Goal: Information Seeking & Learning: Learn about a topic

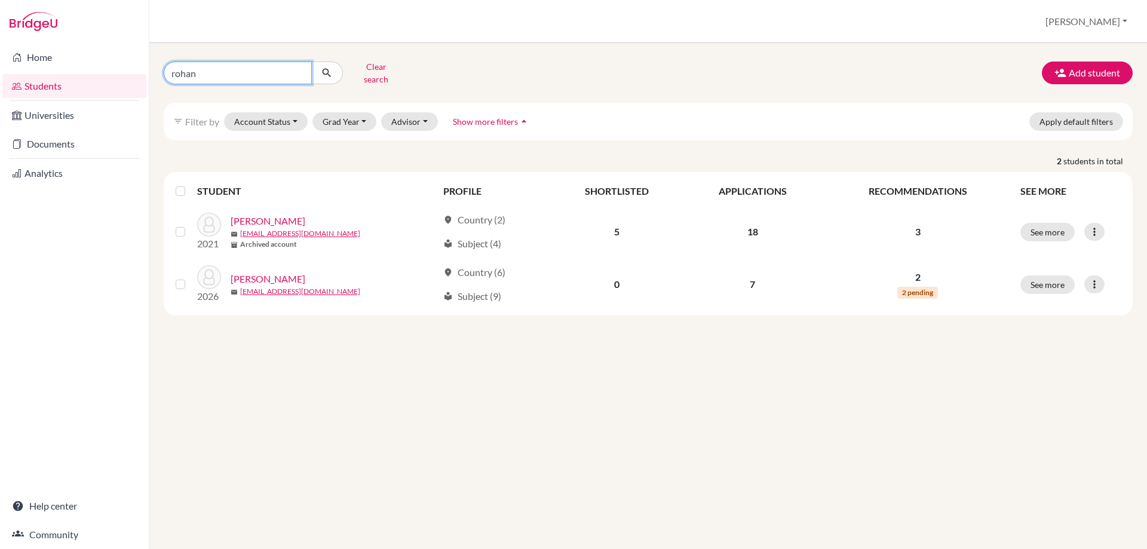
drag, startPoint x: 209, startPoint y: 70, endPoint x: 134, endPoint y: 71, distance: 74.7
click at [134, 71] on div "Home Students Universities Documents Analytics Help center Community Students o…" at bounding box center [573, 274] width 1147 height 549
type input "bu"
click button "submit" at bounding box center [327, 73] width 32 height 23
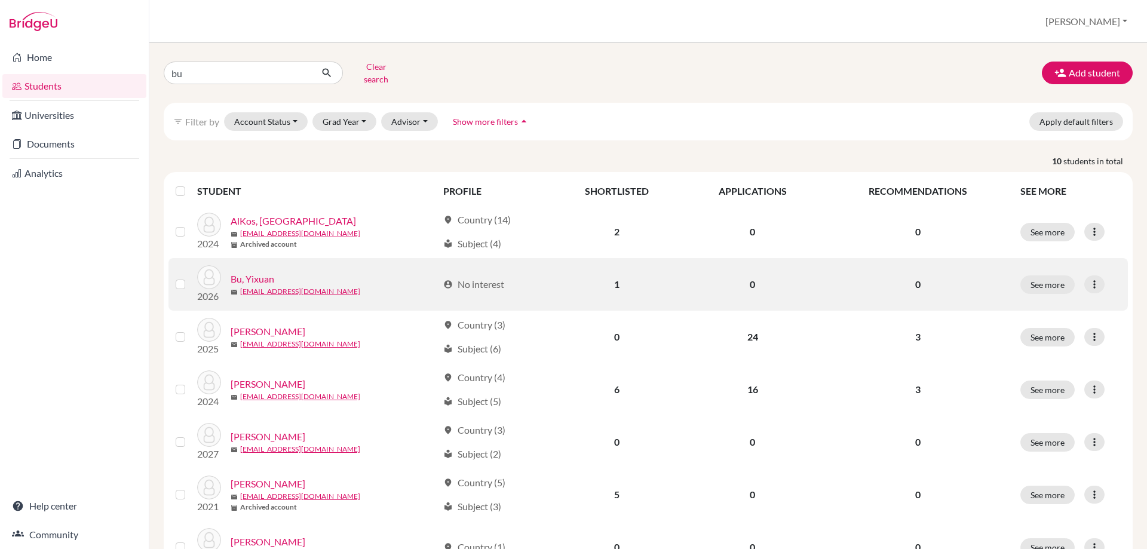
click at [247, 274] on link "Bu, Yixuan" at bounding box center [253, 279] width 44 height 14
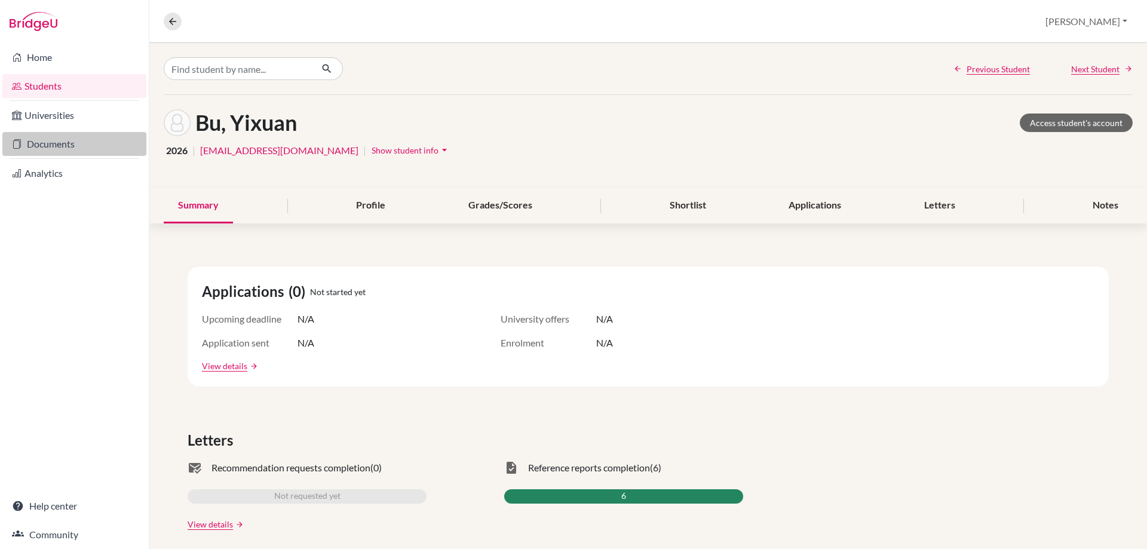
click at [40, 141] on link "Documents" at bounding box center [74, 144] width 144 height 24
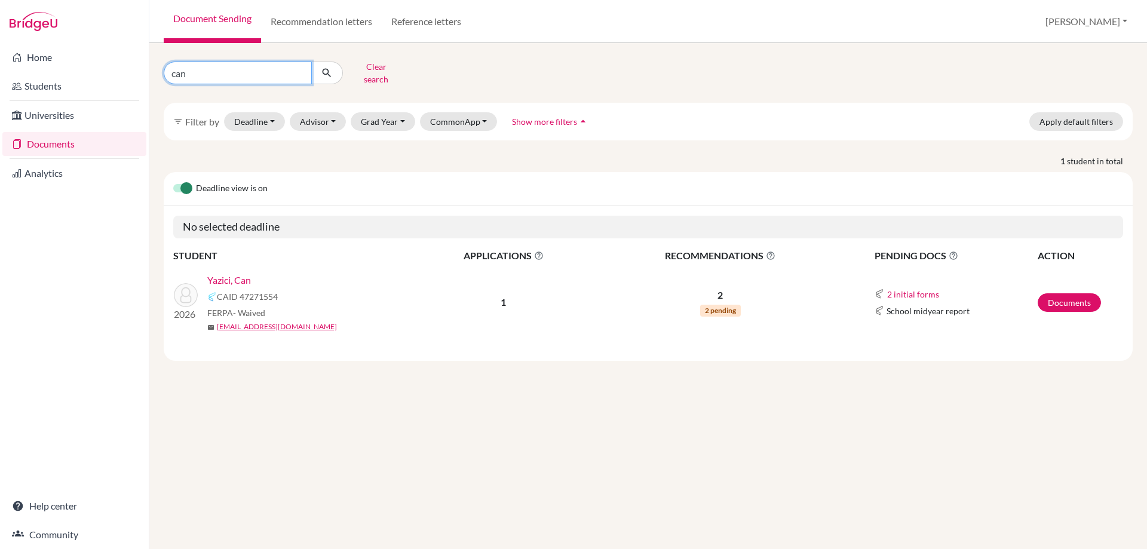
drag, startPoint x: 211, startPoint y: 72, endPoint x: 153, endPoint y: 73, distance: 58.0
click at [163, 78] on div "can Clear search" at bounding box center [319, 72] width 329 height 31
type input "bu"
click button "submit" at bounding box center [327, 73] width 32 height 23
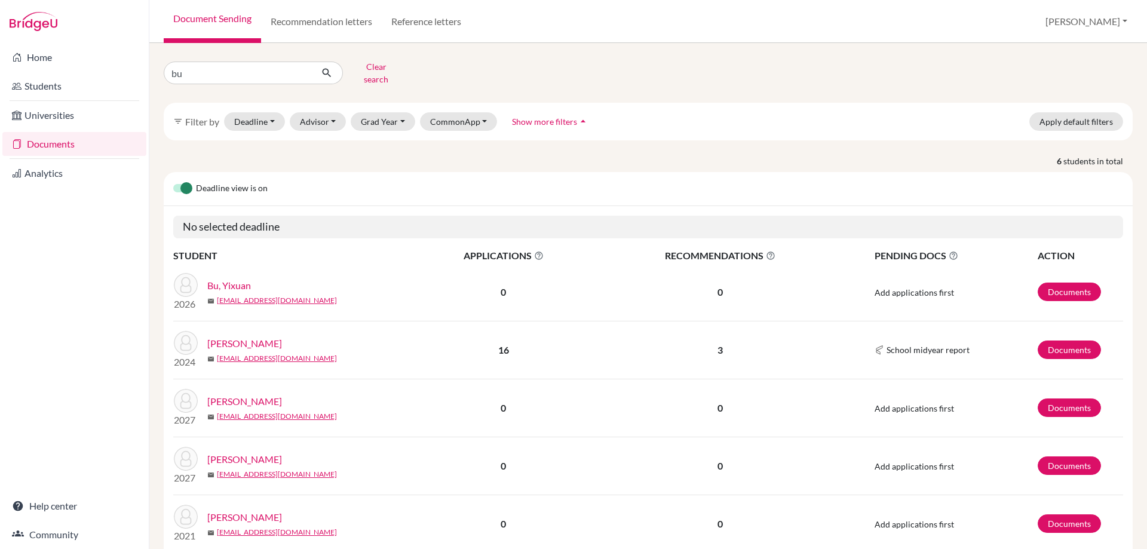
click at [241, 278] on link "Bu, Yixuan" at bounding box center [229, 285] width 44 height 14
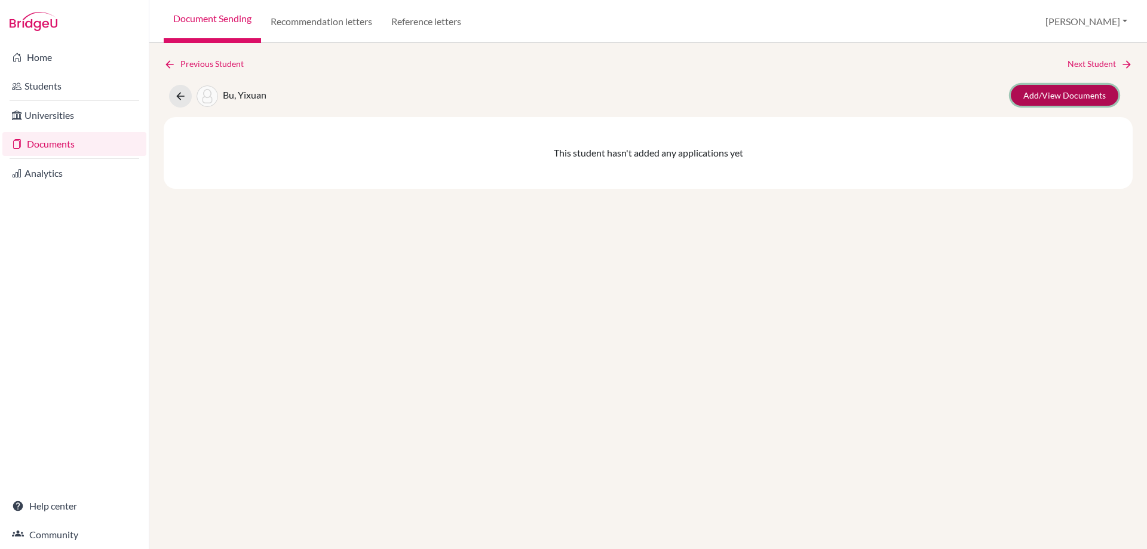
click at [1098, 95] on link "Add/View Documents" at bounding box center [1065, 95] width 108 height 21
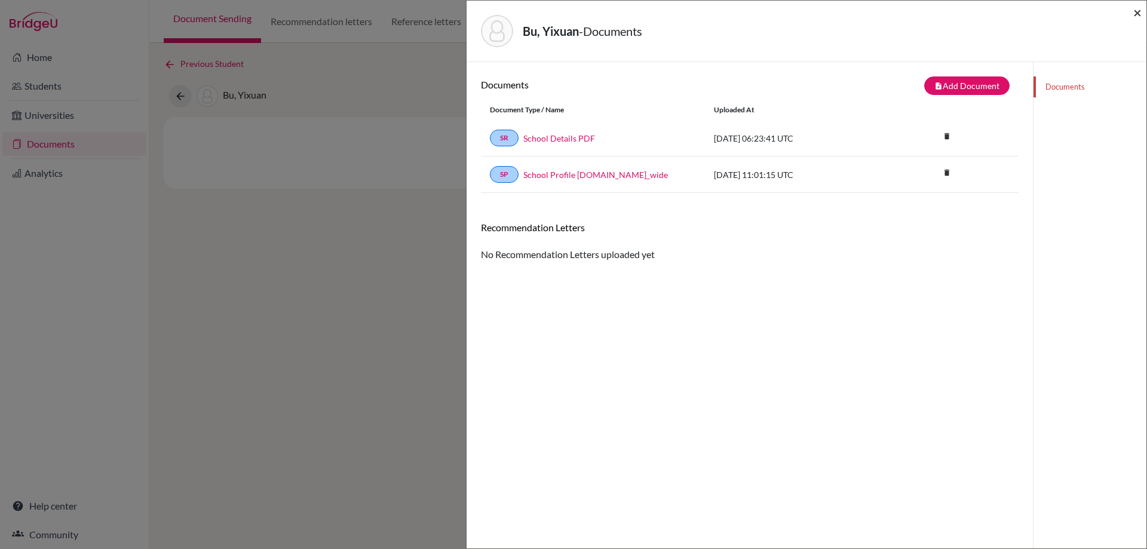
click at [1136, 14] on span "×" at bounding box center [1137, 12] width 8 height 17
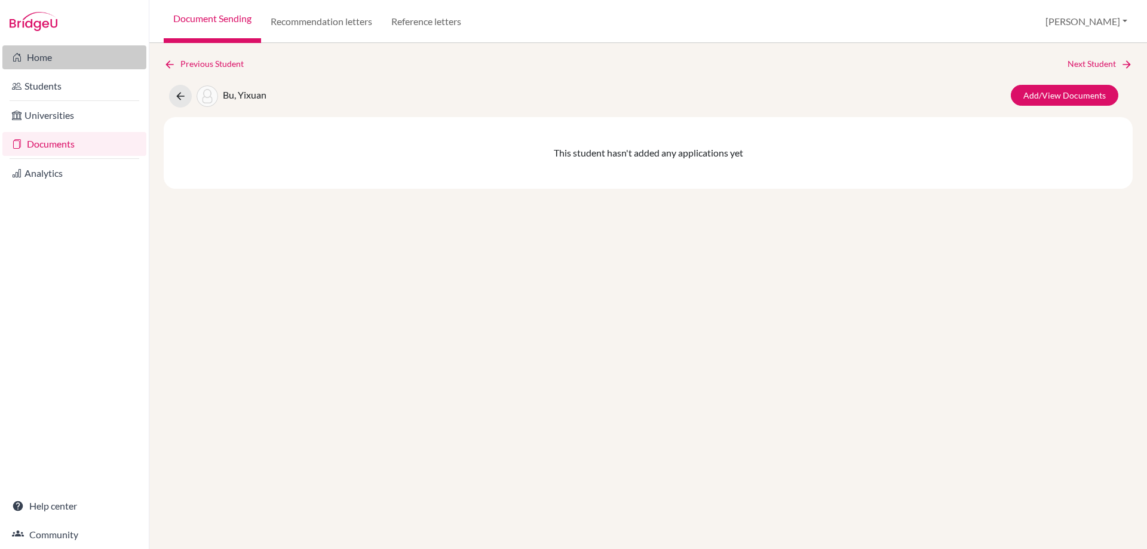
click at [23, 57] on link "Home" at bounding box center [74, 57] width 144 height 24
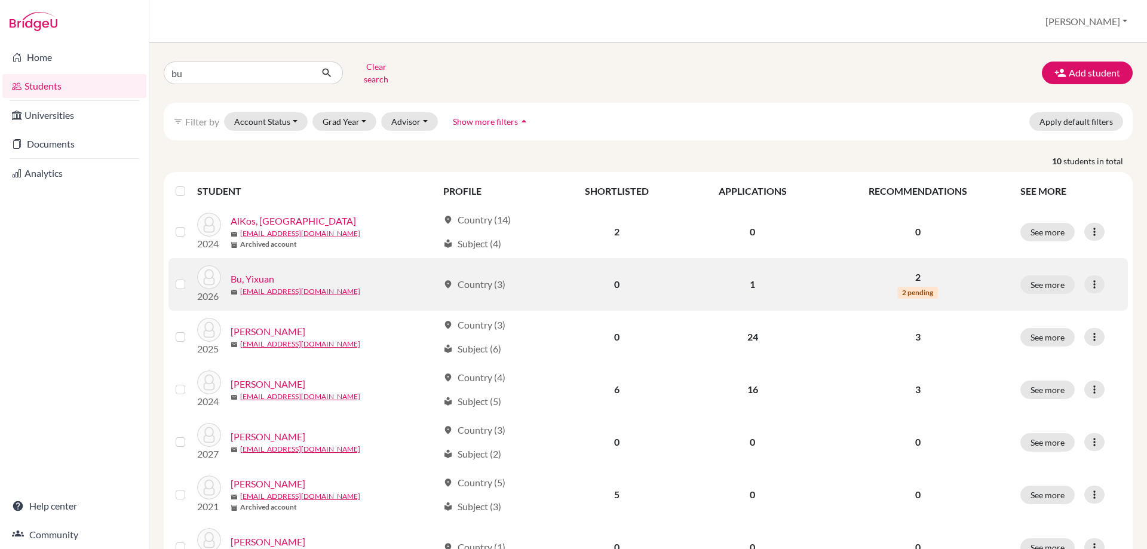
click at [268, 272] on link "Bu, Yixuan" at bounding box center [253, 279] width 44 height 14
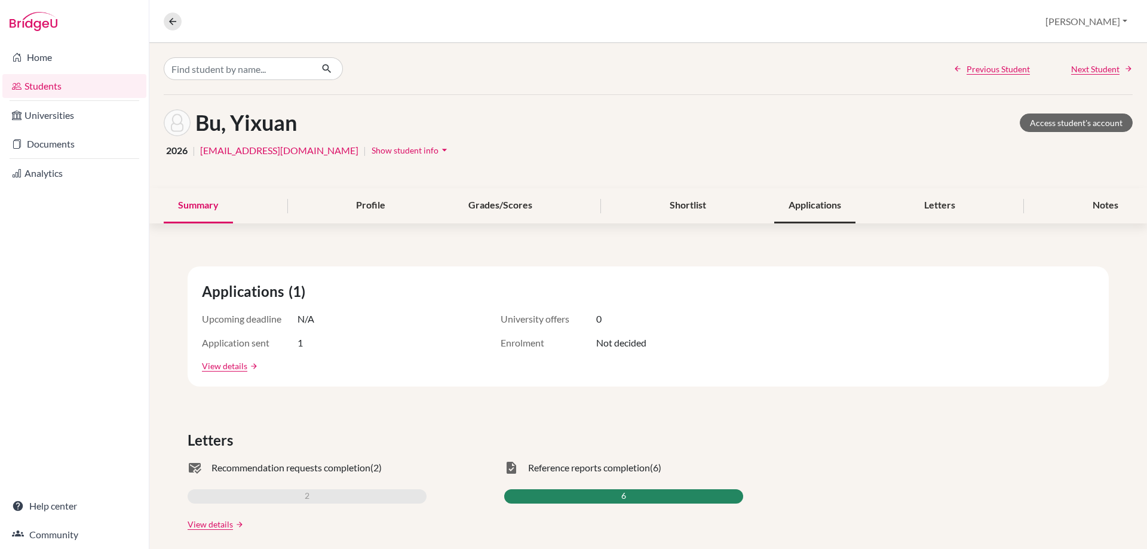
click at [811, 216] on div "Applications" at bounding box center [814, 205] width 81 height 35
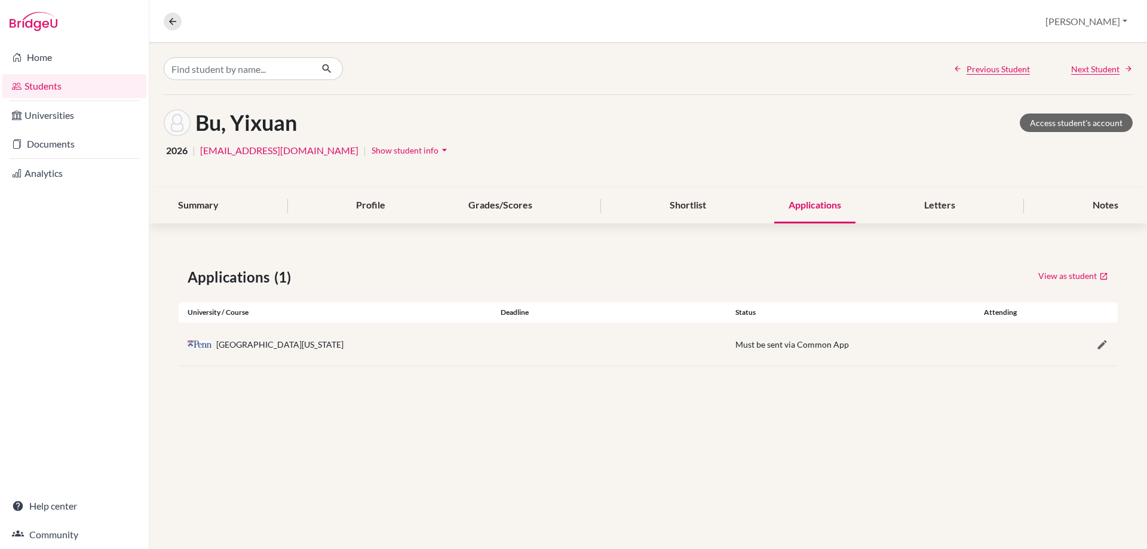
click at [34, 172] on link "Analytics" at bounding box center [74, 173] width 144 height 24
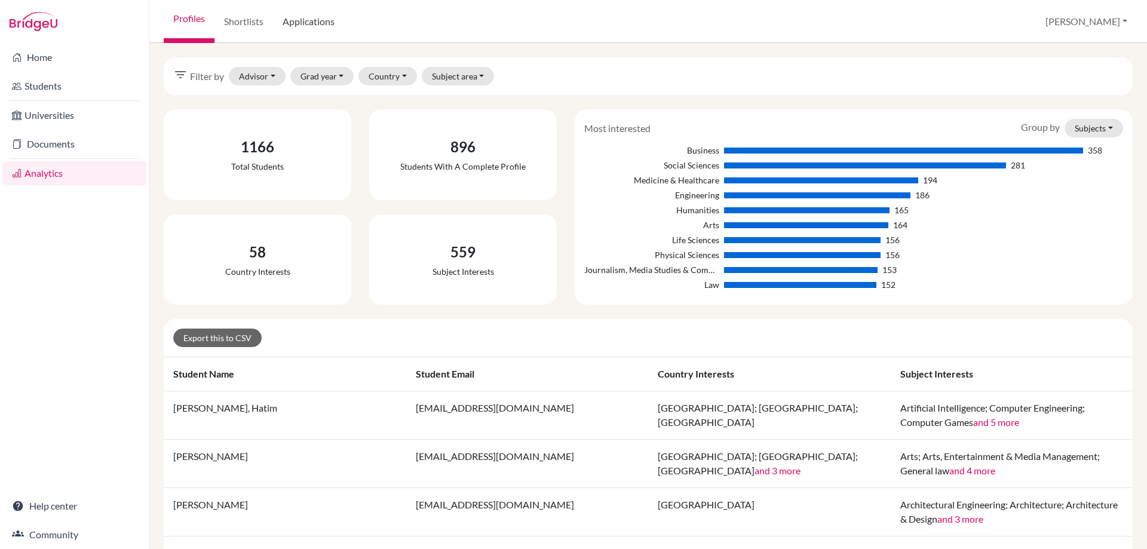
click at [308, 27] on link "Applications" at bounding box center [308, 21] width 71 height 43
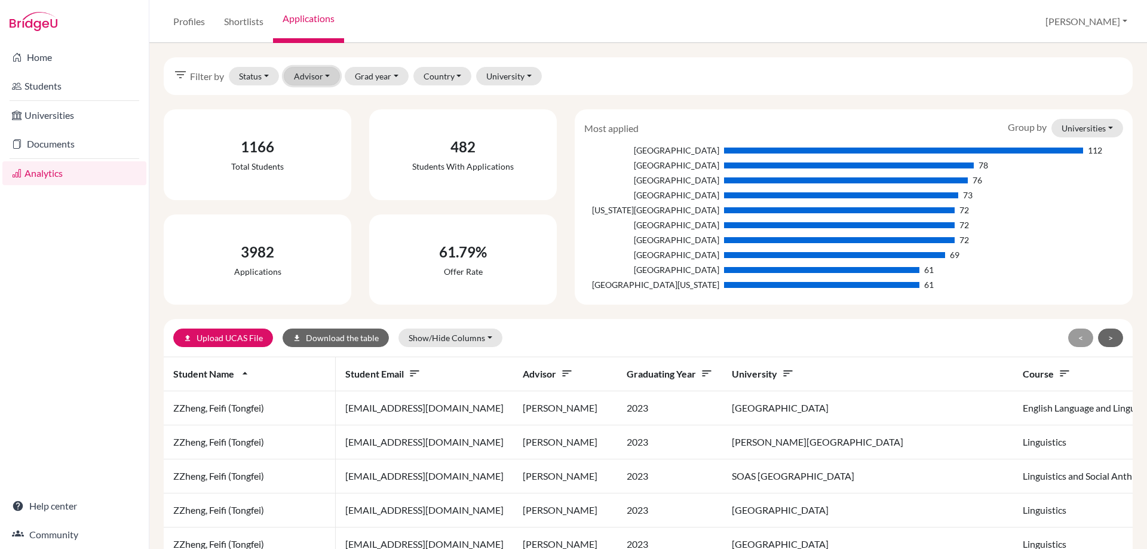
click at [308, 74] on button "Advisor" at bounding box center [312, 76] width 57 height 19
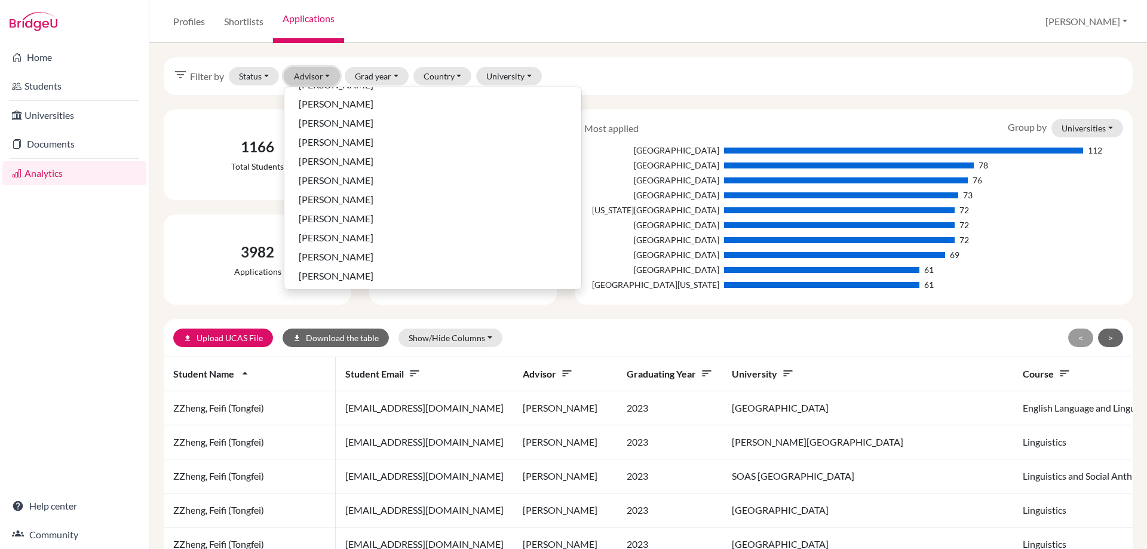
scroll to position [538, 0]
click at [337, 139] on span "[PERSON_NAME]" at bounding box center [336, 137] width 75 height 14
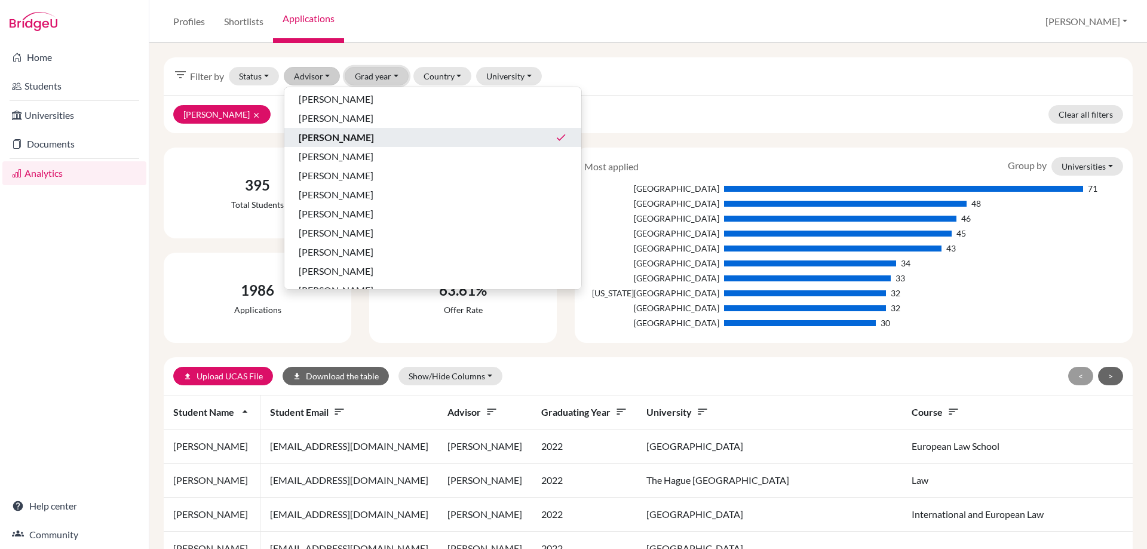
click at [369, 73] on button "Grad year" at bounding box center [377, 76] width 64 height 19
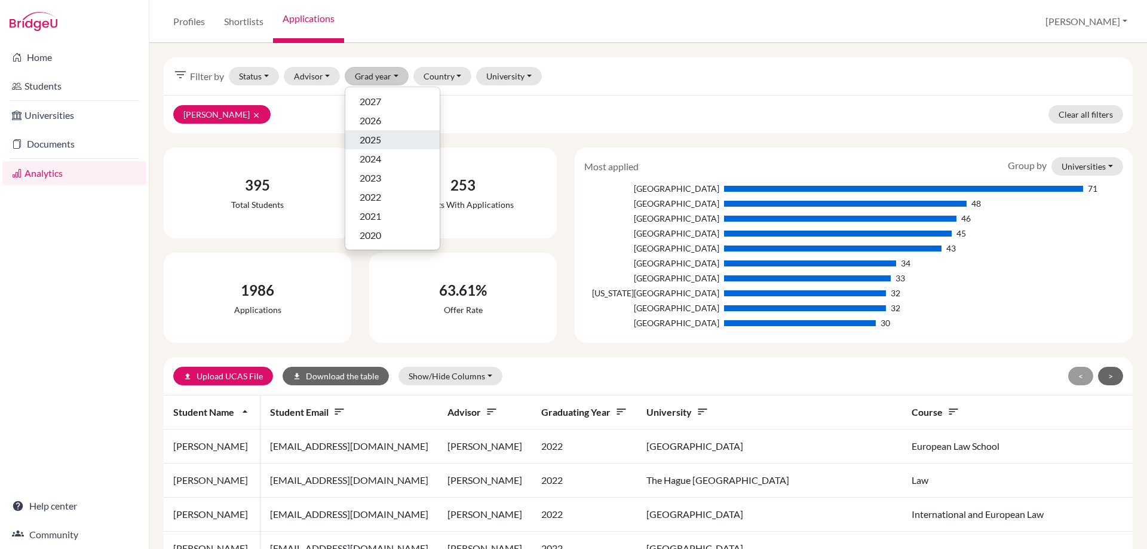
click at [369, 139] on span "2025" at bounding box center [371, 140] width 22 height 14
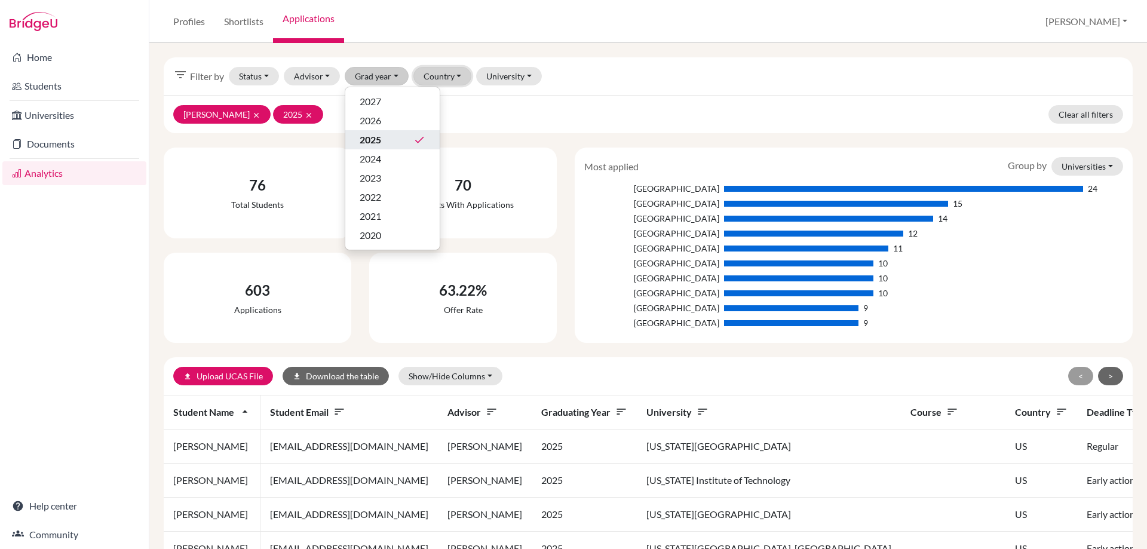
click at [441, 83] on button "Country" at bounding box center [442, 76] width 59 height 19
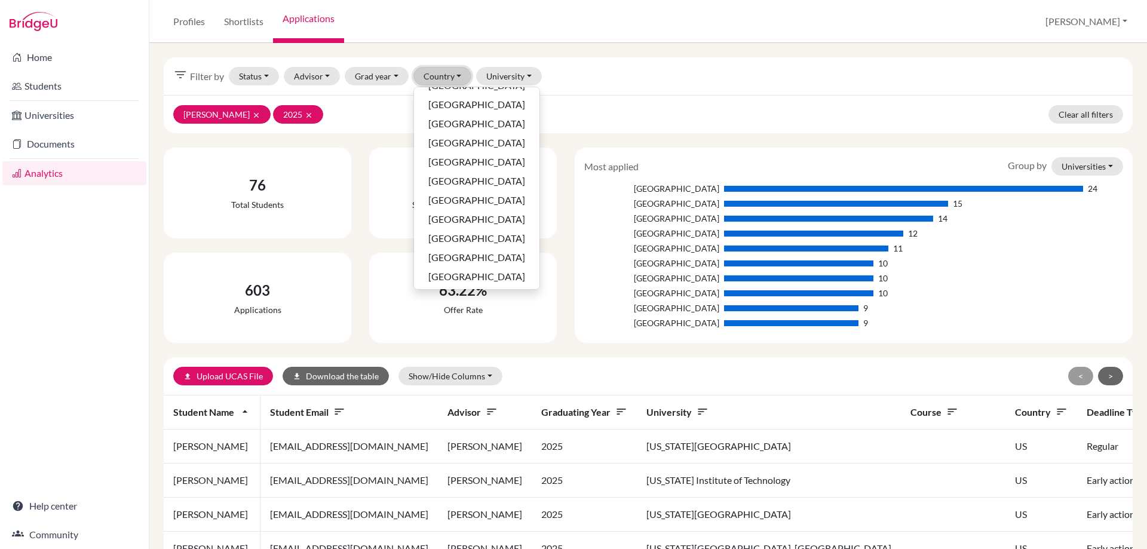
scroll to position [362, 0]
click at [470, 255] on span "United Kingdom" at bounding box center [476, 256] width 97 height 14
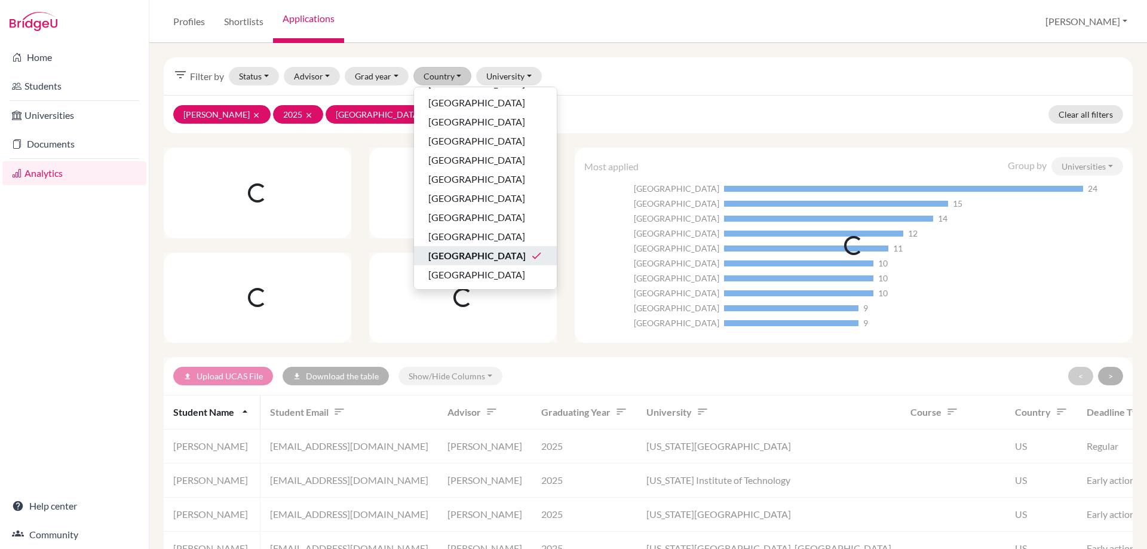
click at [603, 82] on div "filter_list Filter by Status Not sent Sent Successful Attending Advisor Addis, …" at bounding box center [648, 76] width 969 height 38
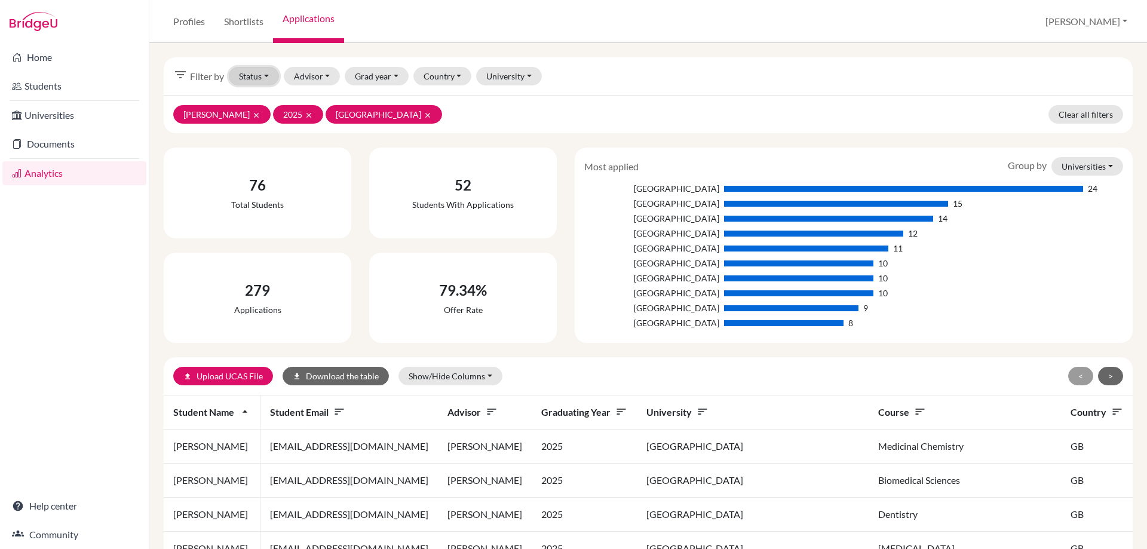
click at [247, 80] on button "Status" at bounding box center [254, 76] width 50 height 19
click at [256, 166] on span "Attending" at bounding box center [265, 159] width 42 height 14
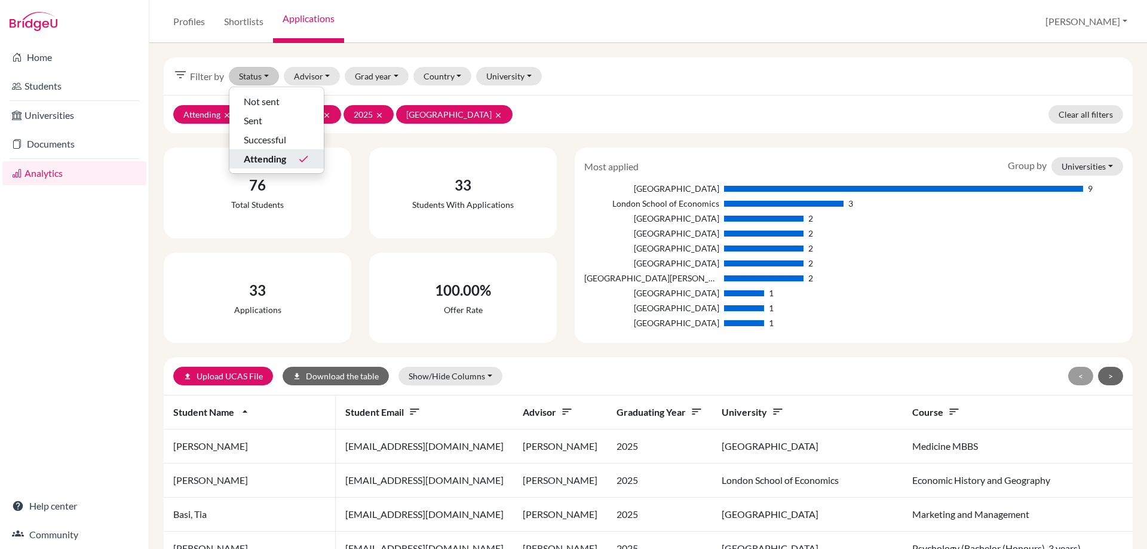
click at [553, 111] on div "Attending clear M'Cartney, Michelle clear 2025 clear United Kingdom clear Clear…" at bounding box center [648, 114] width 969 height 38
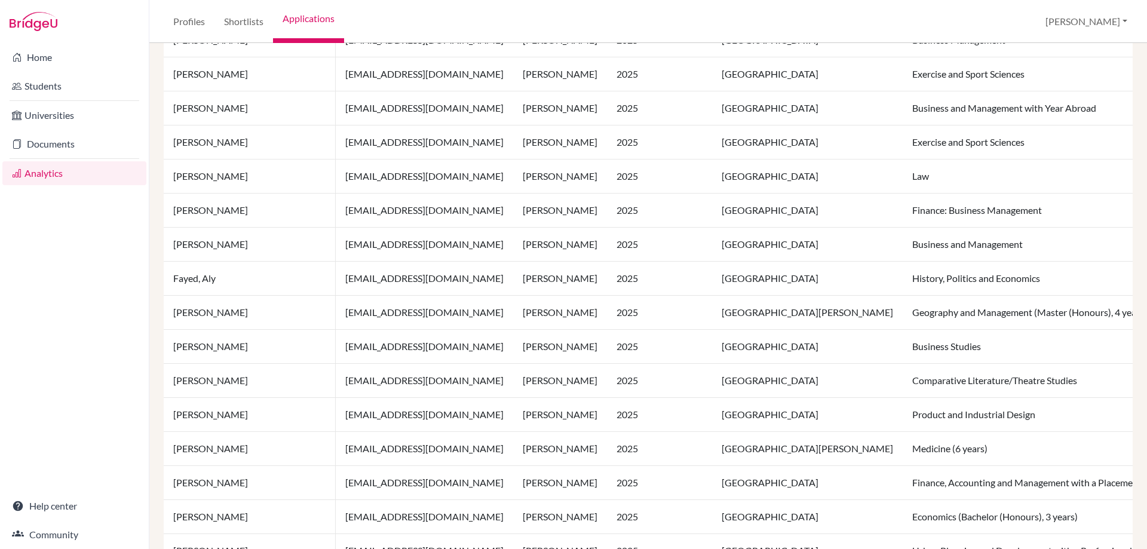
scroll to position [598, 0]
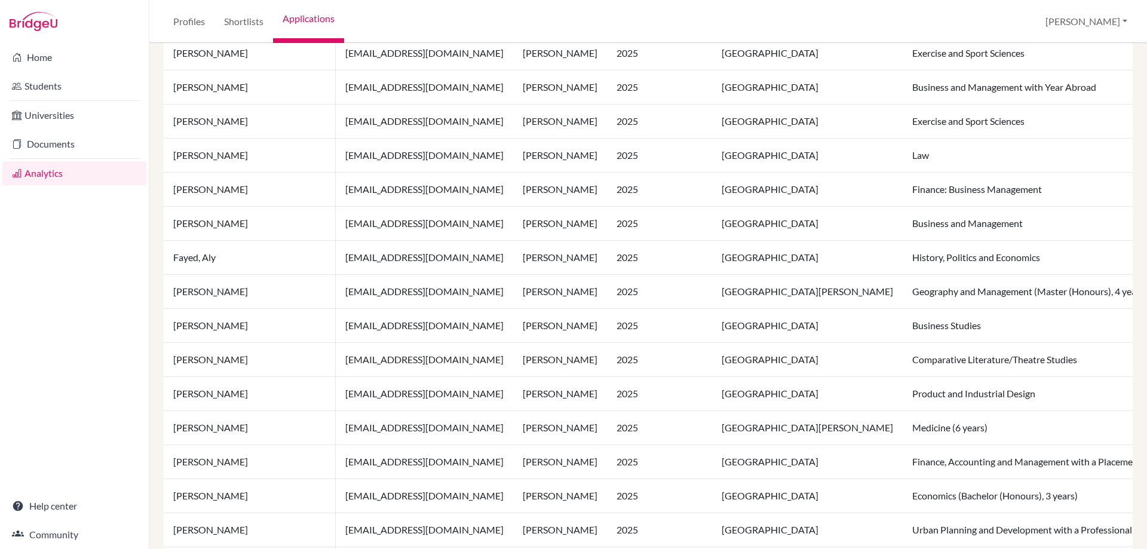
drag, startPoint x: 266, startPoint y: 191, endPoint x: 170, endPoint y: 191, distance: 96.8
click at [170, 191] on td "Cruickshank, Kieran" at bounding box center [250, 190] width 172 height 34
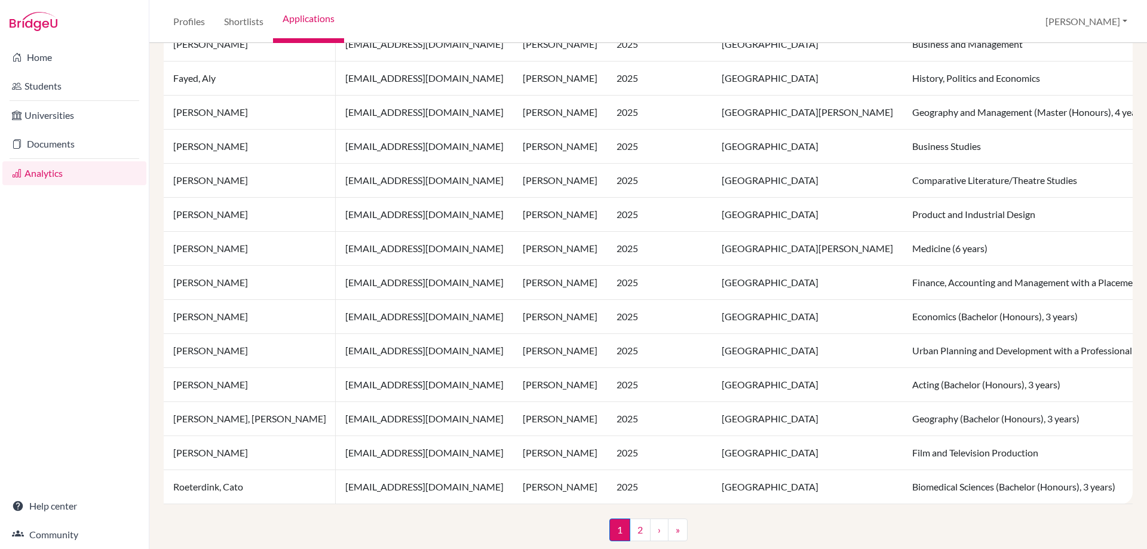
scroll to position [802, 0]
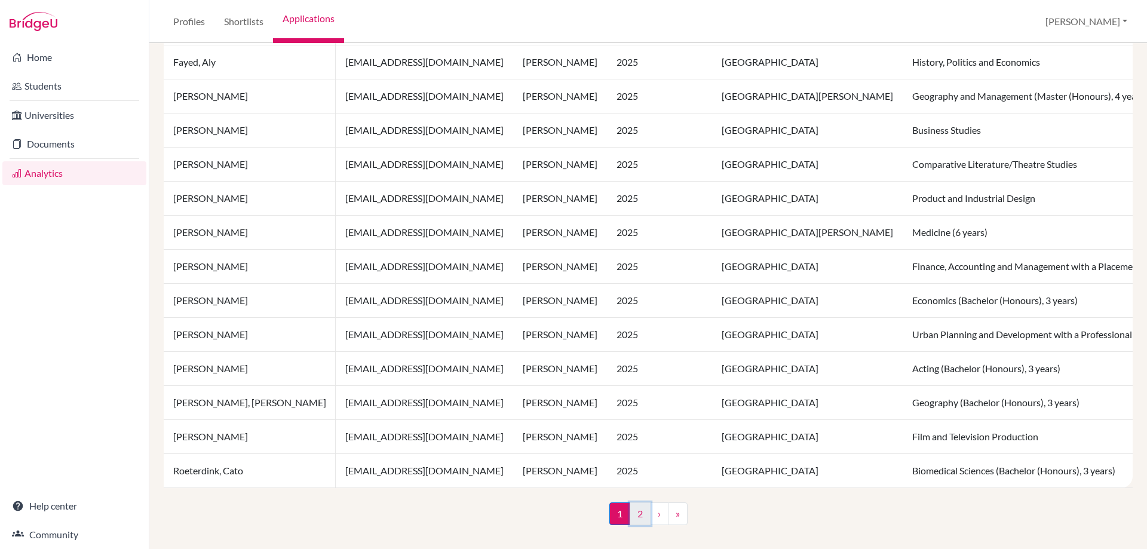
click at [633, 514] on link "2" at bounding box center [640, 514] width 21 height 23
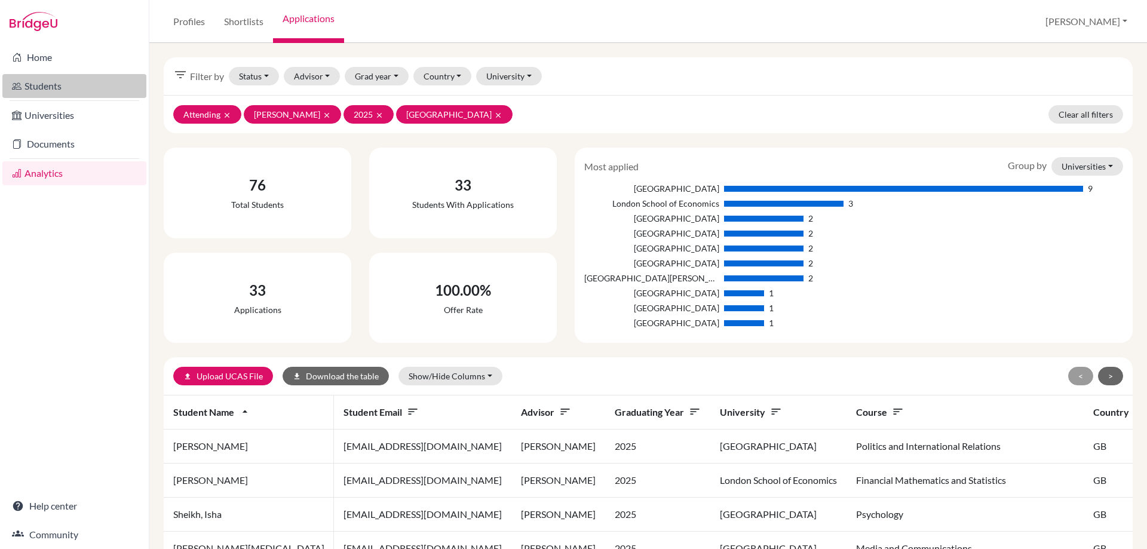
click at [33, 79] on link "Students" at bounding box center [74, 86] width 144 height 24
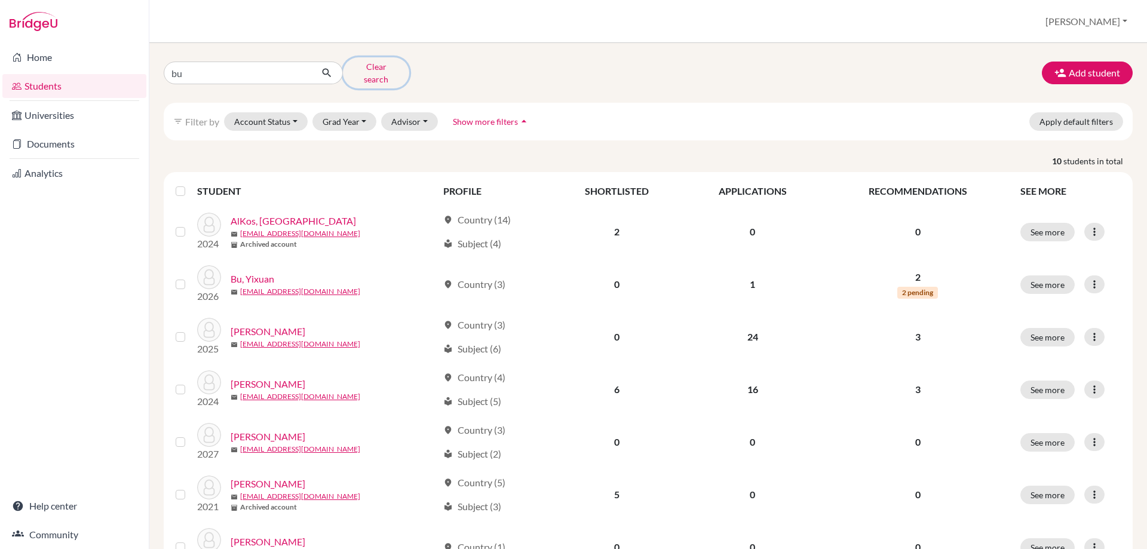
click at [373, 65] on button "Clear search" at bounding box center [376, 72] width 66 height 31
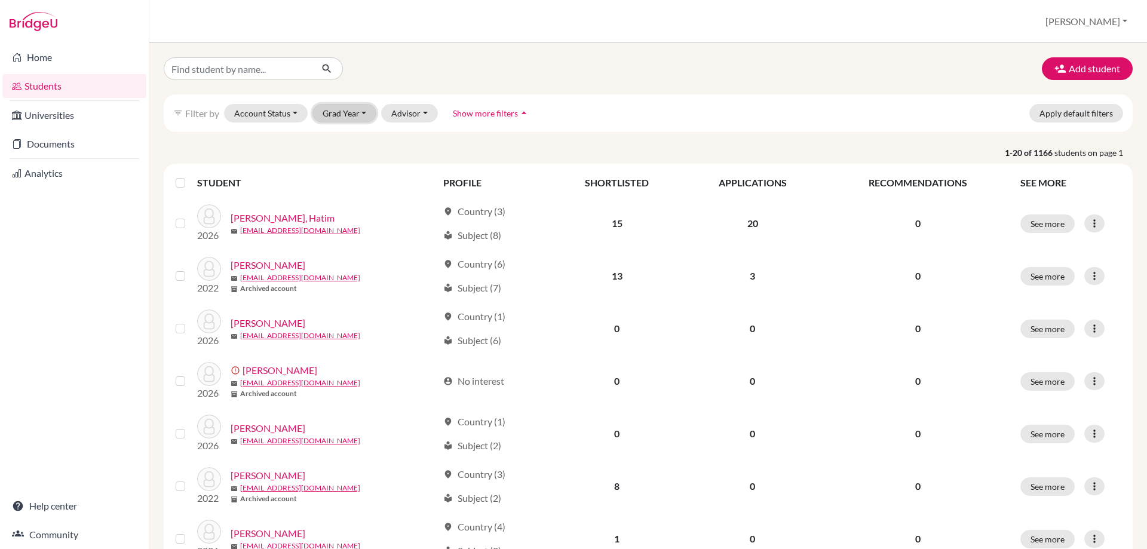
click at [339, 111] on button "Grad Year" at bounding box center [344, 113] width 65 height 19
click at [333, 174] on span "2025" at bounding box center [338, 177] width 22 height 14
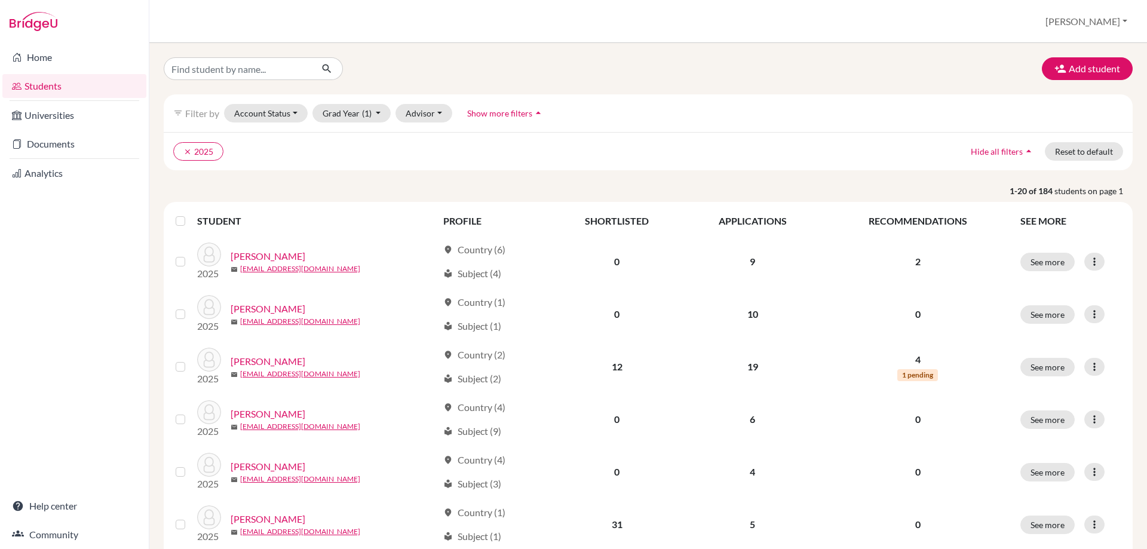
click at [498, 113] on span "Show more filters" at bounding box center [499, 113] width 65 height 10
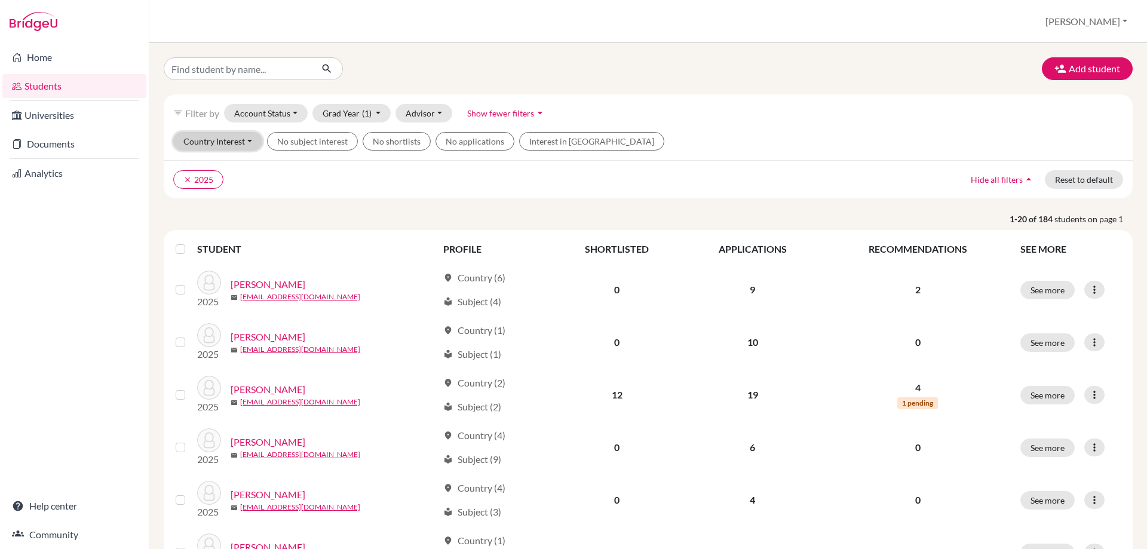
click at [220, 145] on button "Country Interest" at bounding box center [217, 141] width 89 height 19
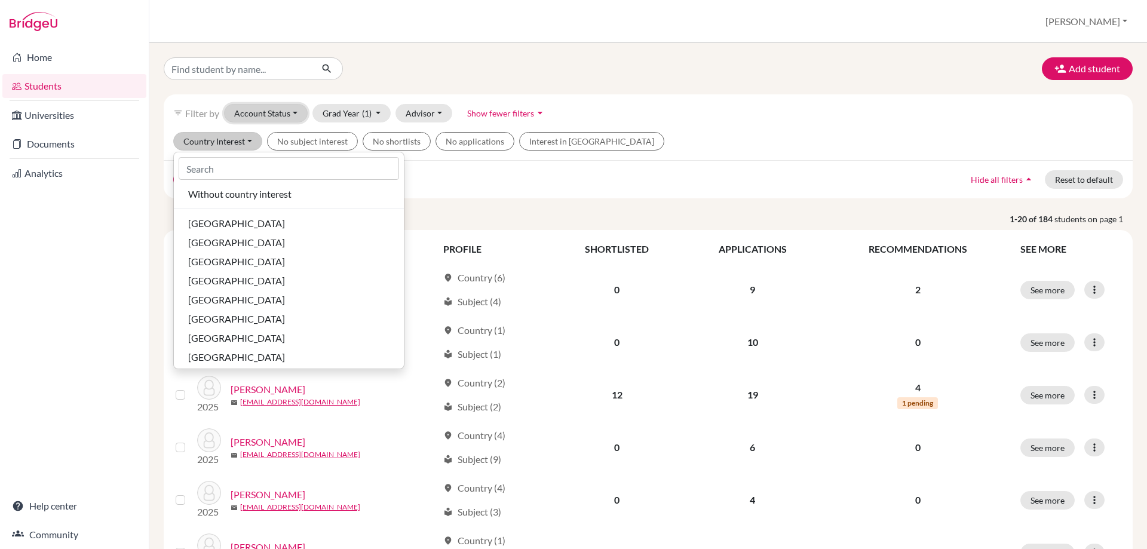
click at [253, 118] on button "Account Status" at bounding box center [266, 113] width 84 height 19
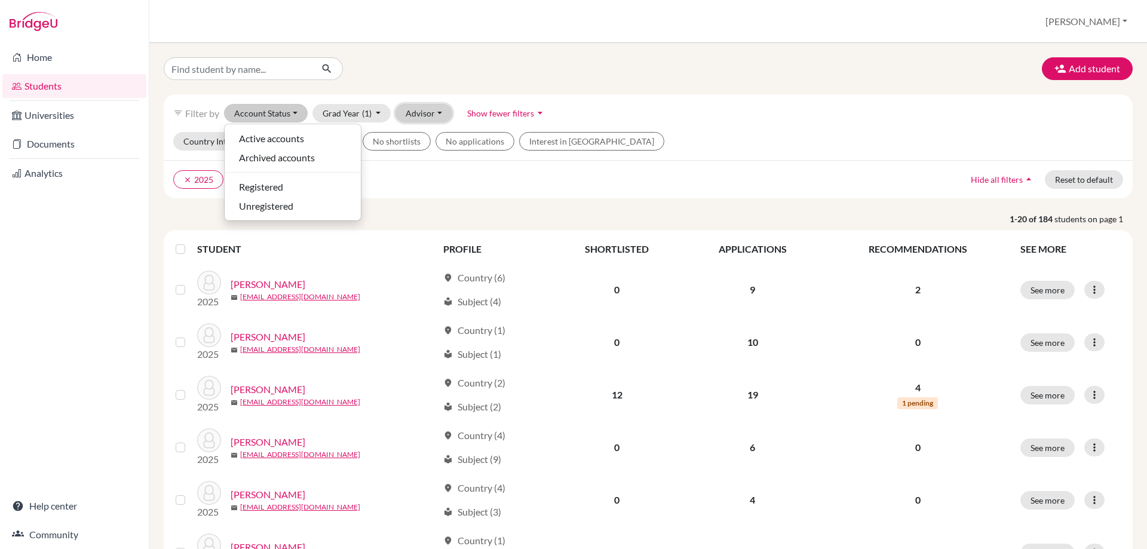
click at [405, 110] on button "Advisor" at bounding box center [424, 113] width 57 height 19
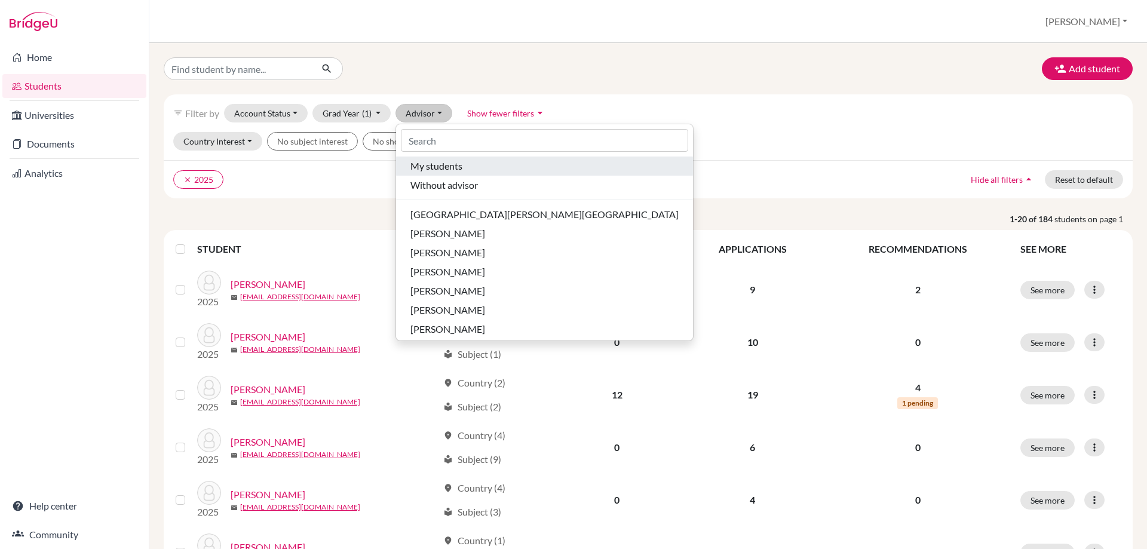
click at [423, 161] on span "My students" at bounding box center [436, 166] width 52 height 14
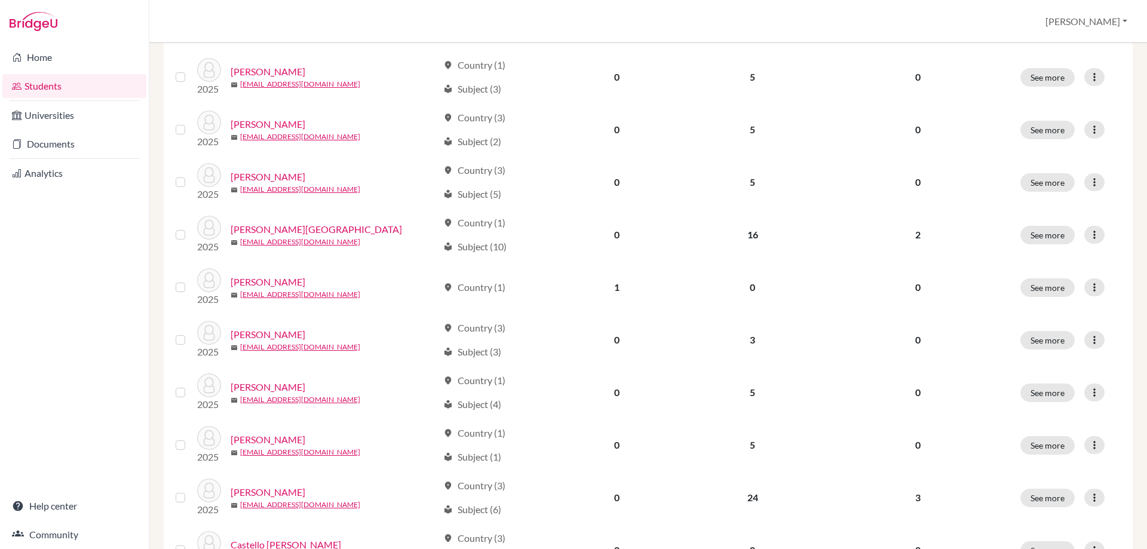
scroll to position [818, 0]
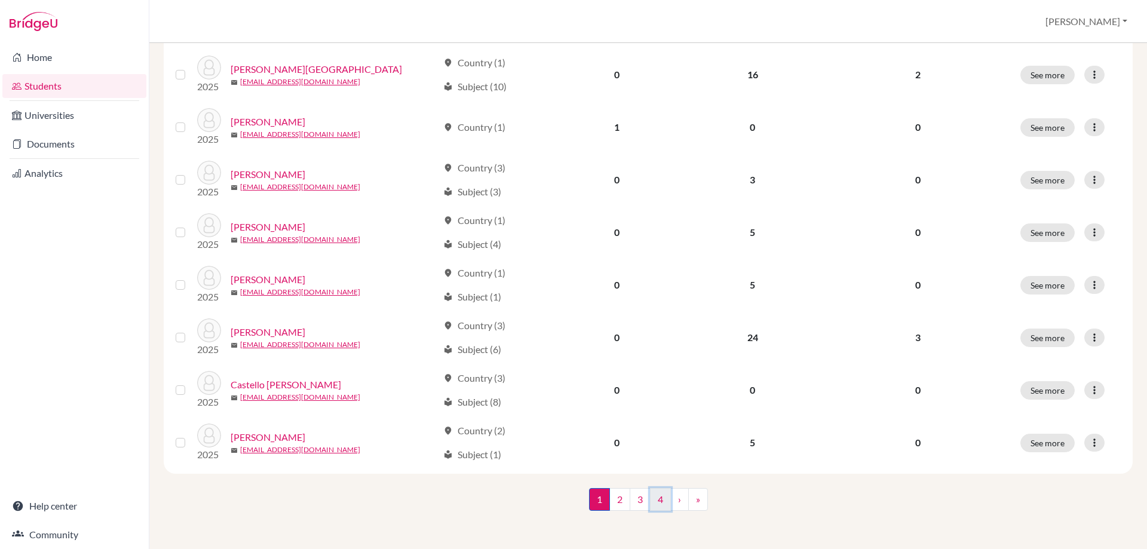
click at [655, 503] on link "4" at bounding box center [660, 499] width 21 height 23
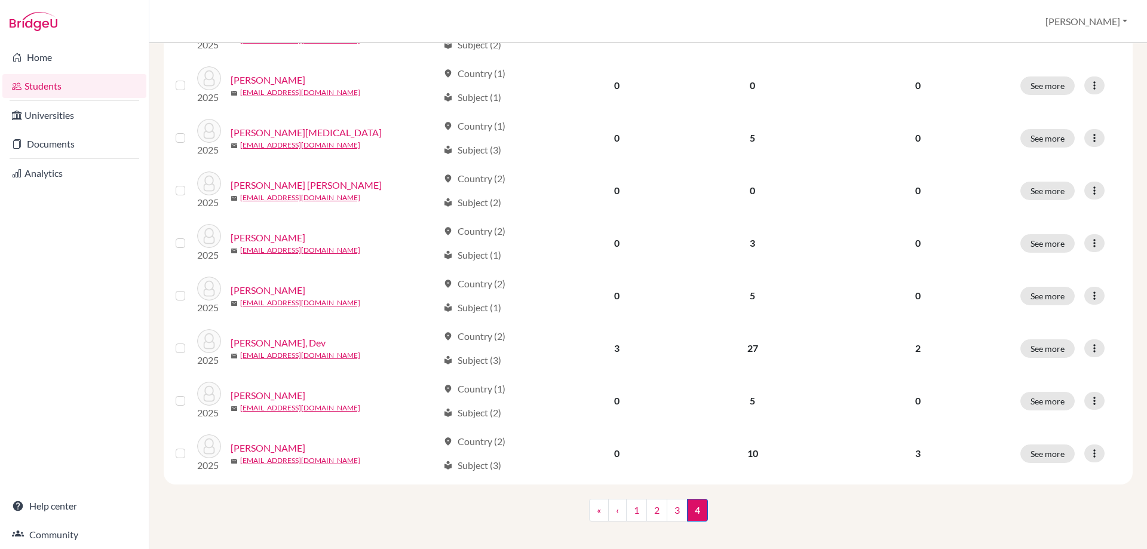
scroll to position [598, 0]
click at [669, 505] on link "3" at bounding box center [677, 509] width 21 height 23
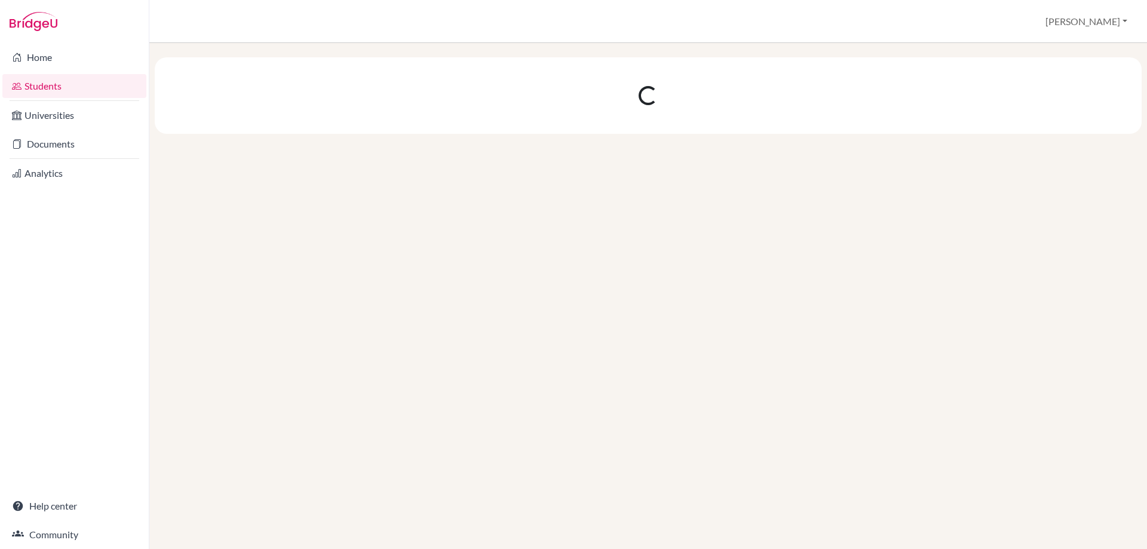
scroll to position [0, 0]
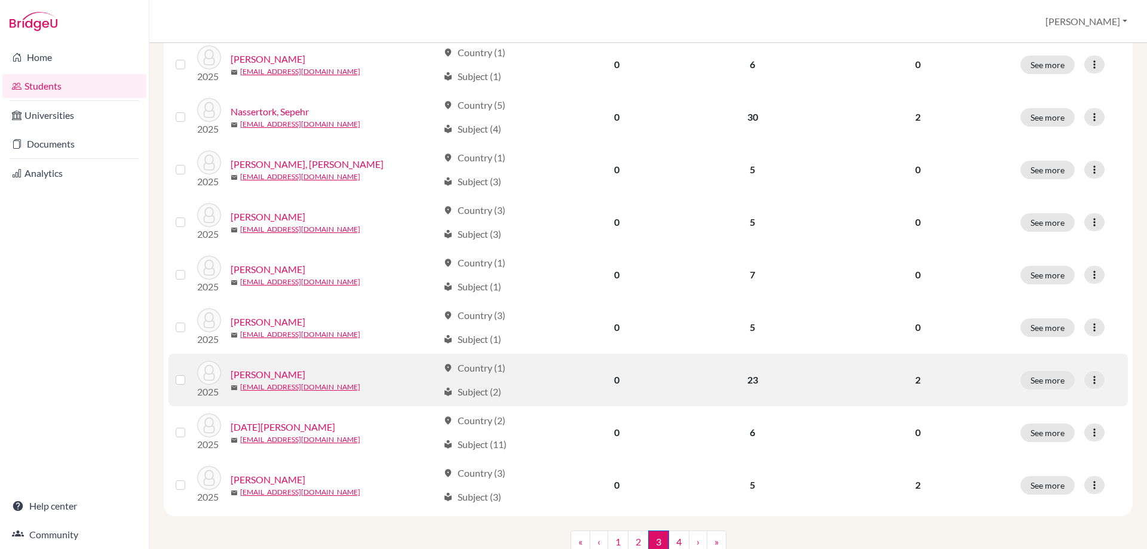
scroll to position [777, 0]
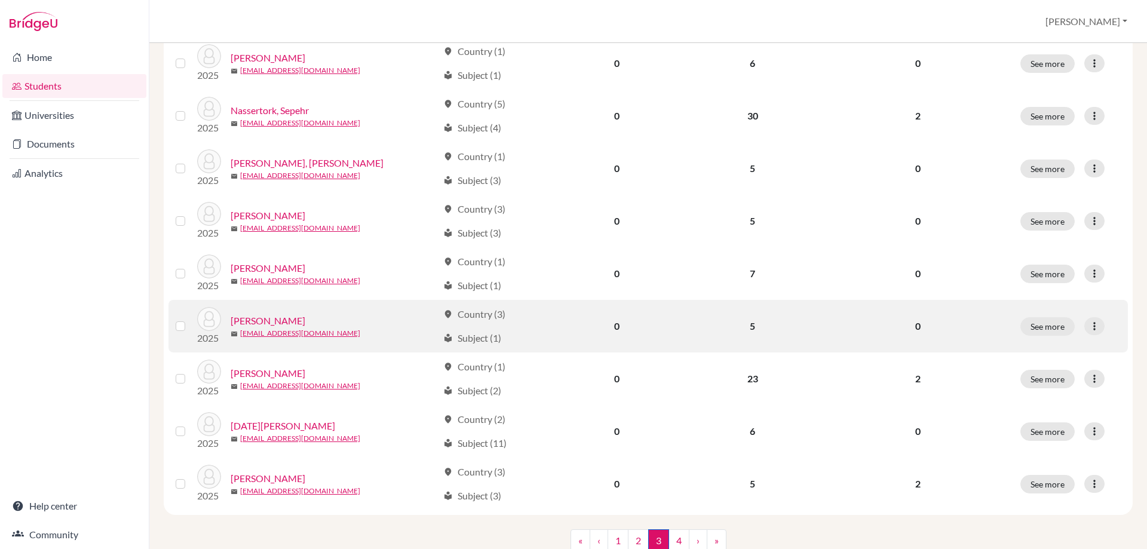
click at [278, 318] on link "Philmore, Alex" at bounding box center [268, 321] width 75 height 14
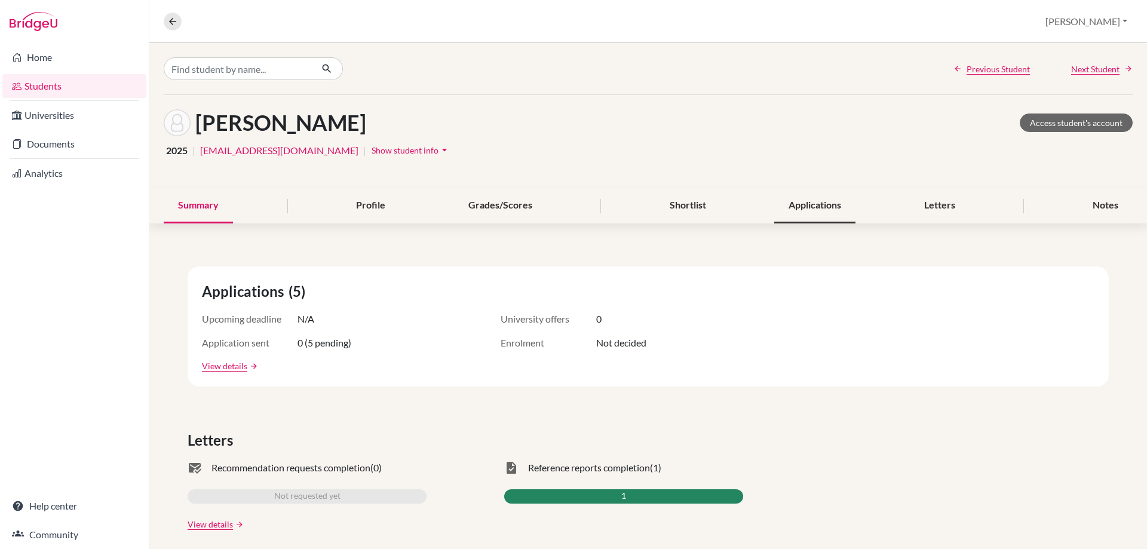
click at [801, 204] on div "Applications" at bounding box center [814, 205] width 81 height 35
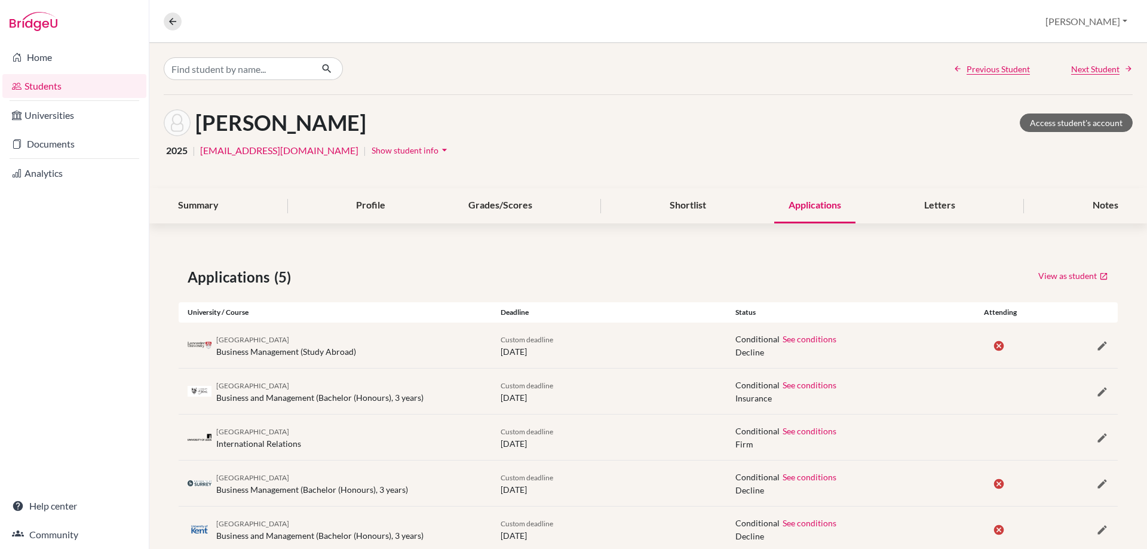
scroll to position [32, 0]
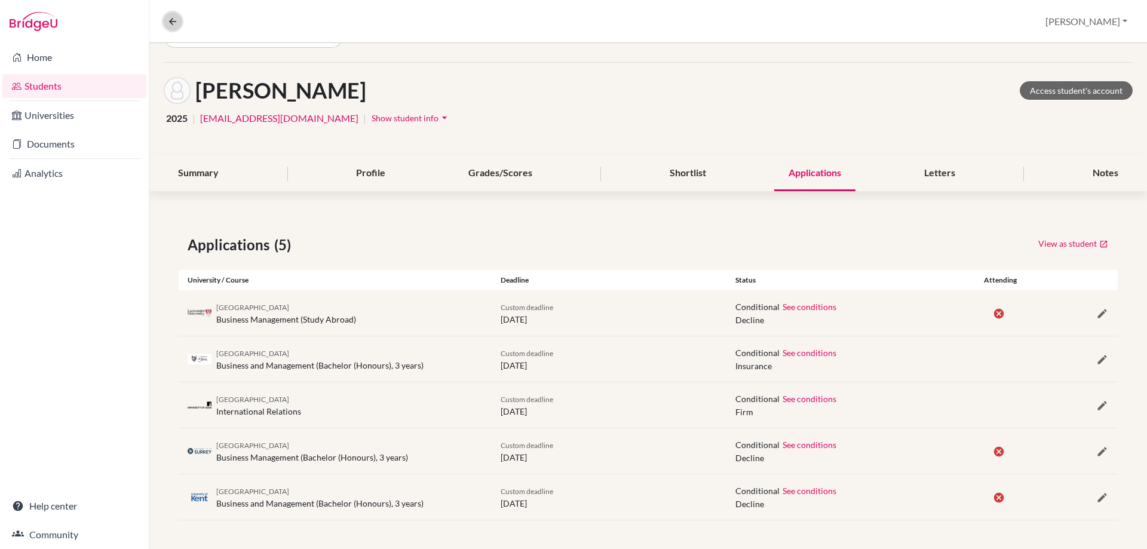
click at [168, 20] on icon at bounding box center [172, 21] width 11 height 11
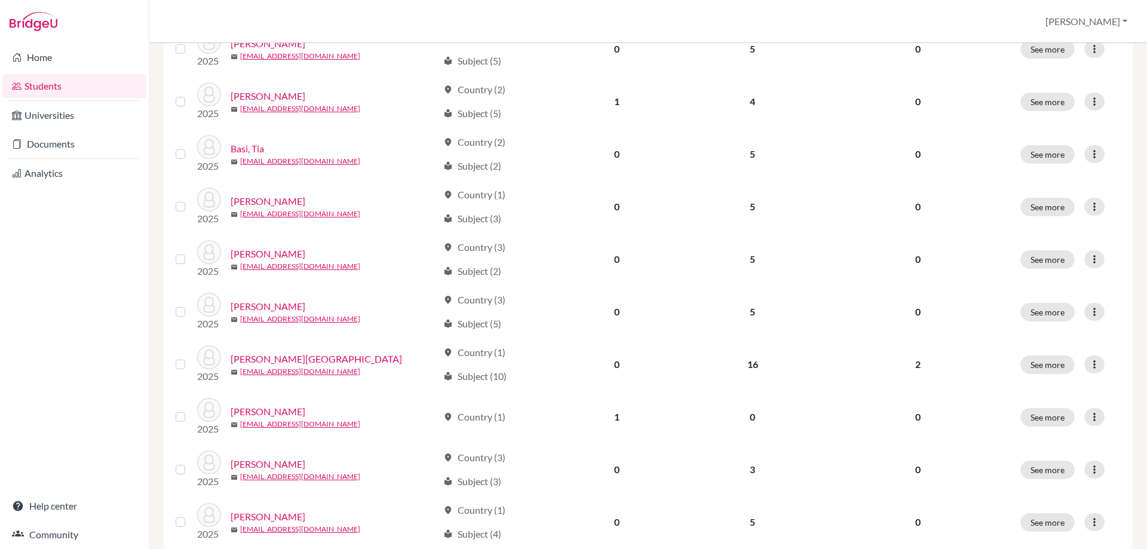
scroll to position [538, 0]
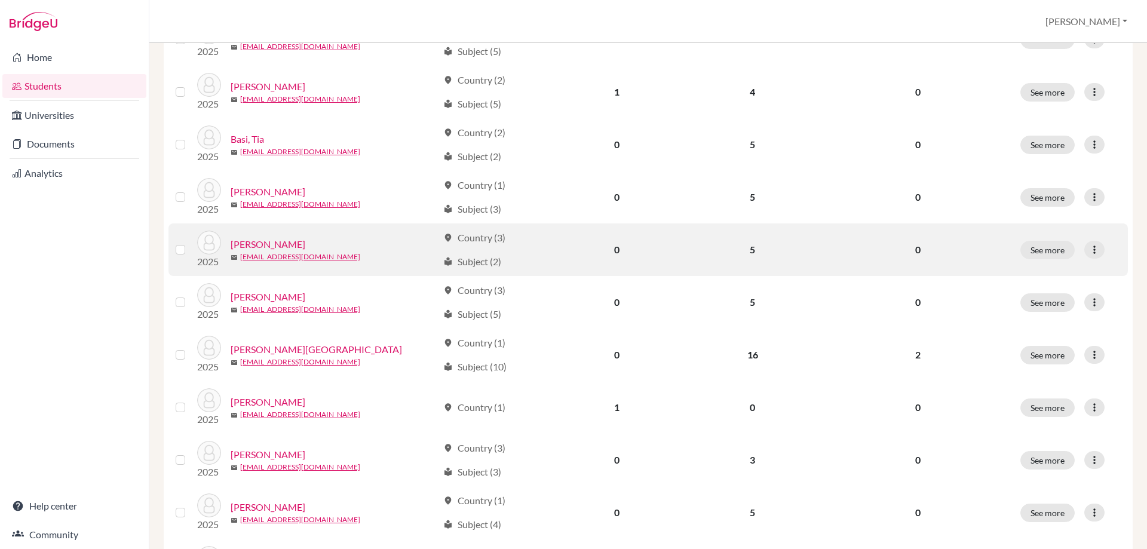
click at [251, 247] on link "Bell, Oliver" at bounding box center [268, 244] width 75 height 14
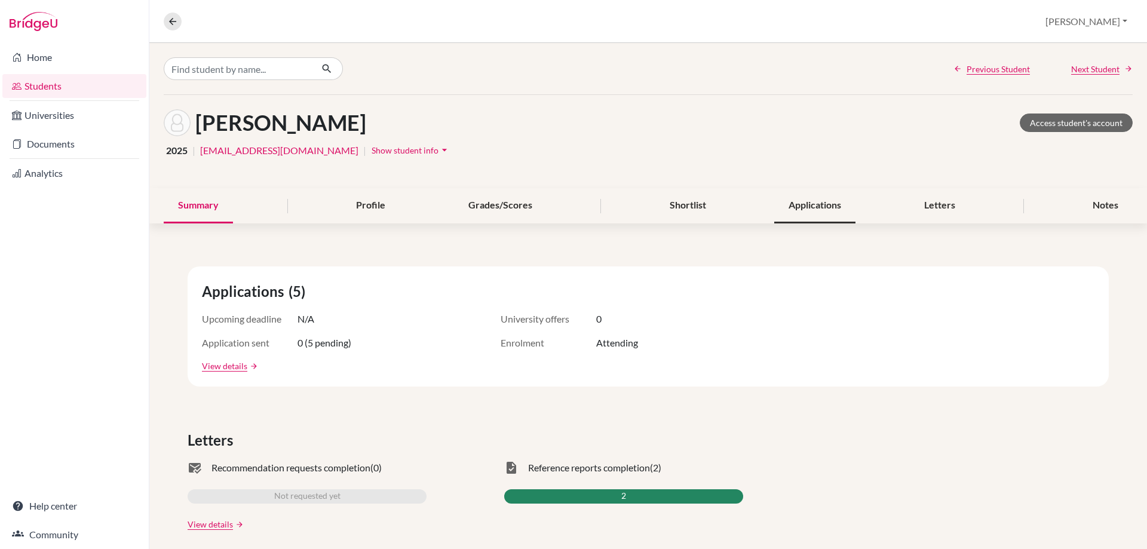
click at [811, 203] on div "Applications" at bounding box center [814, 205] width 81 height 35
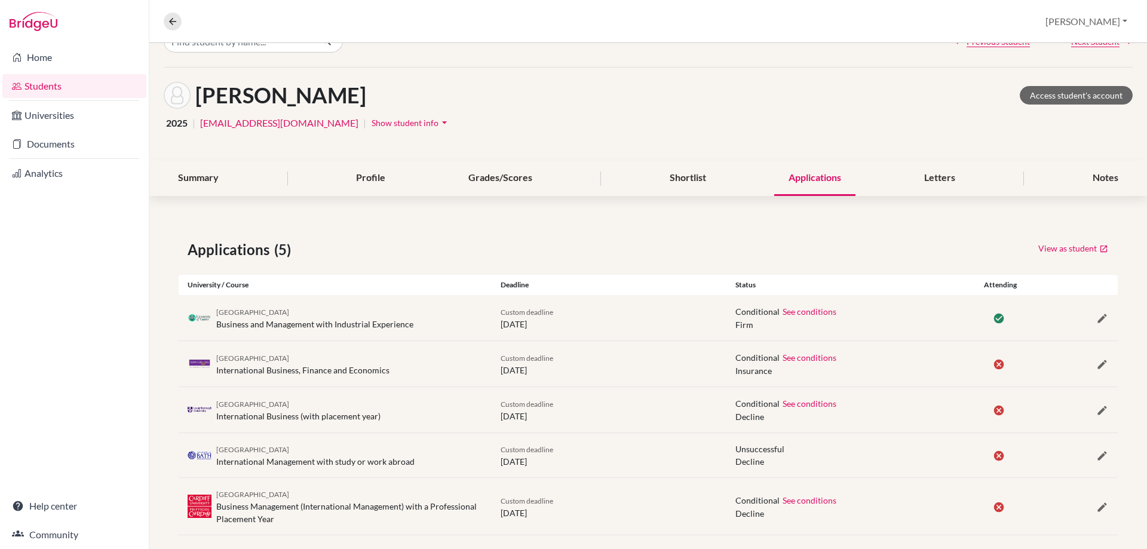
scroll to position [42, 0]
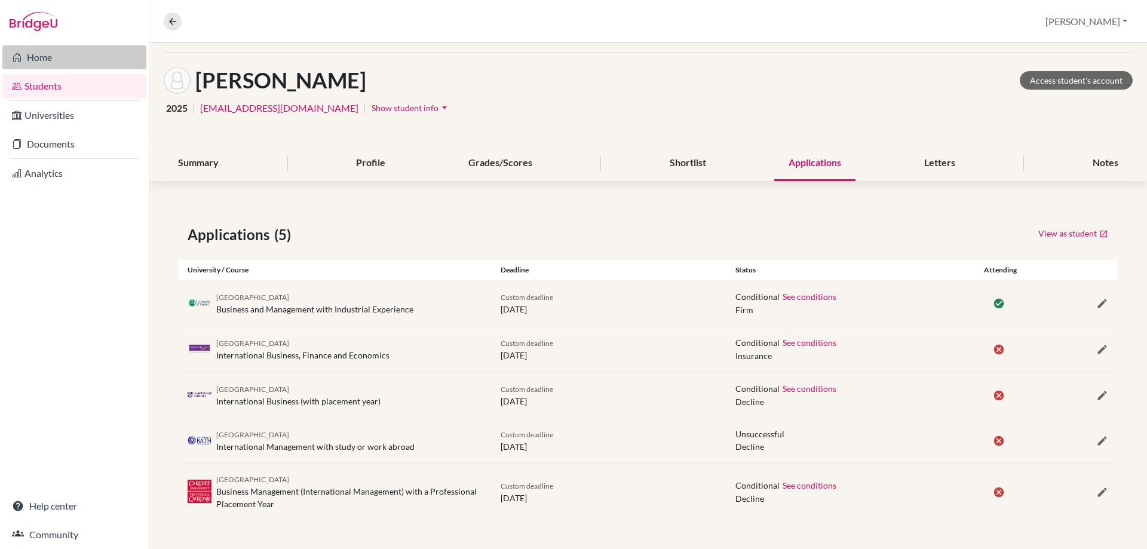
click at [55, 50] on link "Home" at bounding box center [74, 57] width 144 height 24
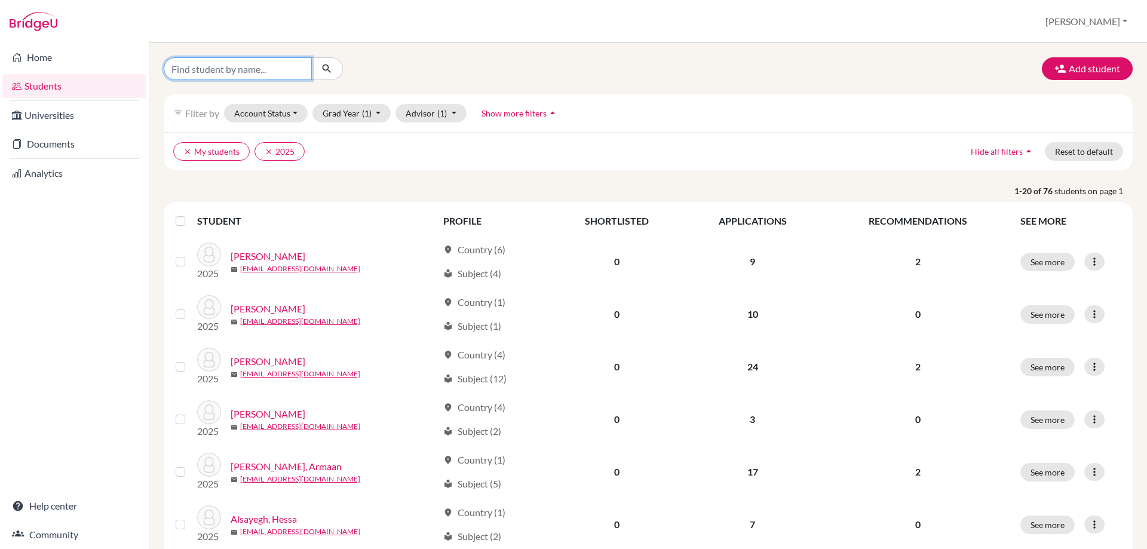
click at [192, 57] on input "Find student by name..." at bounding box center [238, 68] width 148 height 23
type input "[PERSON_NAME]"
click button "submit" at bounding box center [327, 68] width 32 height 23
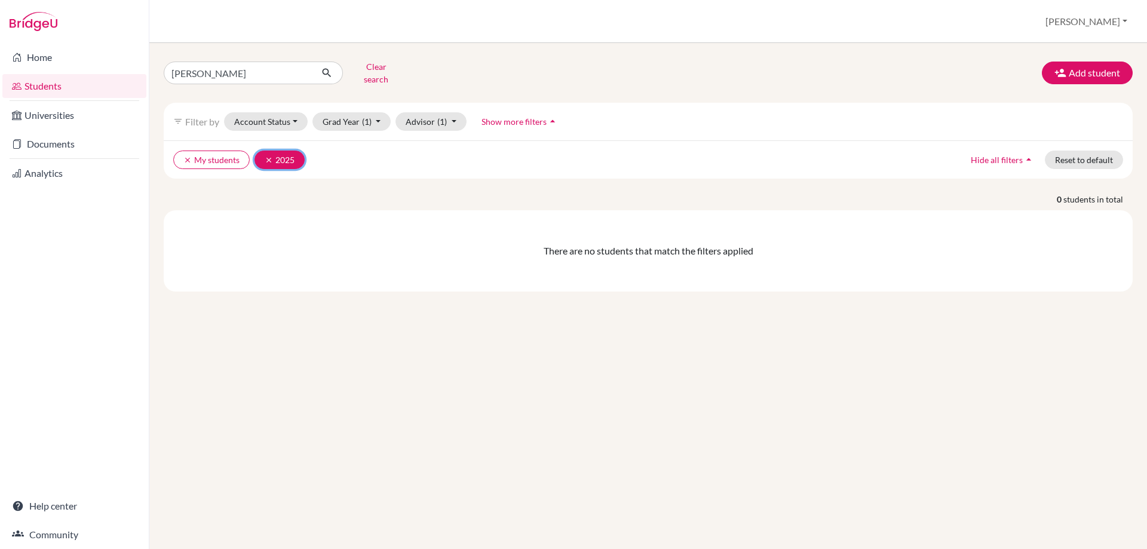
click at [265, 156] on icon "clear" at bounding box center [269, 160] width 8 height 8
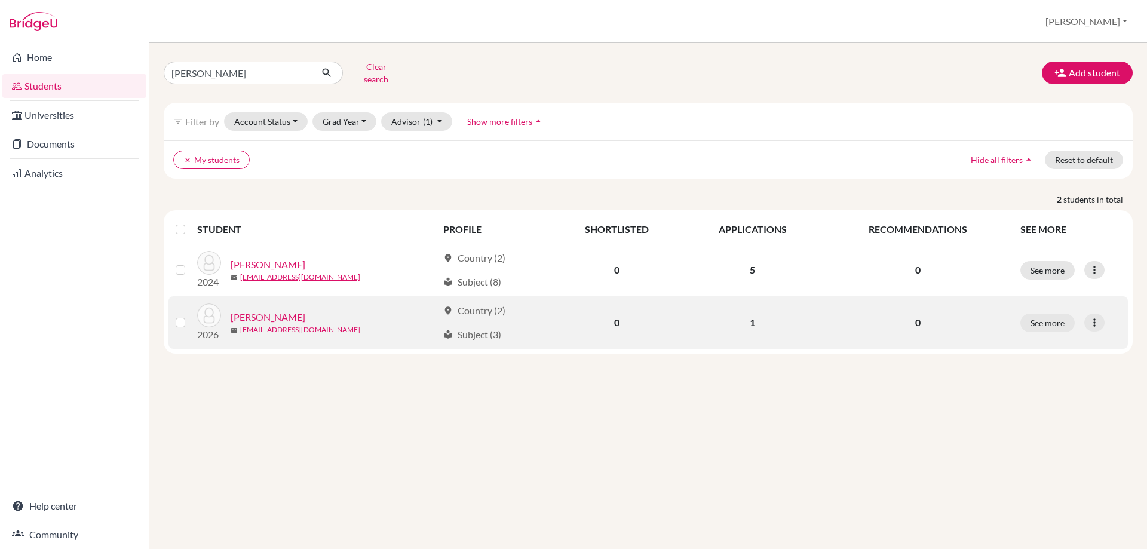
click at [249, 310] on link "[PERSON_NAME]" at bounding box center [268, 317] width 75 height 14
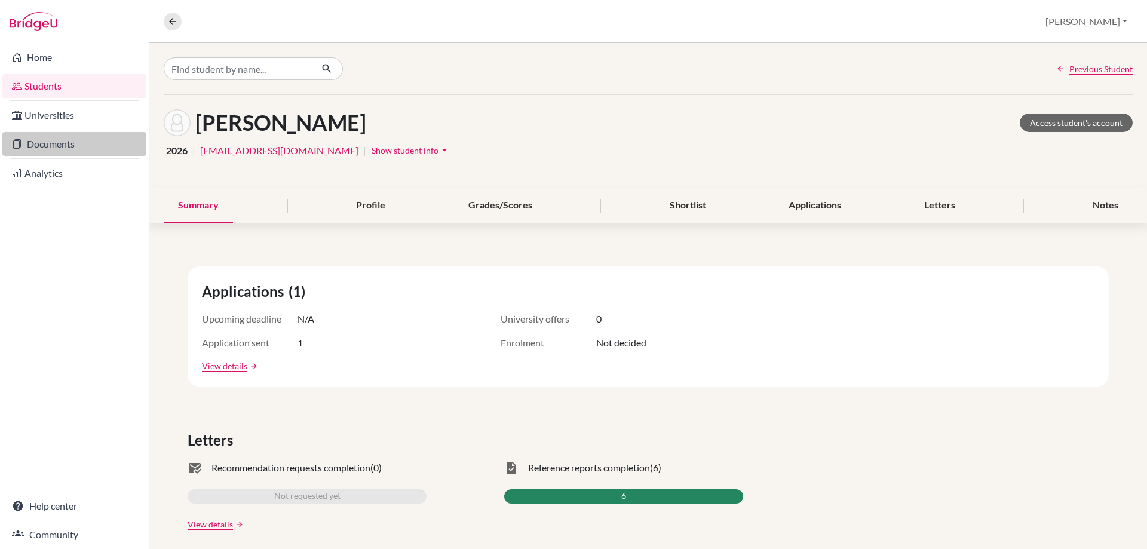
click at [52, 137] on link "Documents" at bounding box center [74, 144] width 144 height 24
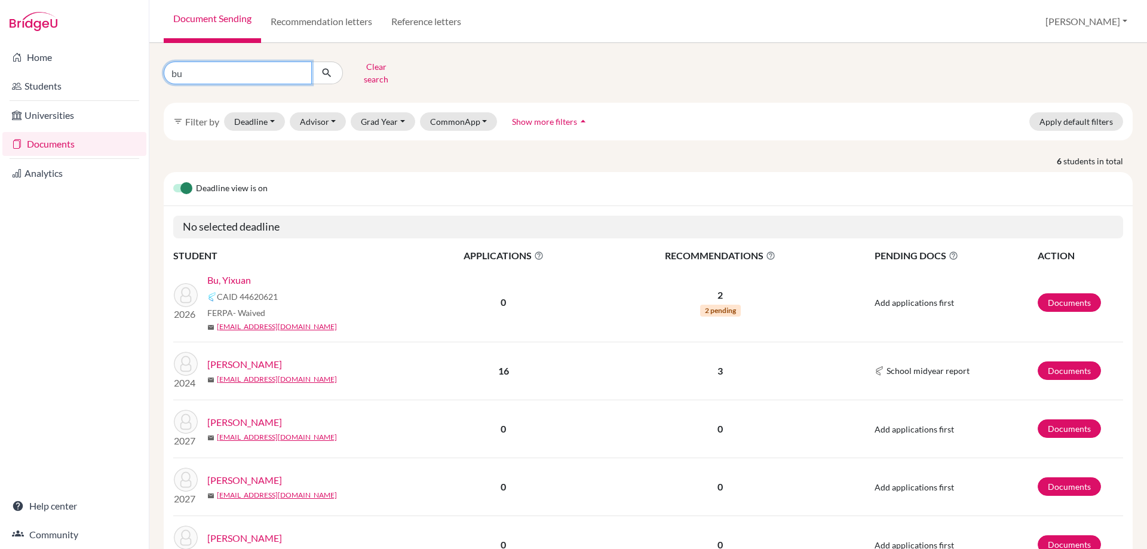
drag, startPoint x: 187, startPoint y: 65, endPoint x: 151, endPoint y: 69, distance: 36.1
click at [156, 68] on div "bu Clear search" at bounding box center [319, 72] width 329 height 31
type input "[PERSON_NAME]"
click button "submit" at bounding box center [327, 73] width 32 height 23
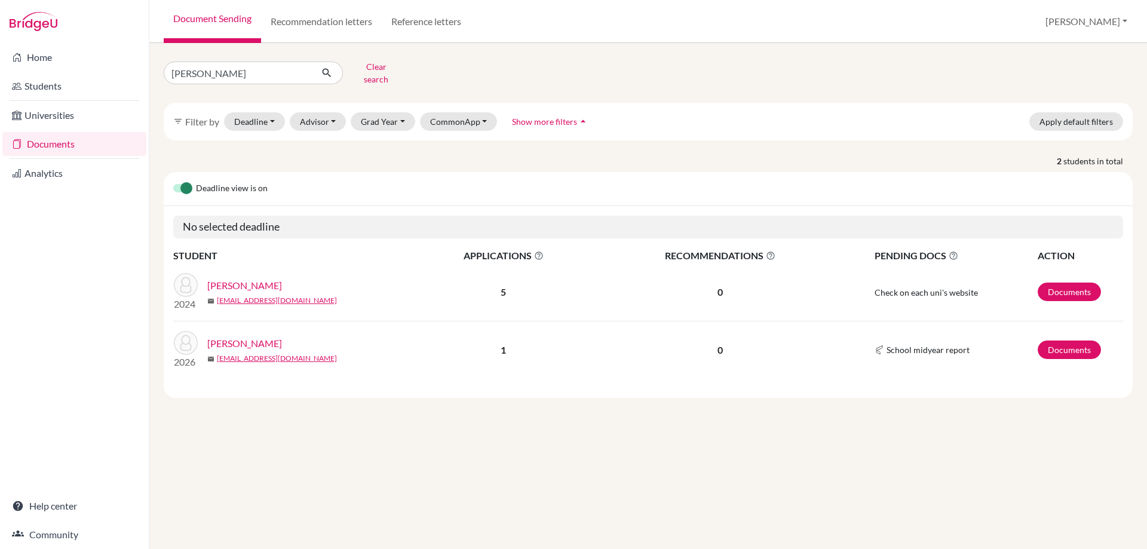
click at [219, 336] on link "Nautiyal, Shrey" at bounding box center [244, 343] width 75 height 14
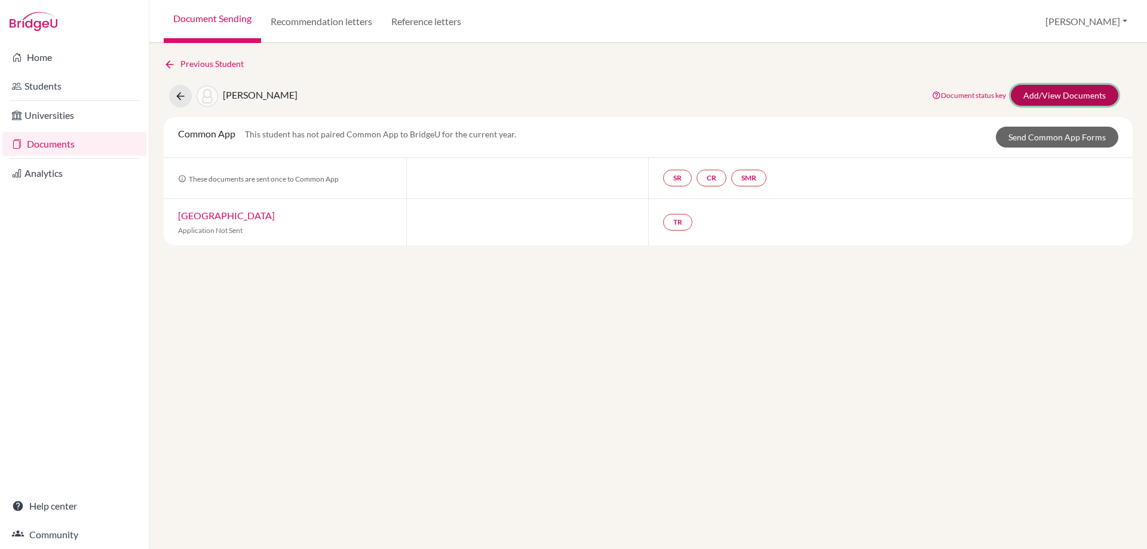
click at [1039, 93] on link "Add/View Documents" at bounding box center [1065, 95] width 108 height 21
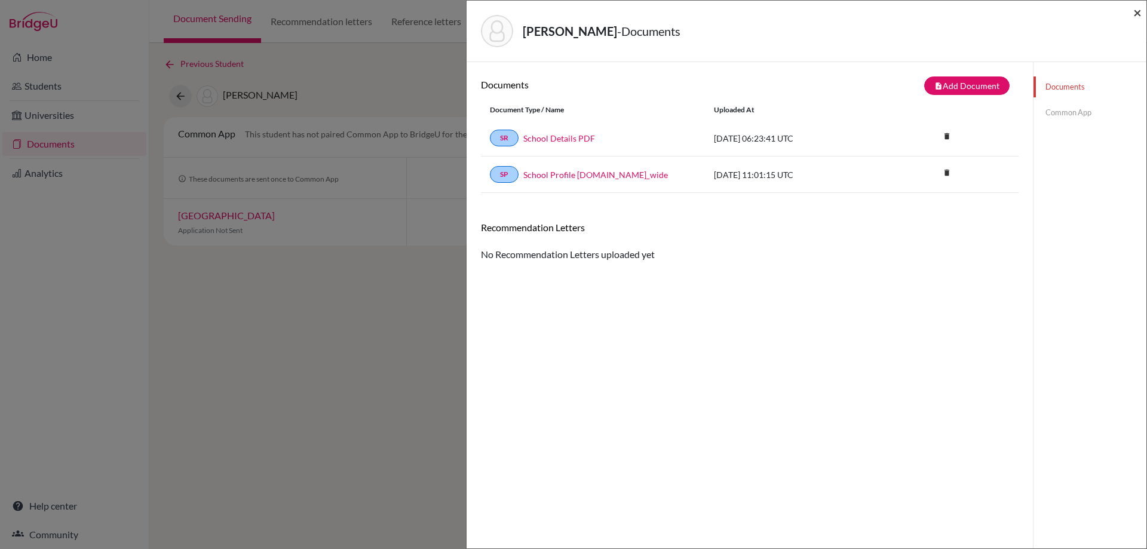
click at [1136, 14] on span "×" at bounding box center [1137, 12] width 8 height 17
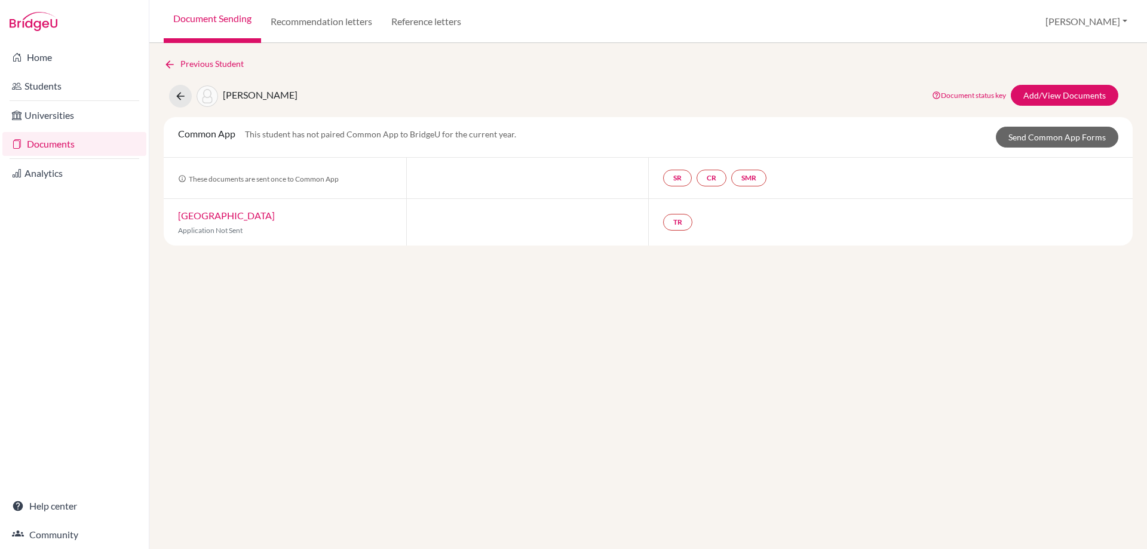
click at [184, 20] on link "Document Sending" at bounding box center [212, 21] width 97 height 43
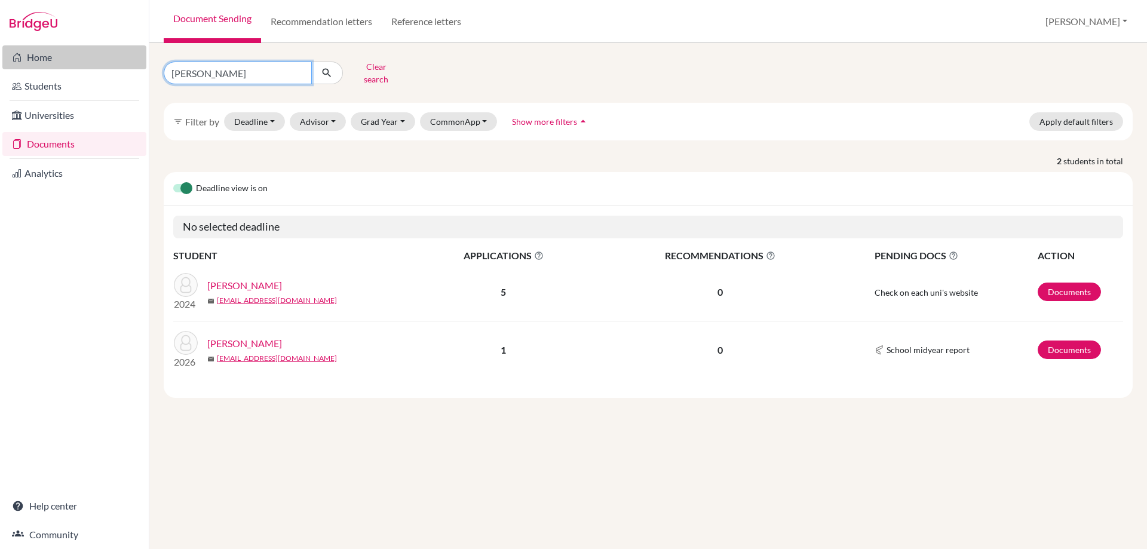
drag, startPoint x: 219, startPoint y: 66, endPoint x: 82, endPoint y: 62, distance: 137.5
click at [89, 62] on div "Home Students Universities Documents Analytics Help center Community Document S…" at bounding box center [573, 274] width 1147 height 549
type input "aarav"
click button "submit" at bounding box center [327, 73] width 32 height 23
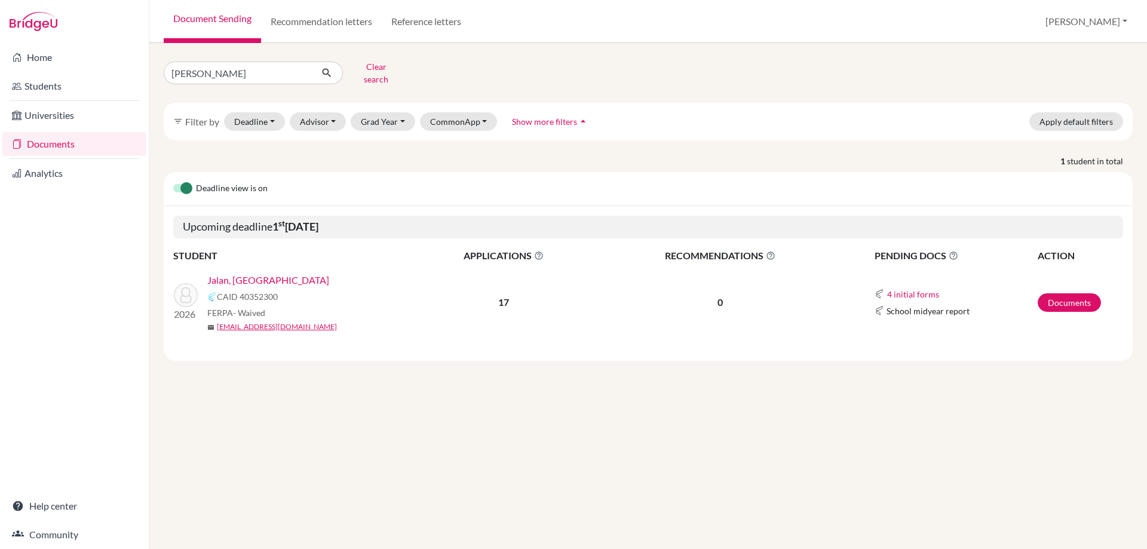
click at [220, 275] on link "Jalan, Aarav" at bounding box center [268, 280] width 122 height 14
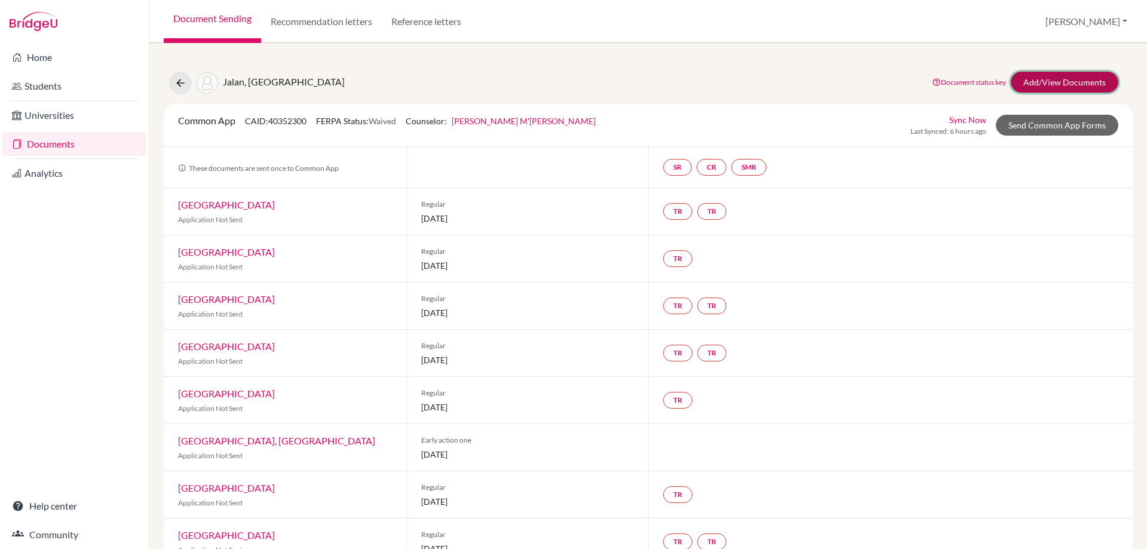
click at [1042, 85] on link "Add/View Documents" at bounding box center [1065, 82] width 108 height 21
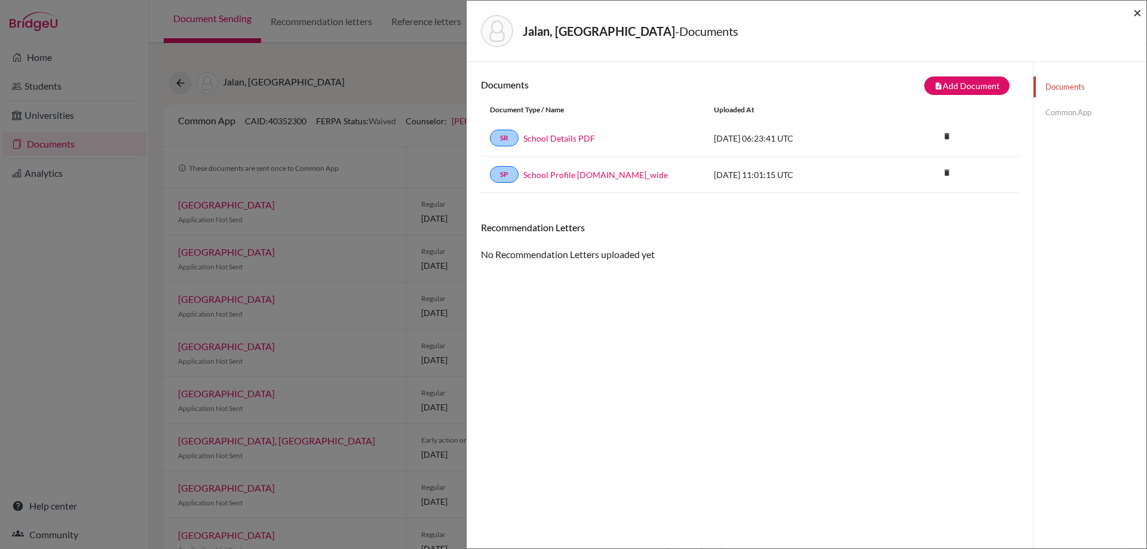
click at [1135, 8] on span "×" at bounding box center [1137, 12] width 8 height 17
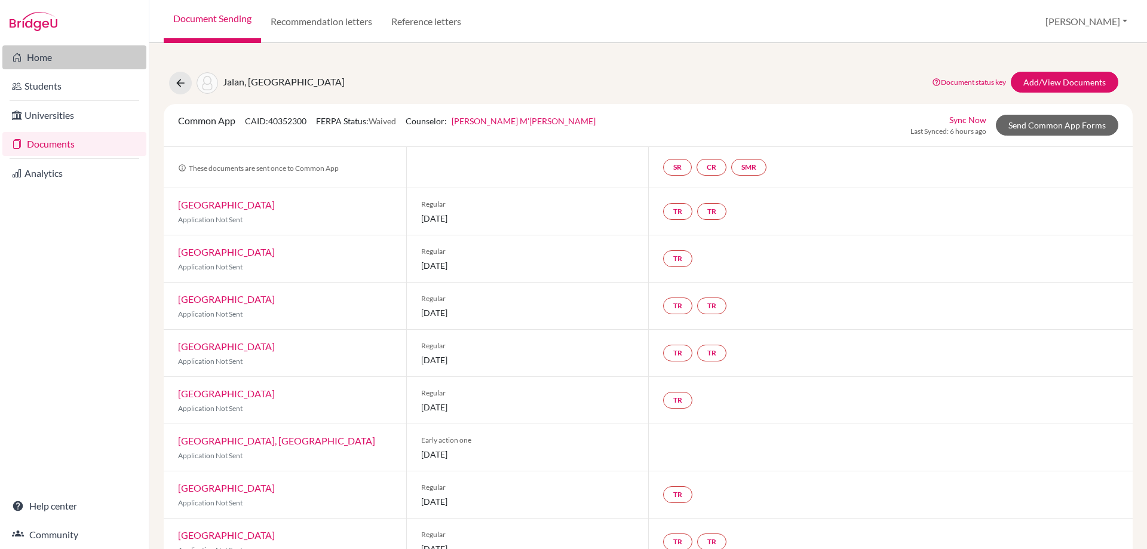
click at [42, 53] on link "Home" at bounding box center [74, 57] width 144 height 24
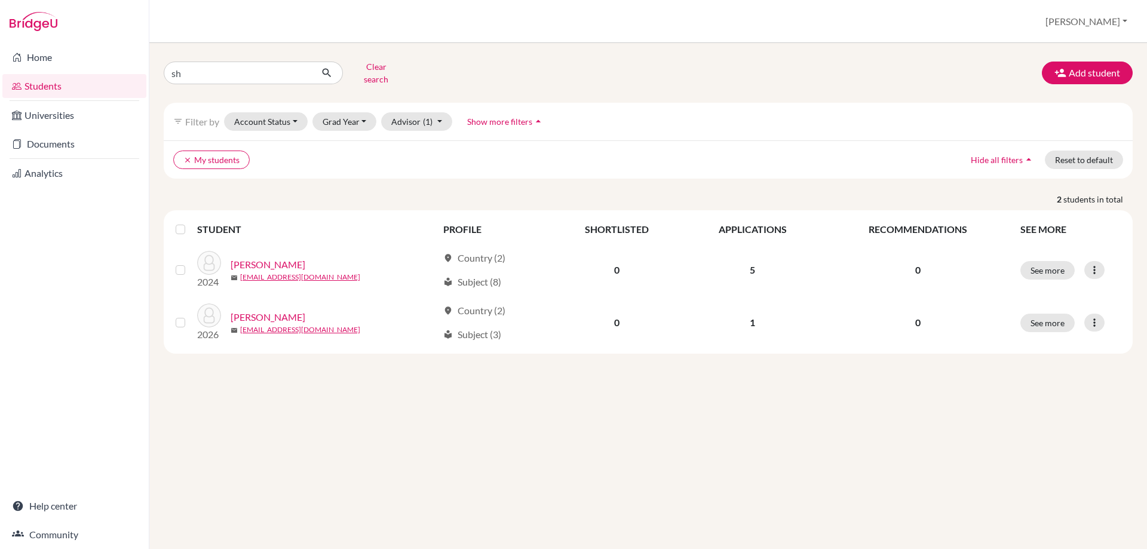
type input "s"
type input "madison"
click button "submit" at bounding box center [327, 73] width 32 height 23
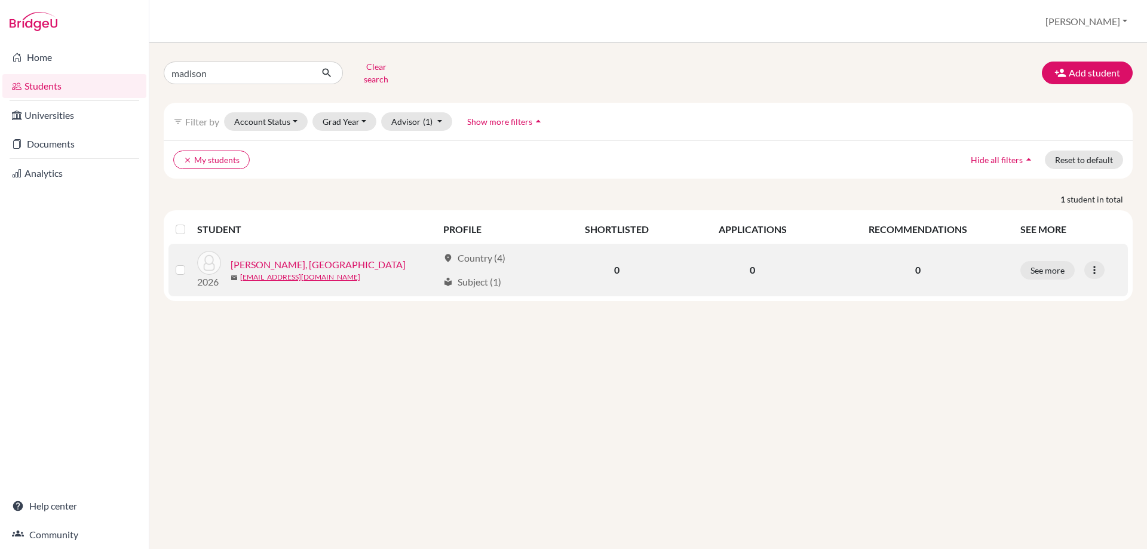
click at [278, 258] on link "Korte, Madison" at bounding box center [318, 265] width 175 height 14
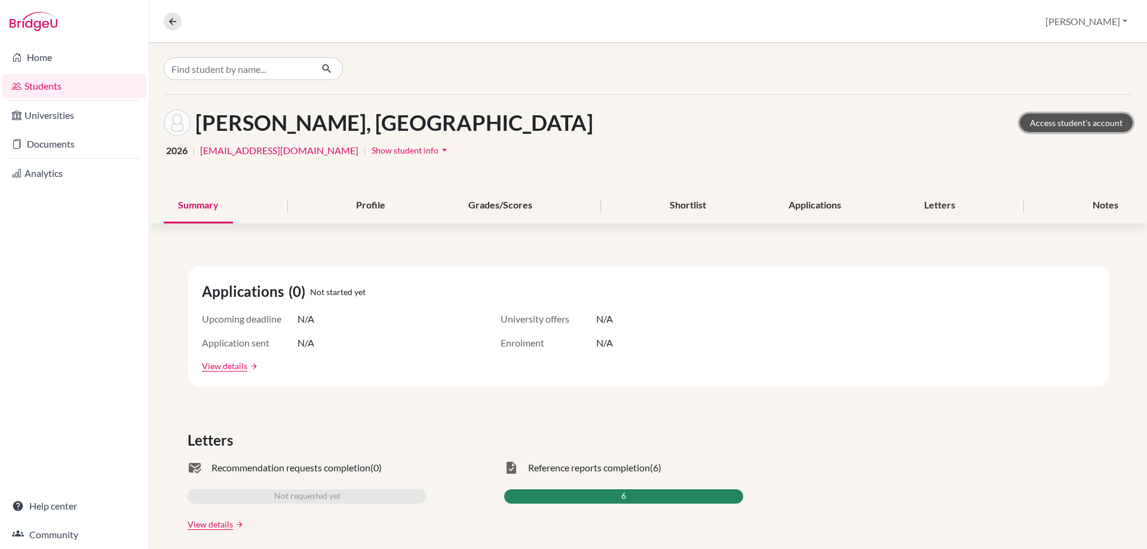
click at [1044, 124] on link "Access student's account" at bounding box center [1076, 123] width 113 height 19
click at [1090, 210] on div "Notes" at bounding box center [1106, 205] width 54 height 35
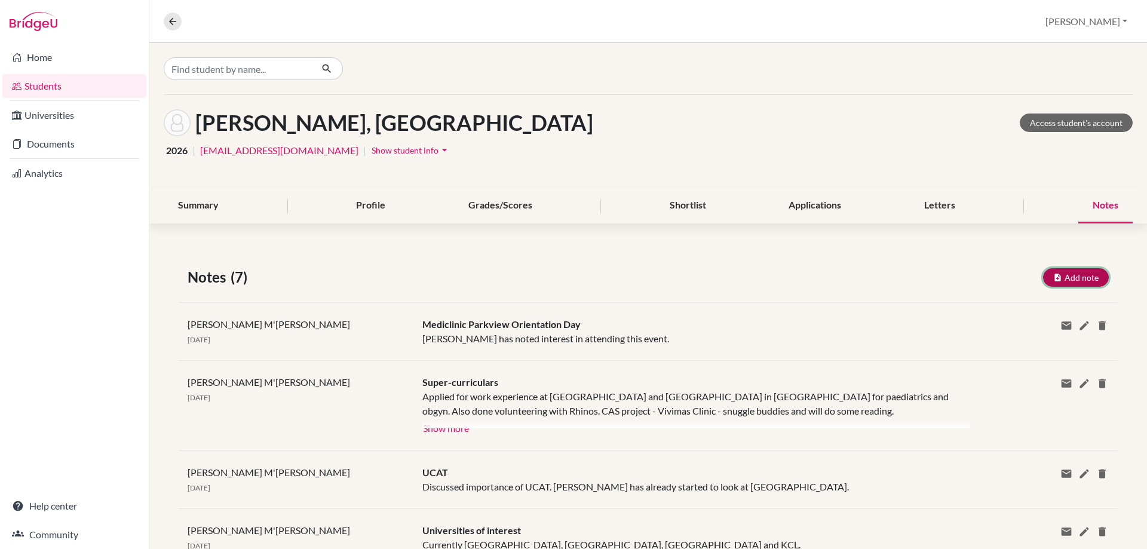
click at [1043, 280] on button "Add note" at bounding box center [1076, 277] width 66 height 19
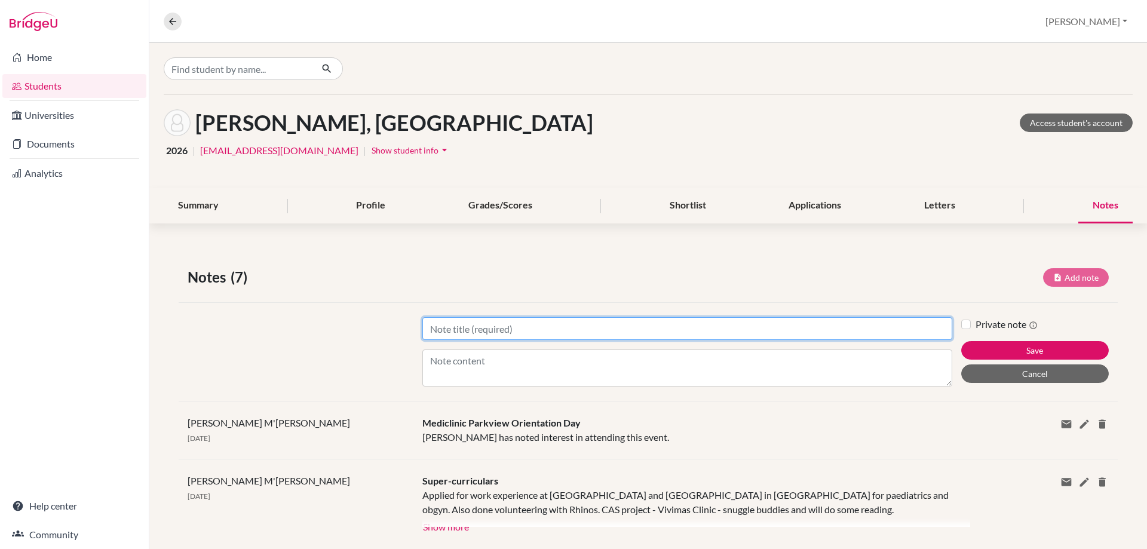
click at [466, 321] on input "Title" at bounding box center [687, 328] width 530 height 23
paste input "[GEOGRAPHIC_DATA] (P60)"
click at [557, 329] on input "[GEOGRAPHIC_DATA] (P60)" at bounding box center [687, 328] width 530 height 23
paste input "Medicine (A100)"
type input "University of Plymouth (P60) - Medicine (A100)"
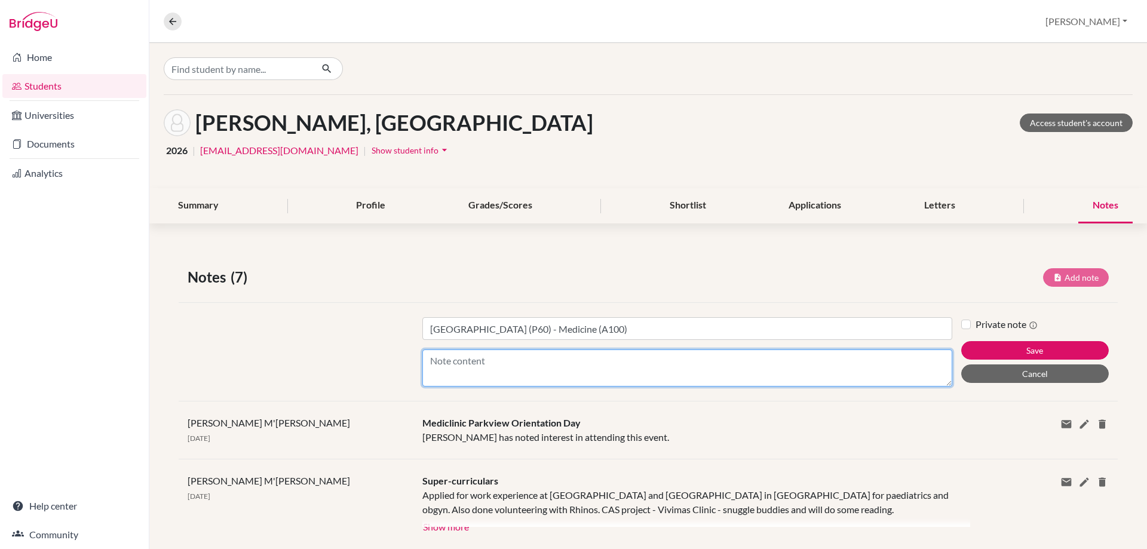
click at [535, 377] on textarea "Content" at bounding box center [687, 368] width 530 height 37
click at [455, 370] on textarea "Content" at bounding box center [687, 368] width 530 height 37
paste textarea "International Baccalaureate Diploma Programme - 36 - 38 points Must include 6 a…"
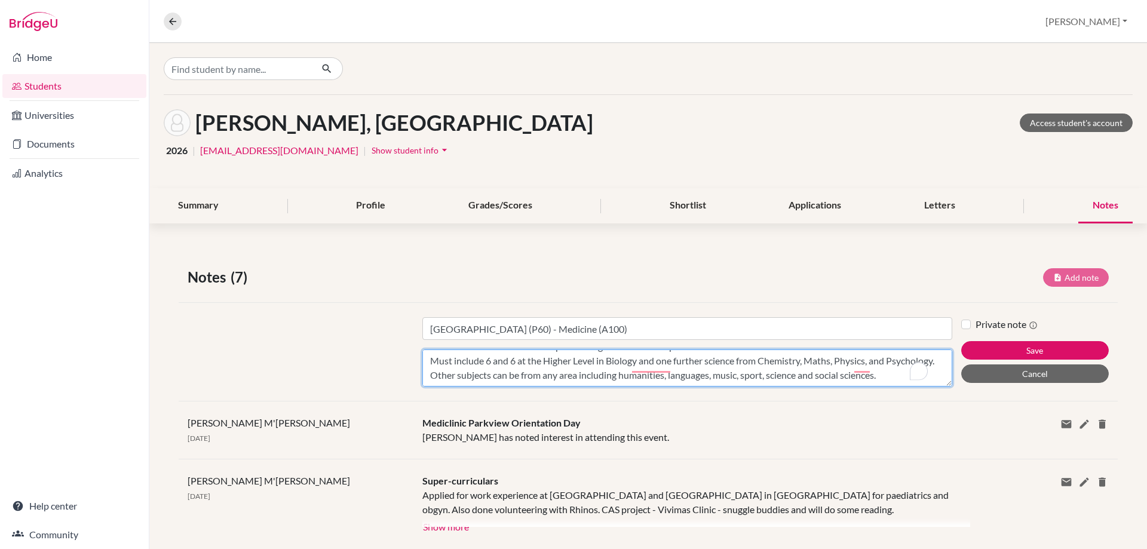
type textarea "International Baccalaureate Diploma Programme - 36 - 38 points Must include 6 a…"
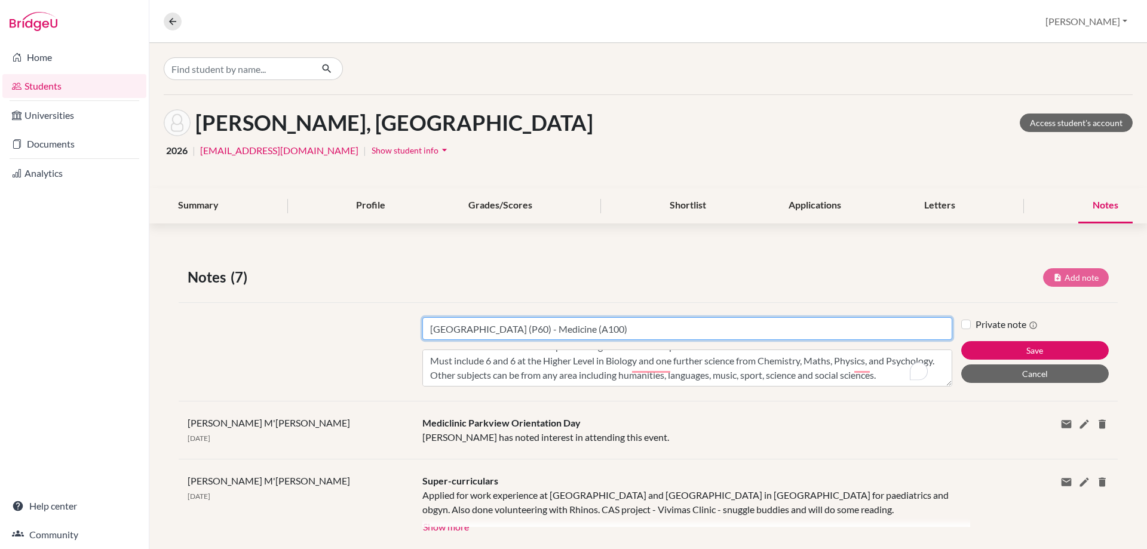
click at [428, 332] on input "University of Plymouth (P60) - Medicine (A100)" at bounding box center [687, 328] width 530 height 23
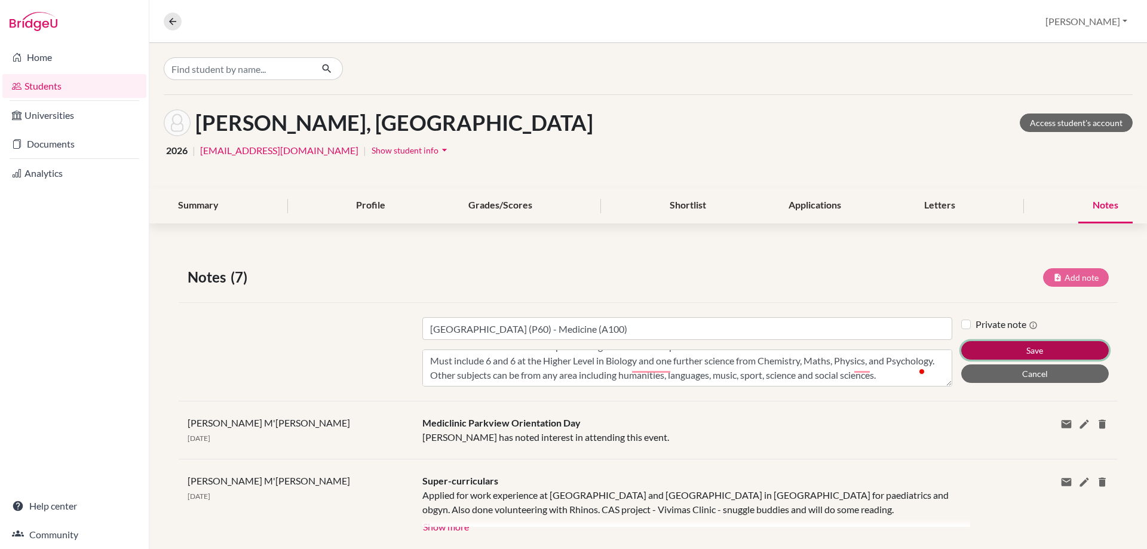
click at [998, 350] on button "Save" at bounding box center [1035, 350] width 148 height 19
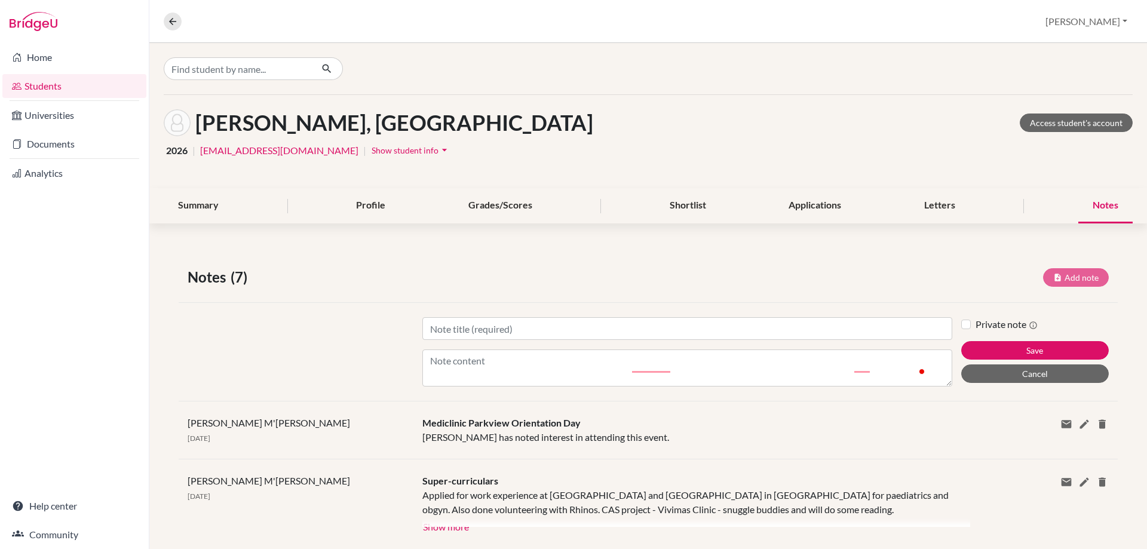
scroll to position [0, 0]
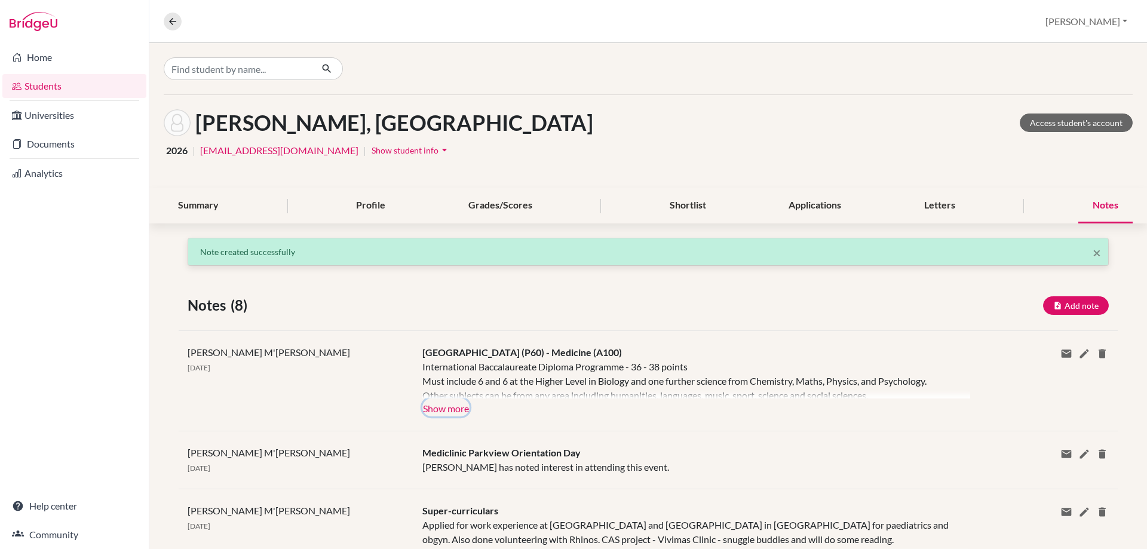
click at [465, 406] on button "Show more" at bounding box center [445, 408] width 47 height 18
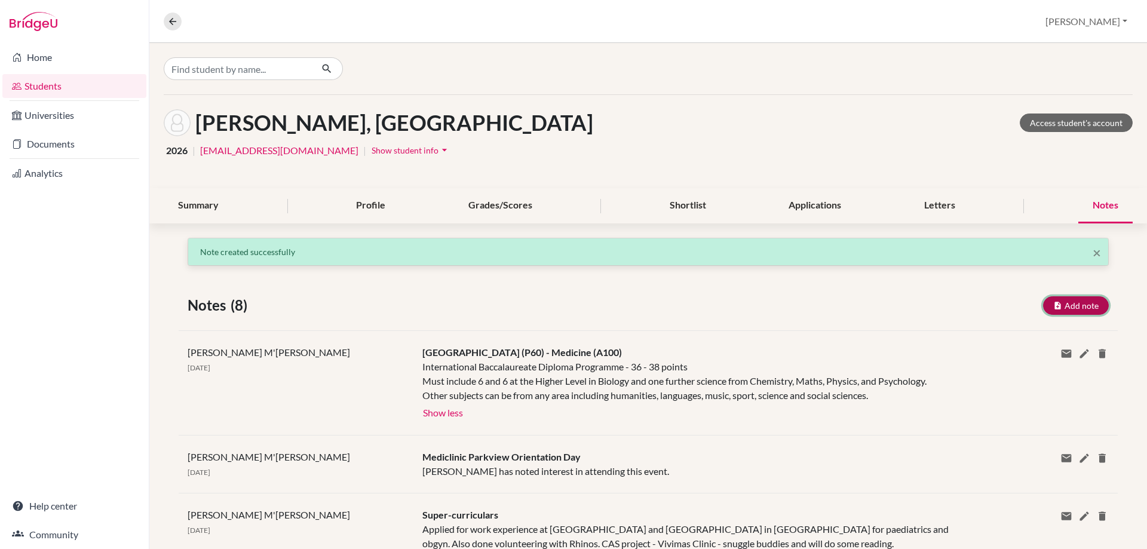
click at [1043, 301] on button "Add note" at bounding box center [1076, 305] width 66 height 19
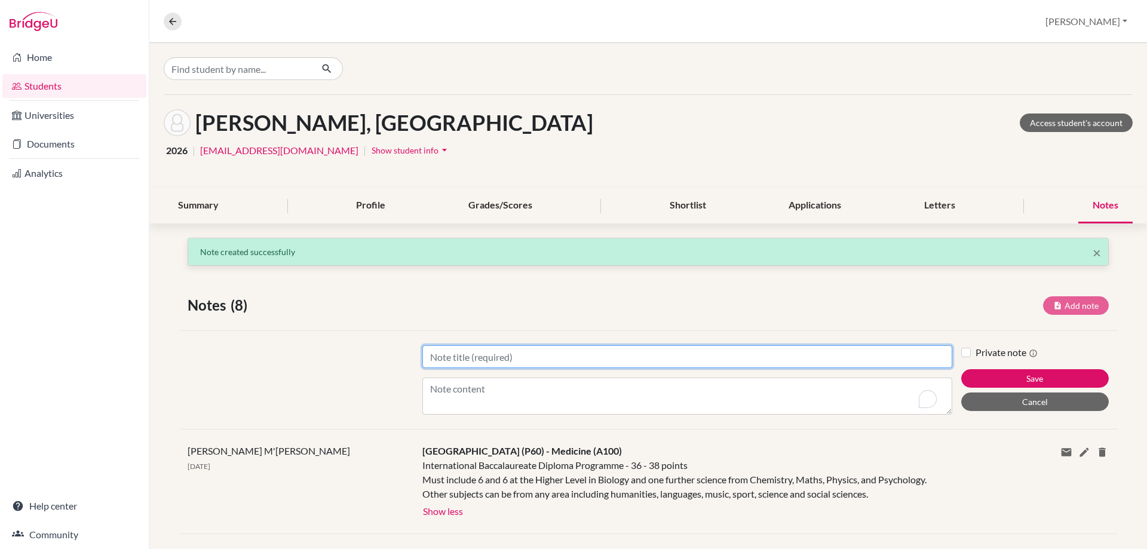
click at [477, 357] on input "Title" at bounding box center [687, 356] width 530 height 23
paste input "University of Southampton (S27)"
click at [602, 360] on input "University of Southampton (S27) -" at bounding box center [687, 356] width 530 height 23
paste input "Medicine (A100)"
type input "University of Southampton (S27) - Medicine (A100)"
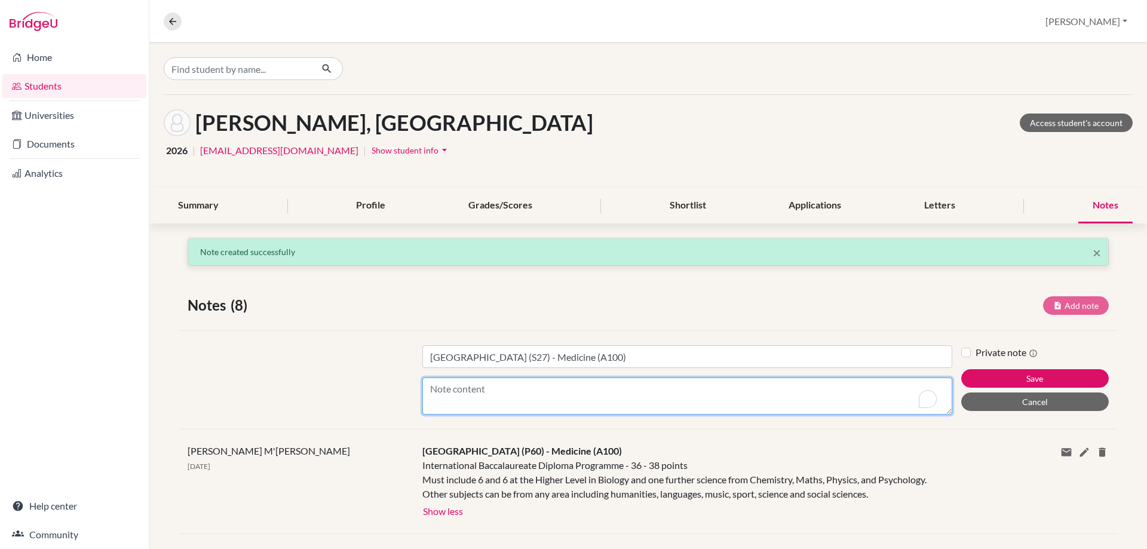
click at [466, 395] on textarea "Content" at bounding box center [687, 396] width 530 height 37
paste textarea "International Baccalaureate Diploma Programme - 36 points Overall score of 36 p…"
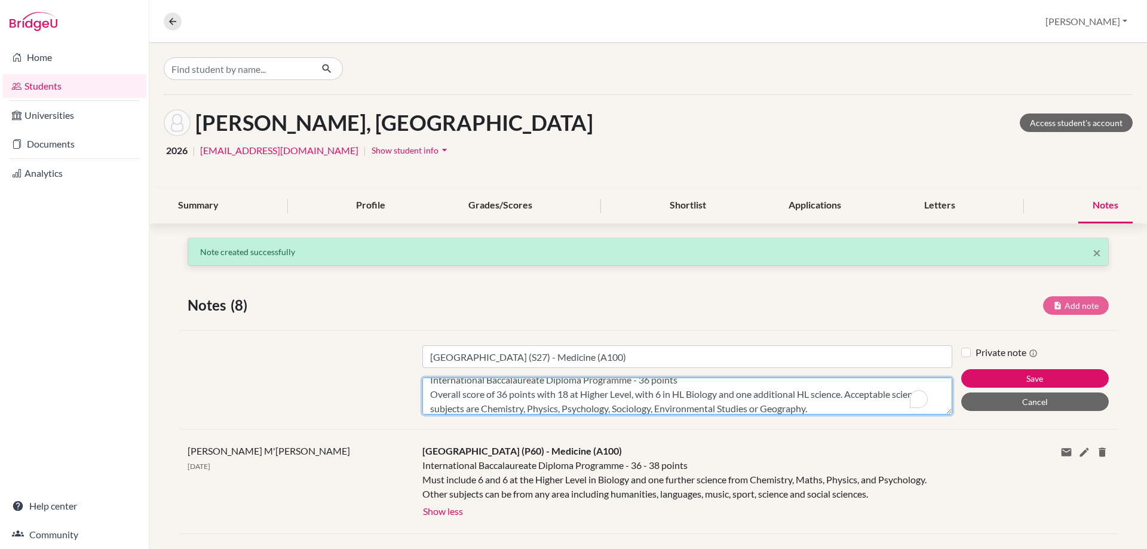
scroll to position [9, 0]
type textarea "International Baccalaureate Diploma Programme - 36 points Overall score of 36 p…"
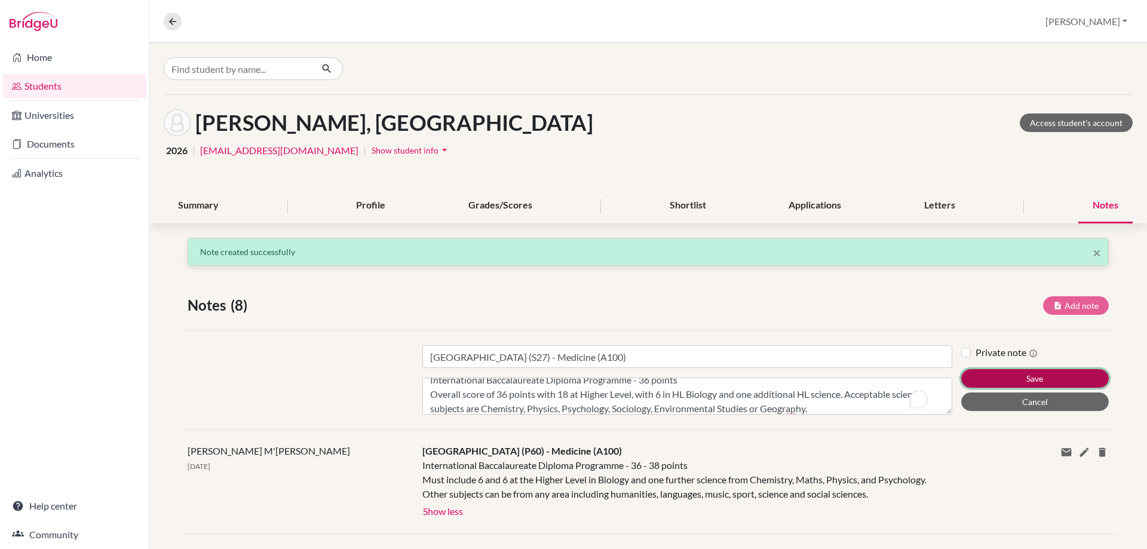
click at [989, 378] on button "Save" at bounding box center [1035, 378] width 148 height 19
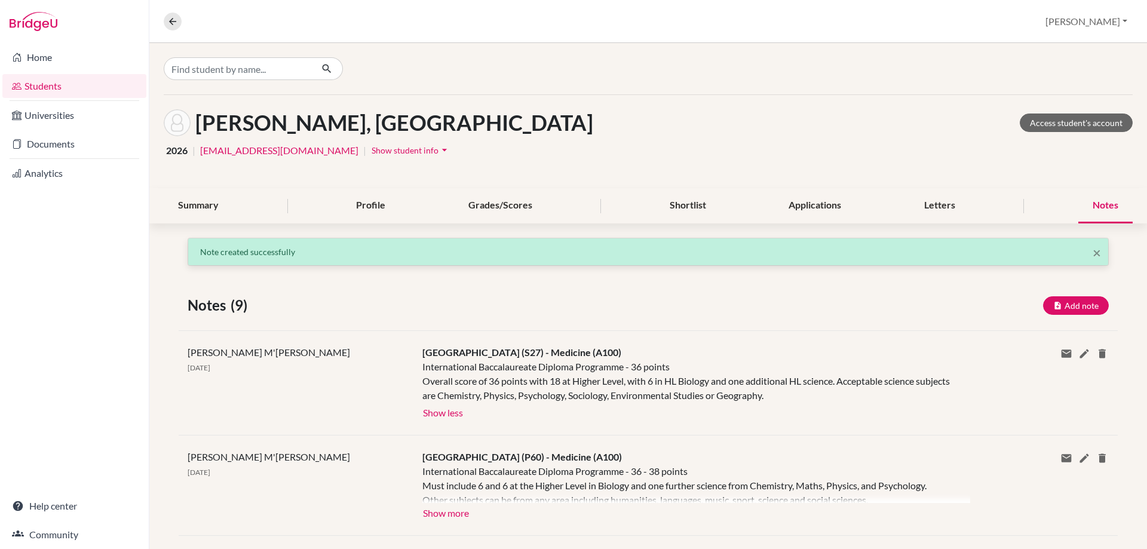
scroll to position [0, 0]
click at [1079, 354] on icon at bounding box center [1085, 354] width 12 height 12
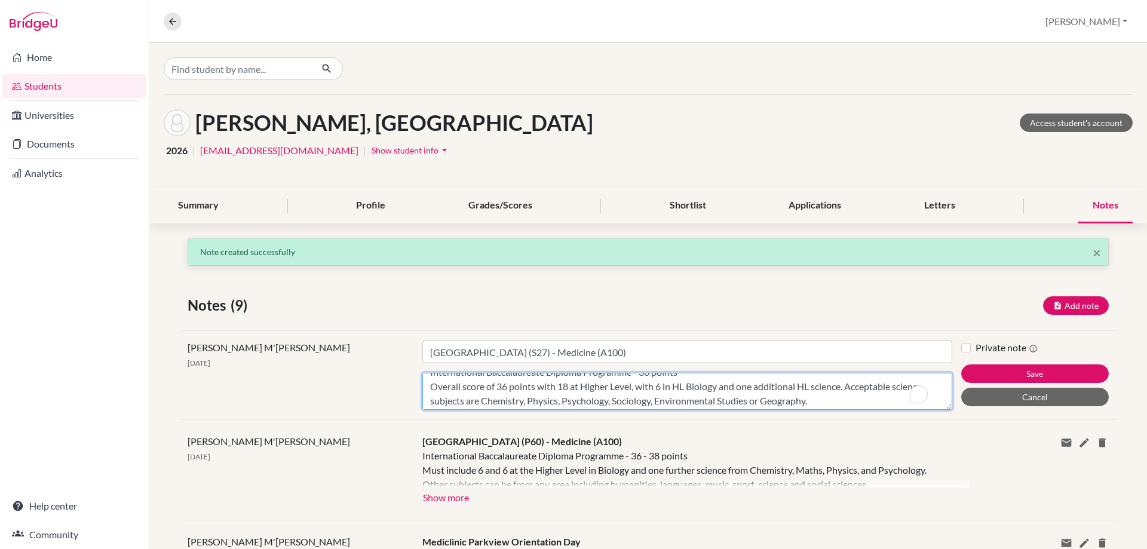
scroll to position [14, 0]
click at [906, 394] on textarea "International Baccalaureate Diploma Programme - 36 points Overall score of 36 p…" at bounding box center [687, 391] width 530 height 37
click at [442, 398] on textarea "International Baccalaureate Diploma Programme - 36 points Overall score of 36 p…" at bounding box center [687, 391] width 530 height 37
paste textarea "GCSE All applicants must have a minimum of seven B grades (grade 6) at GCSE , i…"
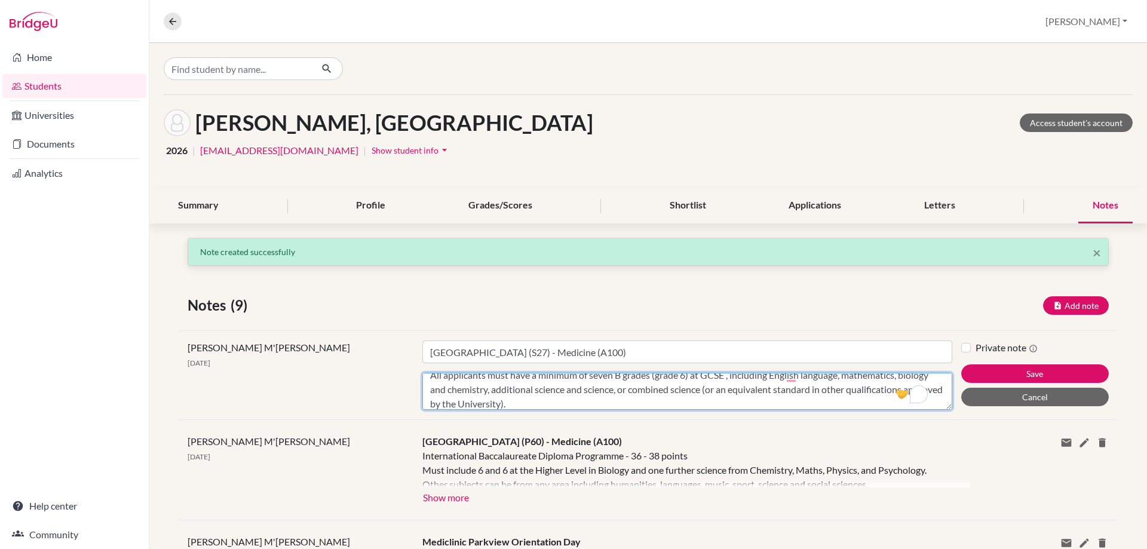
scroll to position [81, 0]
type textarea "International Baccalaureate Diploma Programme - 36 points Overall score of 36 p…"
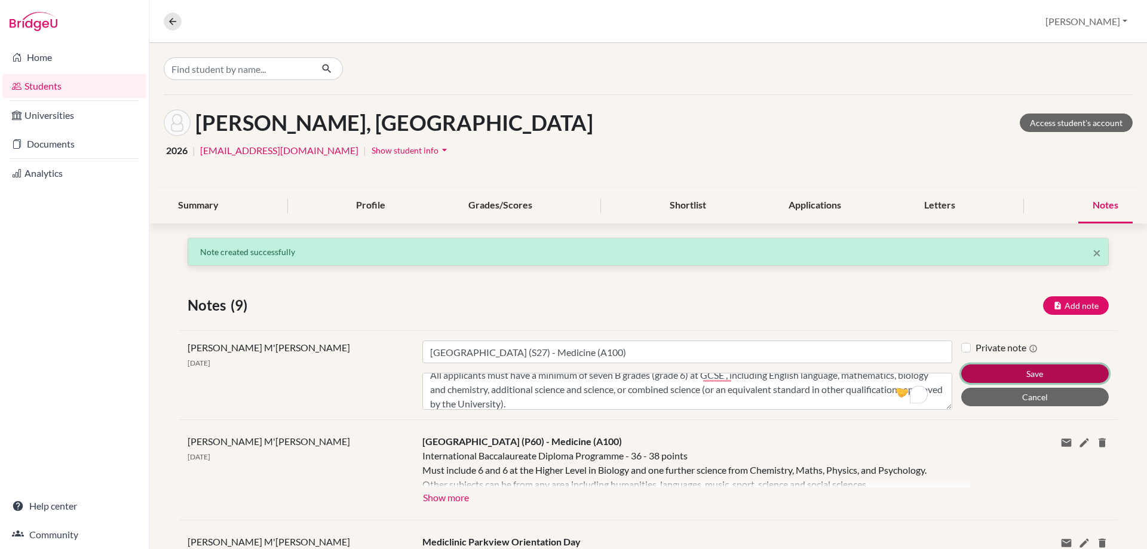
click at [985, 370] on button "Save" at bounding box center [1035, 373] width 148 height 19
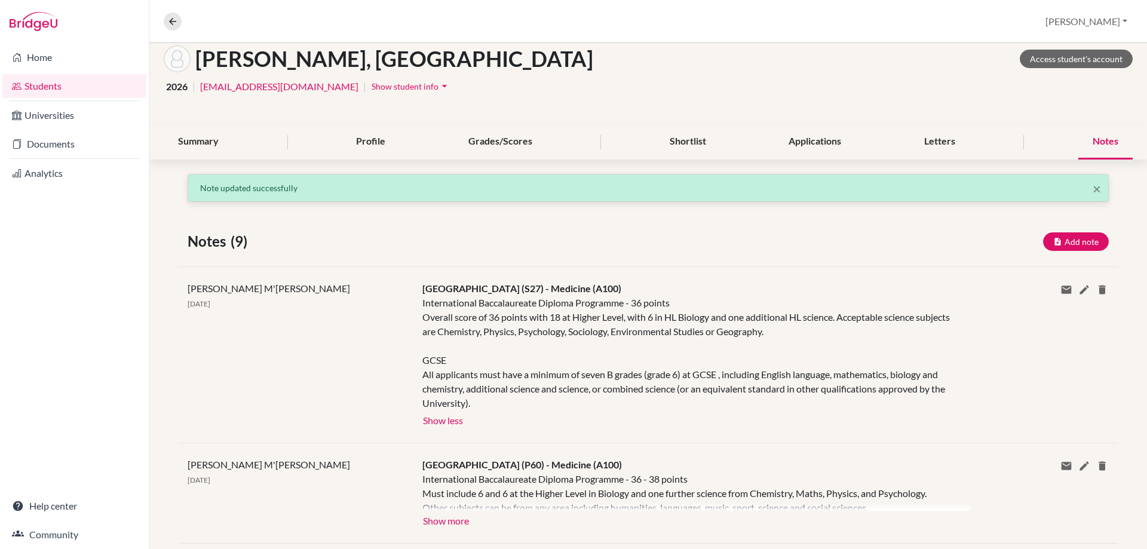
scroll to position [239, 0]
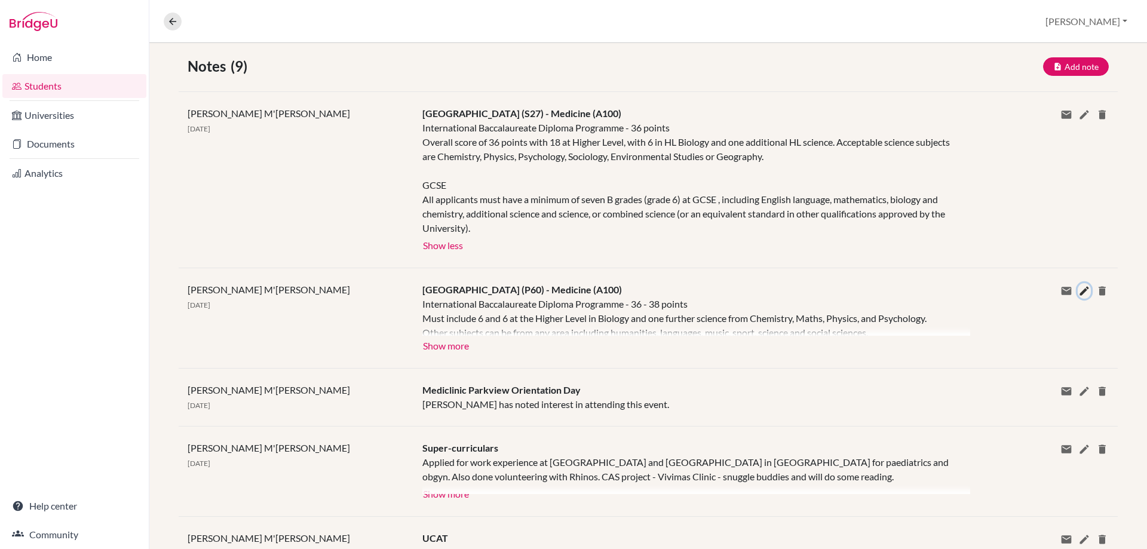
click at [1079, 293] on icon at bounding box center [1085, 291] width 12 height 12
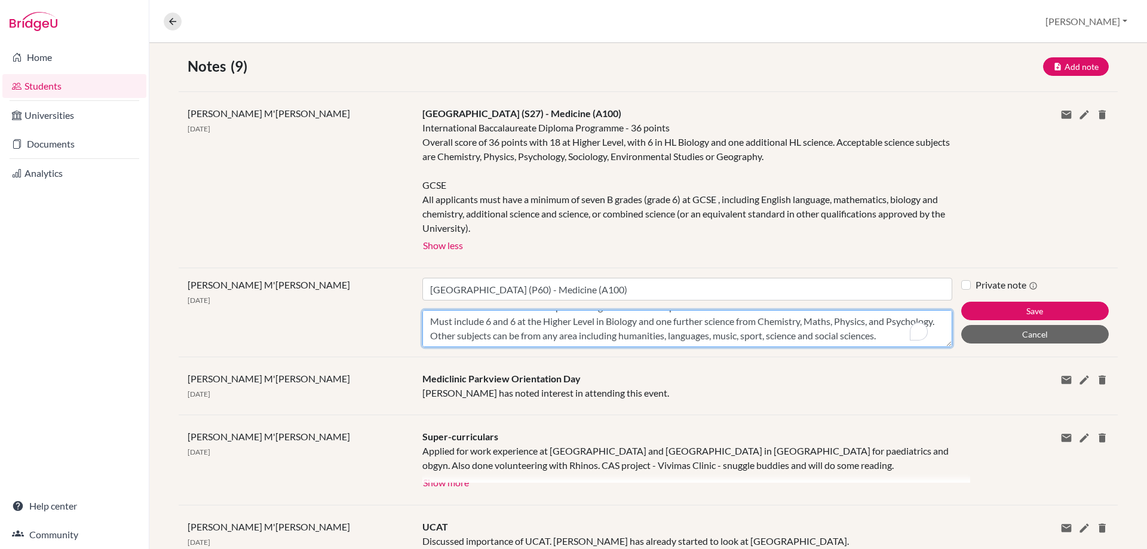
scroll to position [29, 0]
click at [541, 336] on textarea "International Baccalaureate Diploma Programme - 36 - 38 points Must include 6 a…" at bounding box center [687, 328] width 530 height 37
paste textarea "Seven GCSEs are required at grades A-C/9-4, including English Language, Mathema…"
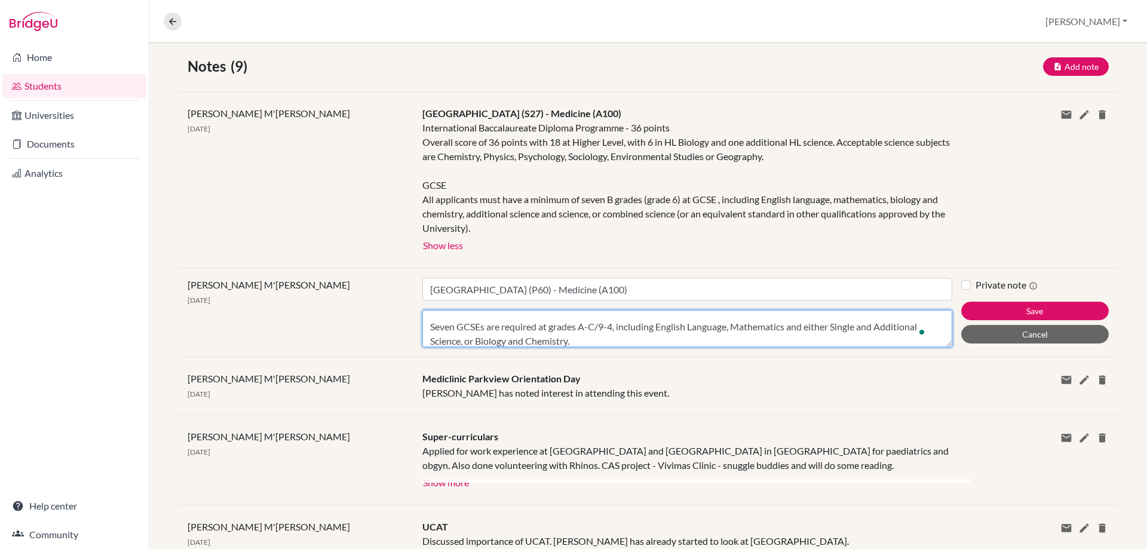
scroll to position [0, 0]
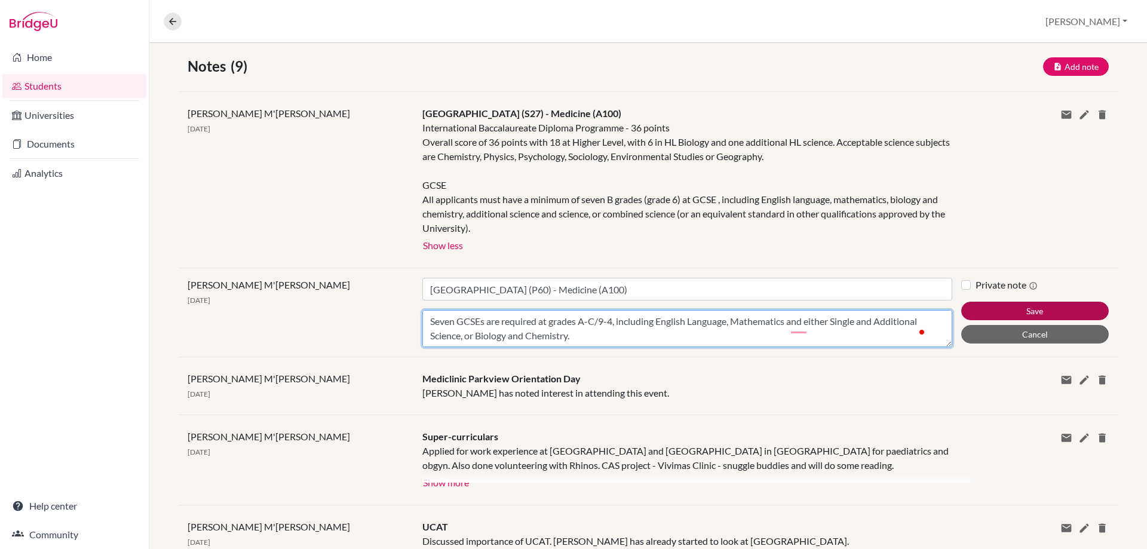
type textarea "International Baccalaureate Diploma Programme - 36 - 38 points Must include 6 a…"
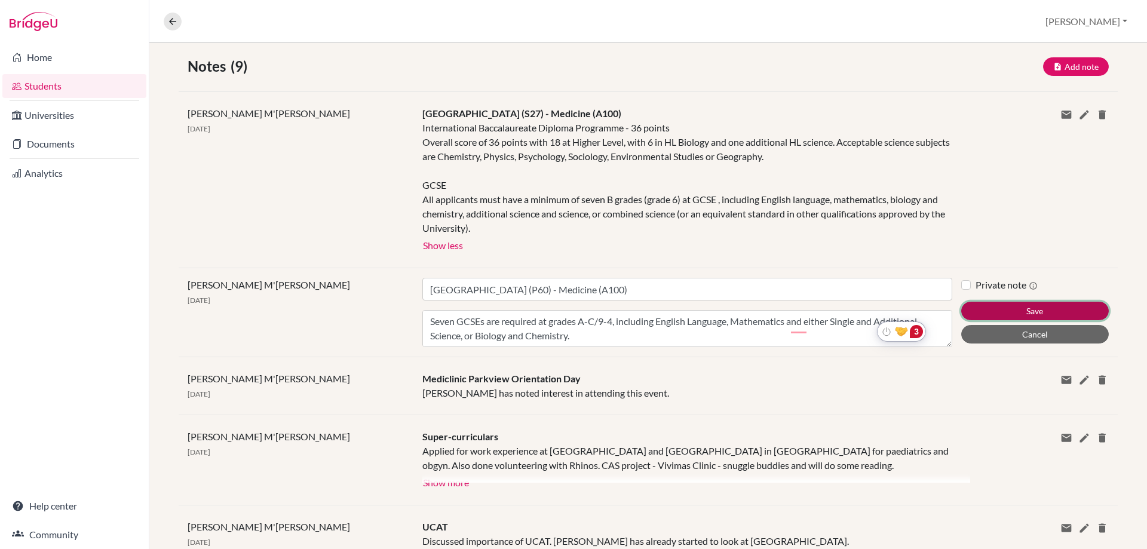
click at [970, 315] on button "Save" at bounding box center [1035, 311] width 148 height 19
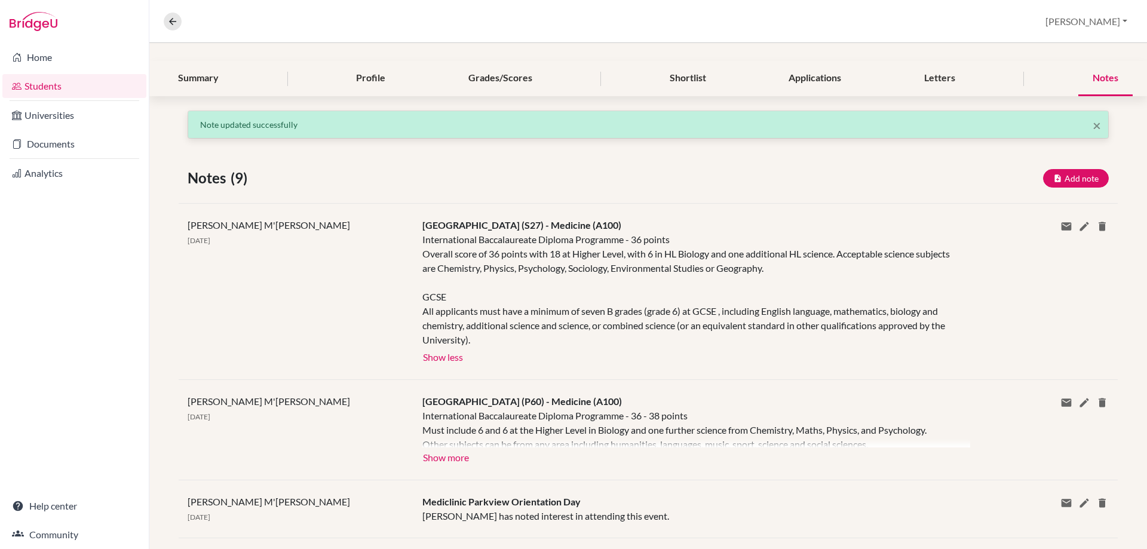
scroll to position [120, 0]
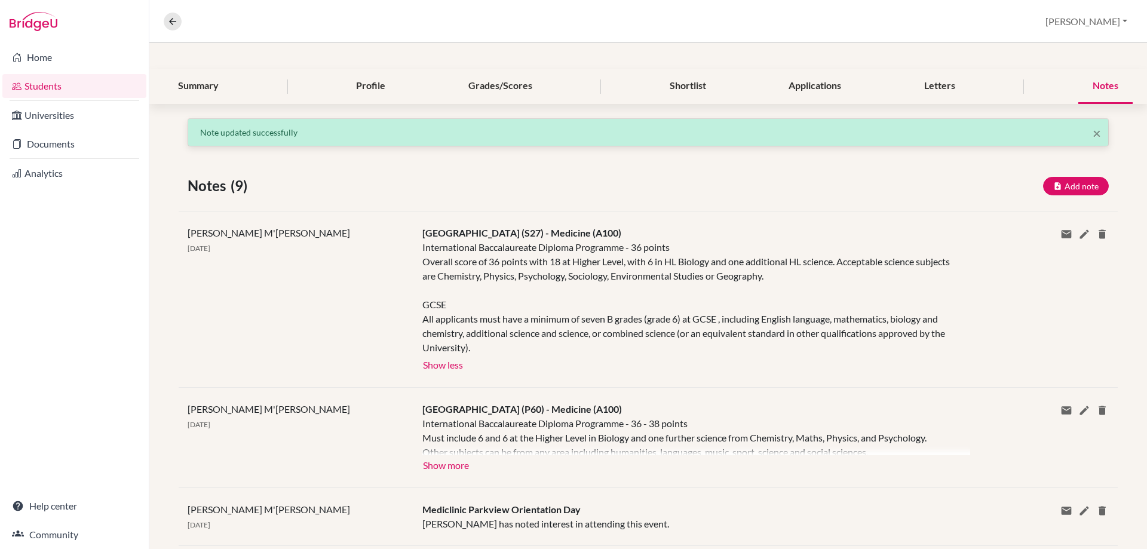
click at [1034, 185] on div "Add note" at bounding box center [1076, 186] width 84 height 19
click at [1053, 185] on icon "button" at bounding box center [1057, 186] width 9 height 9
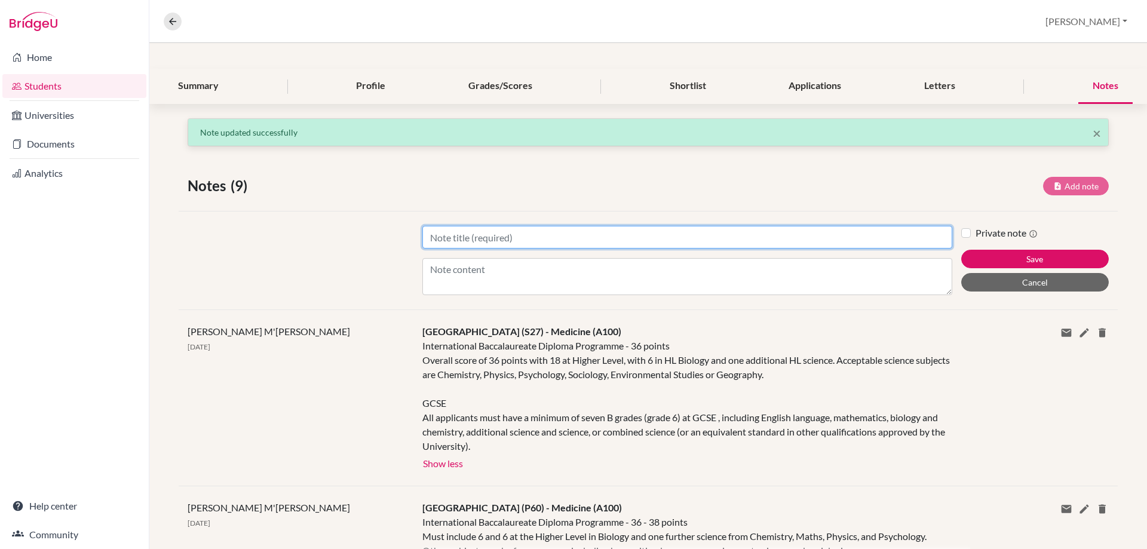
click at [468, 228] on input "Title" at bounding box center [687, 237] width 530 height 23
paste input "University of Lincoln (L39)"
click at [559, 232] on input "University of Lincoln (L39) -" at bounding box center [687, 237] width 530 height 23
paste input "MBChB Medicine (A100)"
type input "University of Lincoln (L39) - MBChB Medicine (A100)"
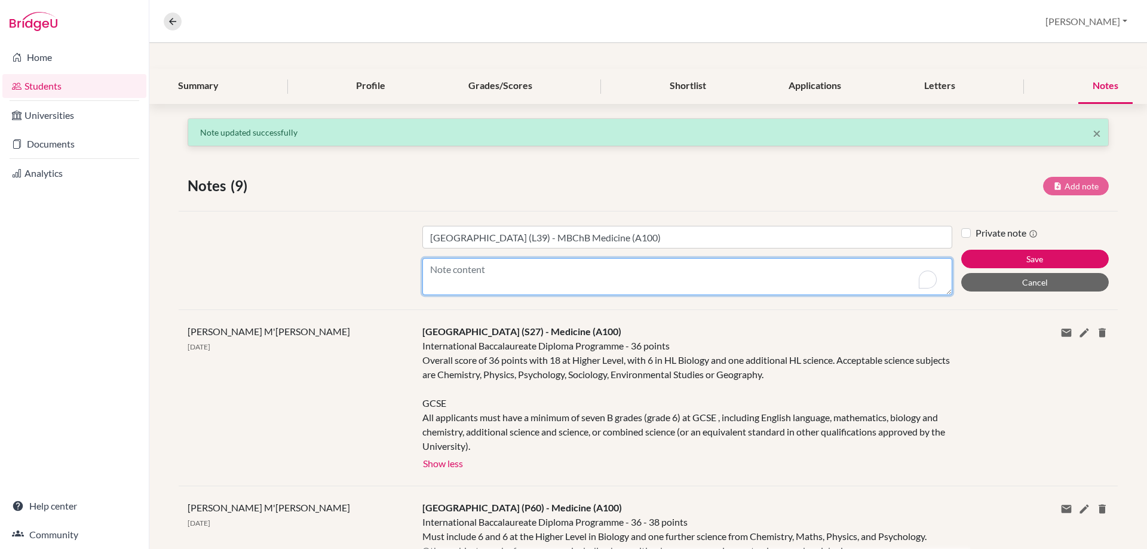
click at [514, 264] on textarea "Content" at bounding box center [687, 276] width 530 height 37
click at [491, 274] on textarea "Content" at bounding box center [687, 276] width 530 height 37
paste textarea "International Baccalaureate Diploma Programme - 36 points To include Higher Lev…"
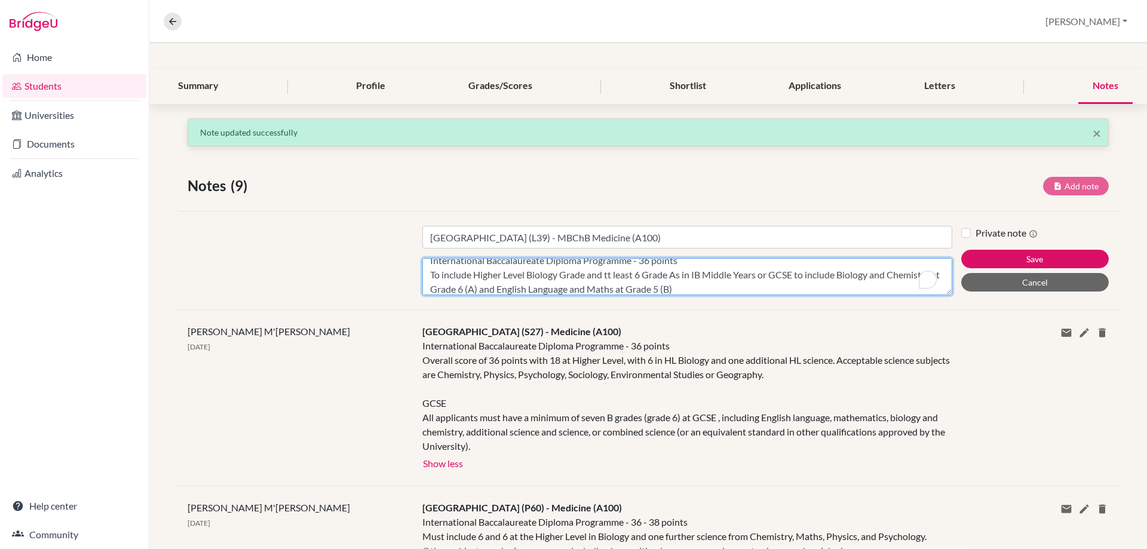
scroll to position [9, 0]
click at [739, 293] on textarea "International Baccalaureate Diploma Programme - 36 points To include Higher Lev…" at bounding box center [687, 276] width 530 height 37
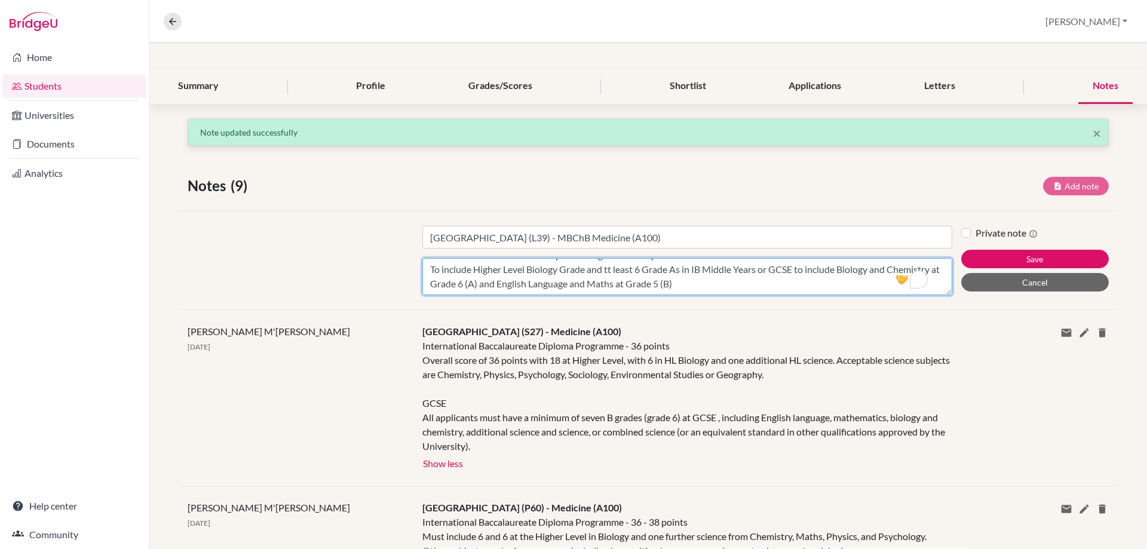
scroll to position [38, 0]
paste textarea "GCSE/National 4/National 5 At least six GCSEs at Grade 7 or above (or equivalen…"
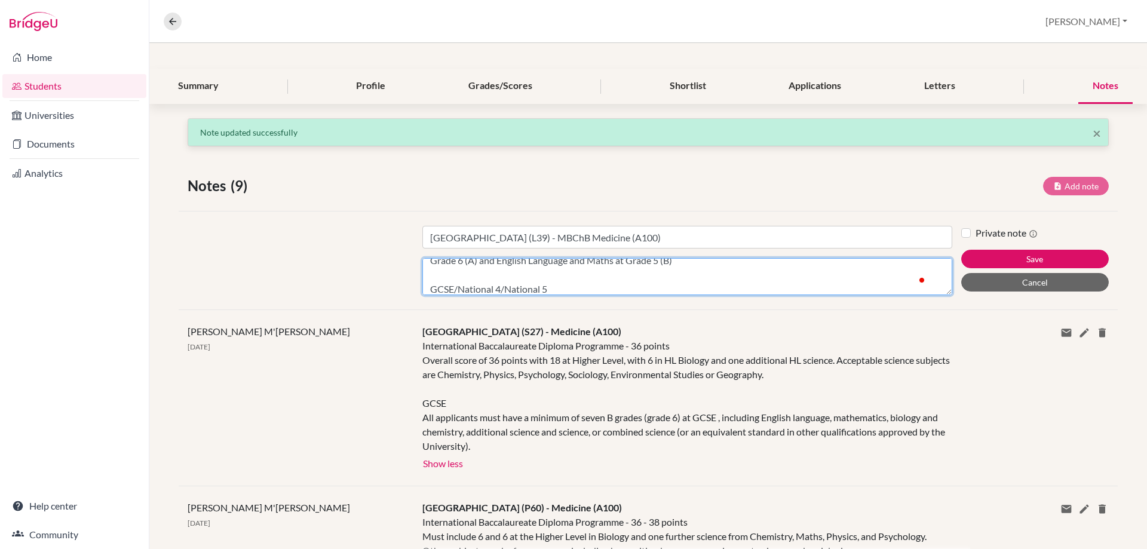
scroll to position [81, 0]
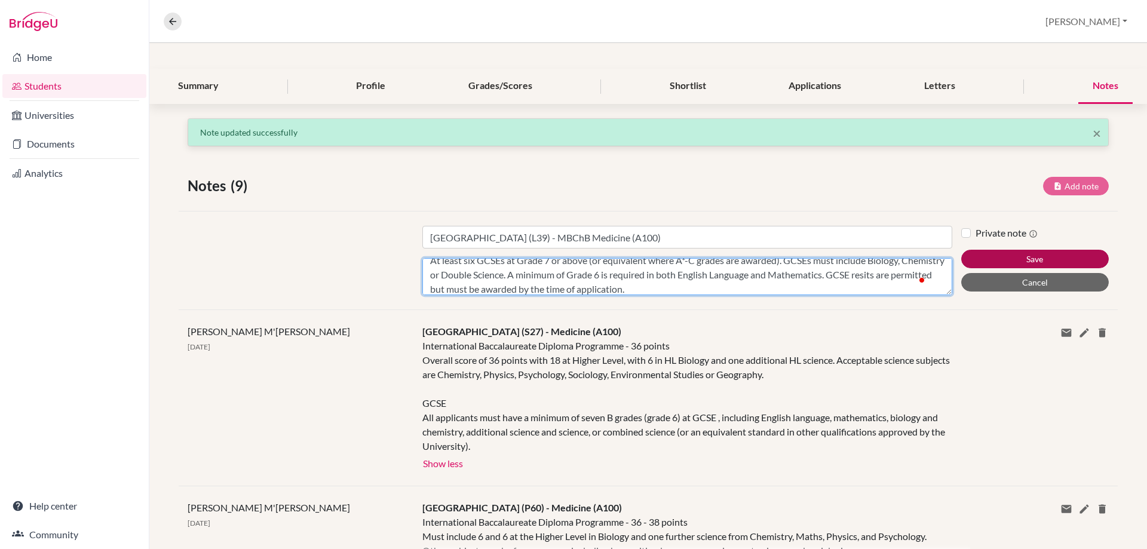
type textarea "International Baccalaureate Diploma Programme - 36 points To include Higher Lev…"
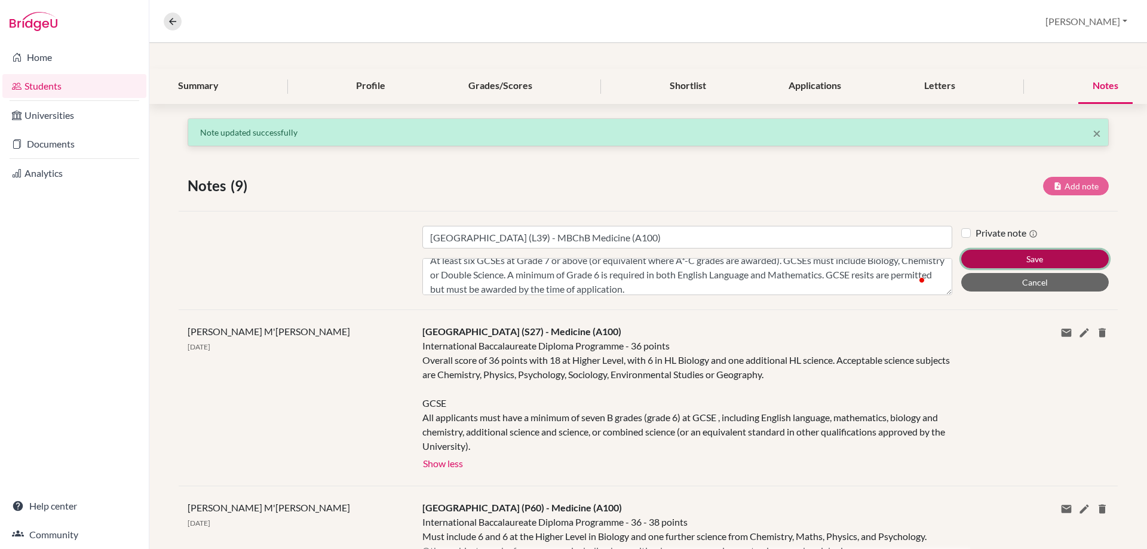
click at [1013, 261] on button "Save" at bounding box center [1035, 259] width 148 height 19
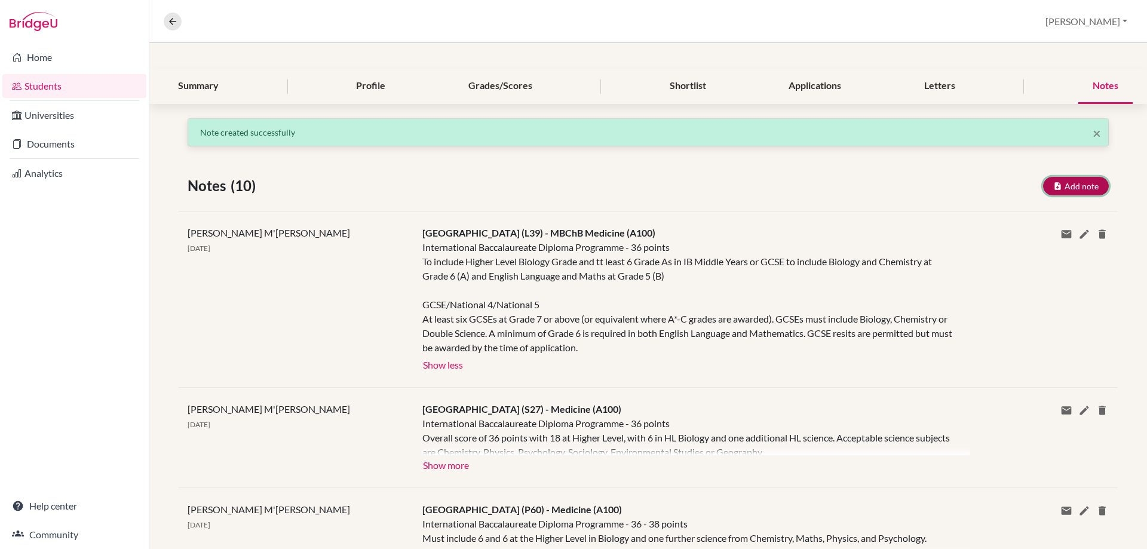
click at [1065, 186] on button "Add note" at bounding box center [1076, 186] width 66 height 19
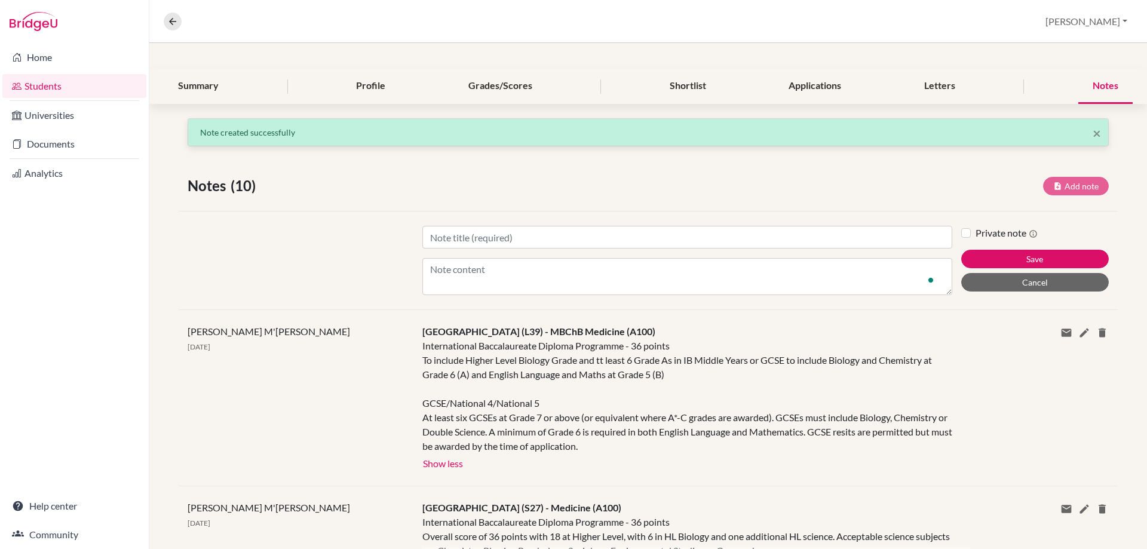
click at [463, 255] on div "Title Content" at bounding box center [687, 260] width 548 height 69
click at [458, 241] on input "Title" at bounding box center [687, 237] width 530 height 23
paste input "Newcastle University (N21)"
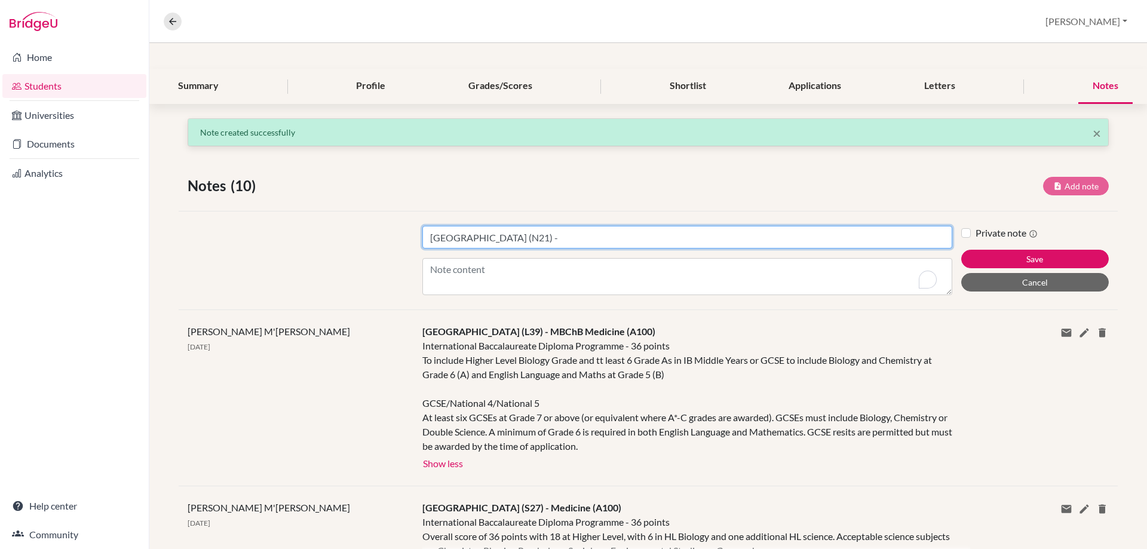
click at [569, 238] on input "Newcastle University (N21) -" at bounding box center [687, 237] width 530 height 23
paste input "Medicine and Surgery (A100)"
type input "Newcastle University (N21) - Medicine and Surgery (A100)"
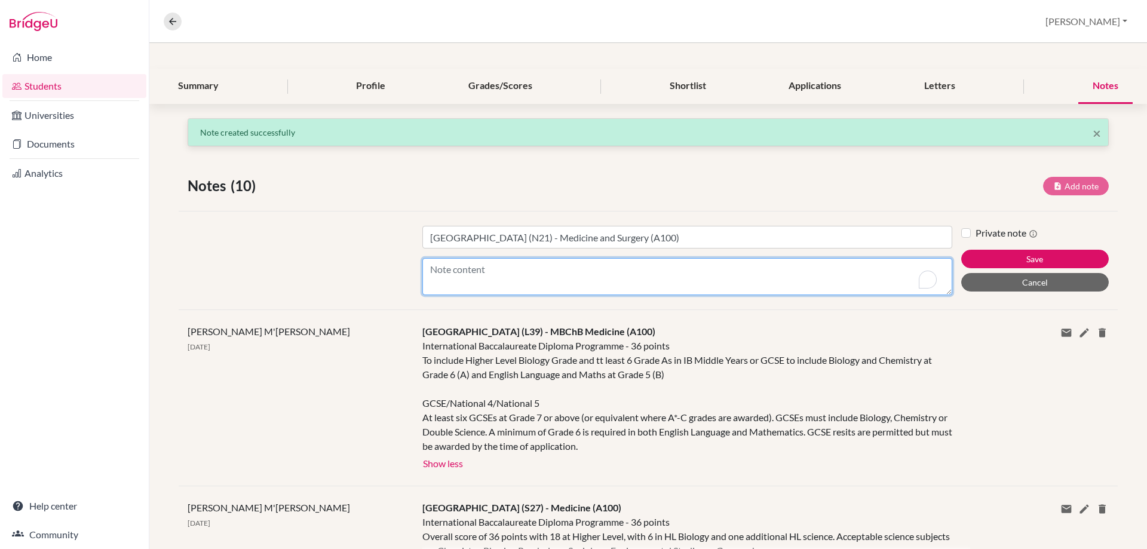
click at [503, 272] on textarea "Content" at bounding box center [687, 276] width 530 height 37
click at [529, 282] on textarea "Content" at bounding box center [687, 276] width 530 height 37
paste textarea "International Baccalaureate Diploma Programme - 38 points"
type textarea "International Baccalaureate Diploma Programme - 38 points"
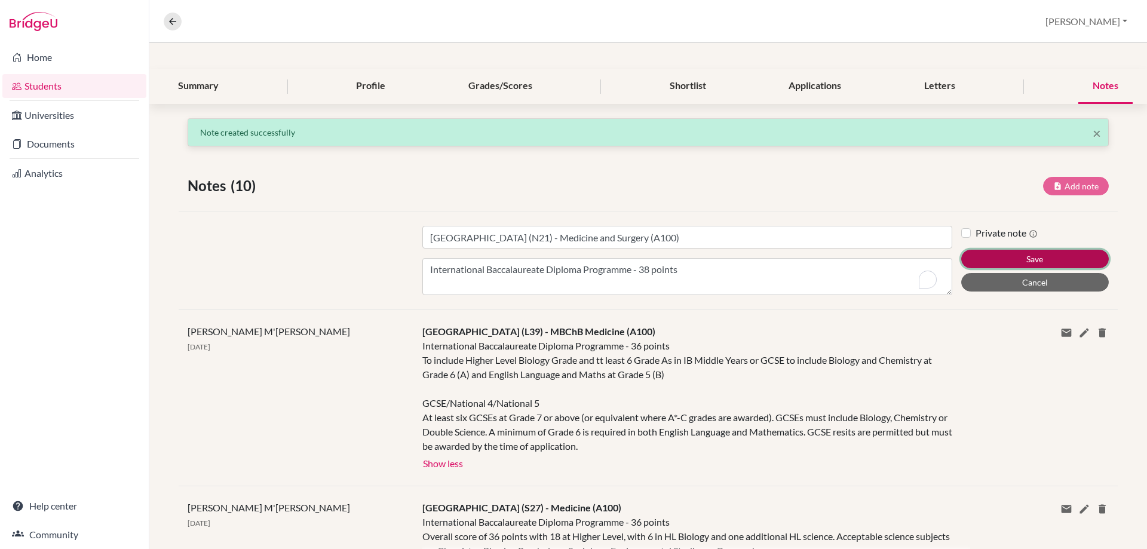
click at [1012, 256] on button "Save" at bounding box center [1035, 259] width 148 height 19
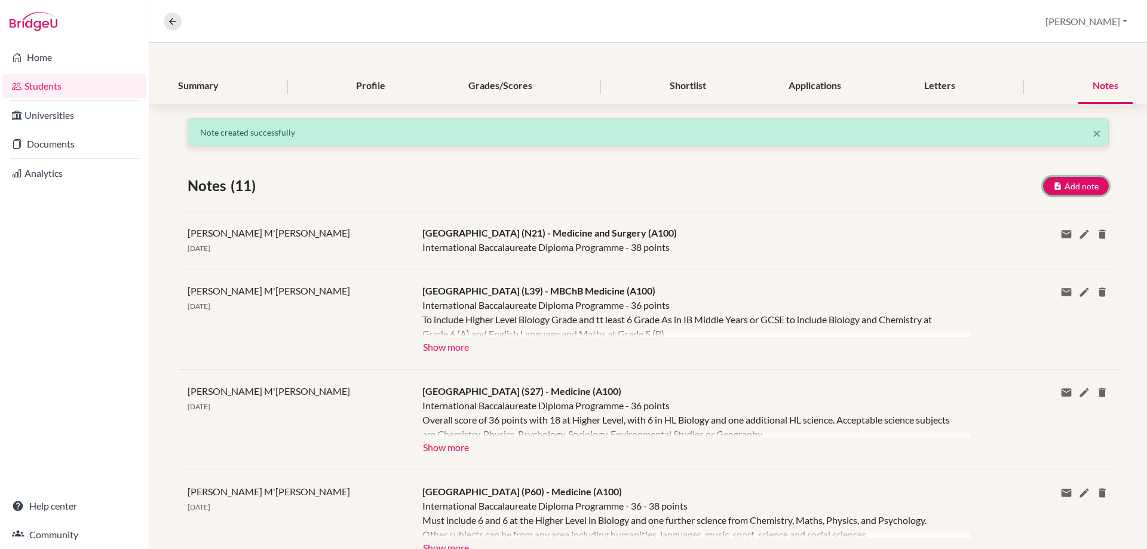
drag, startPoint x: 1040, startPoint y: 187, endPoint x: 935, endPoint y: 191, distance: 105.2
click at [1043, 187] on button "Add note" at bounding box center [1076, 186] width 66 height 19
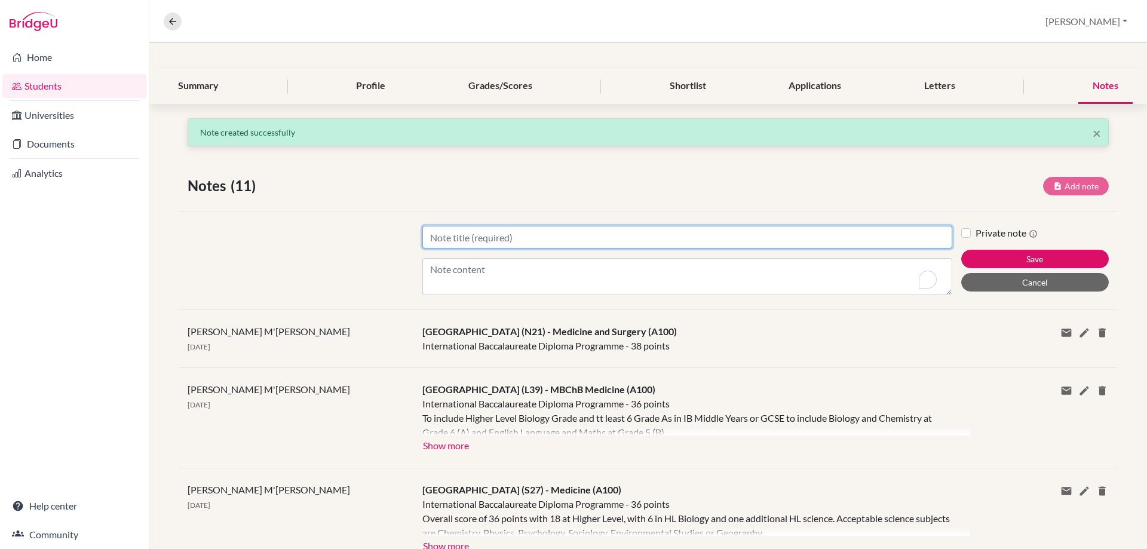
click at [534, 234] on input "Title" at bounding box center [687, 237] width 530 height 23
paste input "University of Stirling (S75)"
click at [623, 254] on div "Title University of Stirling (S75) - Content" at bounding box center [687, 260] width 548 height 69
click at [614, 240] on input "University of Stirling (S75) -" at bounding box center [687, 237] width 530 height 23
paste input "Biology (C100)"
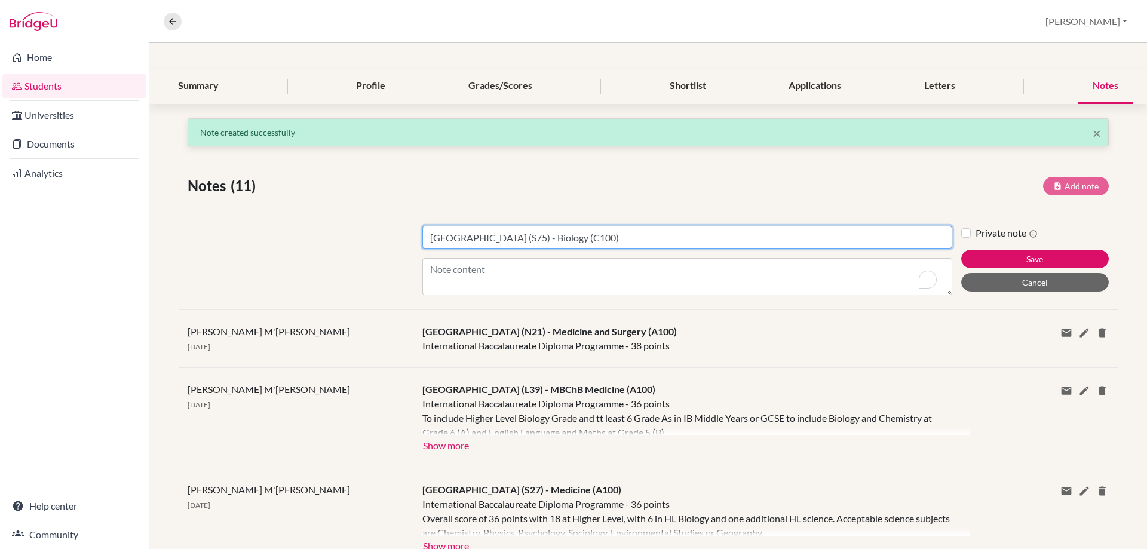
type input "University of Stirling (S75) - Biology (C100)"
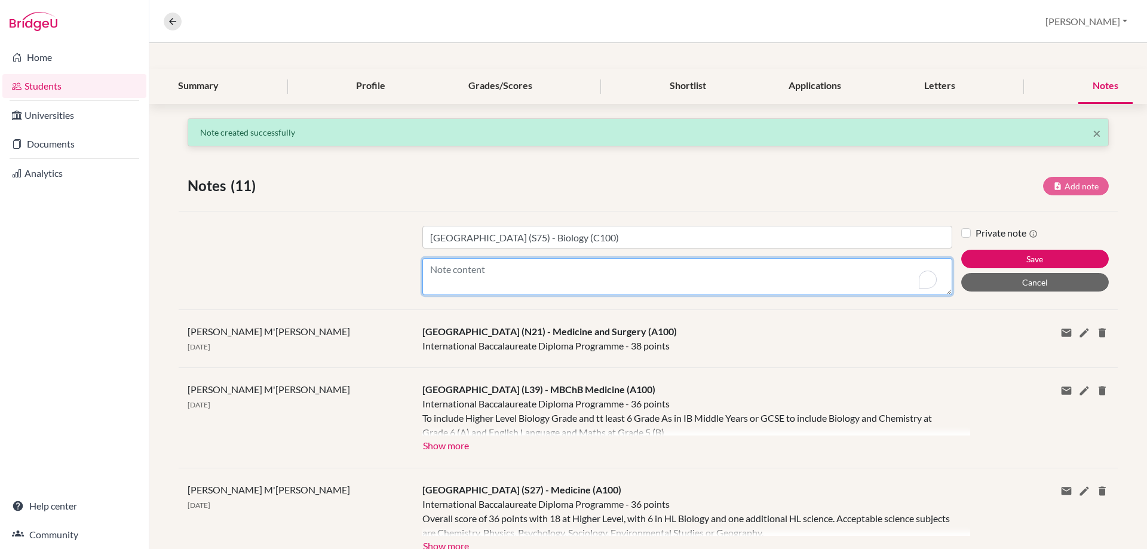
click at [438, 270] on textarea "Content" at bounding box center [687, 276] width 530 height 37
paste textarea "International Baccalaureate Diploma Programme - 30 points To include Biology, C…"
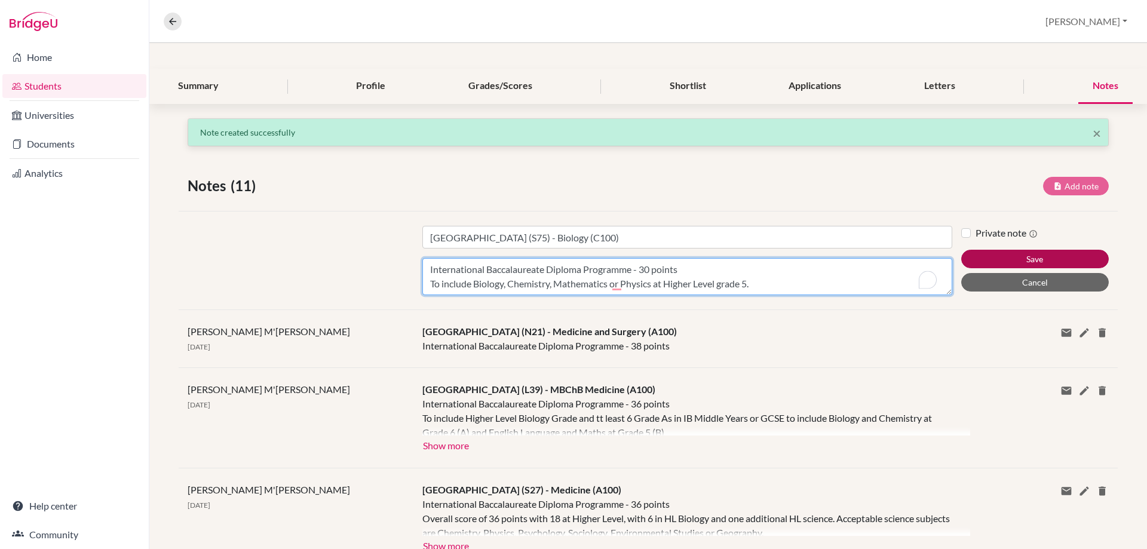
type textarea "International Baccalaureate Diploma Programme - 30 points To include Biology, C…"
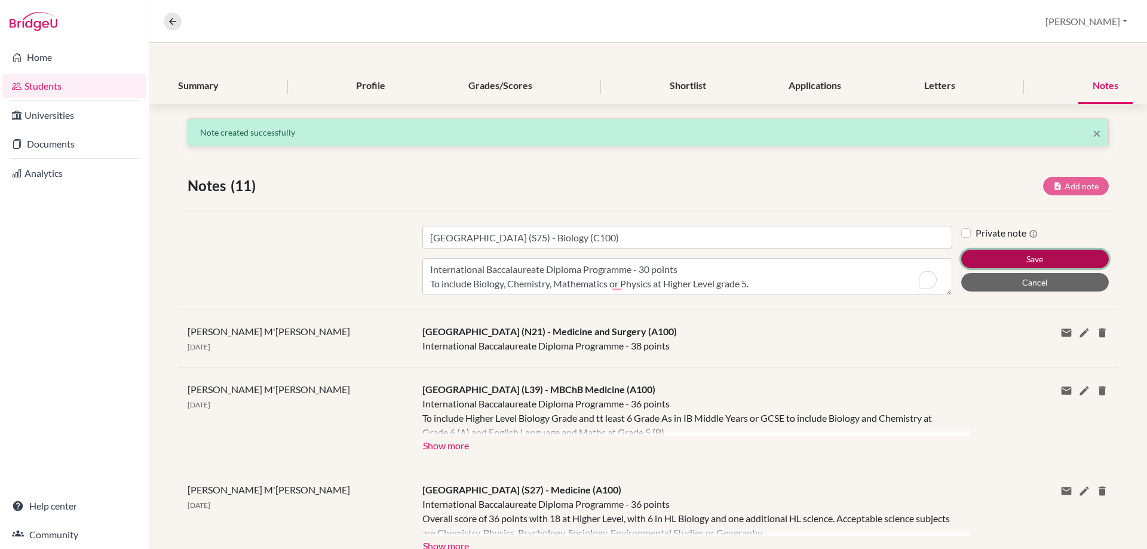
click at [1071, 258] on button "Save" at bounding box center [1035, 259] width 148 height 19
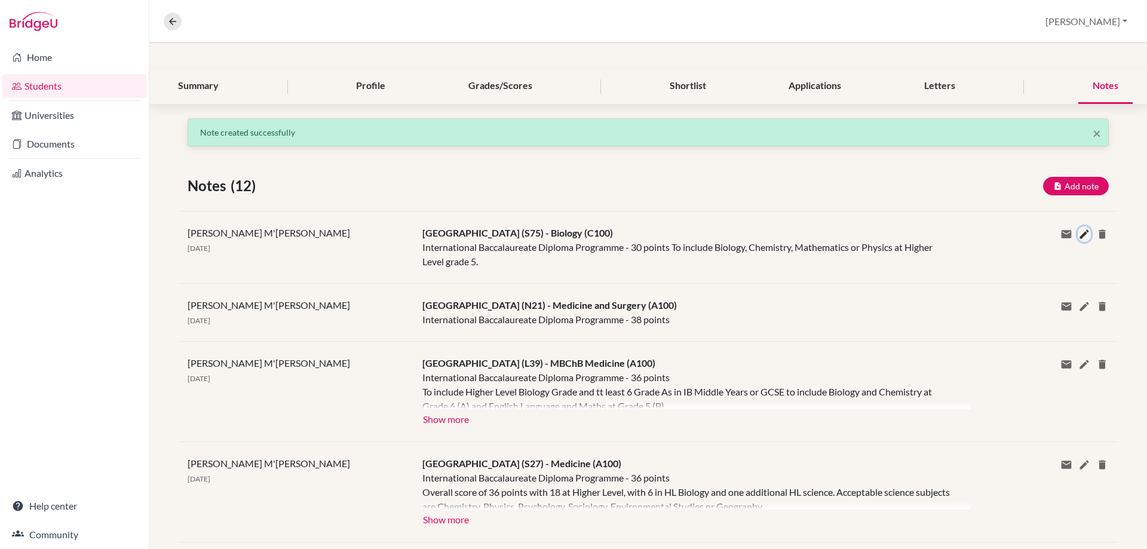
click at [1079, 234] on icon at bounding box center [1085, 234] width 12 height 12
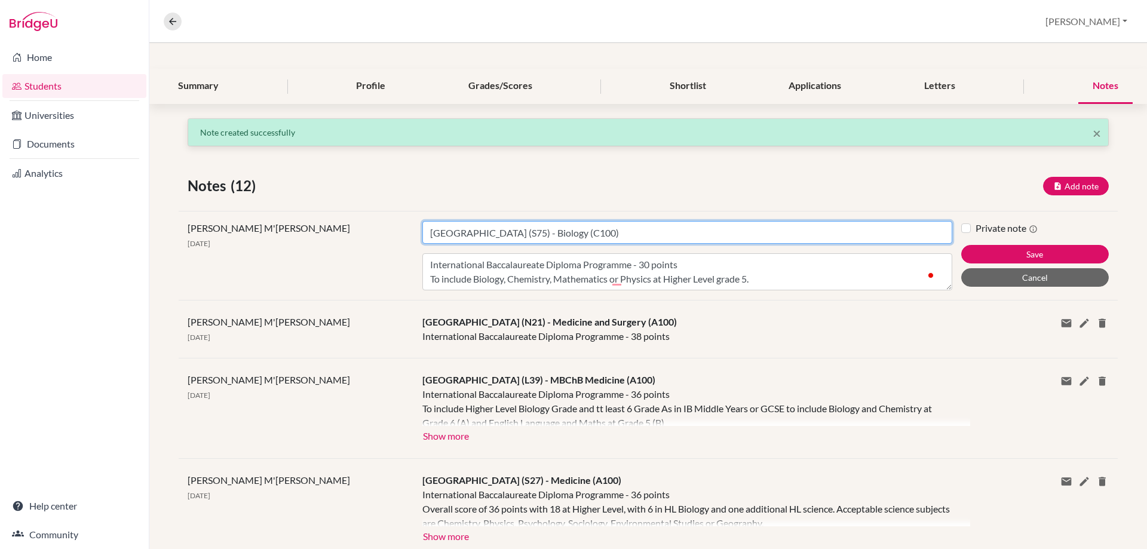
click at [431, 233] on input "University of Stirling (S75) - Biology (C100)" at bounding box center [687, 232] width 530 height 23
type input "Fifth Choice - University of Stirling (S75) - Biology (C100)"
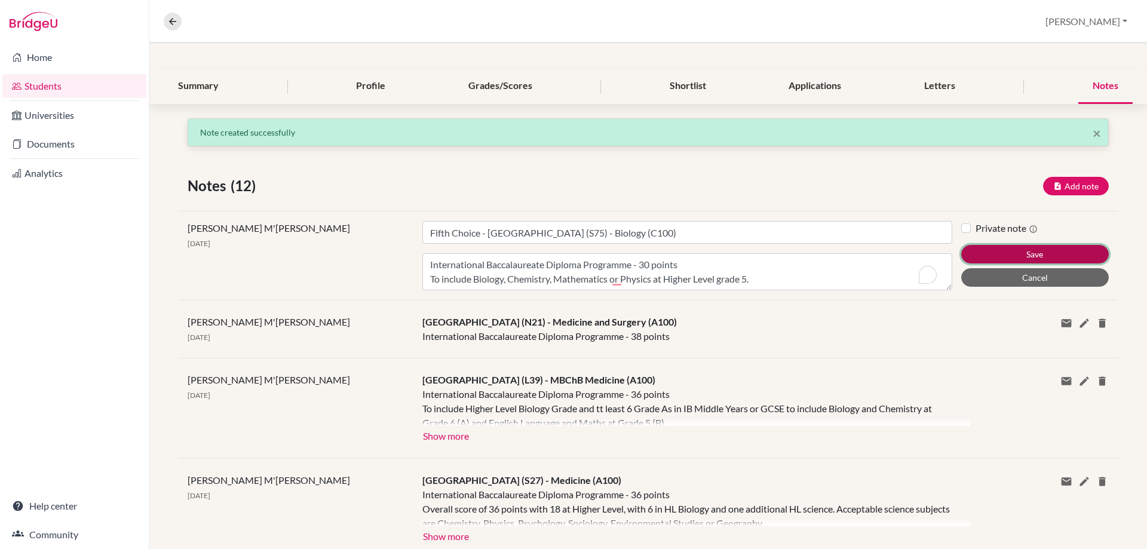
click at [966, 256] on button "Save" at bounding box center [1035, 254] width 148 height 19
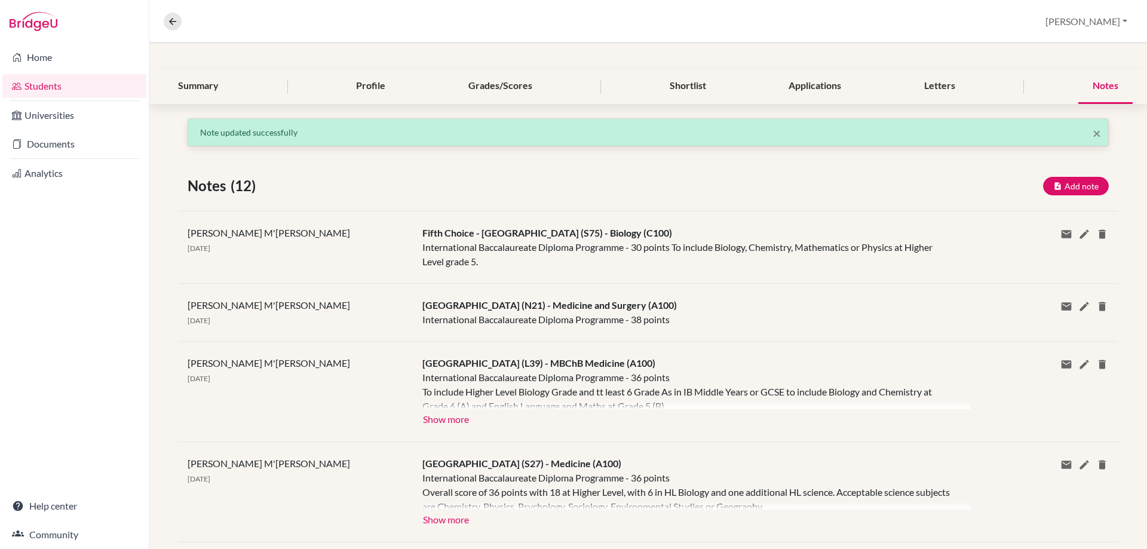
click at [53, 78] on link "Students" at bounding box center [74, 86] width 144 height 24
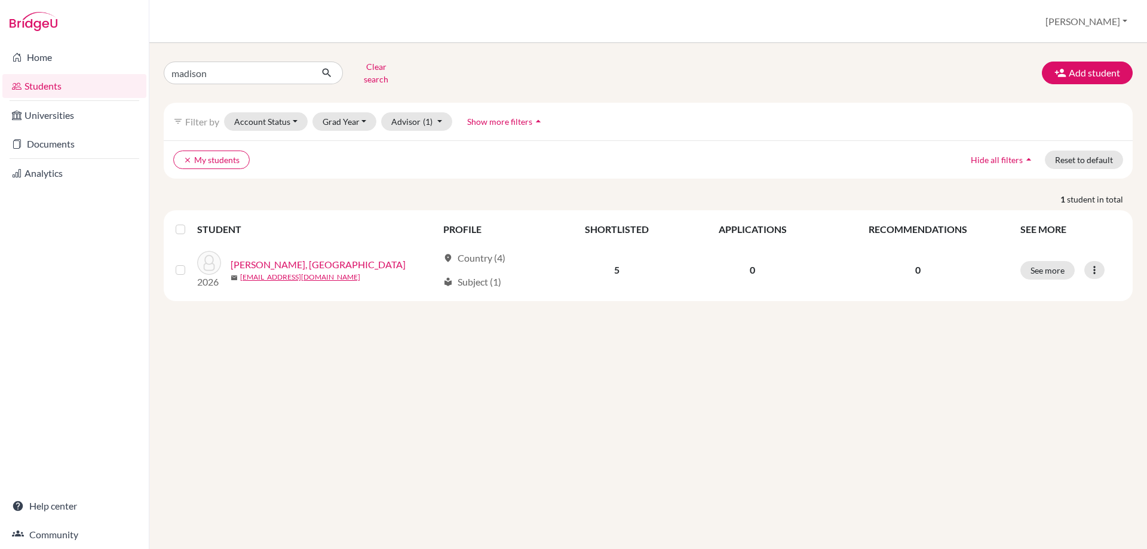
click at [144, 75] on div "Home Students Universities Documents Analytics Help center Community Students o…" at bounding box center [573, 274] width 1147 height 549
type input "rohan"
click button "submit" at bounding box center [327, 73] width 32 height 23
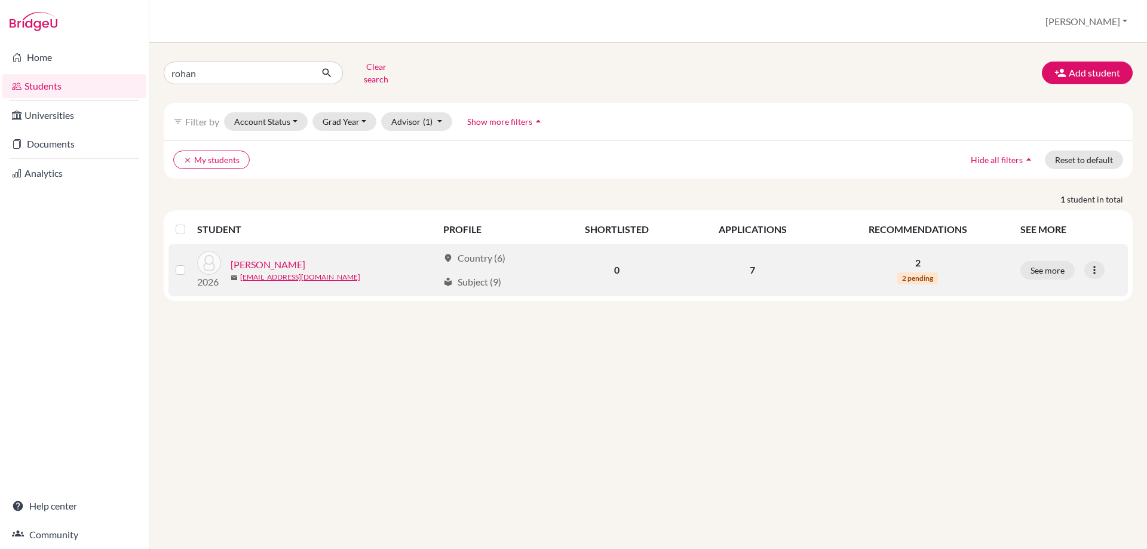
click at [265, 258] on link "[PERSON_NAME]" at bounding box center [268, 265] width 75 height 14
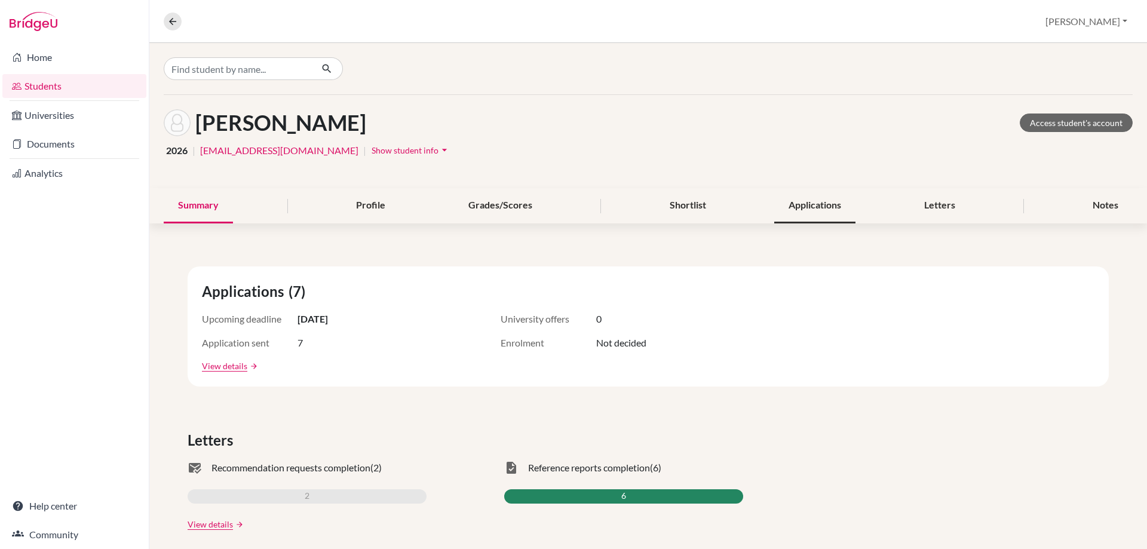
click at [830, 200] on div "Applications" at bounding box center [814, 205] width 81 height 35
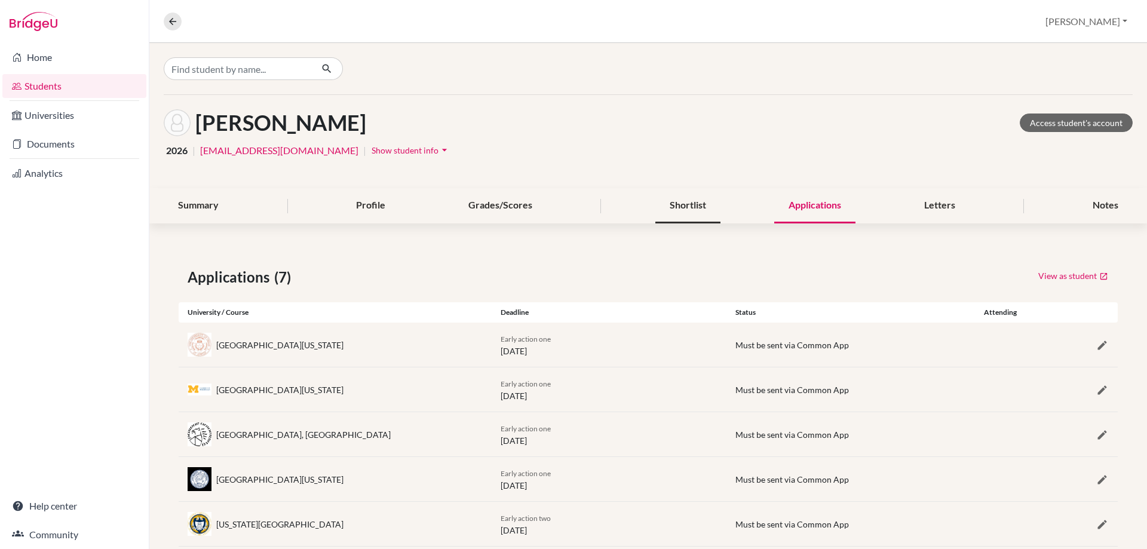
click at [676, 207] on div "Shortlist" at bounding box center [687, 205] width 65 height 35
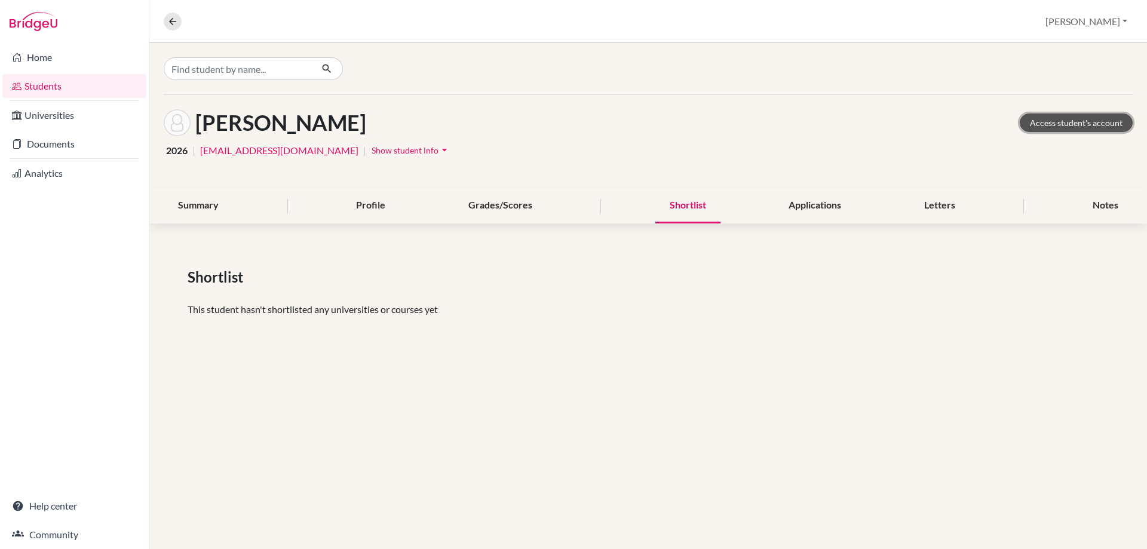
click at [1079, 115] on link "Access student's account" at bounding box center [1076, 123] width 113 height 19
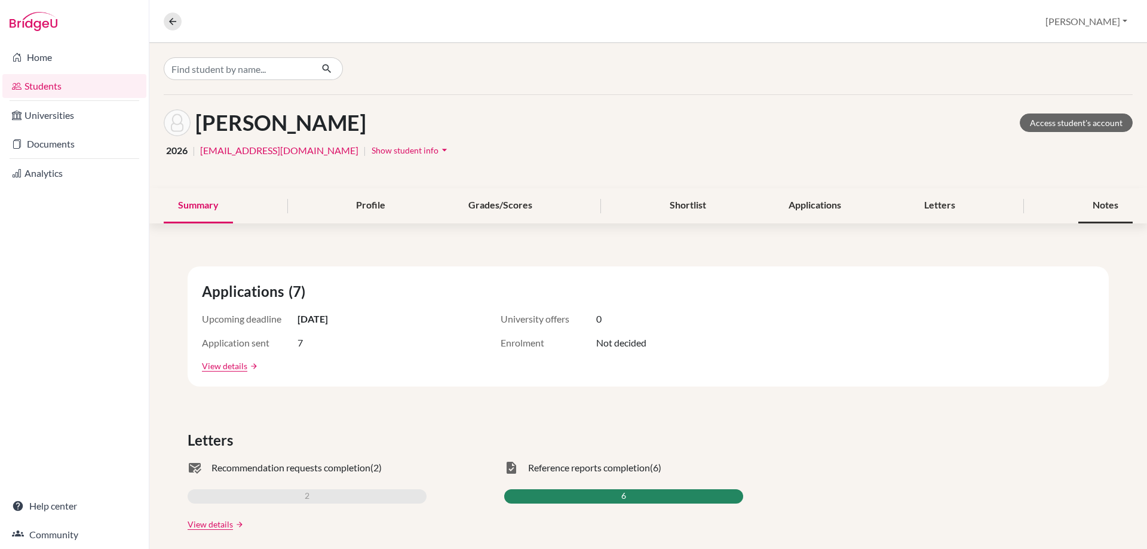
click at [1113, 199] on div "Notes" at bounding box center [1106, 205] width 54 height 35
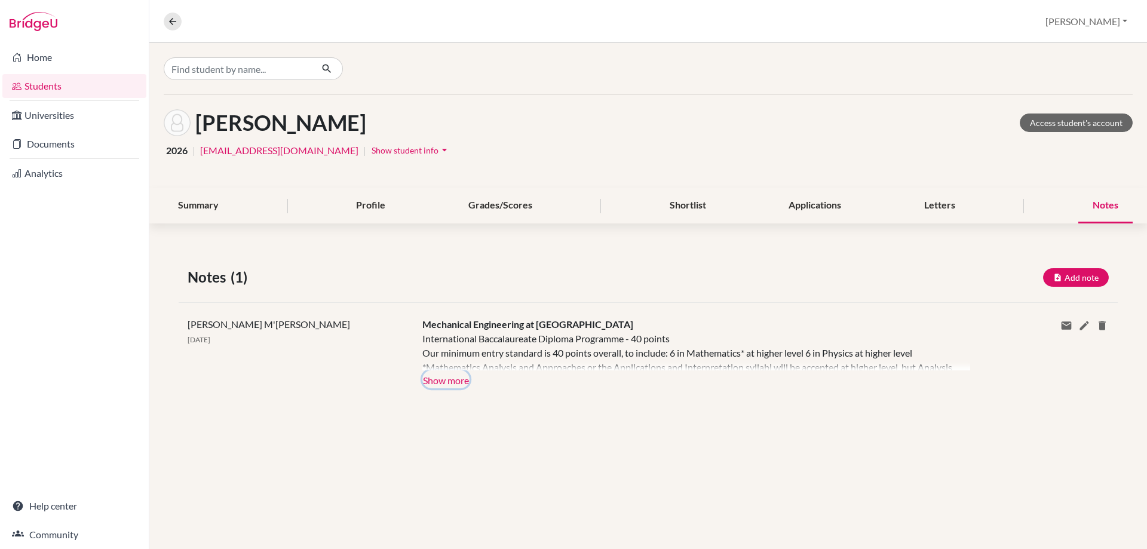
click at [434, 382] on button "Show more" at bounding box center [445, 379] width 47 height 18
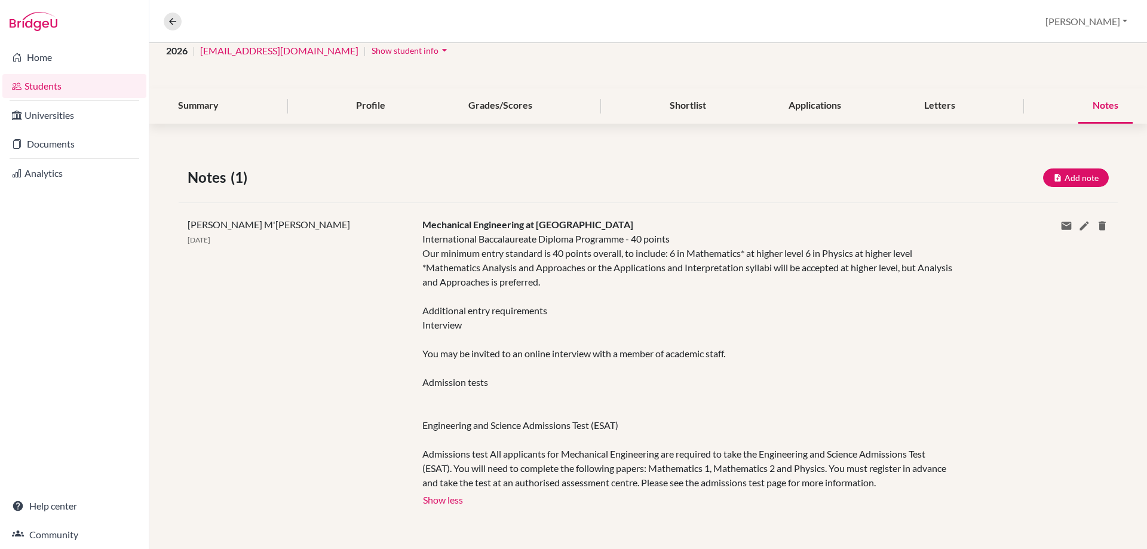
scroll to position [102, 0]
click at [1079, 222] on icon at bounding box center [1085, 224] width 12 height 12
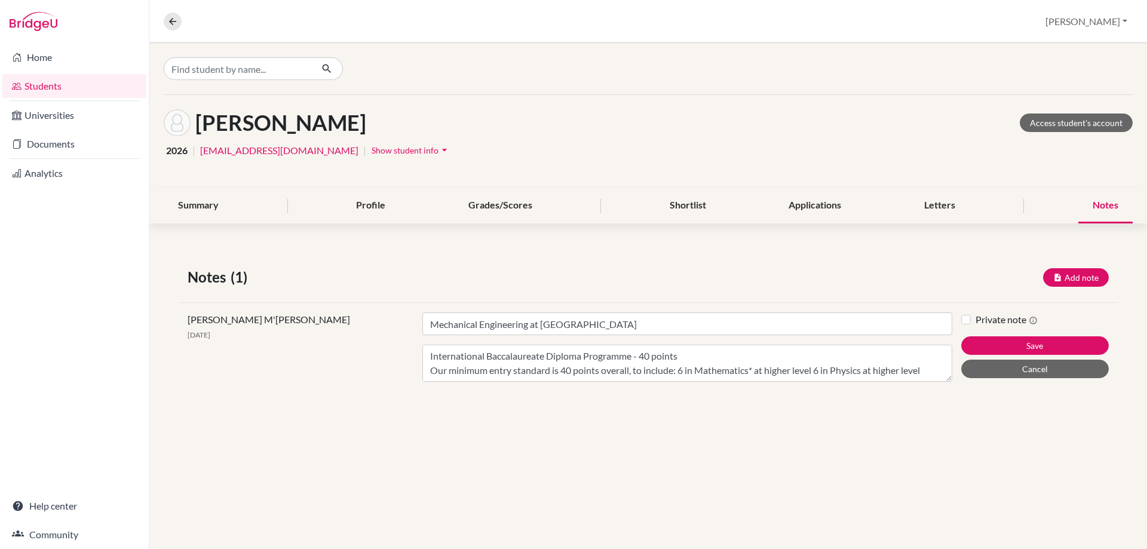
scroll to position [0, 0]
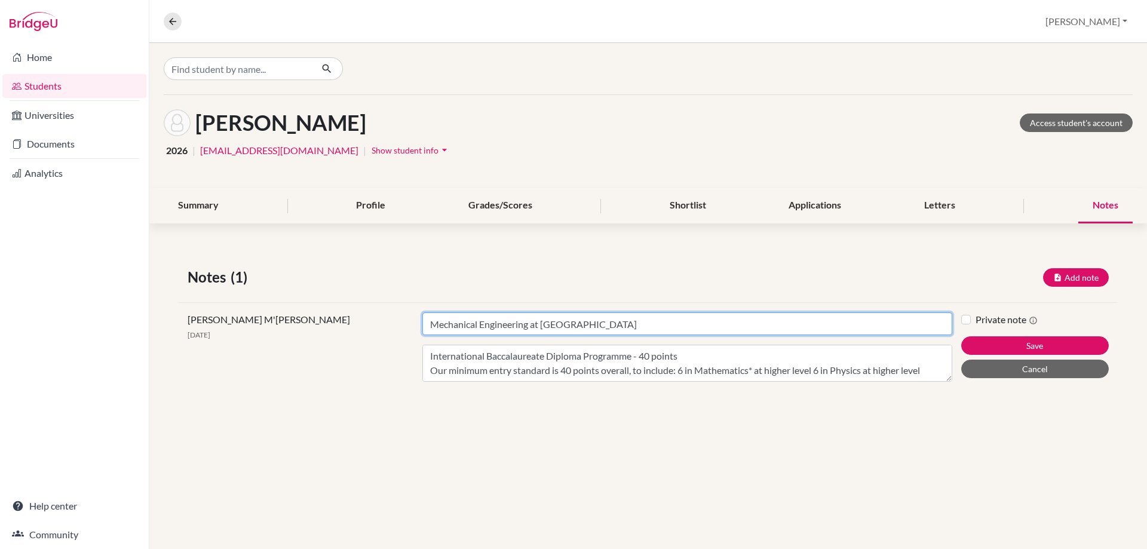
drag, startPoint x: 570, startPoint y: 320, endPoint x: 418, endPoint y: 301, distance: 152.9
click at [418, 301] on div "Notes (1) Add note Title Content Private note Save Cancel [PERSON_NAME] M'[PERS…" at bounding box center [648, 329] width 998 height 182
paste input "[GEOGRAPHIC_DATA] (I50)"
click at [572, 320] on input "[GEOGRAPHIC_DATA] (I50) -" at bounding box center [687, 323] width 530 height 23
paste input "Mechanical Engineering (H301)"
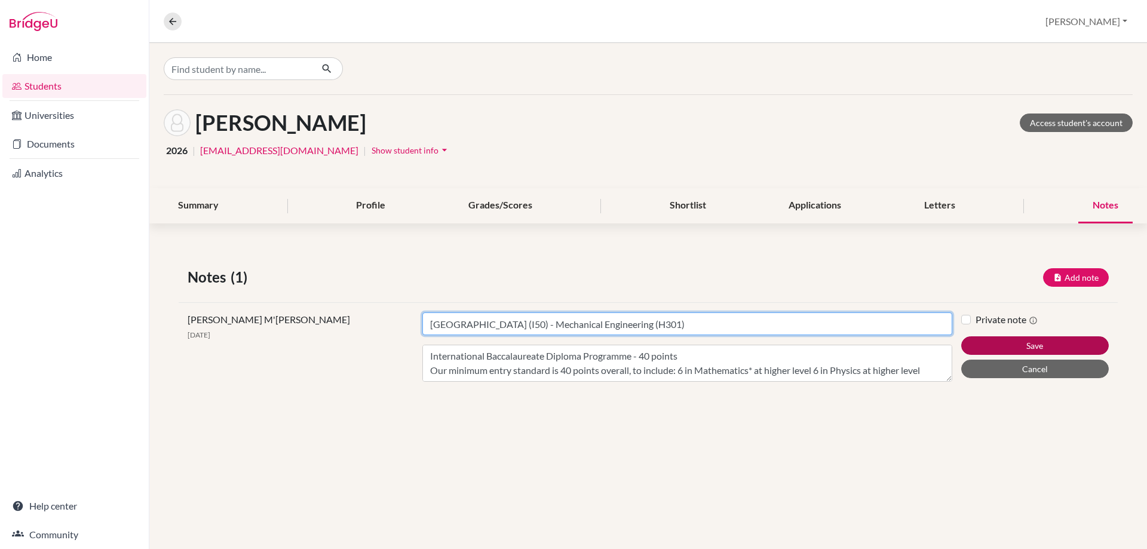
type input "[GEOGRAPHIC_DATA] (I50) - Mechanical Engineering (H301)"
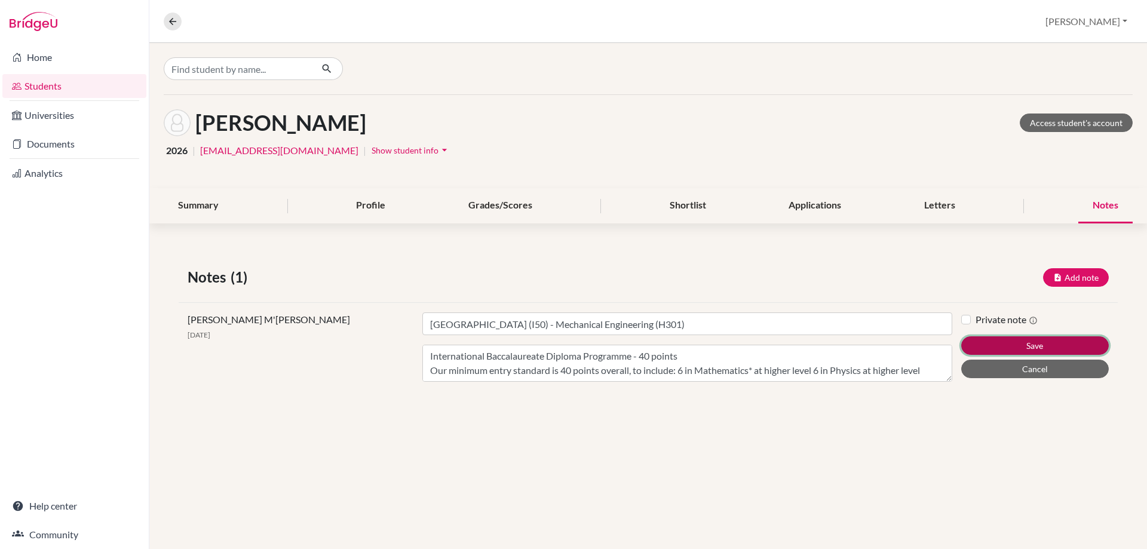
click at [983, 341] on button "Save" at bounding box center [1035, 345] width 148 height 19
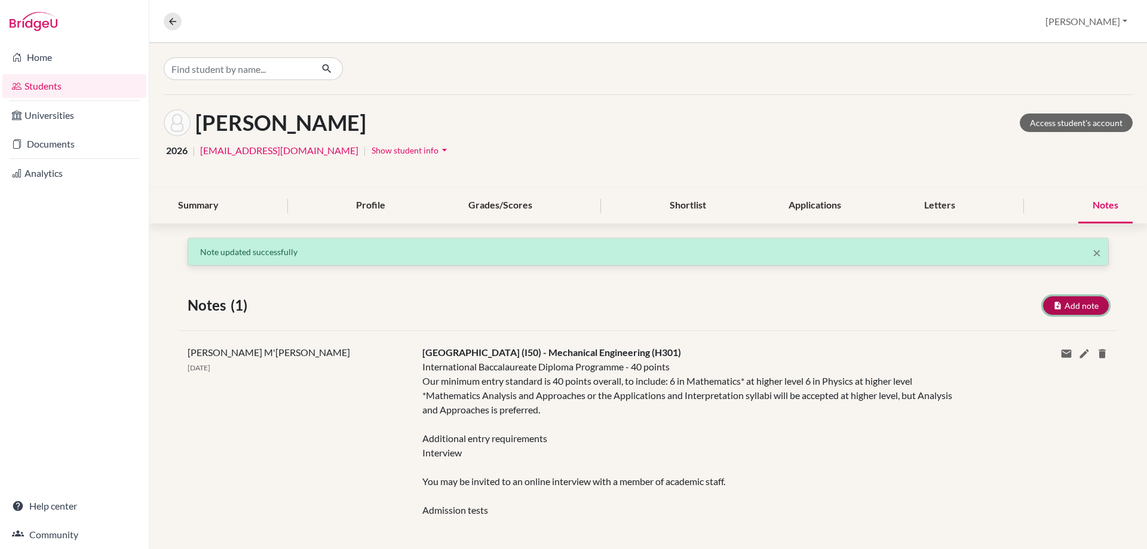
click at [1053, 310] on icon "button" at bounding box center [1057, 305] width 9 height 9
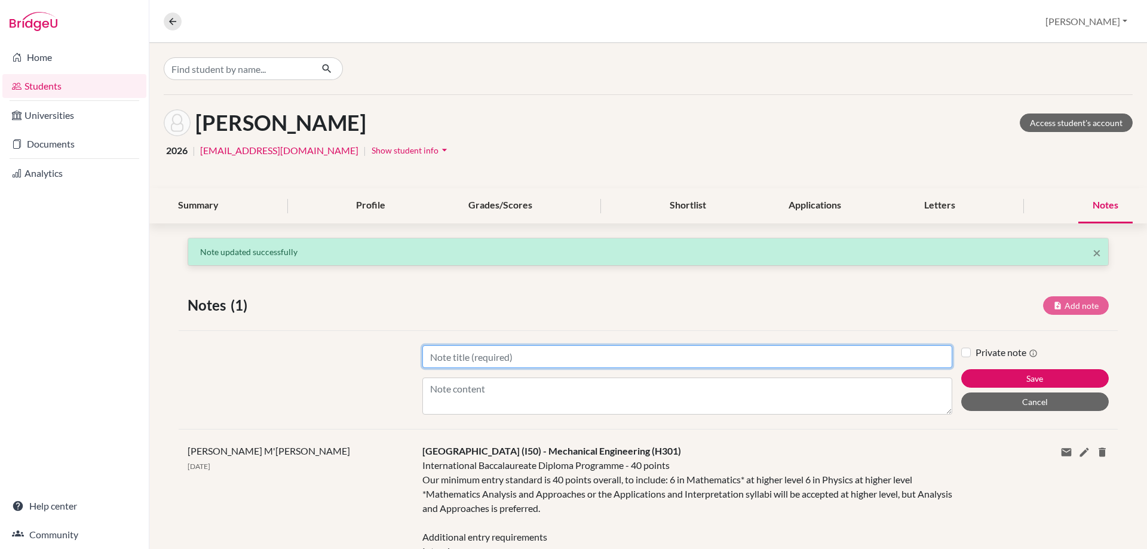
click at [434, 354] on input "Title" at bounding box center [687, 356] width 530 height 23
paste input "[GEOGRAPHIC_DATA] (B78)"
click at [573, 360] on input "[GEOGRAPHIC_DATA] (B78) -" at bounding box center [687, 356] width 530 height 23
paste input "Mechanical Engineering (H300)"
type input "[GEOGRAPHIC_DATA] (B78) - Mechanical Engineering (H300)"
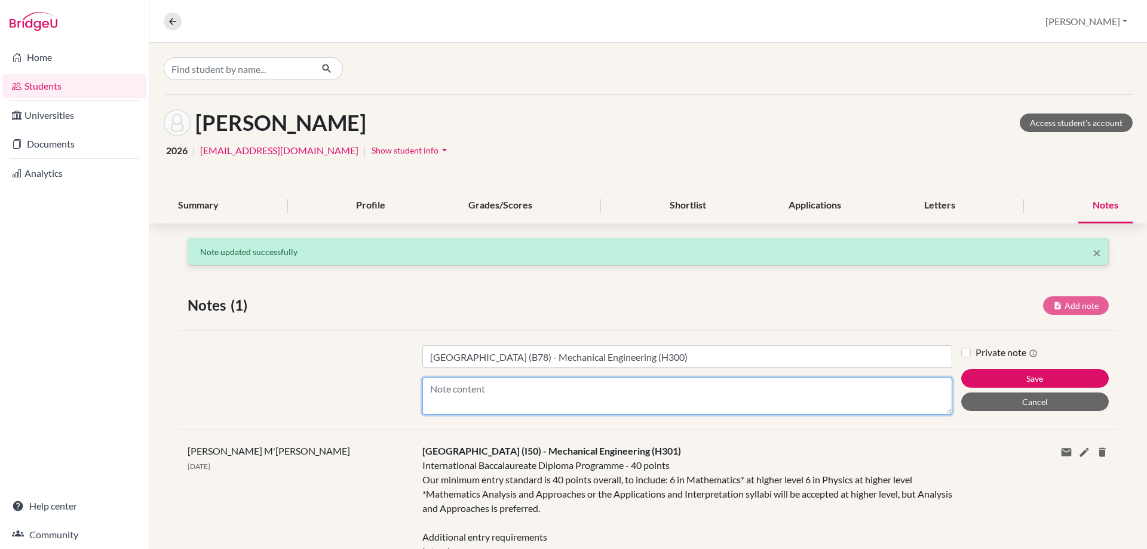
click at [428, 394] on textarea "Content" at bounding box center [687, 396] width 530 height 37
paste textarea "International Baccalaureate Diploma Programme - 34 - 38 points Standard offer: …"
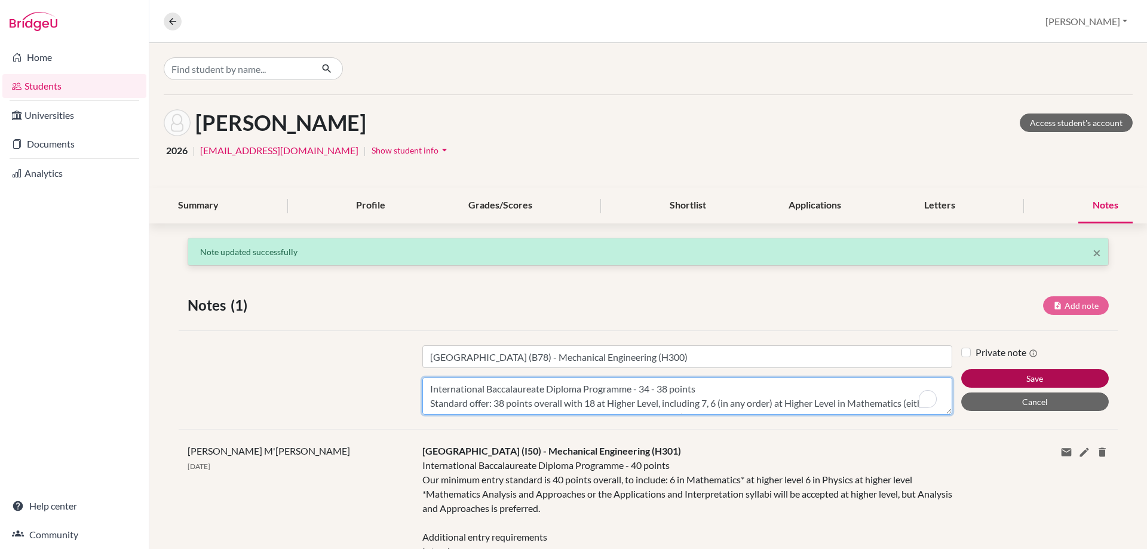
scroll to position [23, 0]
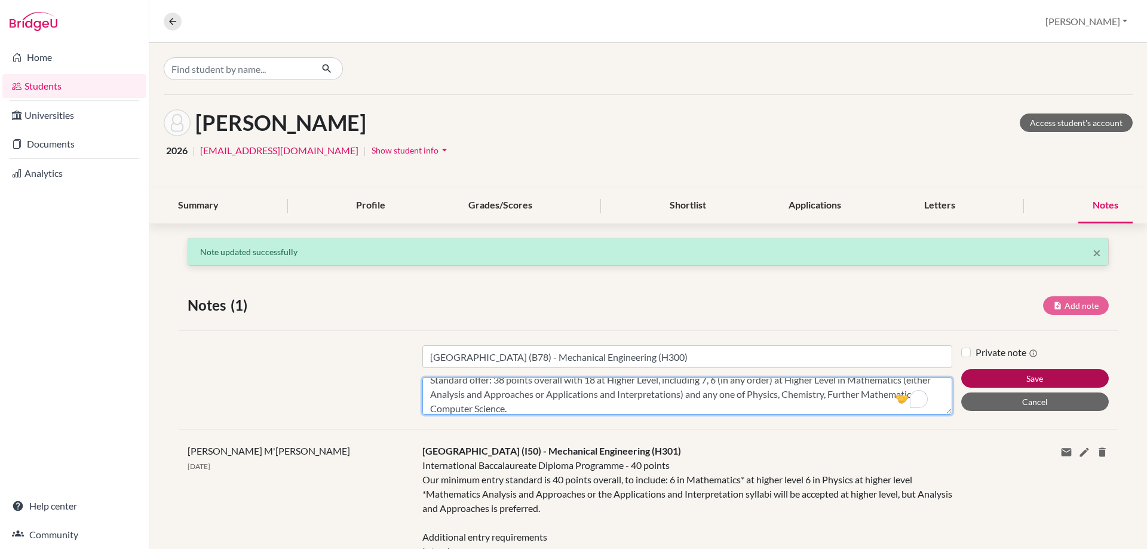
type textarea "International Baccalaureate Diploma Programme - 34 - 38 points Standard offer: …"
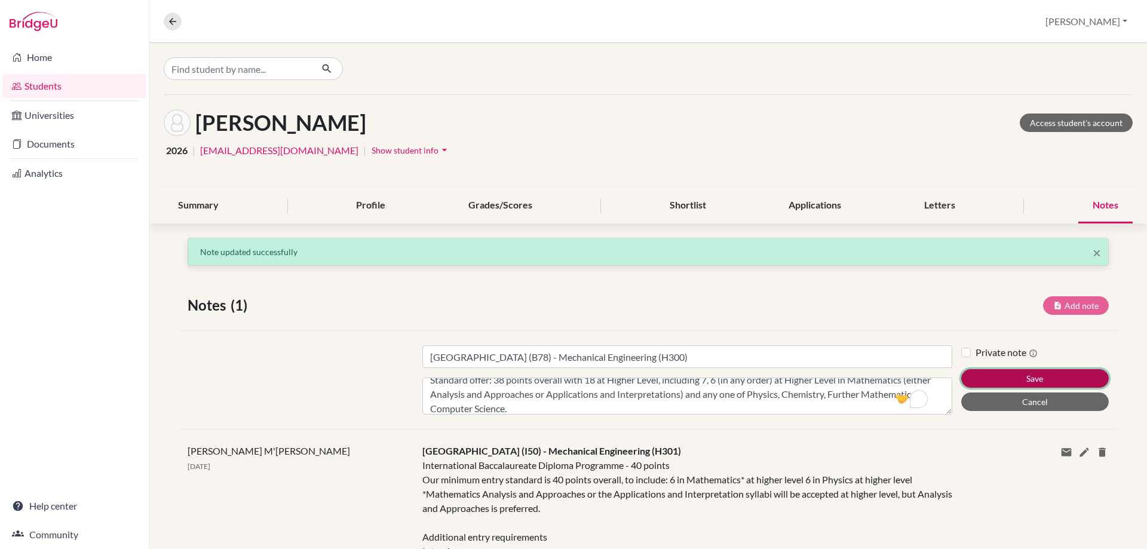
click at [1003, 381] on button "Save" at bounding box center [1035, 378] width 148 height 19
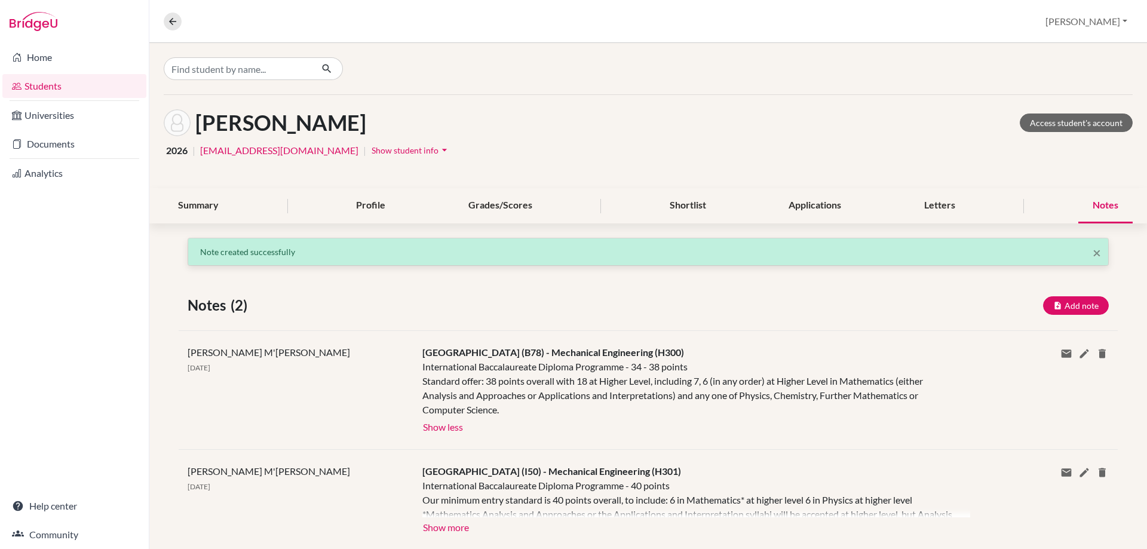
scroll to position [0, 0]
click at [1043, 297] on button "Add note" at bounding box center [1076, 305] width 66 height 19
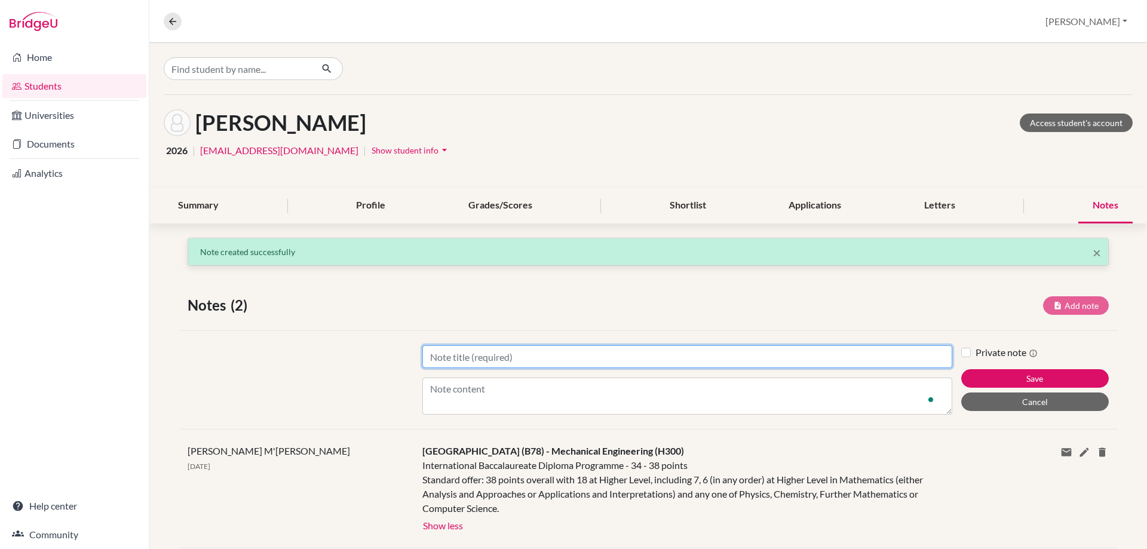
click at [548, 351] on input "Title" at bounding box center [687, 356] width 530 height 23
paste input "[GEOGRAPHIC_DATA] (C05)"
click at [582, 358] on input "[GEOGRAPHIC_DATA] (C05) -" at bounding box center [687, 356] width 530 height 23
paste input "Engineering (H100)"
click at [689, 356] on input "[GEOGRAPHIC_DATA] (C05) - Engineering (H100)" at bounding box center [687, 356] width 530 height 23
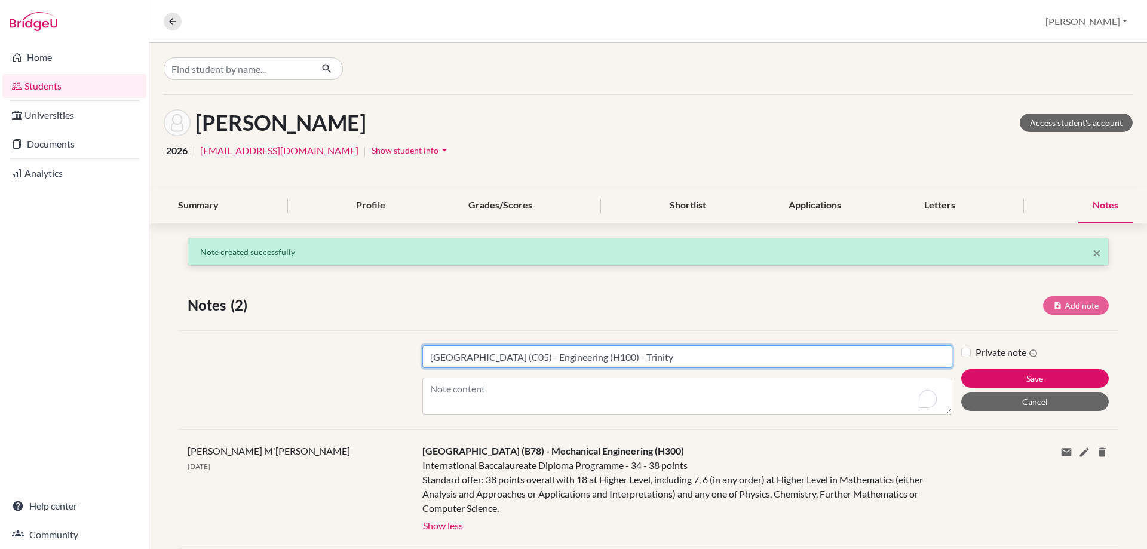
type input "[GEOGRAPHIC_DATA] (C05) - Engineering (H100) - Trinity"
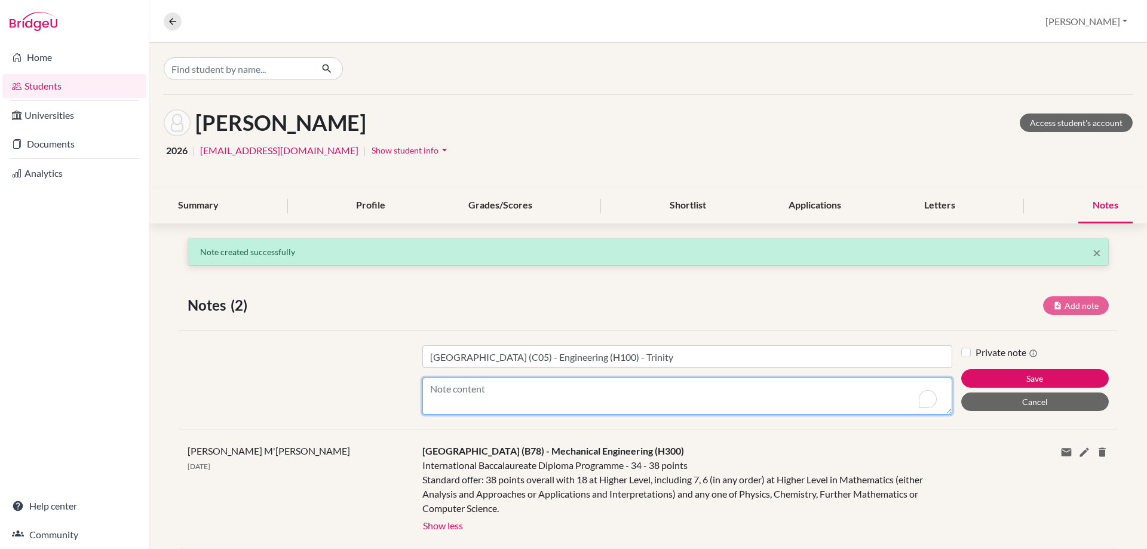
click at [473, 401] on textarea "Content" at bounding box center [687, 396] width 530 height 37
paste textarea "International Baccalaureate Diploma Programme - 41 - 42 points Minimum IB offer…"
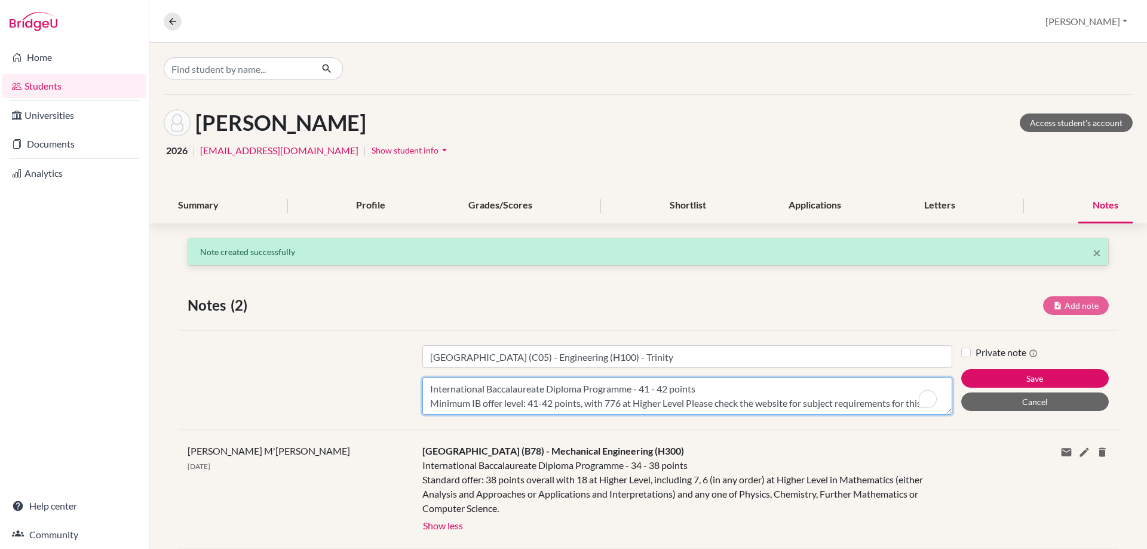
scroll to position [9, 0]
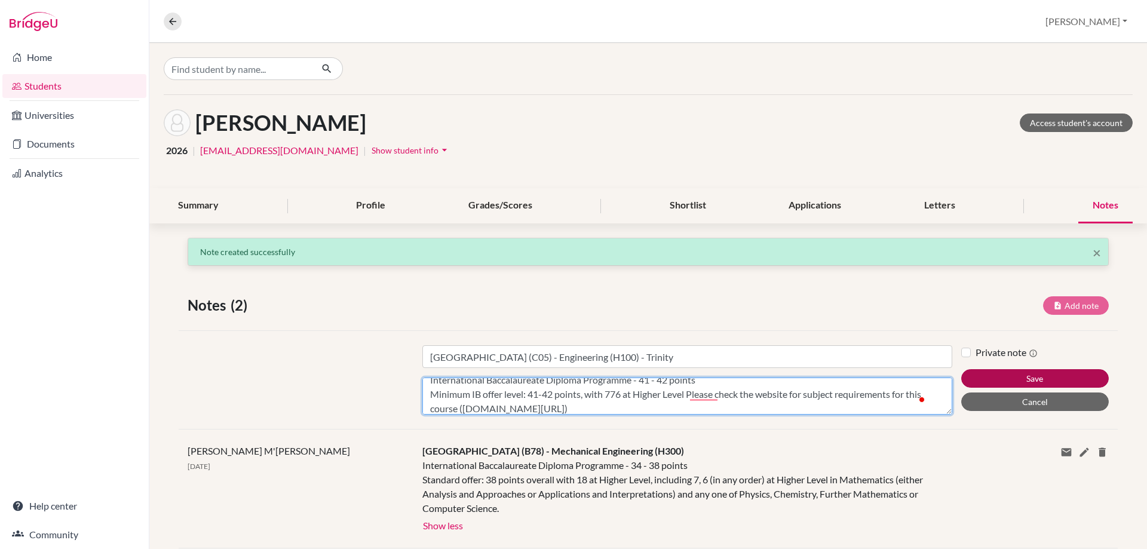
type textarea "International Baccalaureate Diploma Programme - 41 - 42 points Minimum IB offer…"
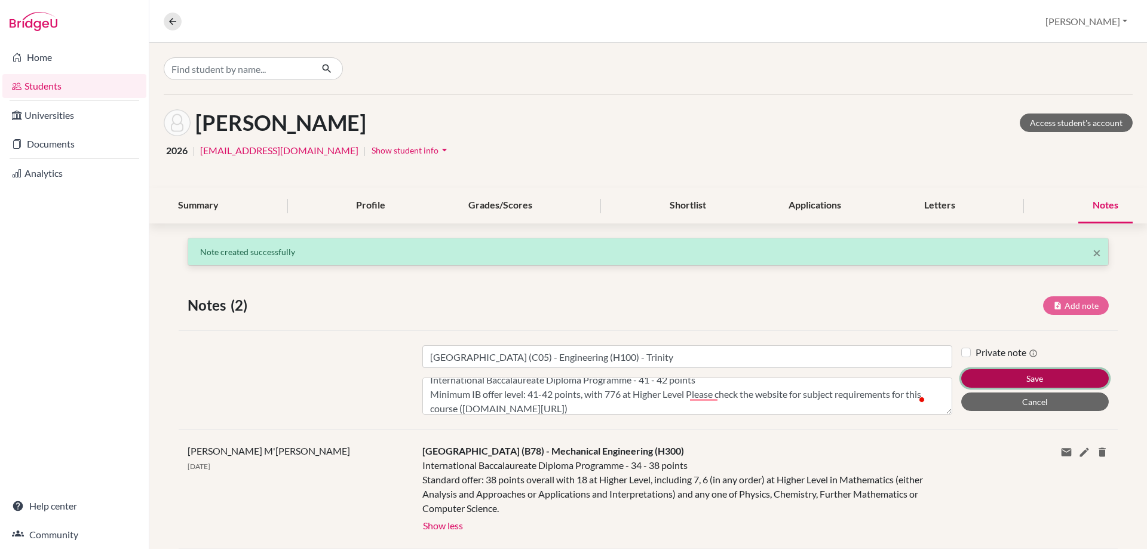
click at [1037, 375] on button "Save" at bounding box center [1035, 378] width 148 height 19
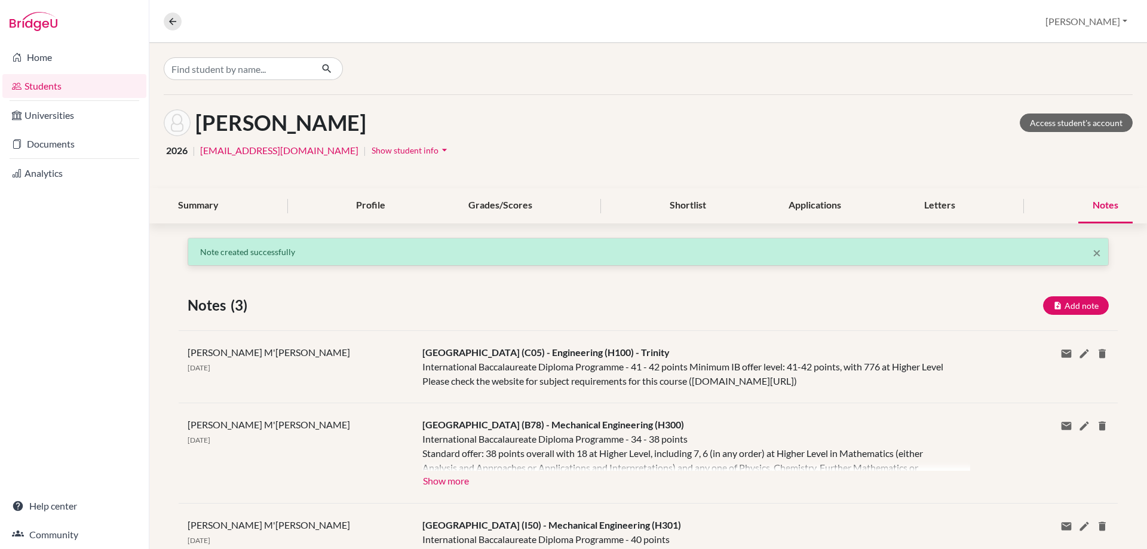
scroll to position [0, 0]
click at [1067, 308] on button "Add note" at bounding box center [1076, 305] width 66 height 19
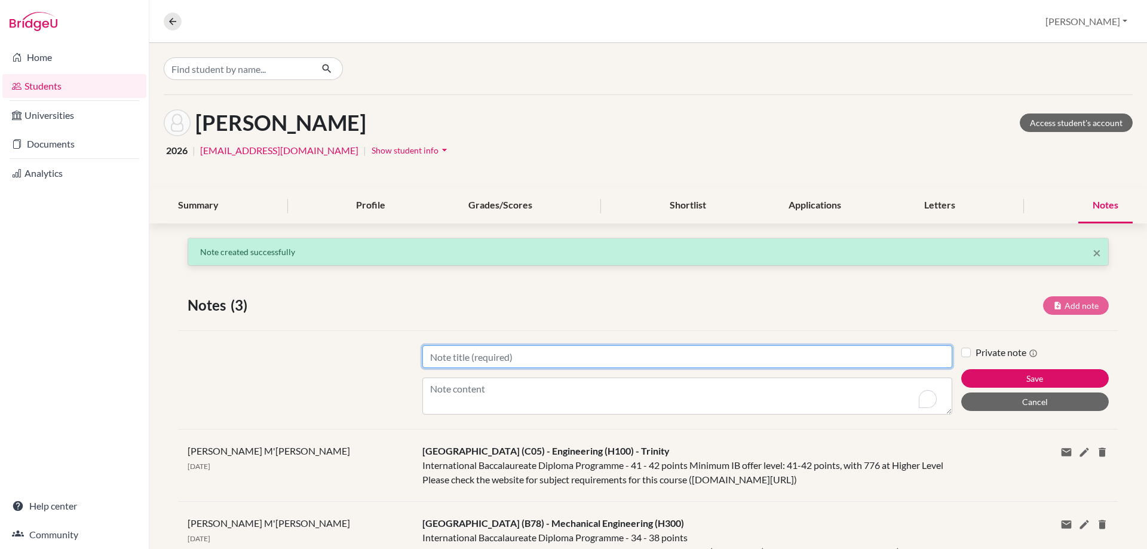
click at [508, 361] on input "Title" at bounding box center [687, 356] width 530 height 23
paste input "[GEOGRAPHIC_DATA] (L79)"
click at [591, 358] on input "[GEOGRAPHIC_DATA] (L79) -" at bounding box center [687, 356] width 530 height 23
paste input "Mechanical Engineering (H303)"
type input "[GEOGRAPHIC_DATA] (L79) - Mechanical Engineering (H303)"
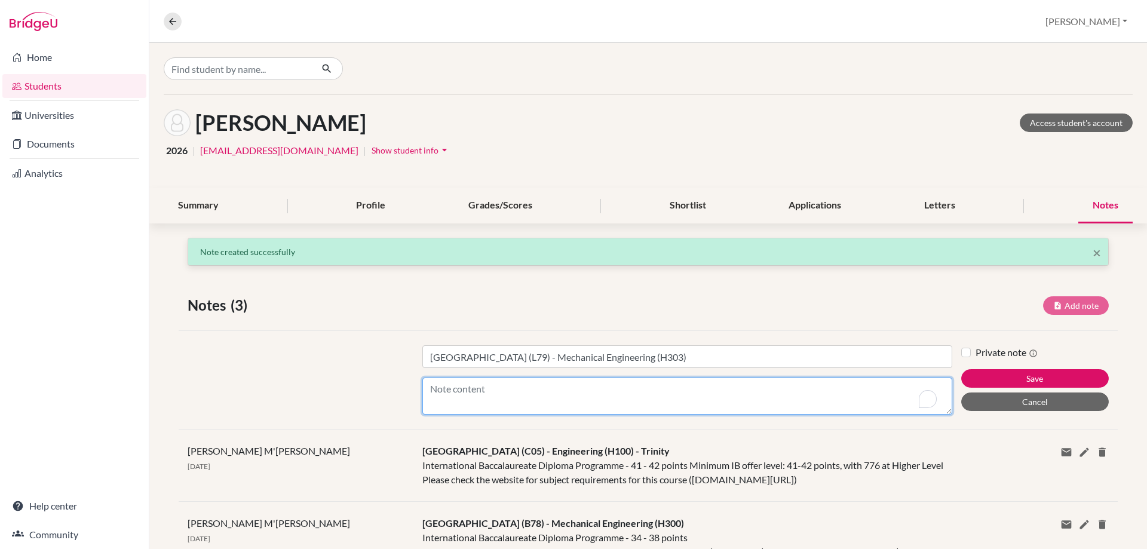
click at [520, 385] on textarea "Content" at bounding box center [687, 396] width 530 height 37
paste textarea "International Baccalaureate Diploma Programme - 38 points 38 (7,6,6 HL) includi…"
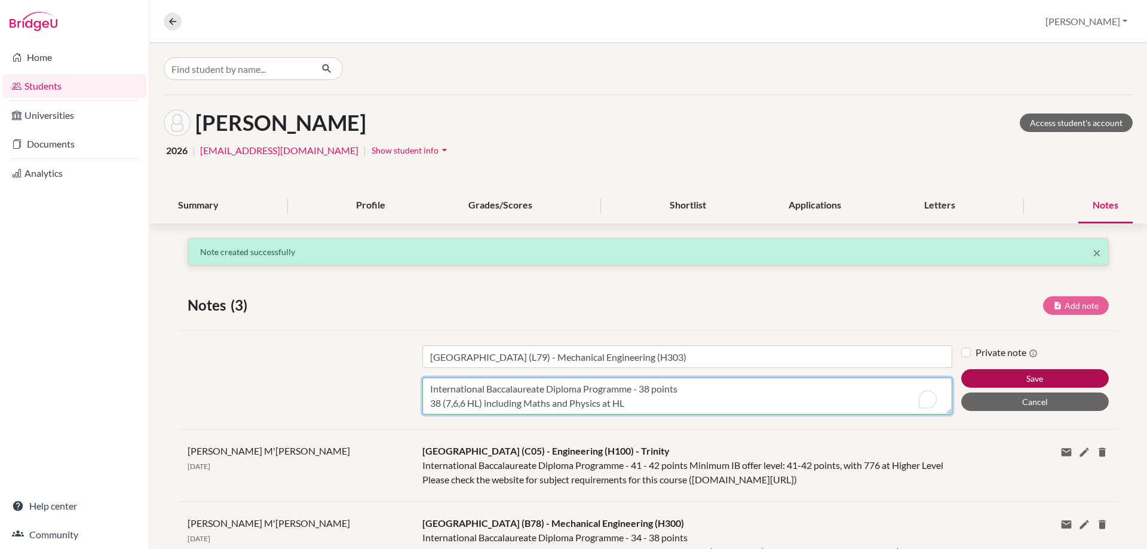
type textarea "International Baccalaureate Diploma Programme - 38 points 38 (7,6,6 HL) includi…"
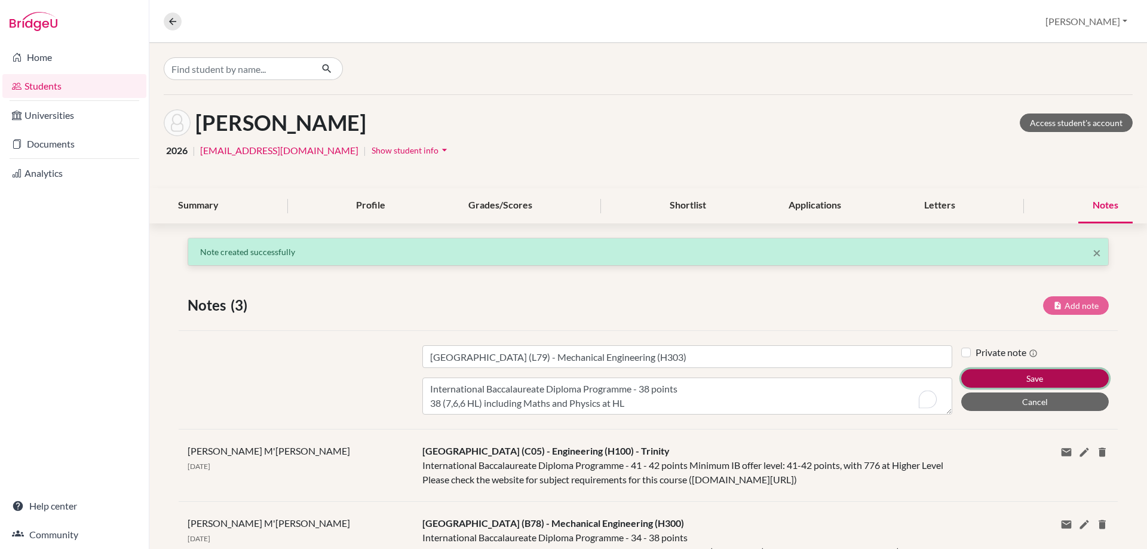
click at [1080, 372] on button "Save" at bounding box center [1035, 378] width 148 height 19
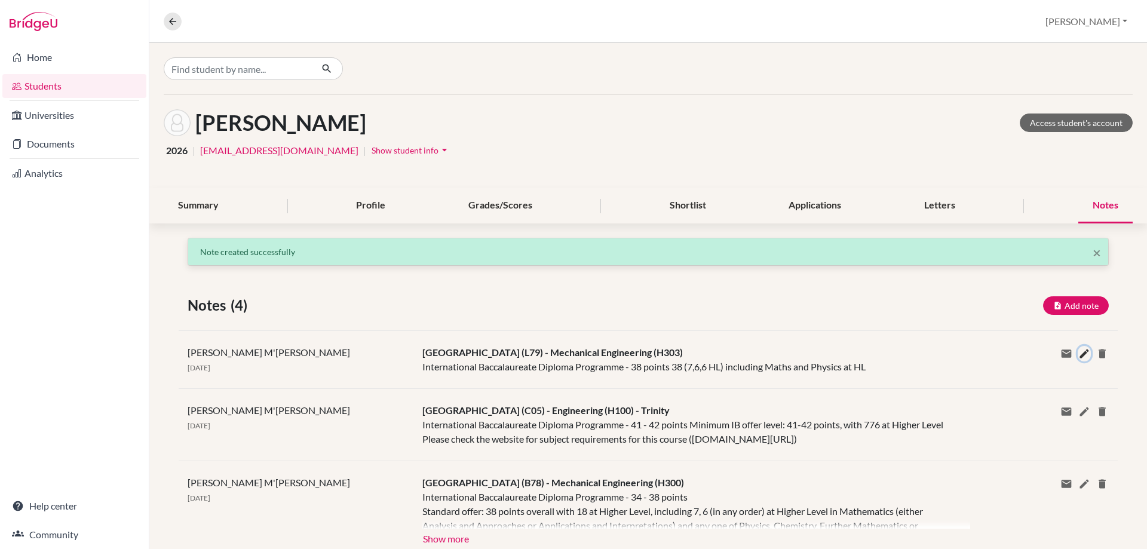
click at [1079, 356] on icon at bounding box center [1085, 354] width 12 height 12
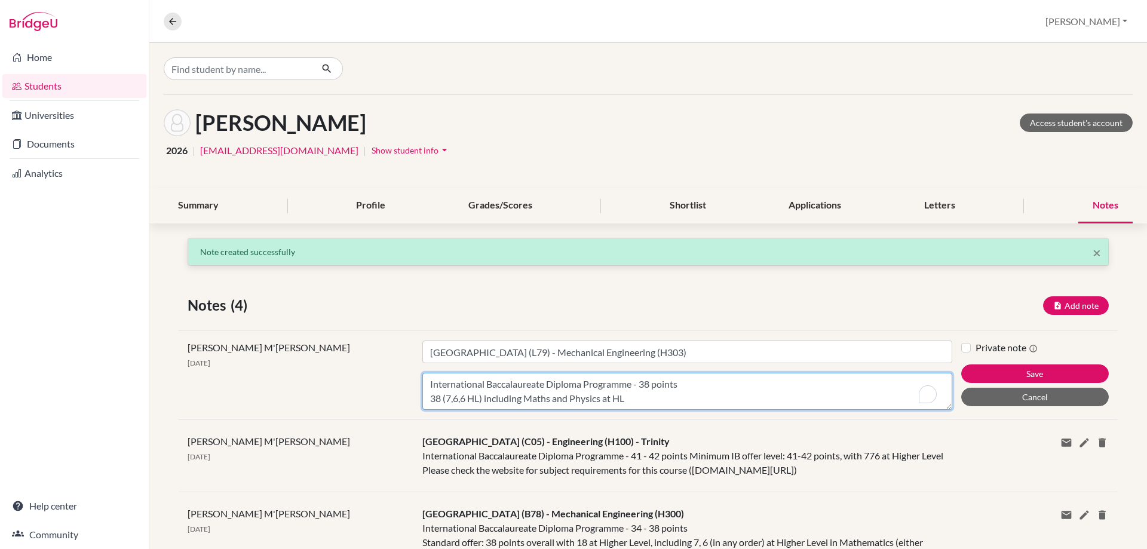
click at [770, 395] on textarea "International Baccalaureate Diploma Programme - 38 points 38 (7,6,6 HL) includi…" at bounding box center [687, 391] width 530 height 37
paste textarea "GCSE/National 4/National 5 GCSE English Language grade 4/C"
type textarea "International Baccalaureate Diploma Programme - 38 points 38 (7,6,6 HL) includi…"
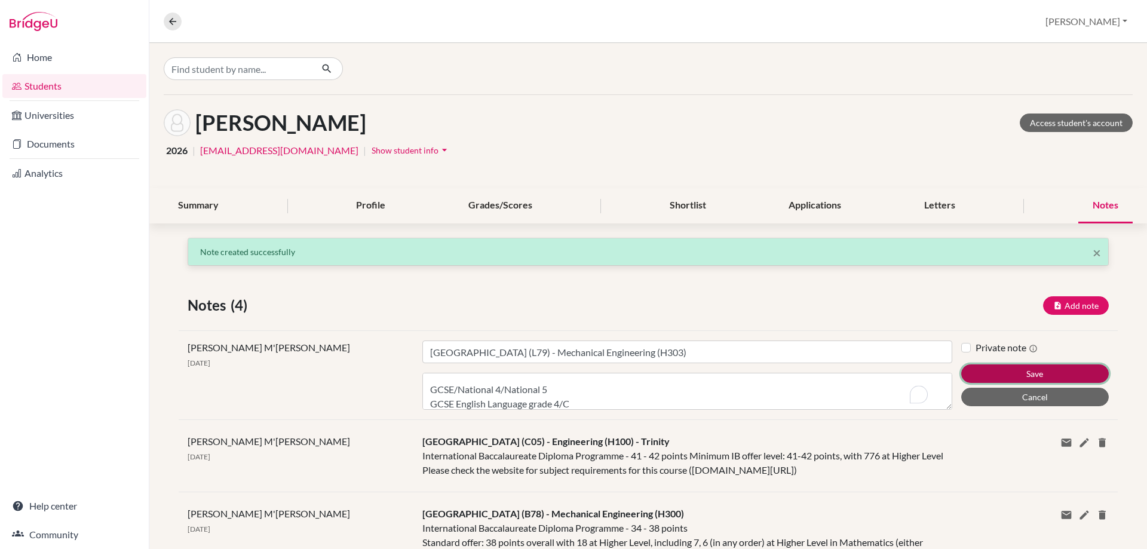
click at [976, 378] on button "Save" at bounding box center [1035, 373] width 148 height 19
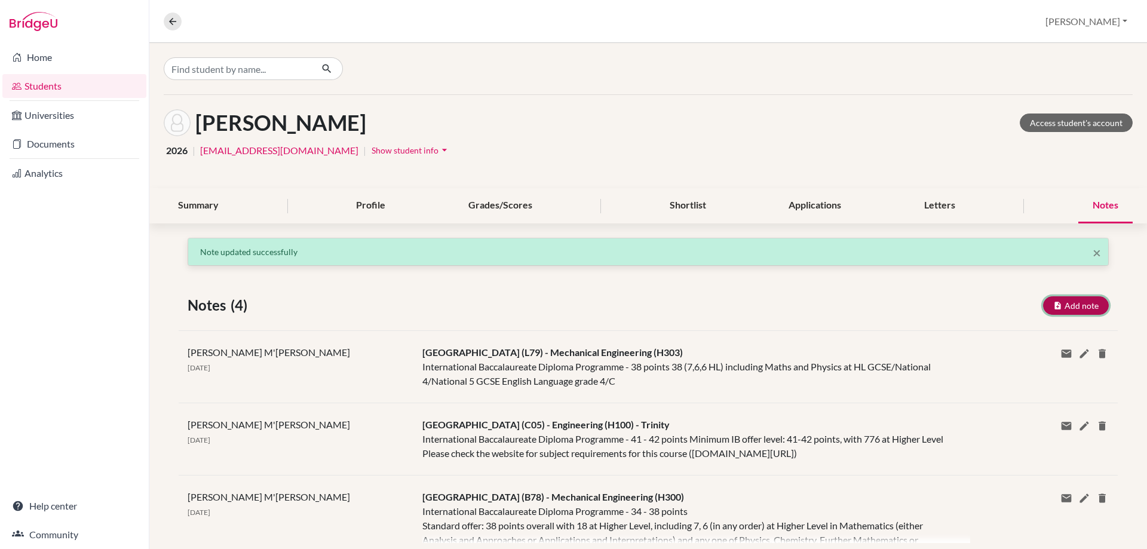
click at [1071, 310] on button "Add note" at bounding box center [1076, 305] width 66 height 19
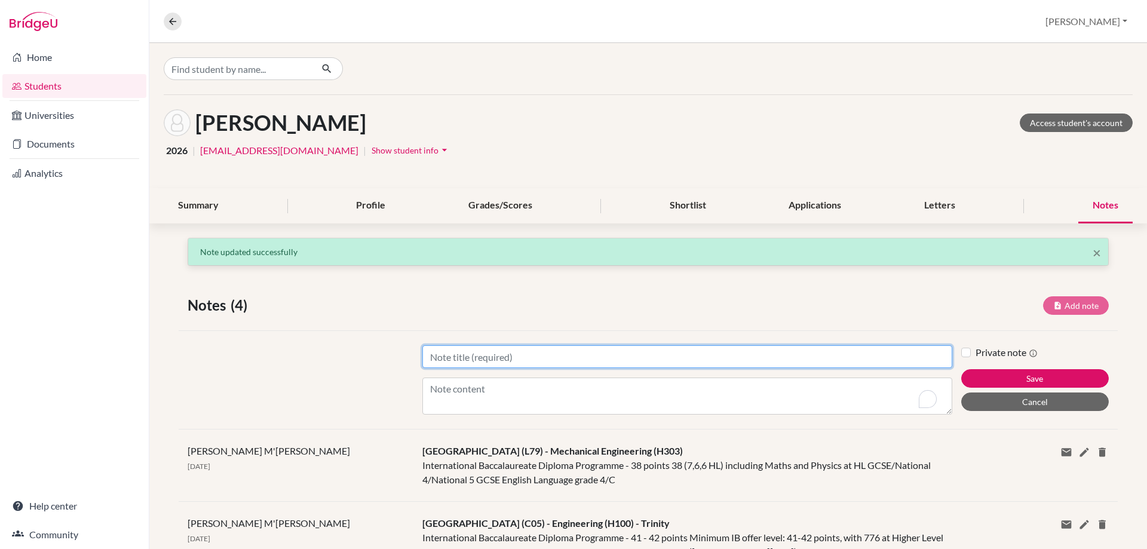
click at [480, 354] on input "Title" at bounding box center [687, 356] width 530 height 23
paste input "UCL ([GEOGRAPHIC_DATA]) (U80)"
click at [605, 350] on input "UCL ([GEOGRAPHIC_DATA]) (U80) -" at bounding box center [687, 356] width 530 height 23
paste input "Mechanical Engineering (H301)"
type input "UCL ([GEOGRAPHIC_DATA]) (U80) - Mechanical Engineering (H301)"
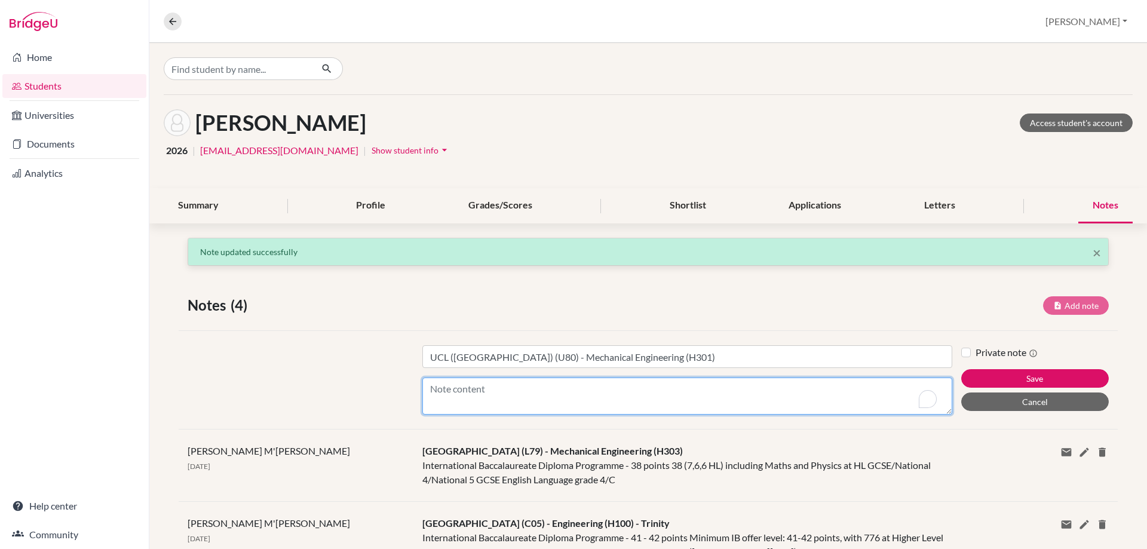
click at [458, 405] on textarea "Content" at bounding box center [687, 396] width 530 height 37
click at [465, 387] on textarea "Content" at bounding box center [687, 396] width 530 height 37
paste textarea "International Baccalaureate Diploma Programme - 39 points A score of 19 points …"
click at [447, 402] on textarea "International Baccalaureate Diploma Programme - 39 points A score of 19 points …" at bounding box center [687, 396] width 530 height 37
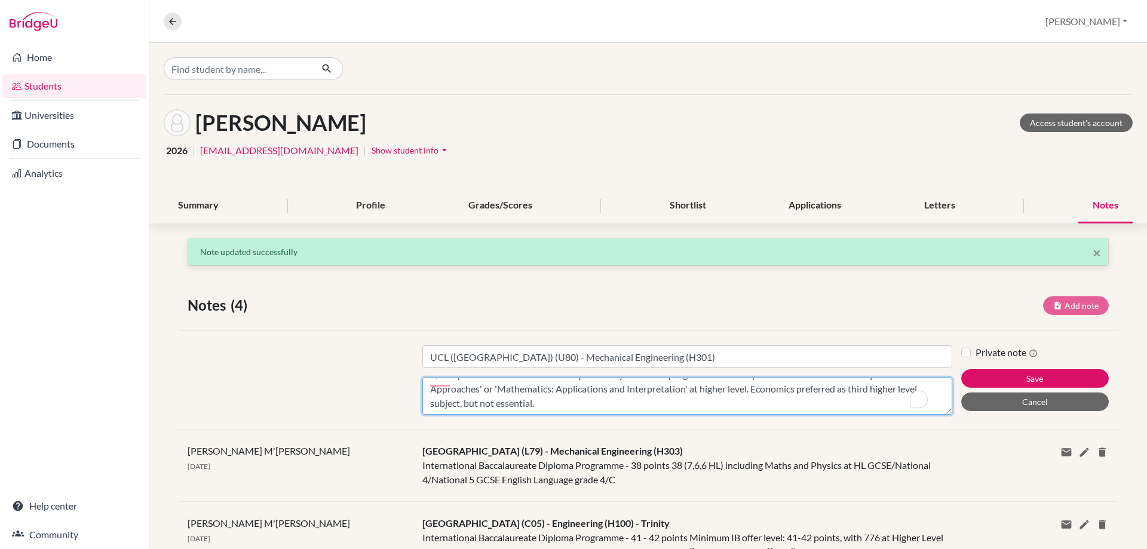
paste textarea "International Baccalaureate Diploma Programme - 39 points A score of 19 points …"
type textarea "International Baccalaureate Diploma Programme - 39 points A score of 19 points …"
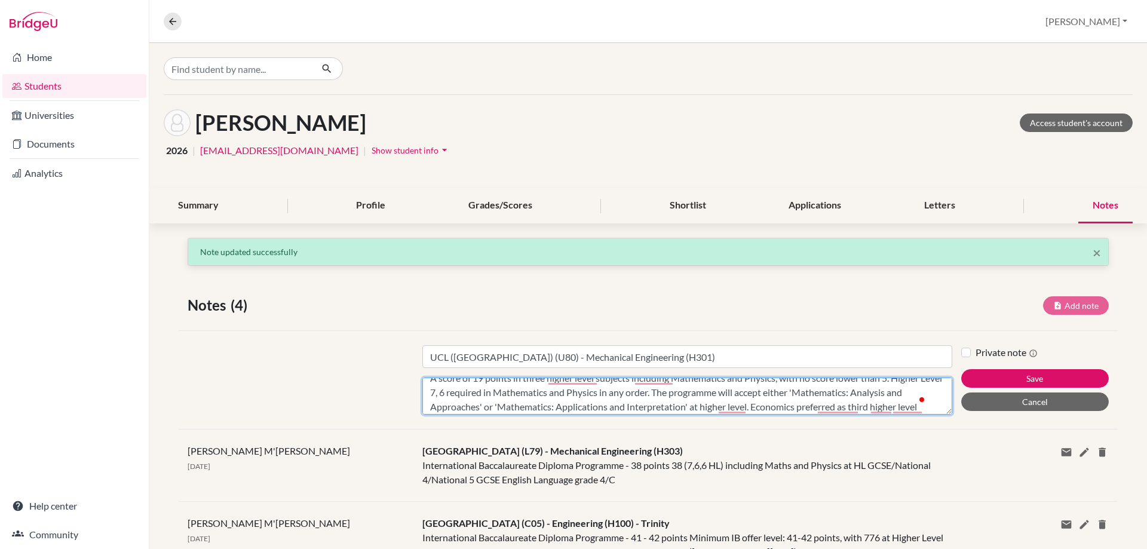
scroll to position [0, 0]
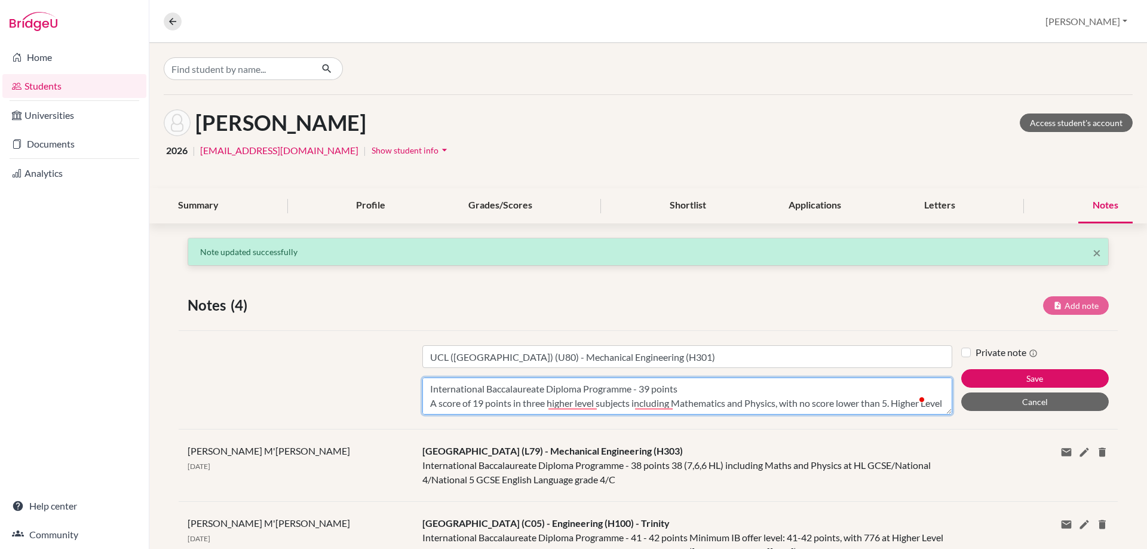
drag, startPoint x: 575, startPoint y: 409, endPoint x: 412, endPoint y: 364, distance: 169.6
click at [413, 364] on div "Title UCL ([GEOGRAPHIC_DATA]) (U80) - Mechanical Engineering (H301) Content Int…" at bounding box center [687, 379] width 548 height 69
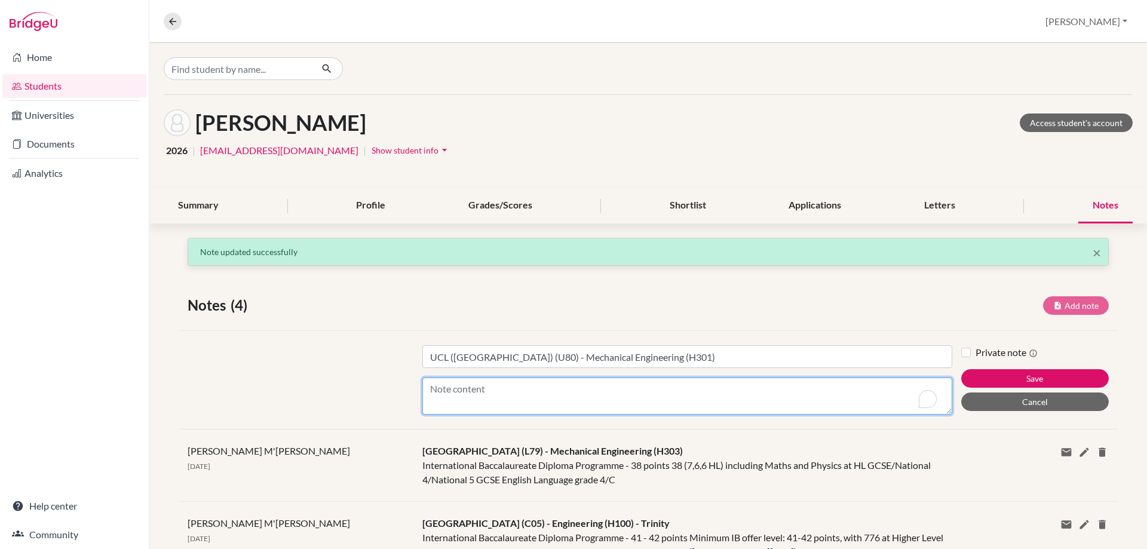
click at [460, 405] on textarea "Content" at bounding box center [687, 396] width 530 height 37
paste textarea "International Baccalaureate Diploma Programme - 39 points A score of 19 points …"
click at [437, 412] on textarea "International Baccalaureate Diploma Programme - 39 points A score of 19 points …" at bounding box center [687, 396] width 530 height 37
paste textarea "GCSE English Language and Mathematics at grade C or 4."
type textarea "International Baccalaureate Diploma Programme - 39 points A score of 19 points …"
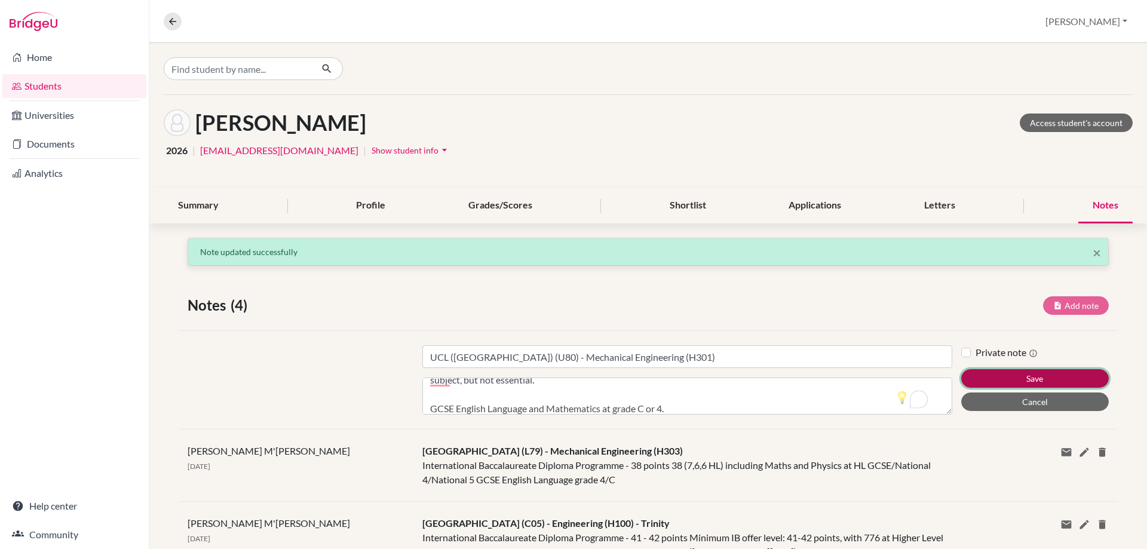
click at [1068, 384] on button "Save" at bounding box center [1035, 378] width 148 height 19
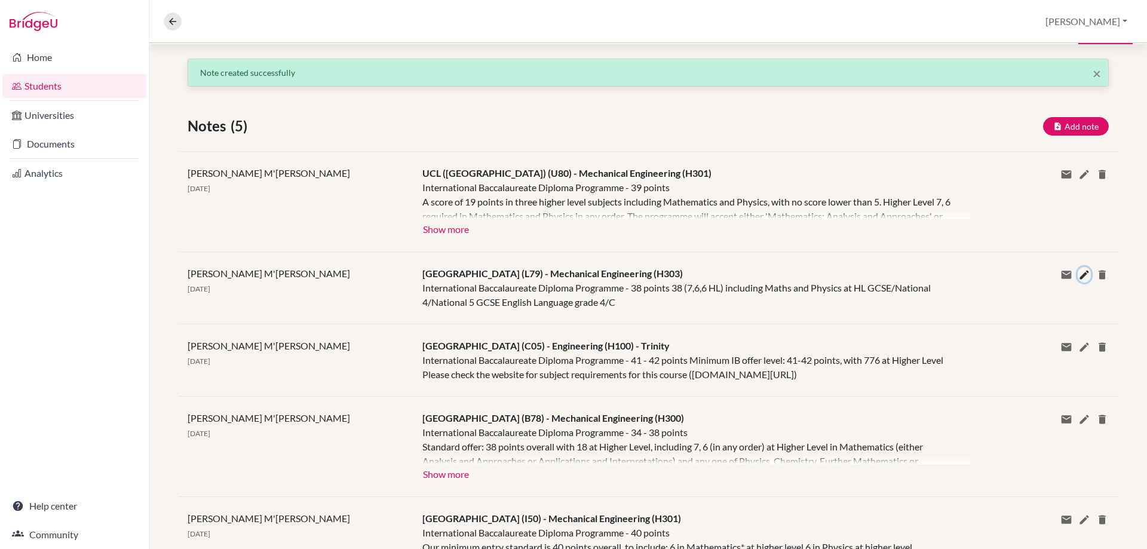
click at [1079, 274] on icon at bounding box center [1085, 275] width 12 height 12
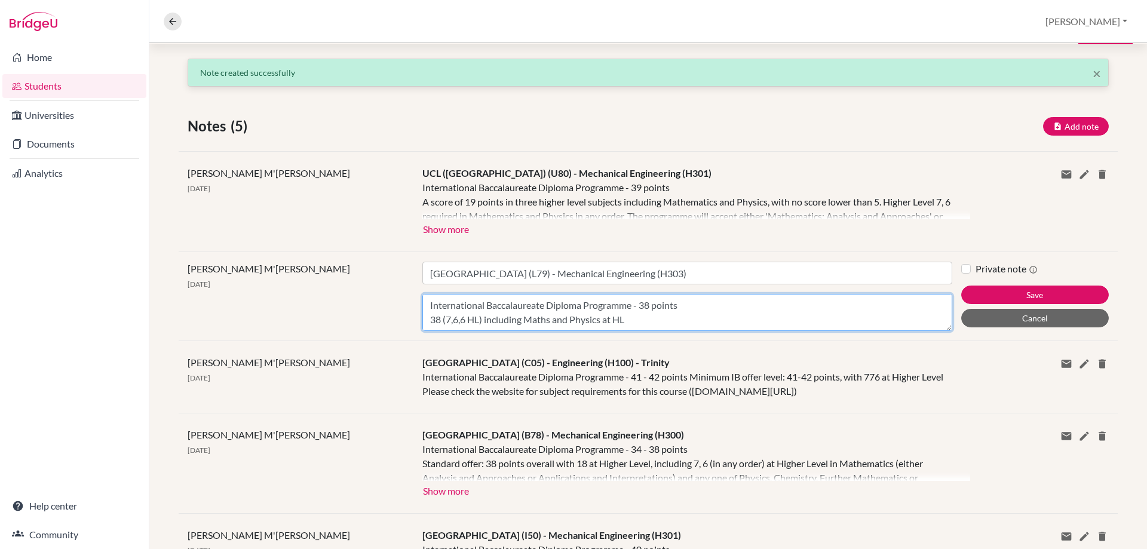
click at [641, 324] on textarea "International Baccalaureate Diploma Programme - 38 points 38 (7,6,6 HL) includi…" at bounding box center [687, 312] width 530 height 37
paste textarea "Interview Applicants are selected on the basis of their UCAS application and in…"
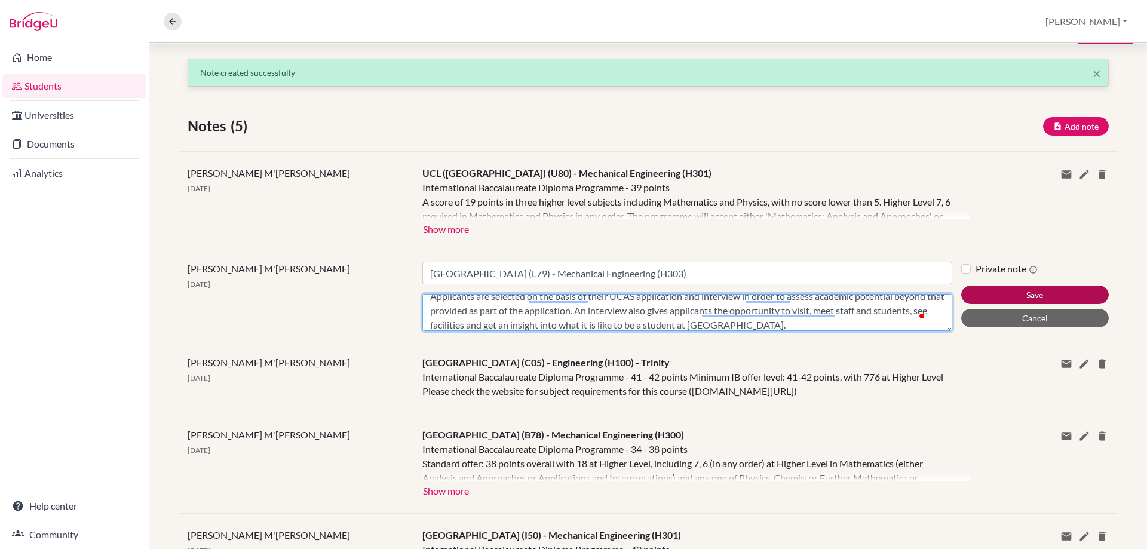
type textarea "International Baccalaureate Diploma Programme - 38 points 38 (7,6,6 HL) includi…"
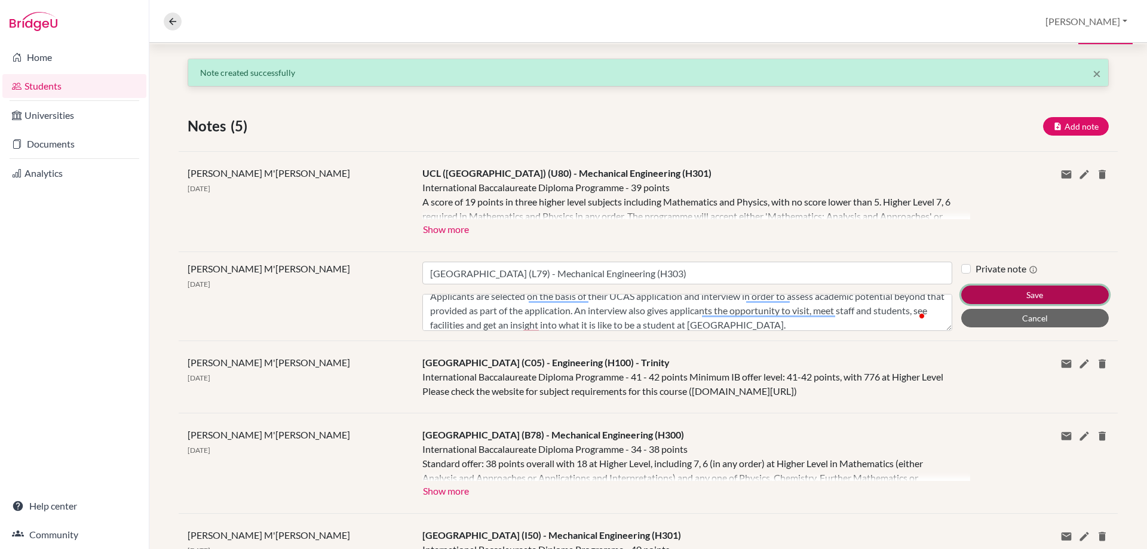
click at [1033, 296] on button "Save" at bounding box center [1035, 295] width 148 height 19
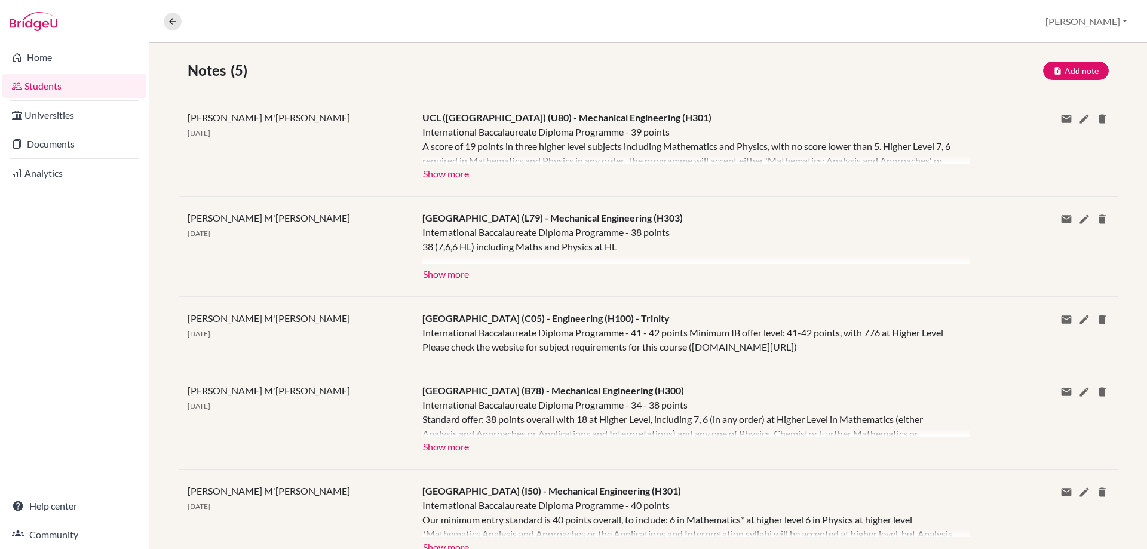
scroll to position [284, 0]
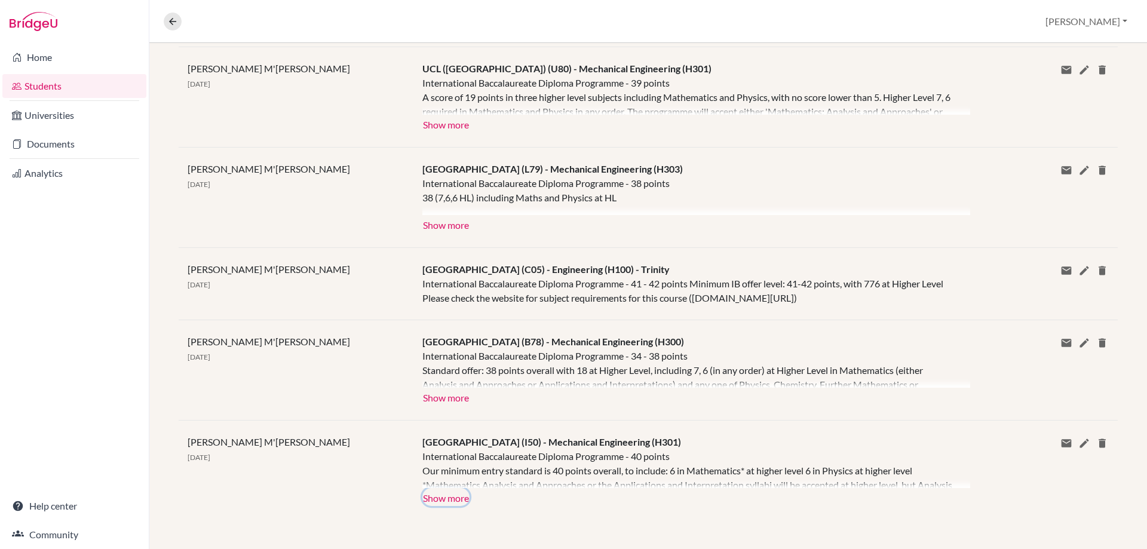
click at [459, 494] on button "Show more" at bounding box center [445, 497] width 47 height 18
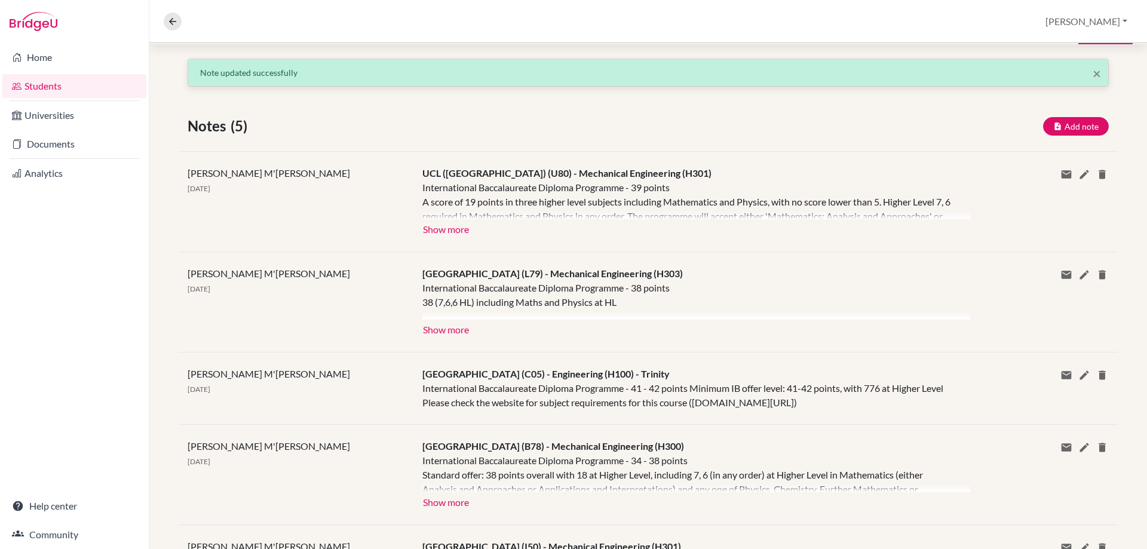
scroll to position [0, 0]
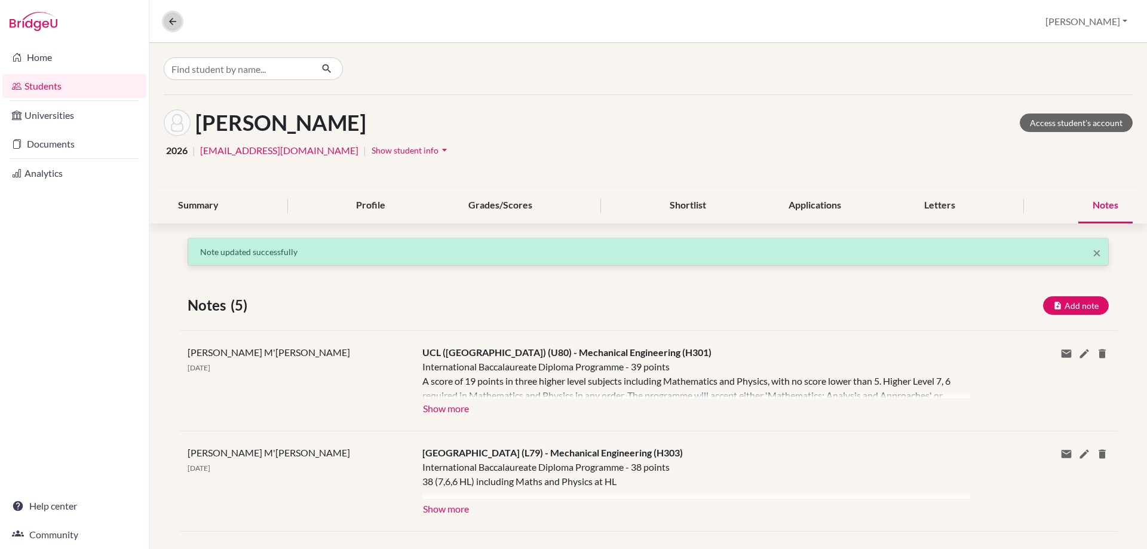
click at [168, 22] on icon at bounding box center [172, 21] width 11 height 11
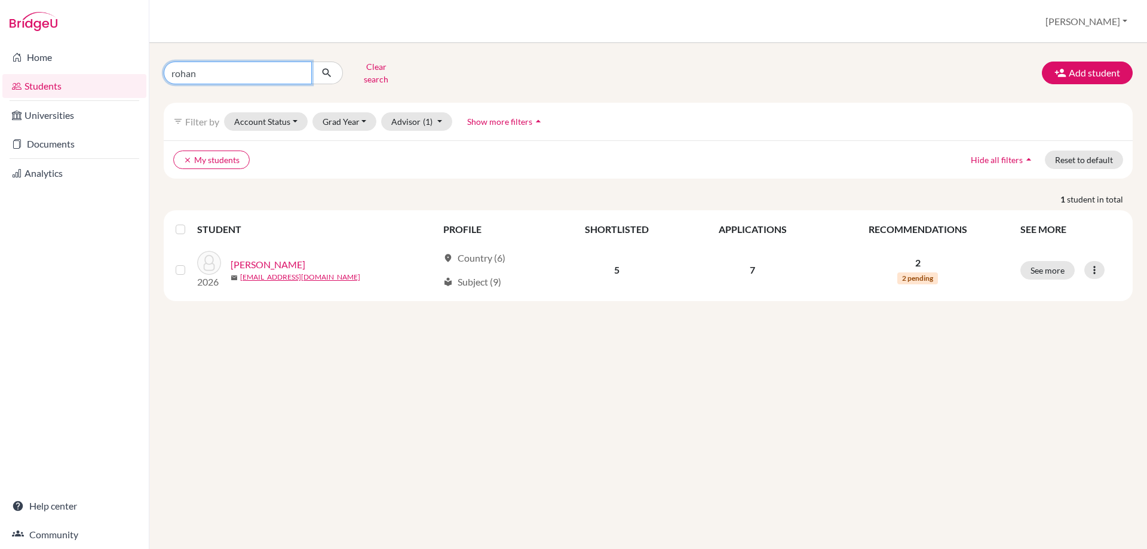
drag, startPoint x: 201, startPoint y: 70, endPoint x: 109, endPoint y: 82, distance: 92.3
click at [133, 84] on div "Home Students Universities Documents Analytics Help center Community Students o…" at bounding box center [573, 274] width 1147 height 549
type input "lientje"
click button "submit" at bounding box center [327, 73] width 32 height 23
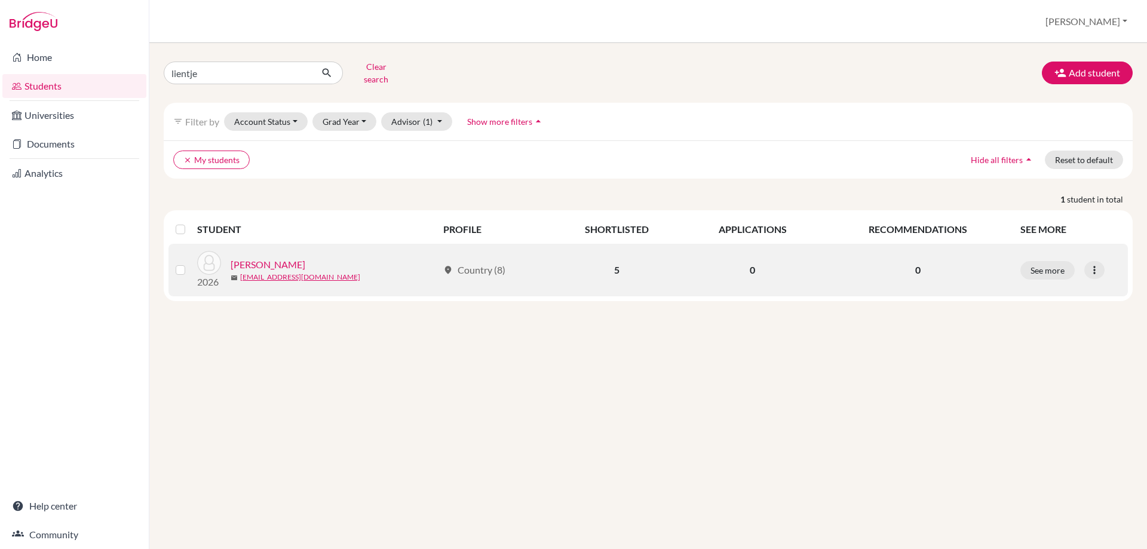
click at [254, 258] on link "[PERSON_NAME]" at bounding box center [268, 265] width 75 height 14
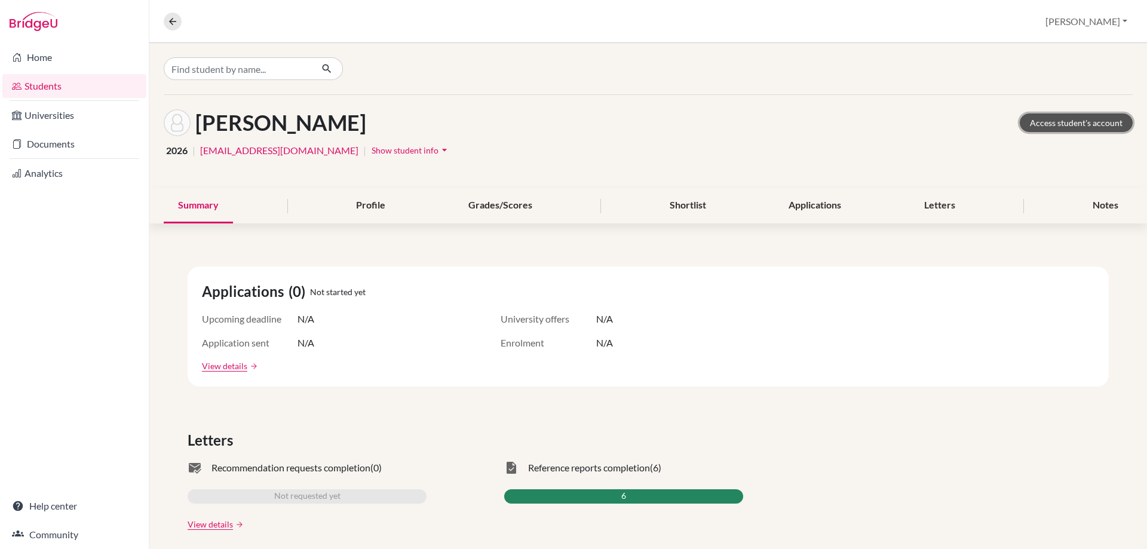
click at [1078, 117] on link "Access student's account" at bounding box center [1076, 123] width 113 height 19
drag, startPoint x: 1090, startPoint y: 201, endPoint x: 1086, endPoint y: 196, distance: 7.2
click at [1090, 201] on div "Notes" at bounding box center [1106, 205] width 54 height 35
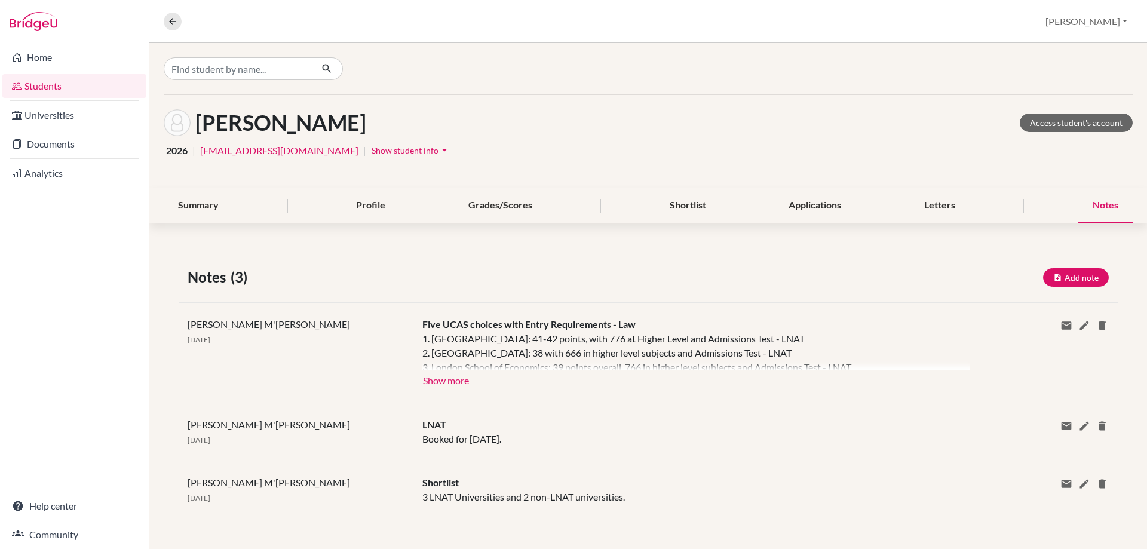
click at [431, 369] on div at bounding box center [696, 351] width 548 height 39
click at [437, 384] on button "Show more" at bounding box center [445, 379] width 47 height 18
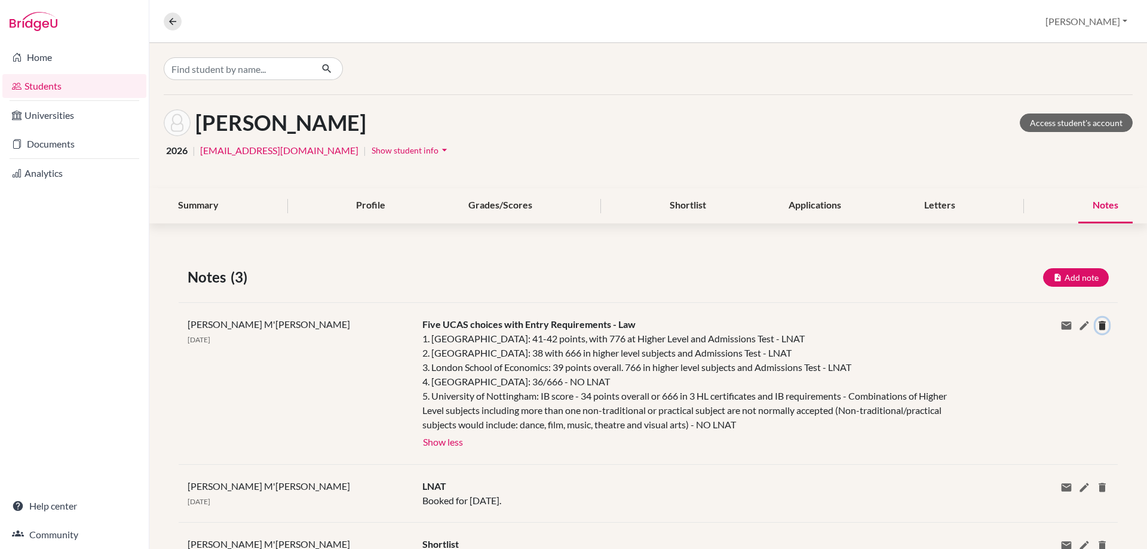
click at [1099, 328] on icon at bounding box center [1102, 326] width 12 height 12
click at [1090, 382] on button "Delete" at bounding box center [1112, 378] width 45 height 19
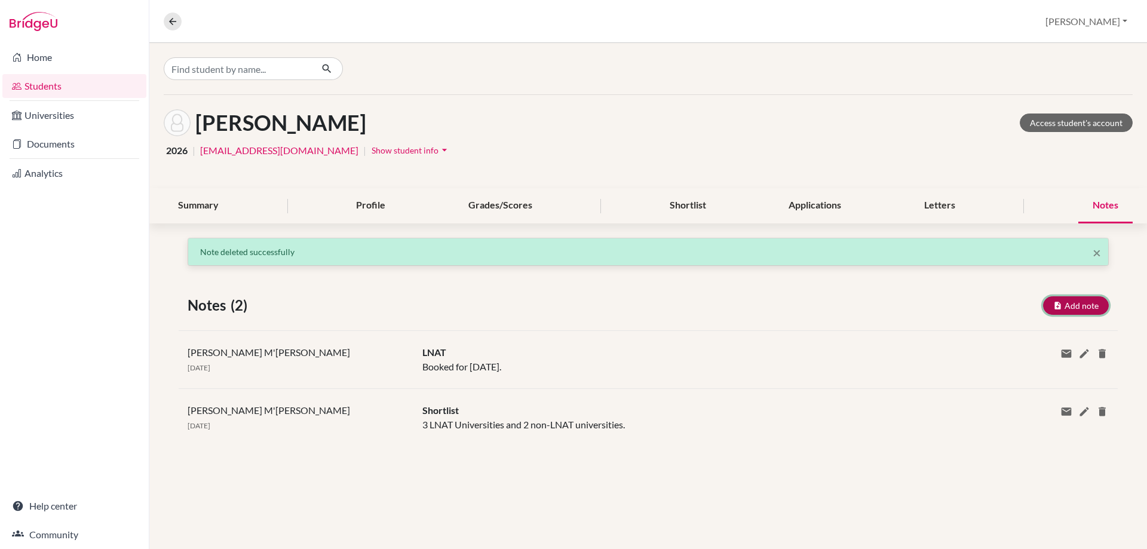
click at [1066, 308] on button "Add note" at bounding box center [1076, 305] width 66 height 19
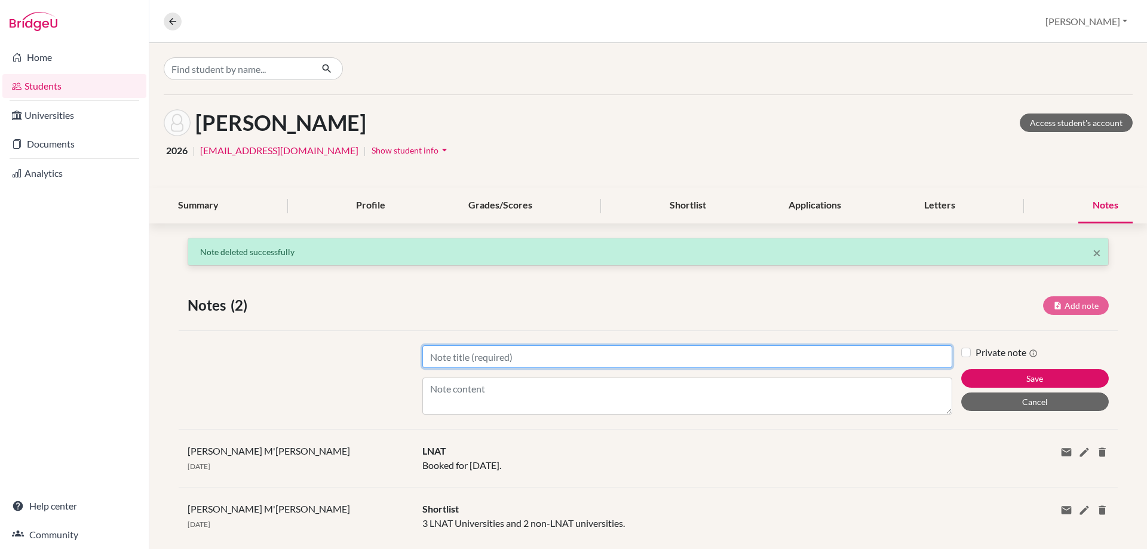
click at [439, 354] on input "Title" at bounding box center [687, 356] width 530 height 23
paste input "[GEOGRAPHIC_DATA] (C05)"
click at [584, 356] on input "[GEOGRAPHIC_DATA] (C05) -" at bounding box center [687, 356] width 530 height 23
paste input "Law (M100)"
type input "[GEOGRAPHIC_DATA] (C05) - Law (M100) - [GEOGRAPHIC_DATA]"
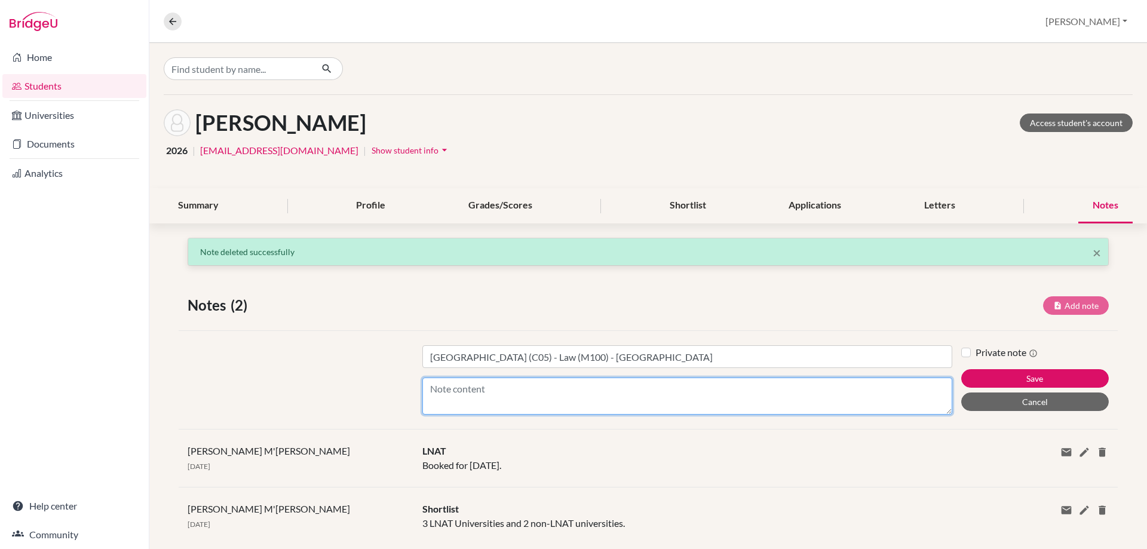
click at [528, 399] on textarea "Content" at bounding box center [687, 396] width 530 height 37
paste textarea "International Baccalaureate Diploma Programme - 41 - 42 points Minimum IB offer…"
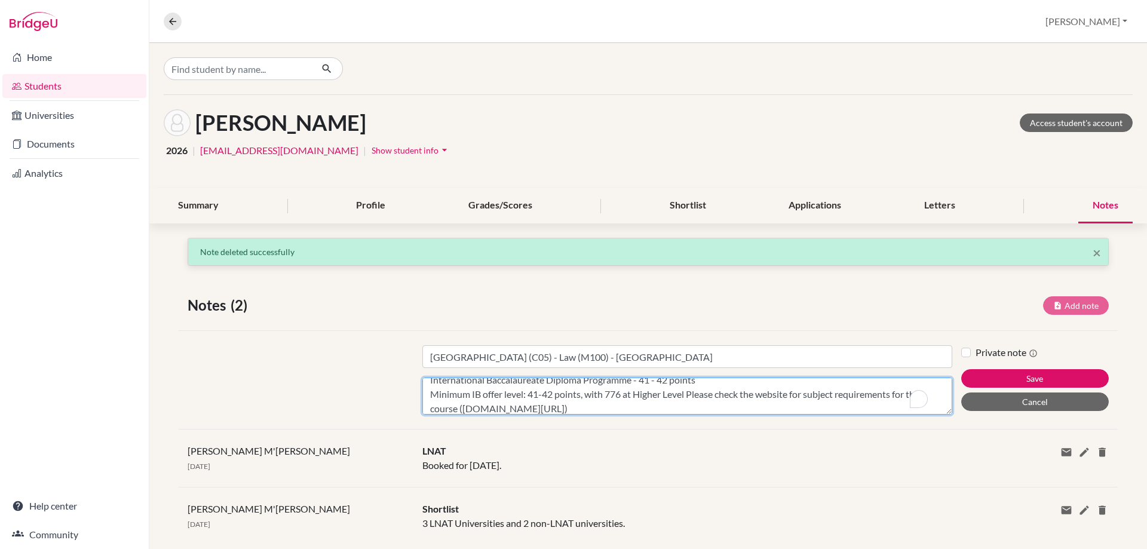
scroll to position [9, 0]
click at [632, 406] on textarea "International Baccalaureate Diploma Programme - 41 - 42 points Minimum IB offer…" at bounding box center [687, 396] width 530 height 37
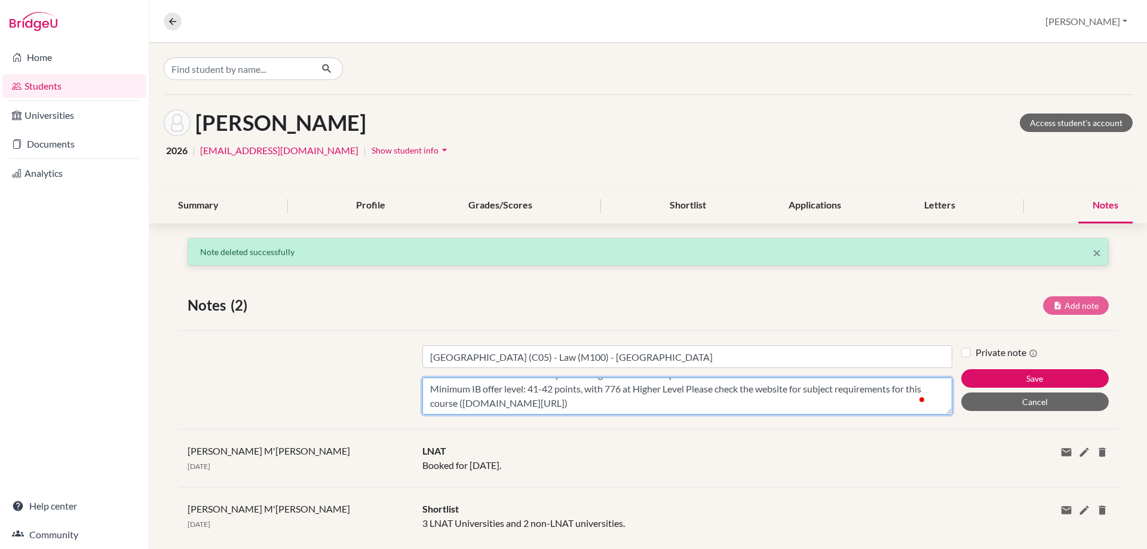
scroll to position [38, 0]
paste textarea "Admission tests Interview Law National Admissions Test (LNAT) Applicants are re…"
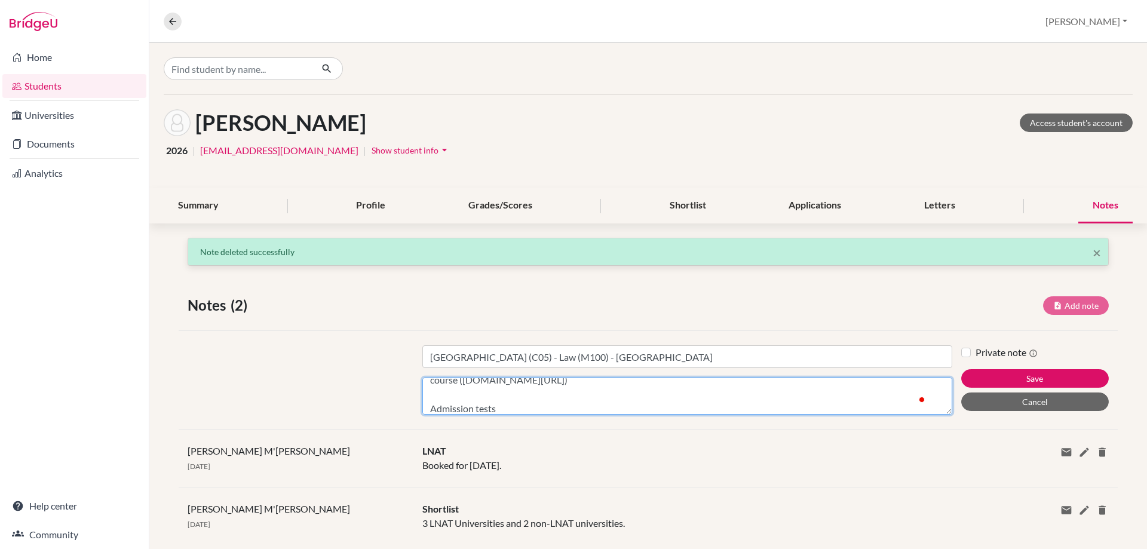
scroll to position [167, 0]
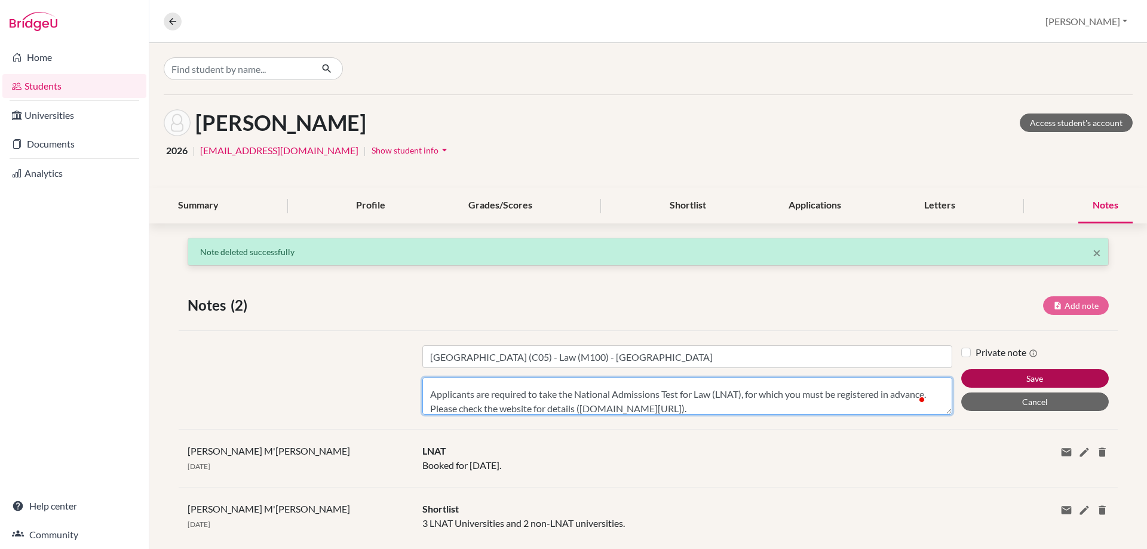
type textarea "International Baccalaureate Diploma Programme - 41 - 42 points Minimum IB offer…"
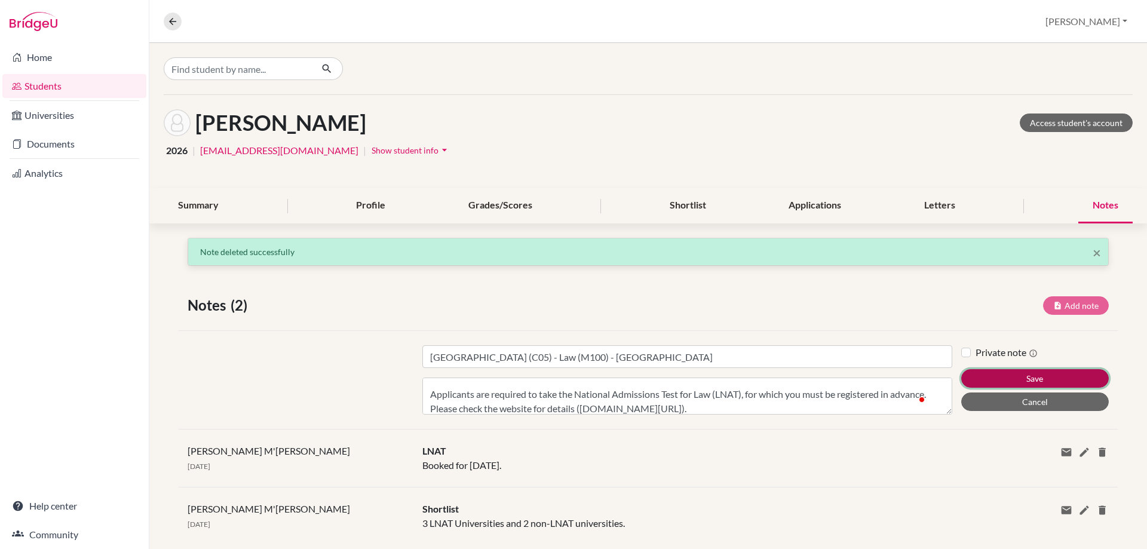
click at [985, 382] on button "Save" at bounding box center [1035, 378] width 148 height 19
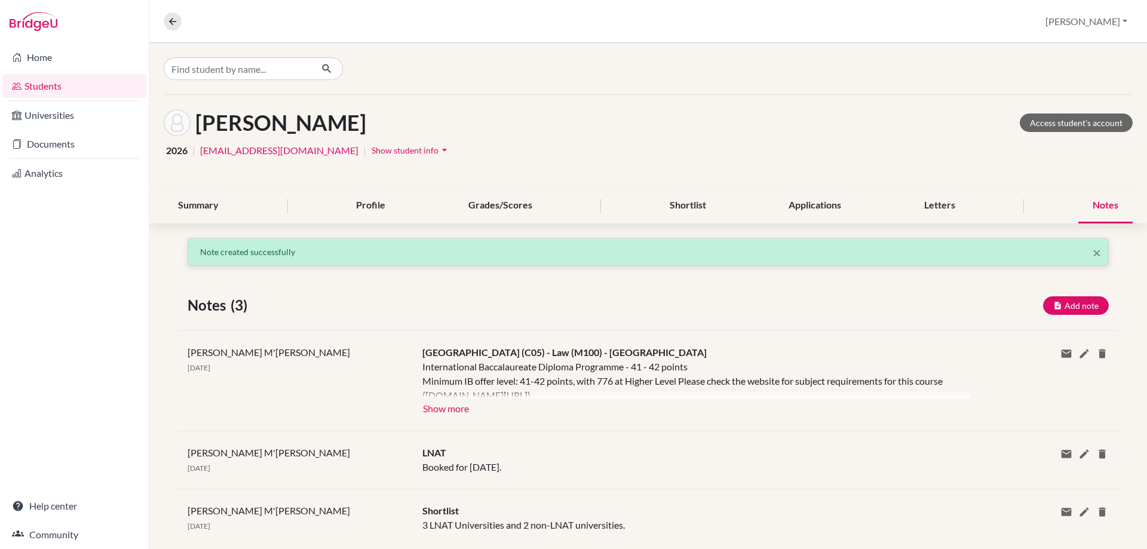
scroll to position [0, 0]
click at [1067, 310] on button "Add note" at bounding box center [1076, 305] width 66 height 19
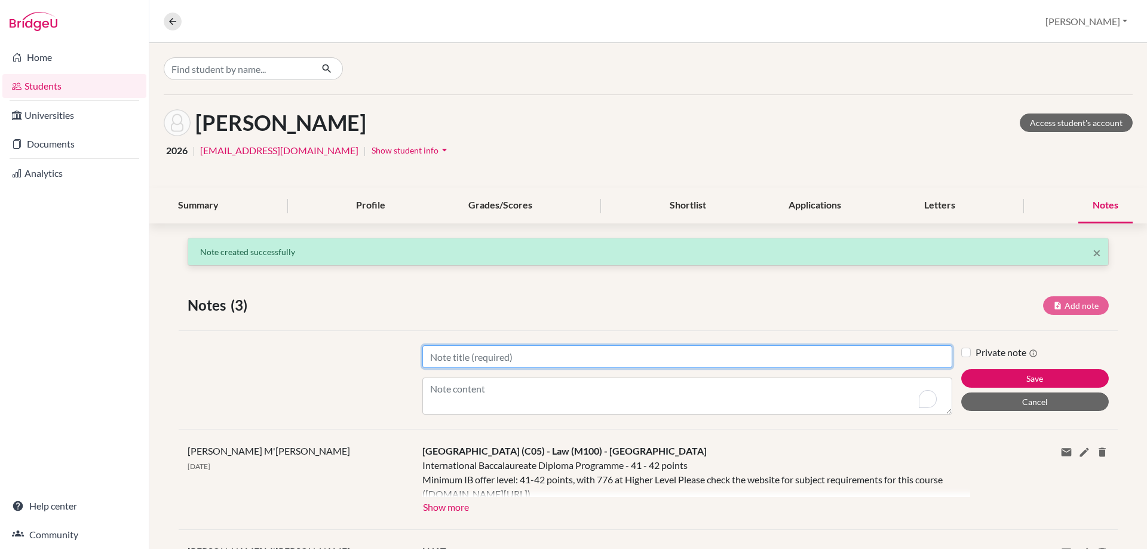
click at [426, 356] on input "Title" at bounding box center [687, 356] width 530 height 23
paste input "London School of Economics and Political Science, University of London (L72)"
click at [780, 363] on input "London School of Economics and Political Science, University of London (L72) -" at bounding box center [687, 356] width 530 height 23
paste input "Law (Bachelor of Laws) (M100)"
type input "London School of Economics and Political Science, University of London (L72) - …"
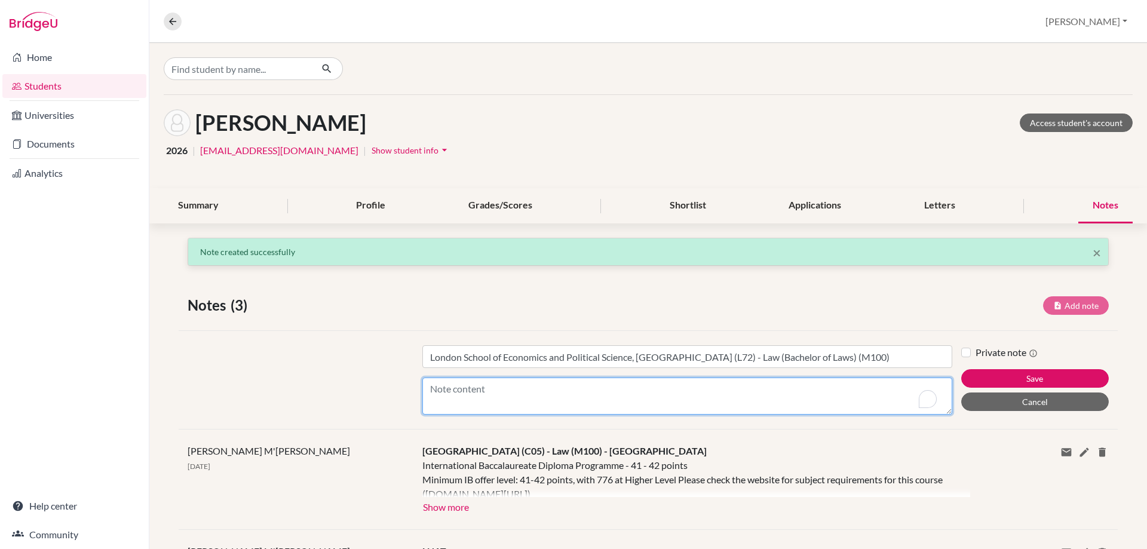
click at [442, 379] on textarea "Content" at bounding box center [687, 396] width 530 height 37
paste textarea "International Baccalaureate Diploma Programme - 39 points 766 at Higher Level a…"
click at [605, 400] on textarea "International Baccalaureate Diploma Programme - 39 points 766 at Higher Level a…" at bounding box center [687, 396] width 530 height 37
paste textarea "Additional entry requirements Admission tests Law National Admissions Test (LNA…"
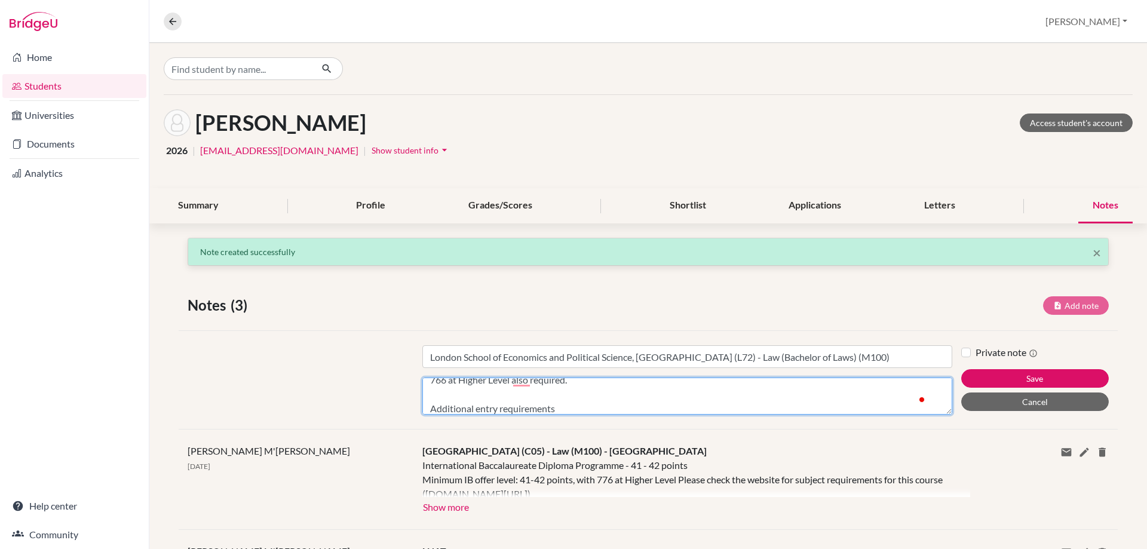
scroll to position [81, 0]
type textarea "International Baccalaureate Diploma Programme - 39 points 766 at Higher Level a…"
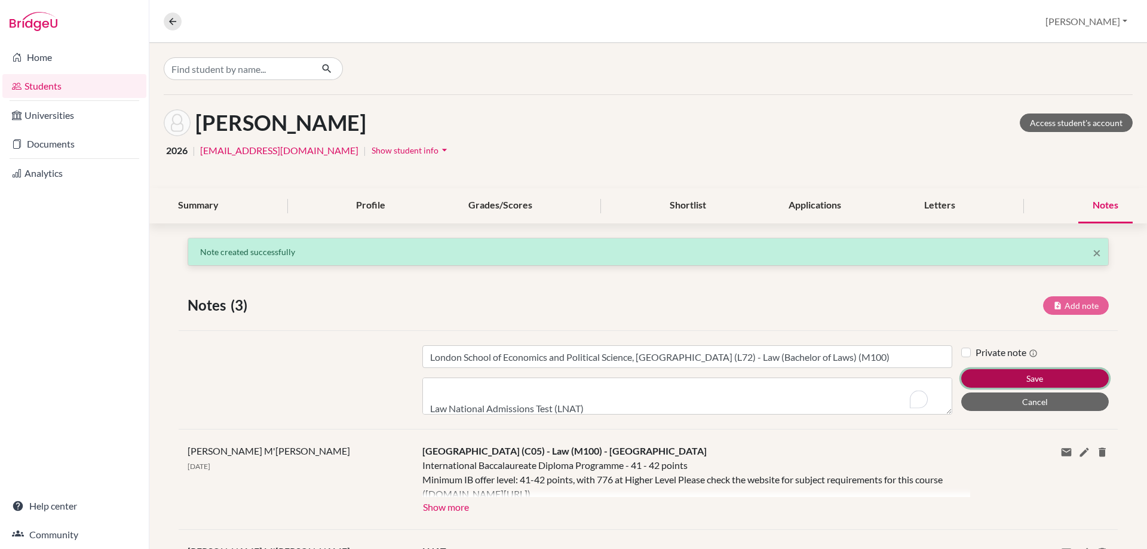
click at [984, 381] on button "Save" at bounding box center [1035, 378] width 148 height 19
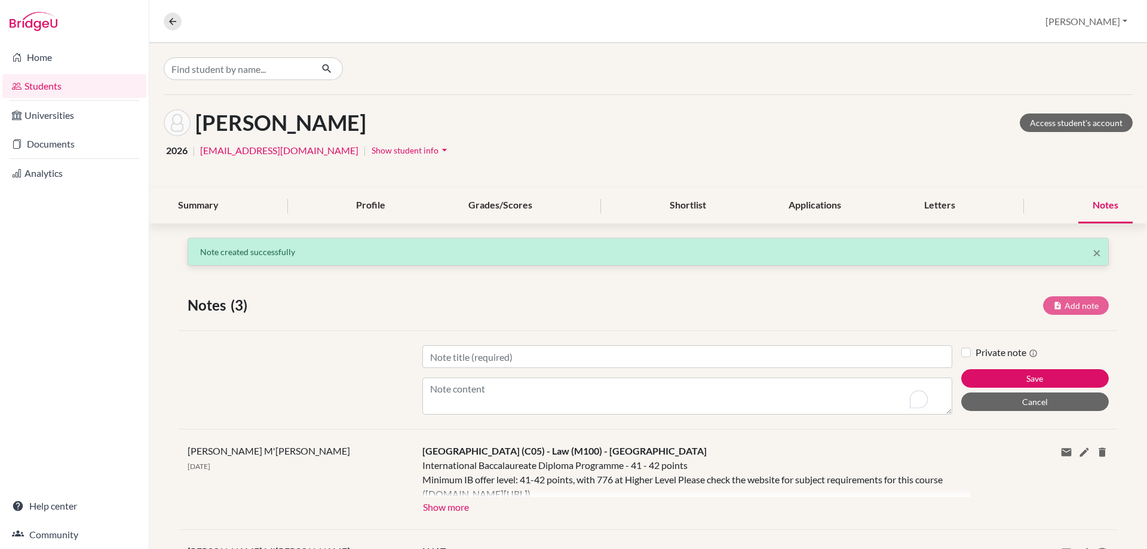
scroll to position [0, 0]
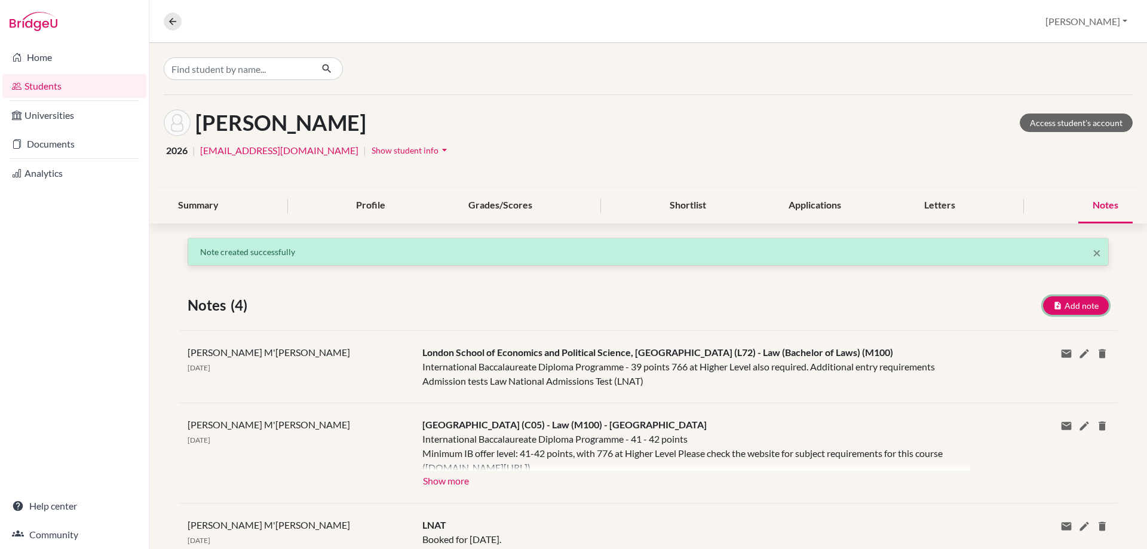
drag, startPoint x: 1077, startPoint y: 304, endPoint x: 1138, endPoint y: 280, distance: 65.2
click at [1077, 304] on button "Add note" at bounding box center [1076, 305] width 66 height 19
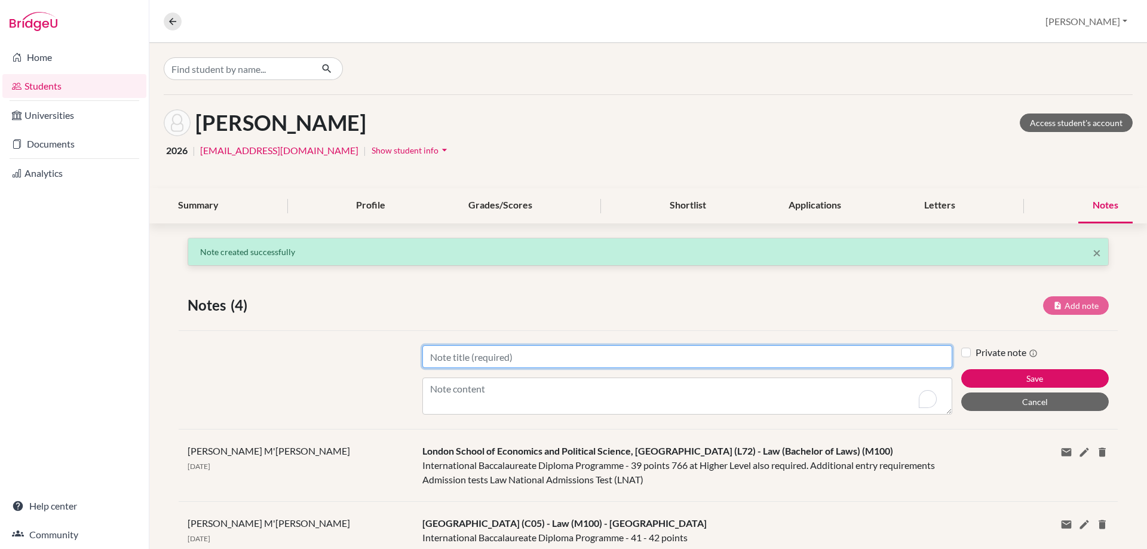
click at [434, 348] on input "Title" at bounding box center [687, 356] width 530 height 23
paste input "Durham University (D86)"
click at [590, 357] on input "Durham University (D86) -" at bounding box center [687, 356] width 530 height 23
paste input "Law (M101)"
type input "Durham University (D86) - Law (M101)"
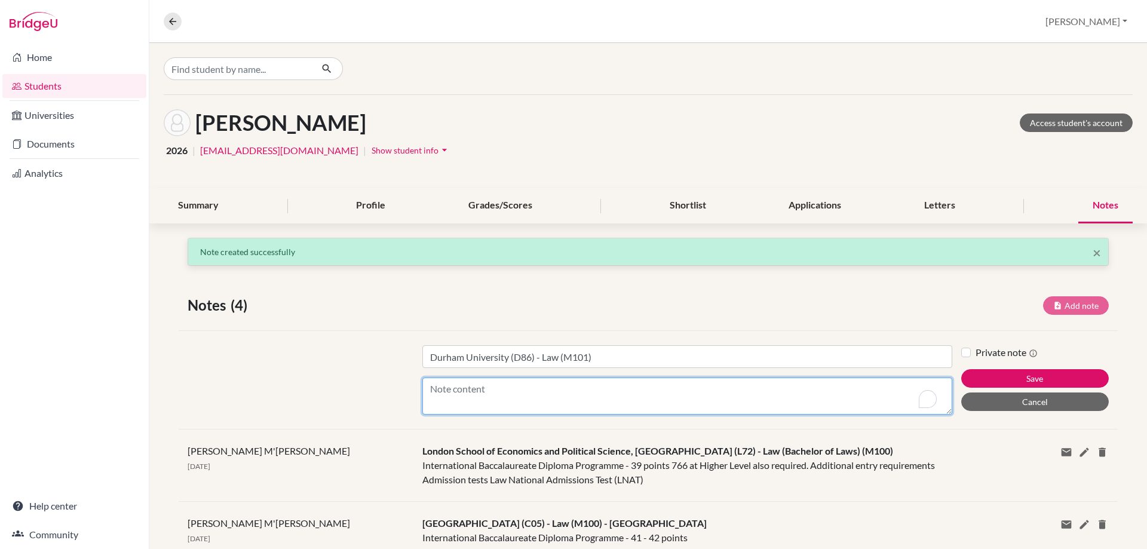
click at [523, 383] on textarea "Content" at bounding box center [687, 396] width 530 height 37
paste textarea "International Baccalaureate Diploma Programme - 38 points To include 6, 6, 6 fr…"
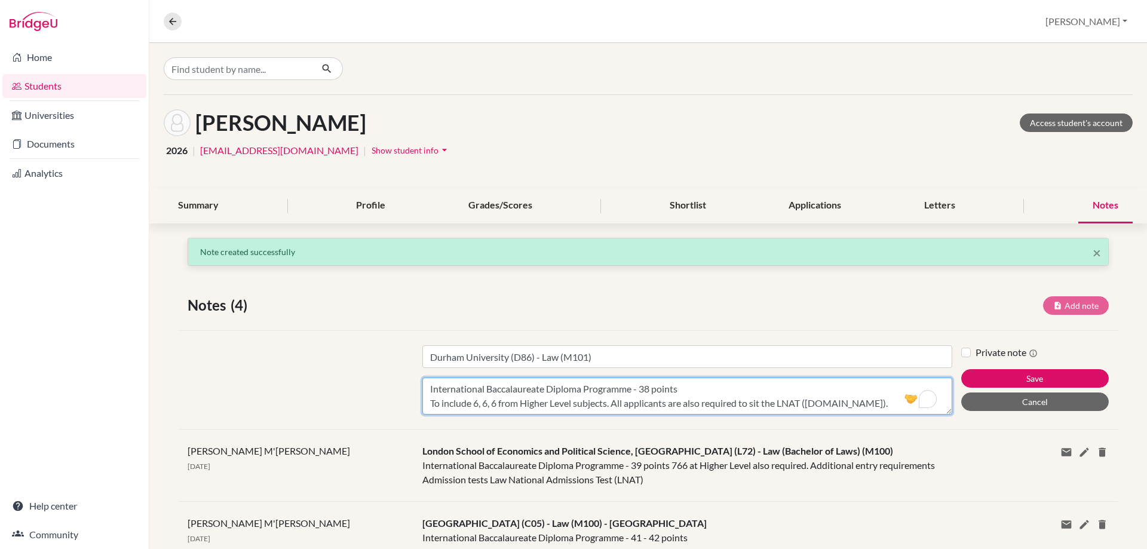
click at [891, 403] on textarea "International Baccalaureate Diploma Programme - 38 points To include 6, 6, 6 fr…" at bounding box center [687, 396] width 530 height 37
paste textarea "Additional entry requirements Admission tests Law National Admissions Test (LNA…"
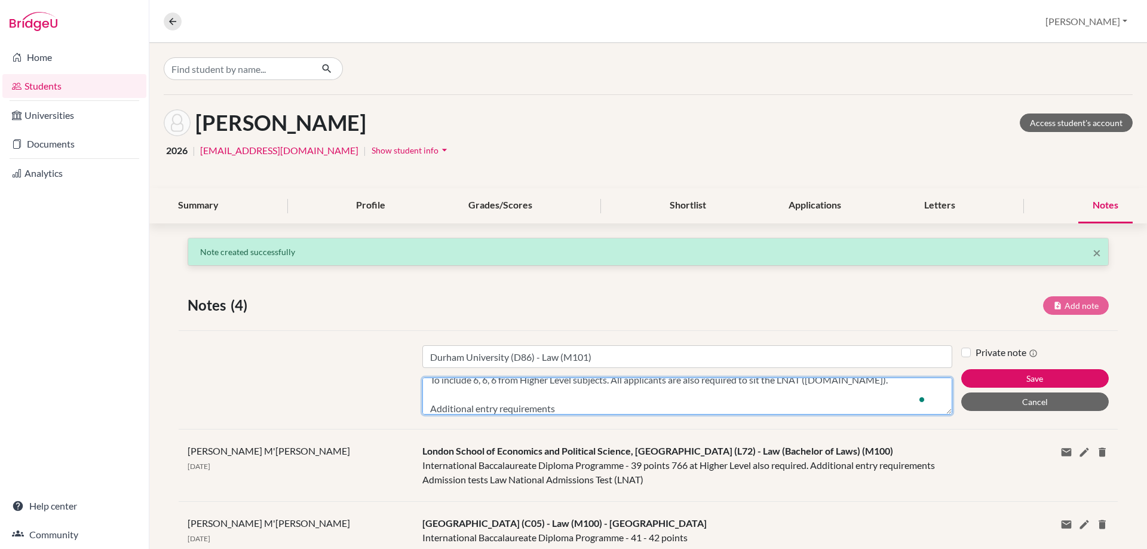
scroll to position [81, 0]
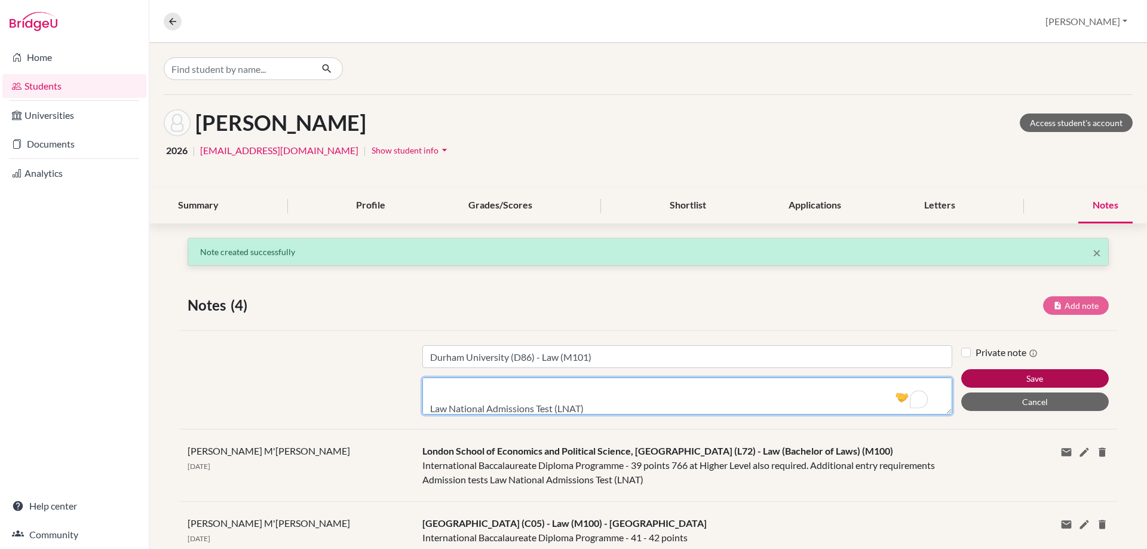
type textarea "International Baccalaureate Diploma Programme - 38 points To include 6, 6, 6 fr…"
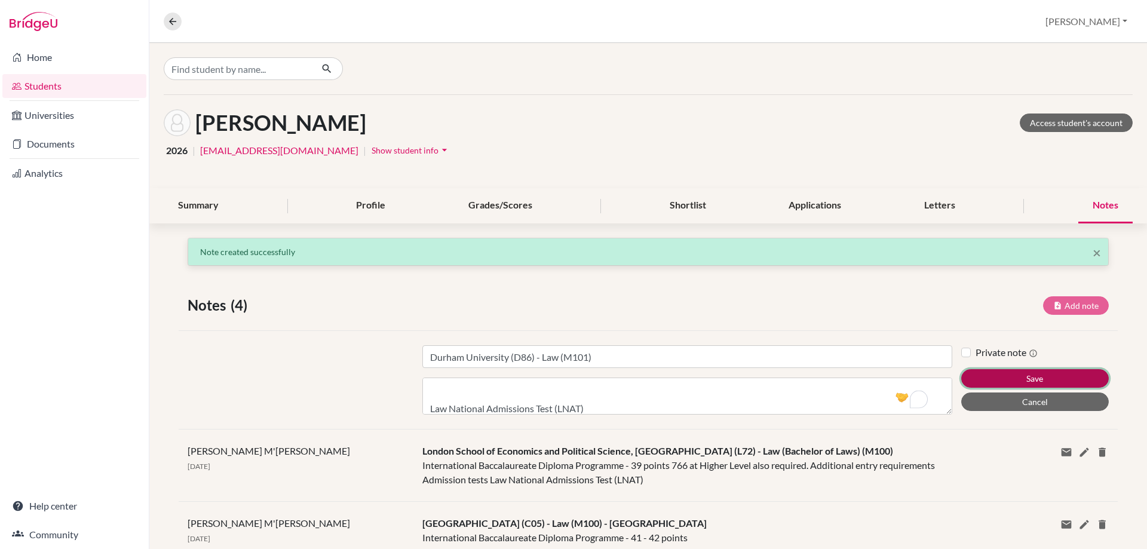
click at [981, 385] on button "Save" at bounding box center [1035, 378] width 148 height 19
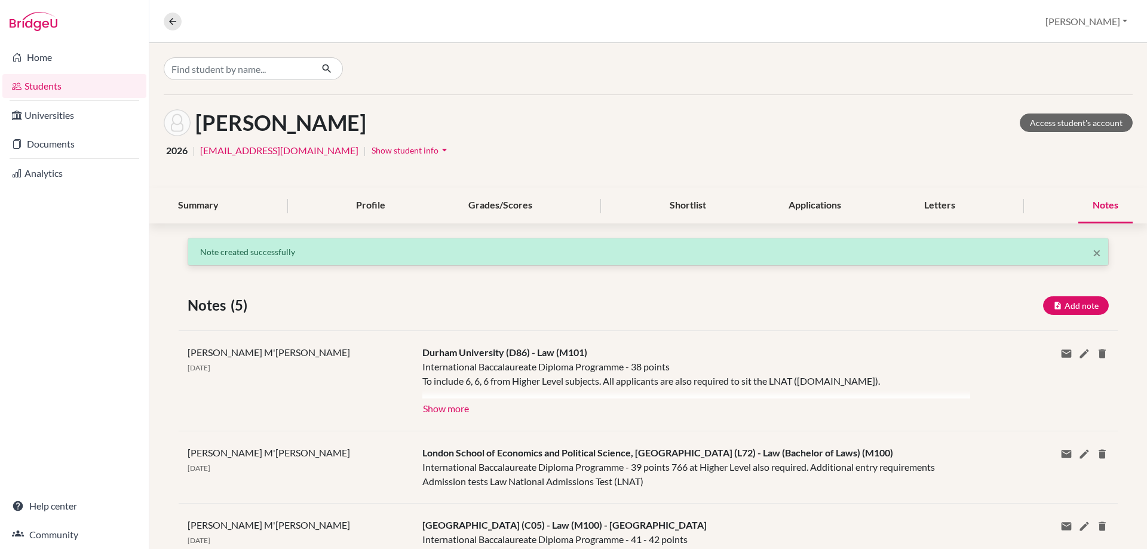
scroll to position [0, 0]
click at [1044, 307] on button "Add note" at bounding box center [1076, 305] width 66 height 19
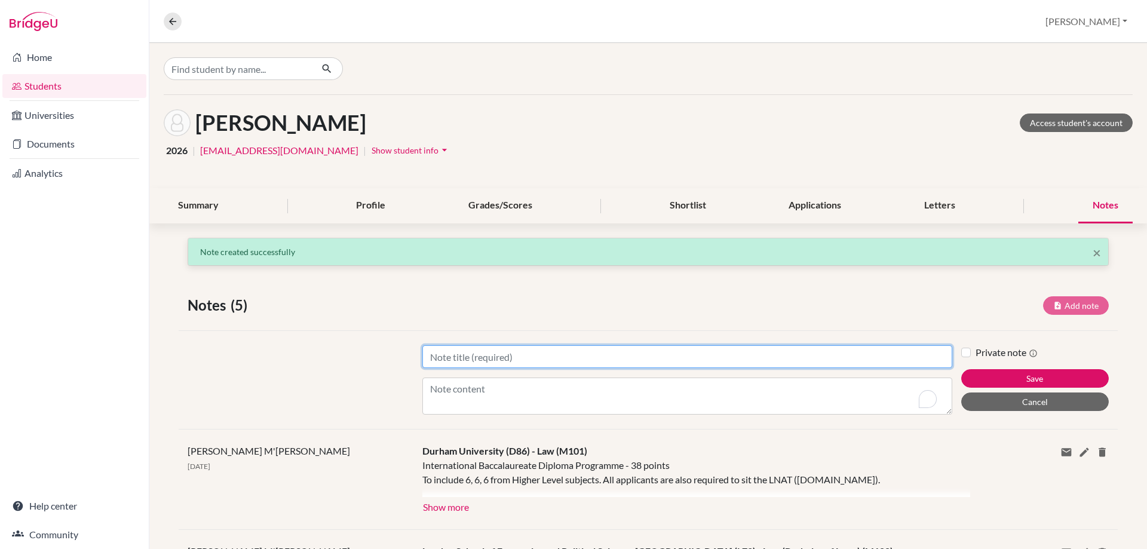
click at [437, 360] on input "Title" at bounding box center [687, 356] width 530 height 23
paste input "University of Exeter (E84)"
click at [565, 358] on input "University of Exeter (E84) -" at bounding box center [687, 356] width 530 height 23
paste input "LLB Law with Professional Placement (M107)"
type input "University of Exeter (E84) - LLB Law with Professional Placement (M107)"
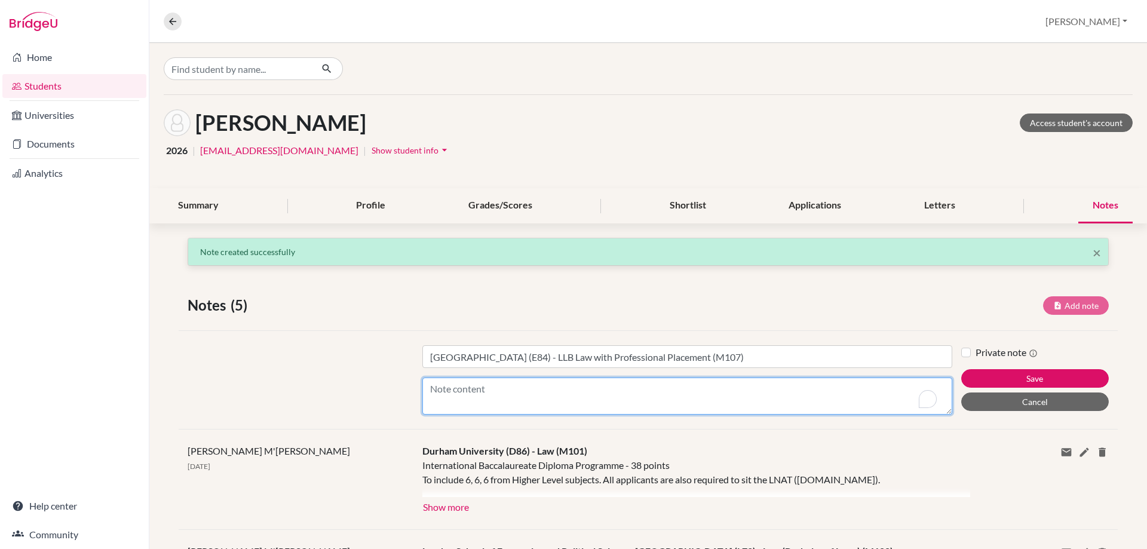
click at [584, 397] on textarea "Content" at bounding box center [687, 396] width 530 height 37
paste textarea "International Baccalaureate Diploma Programme - 36 points Applicants will be co…"
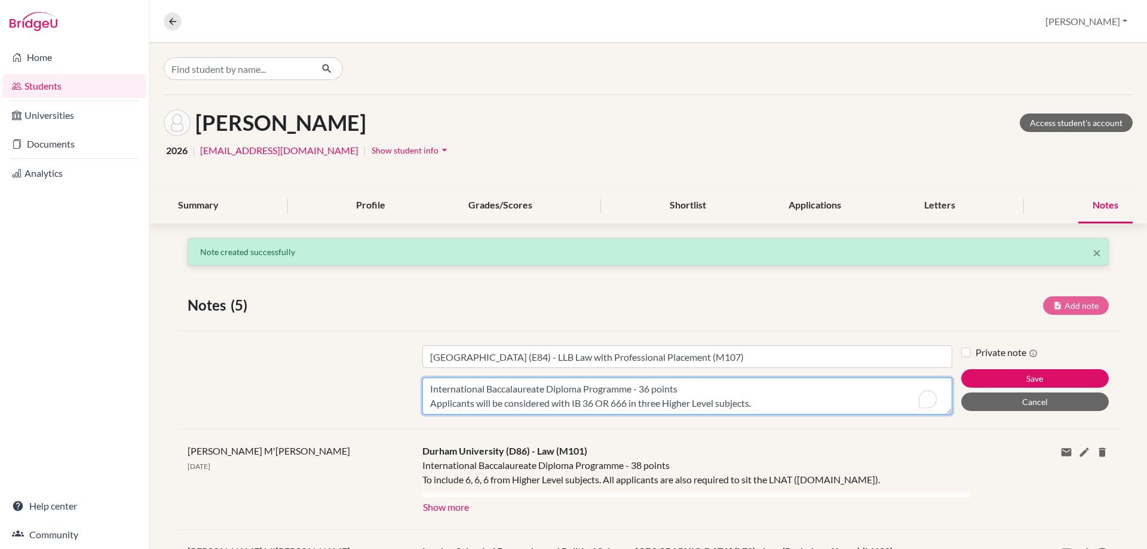
click at [840, 405] on textarea "International Baccalaureate Diploma Programme - 36 points Applicants will be co…" at bounding box center [687, 396] width 530 height 37
paste textarea "GCSE English Language Grade C required"
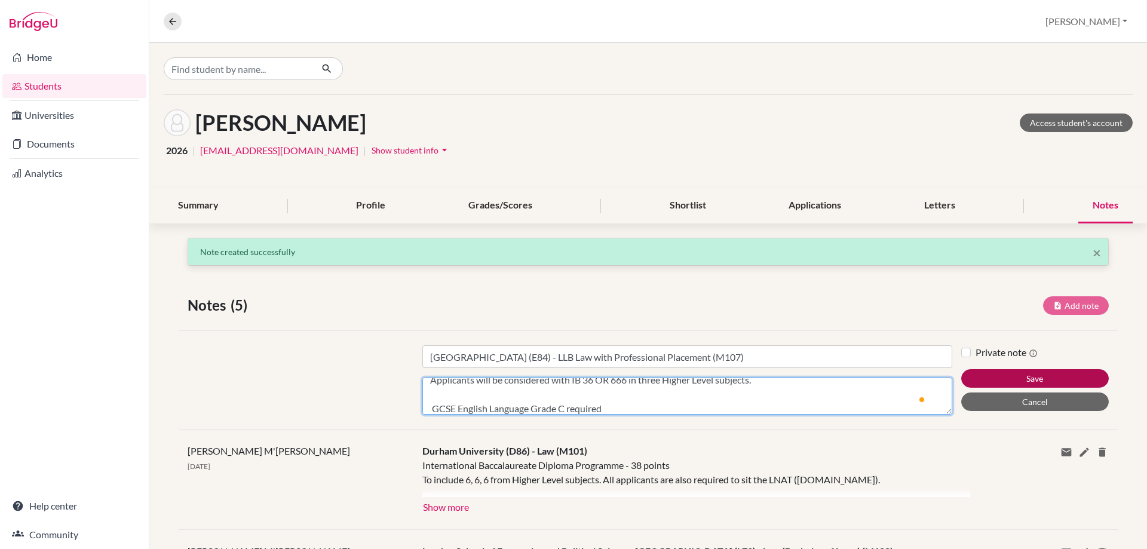
type textarea "International Baccalaureate Diploma Programme - 36 points Applicants will be co…"
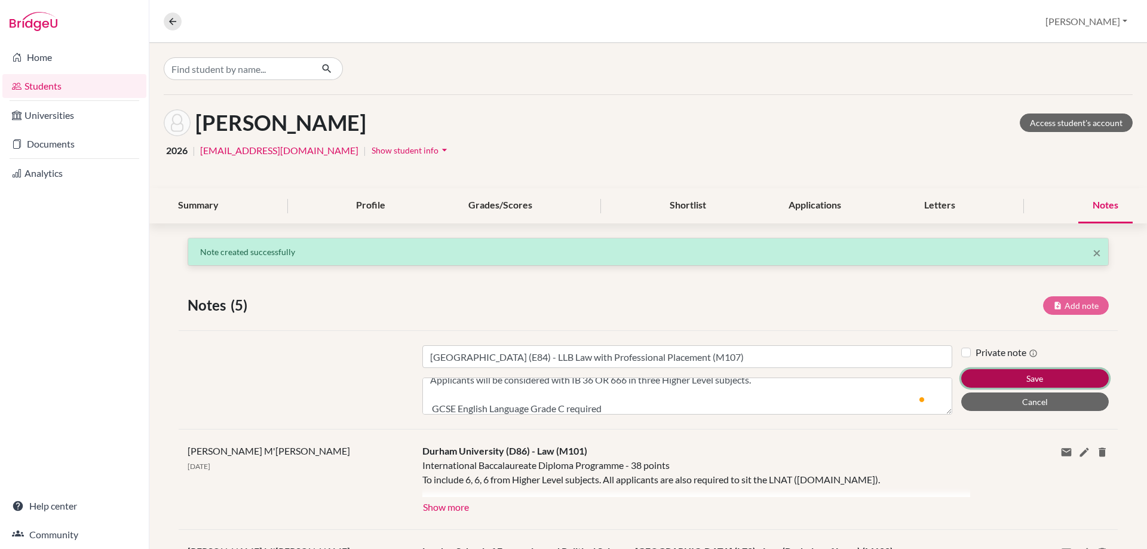
click at [1027, 375] on button "Save" at bounding box center [1035, 378] width 148 height 19
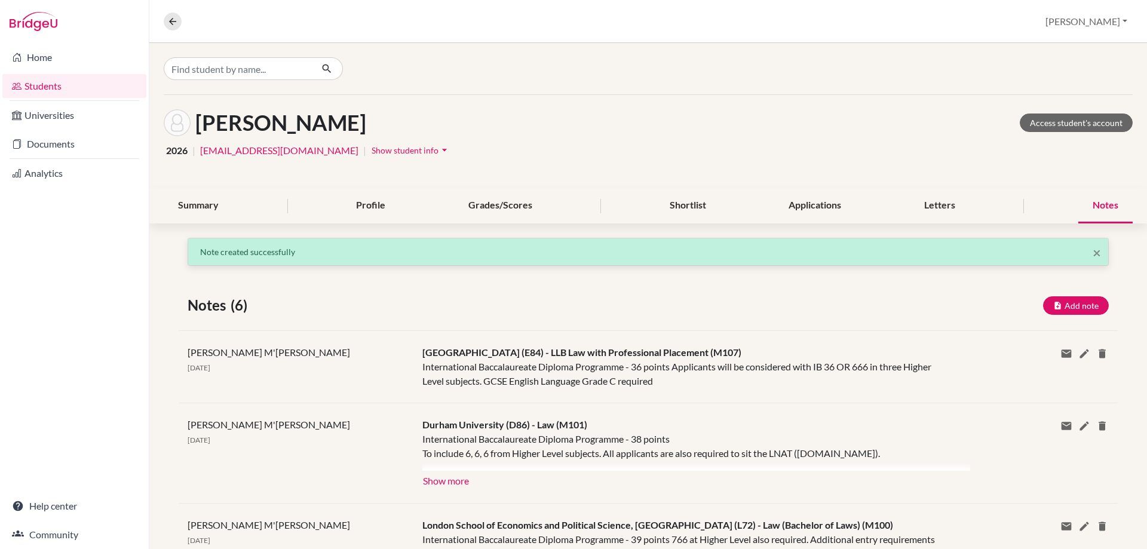
scroll to position [0, 0]
click at [1079, 353] on icon at bounding box center [1085, 354] width 12 height 12
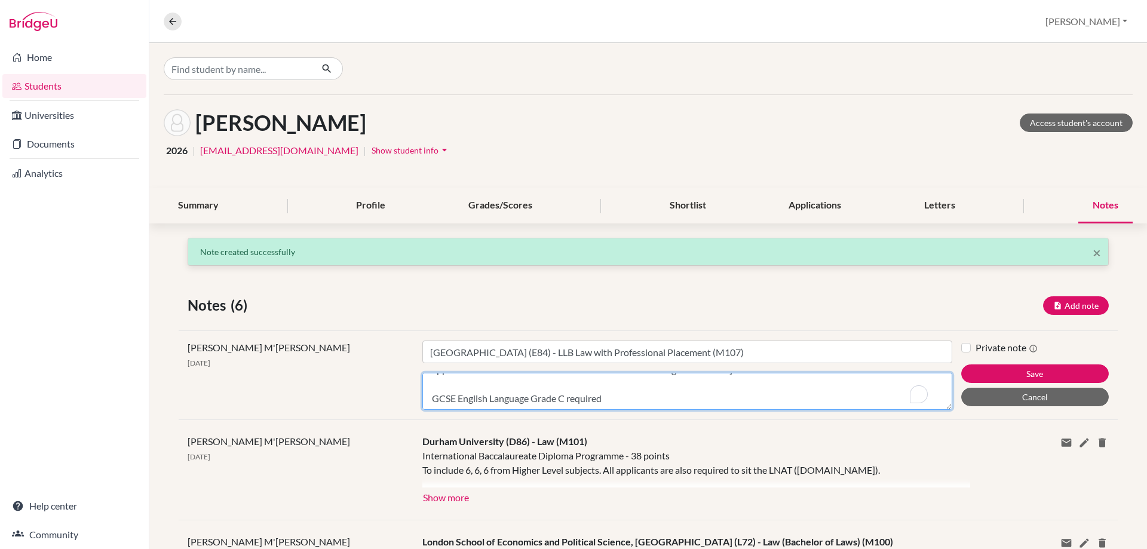
scroll to position [29, 0]
drag, startPoint x: 615, startPoint y: 405, endPoint x: 427, endPoint y: 409, distance: 188.3
click at [391, 409] on div "Michelle M'Cartney 25 Sep 2025 Title University of Exeter (E84) - LLB Law with …" at bounding box center [648, 374] width 939 height 89
click at [481, 398] on textarea "International Baccalaureate Diploma Programme - 36 points Applicants will be co…" at bounding box center [687, 391] width 530 height 37
paste textarea "GCSE English Language with a minimum pass of Grade C or 4."
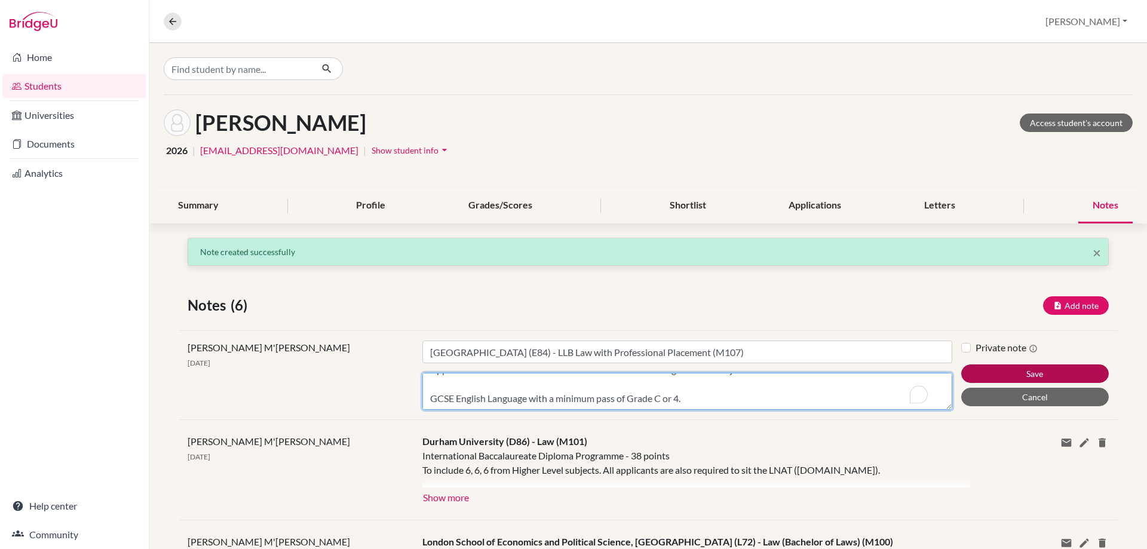
type textarea "International Baccalaureate Diploma Programme - 36 points Applicants will be co…"
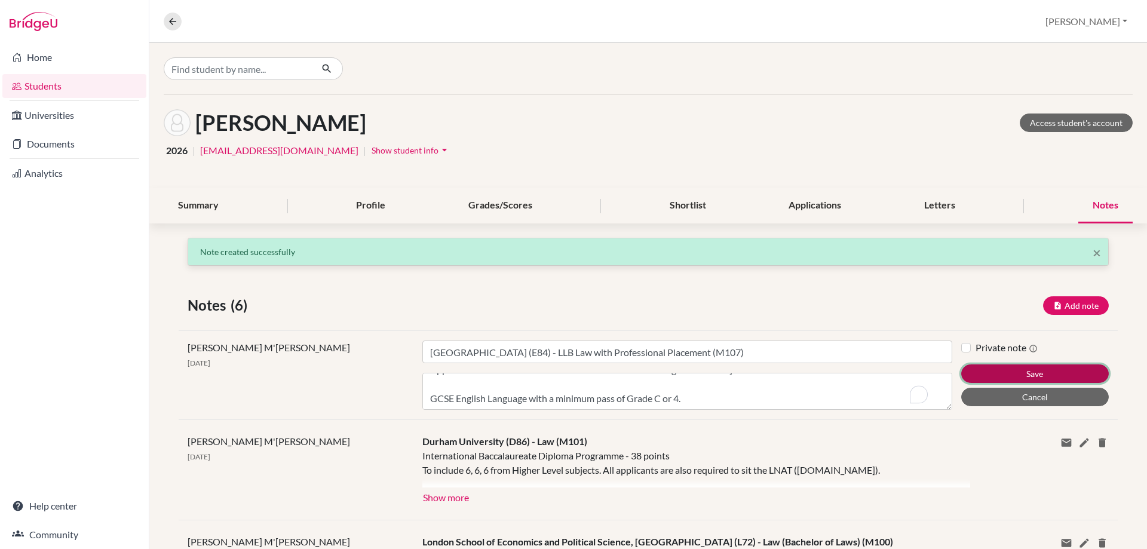
click at [991, 367] on button "Save" at bounding box center [1035, 373] width 148 height 19
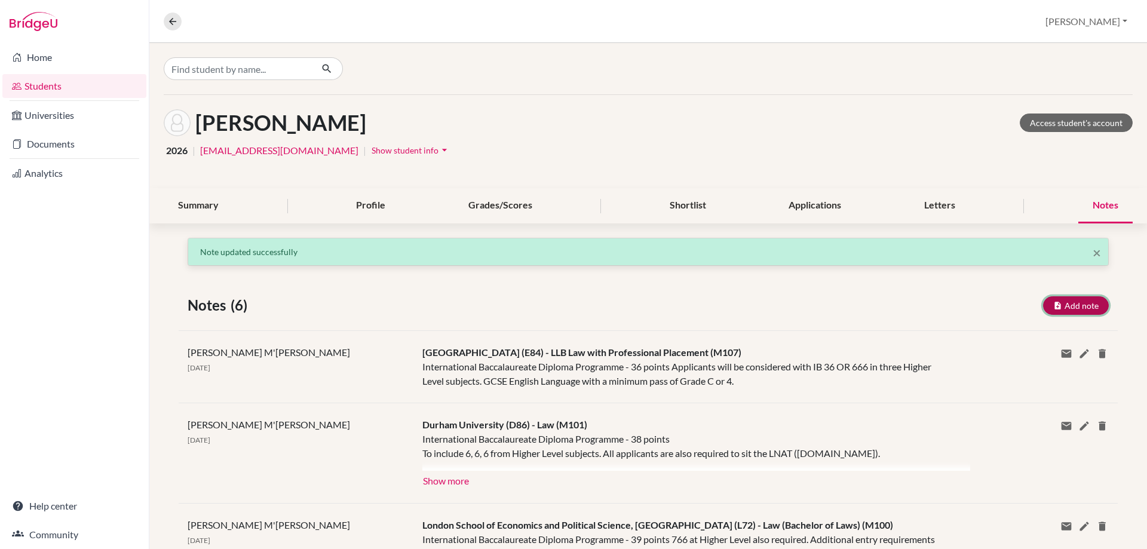
click at [1084, 304] on button "Add note" at bounding box center [1076, 305] width 66 height 19
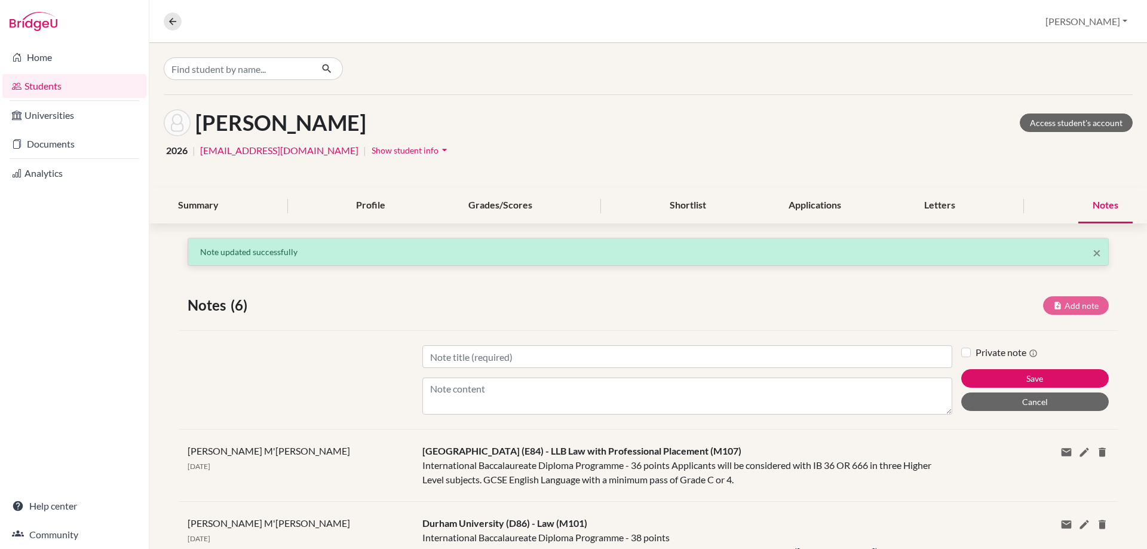
scroll to position [0, 0]
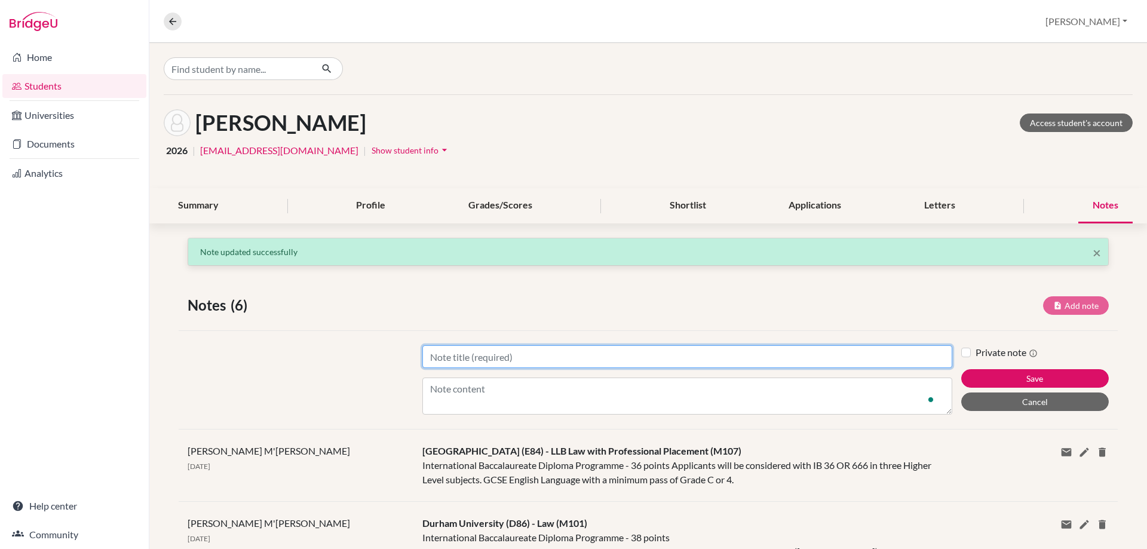
click at [587, 355] on input "Title" at bounding box center [687, 356] width 530 height 23
paste input "University of Nottingham (N84)"
click at [590, 353] on input "University of Nottingham (N84) -" at bounding box center [687, 356] width 530 height 23
paste input "Law (M100)"
type input "University of Nottingham (N84) - Law (M100)"
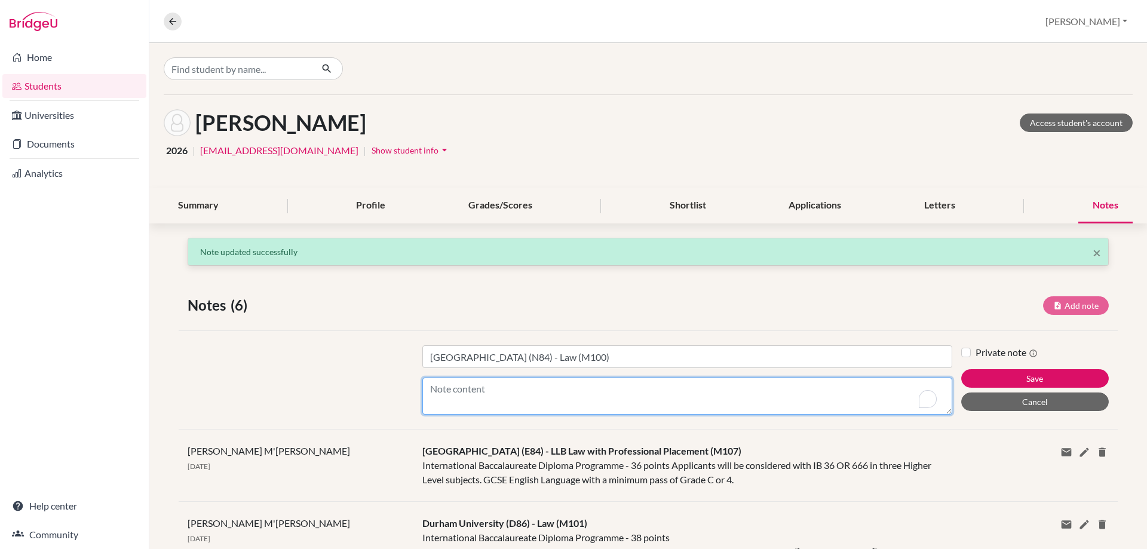
click at [481, 393] on textarea "Content" at bounding box center [687, 396] width 530 height 37
paste textarea "International Baccalaureate Diploma Programme - 34 points or 6,6,6 in three Hig…"
click at [627, 409] on textarea "International Baccalaureate Diploma Programme - 34 points or 6,6,6 in three Hig…" at bounding box center [687, 396] width 530 height 37
paste textarea "GCSE/National 4/National 5 Applicants will need a minimum of 5 GCSE’s at grade …"
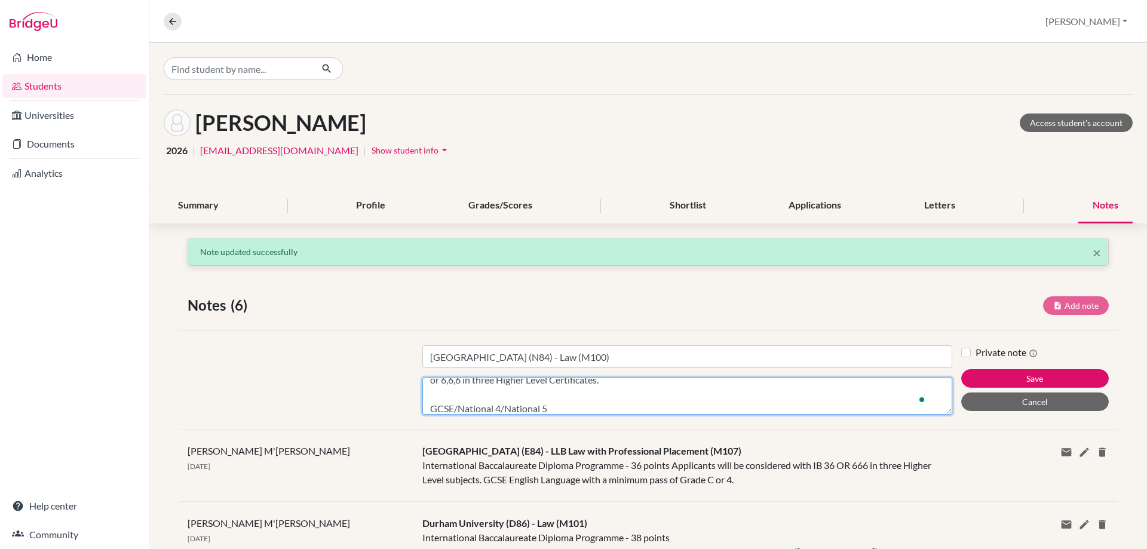
scroll to position [38, 0]
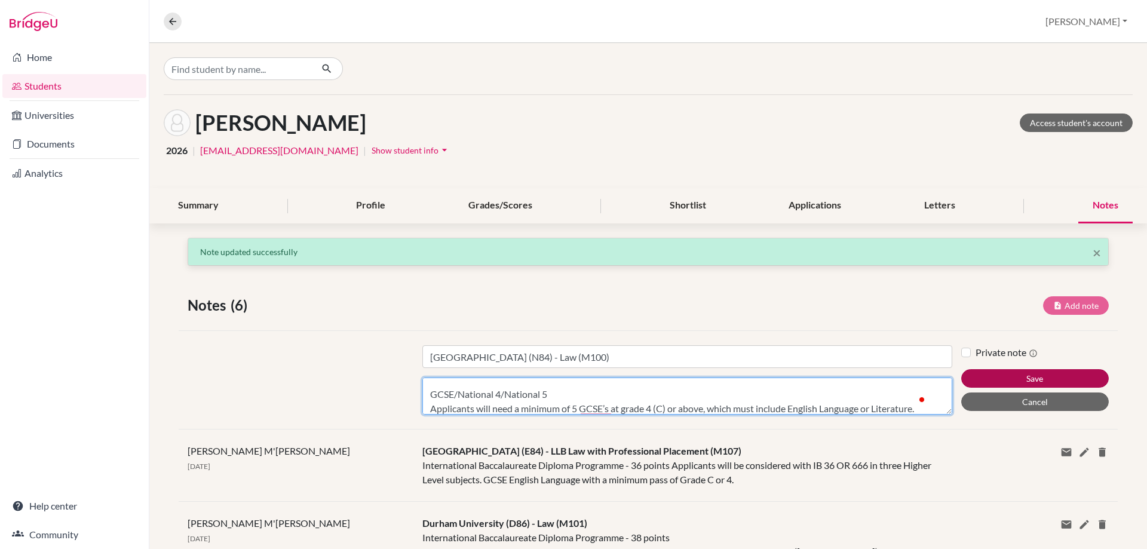
type textarea "International Baccalaureate Diploma Programme - 34 points or 6,6,6 in three Hig…"
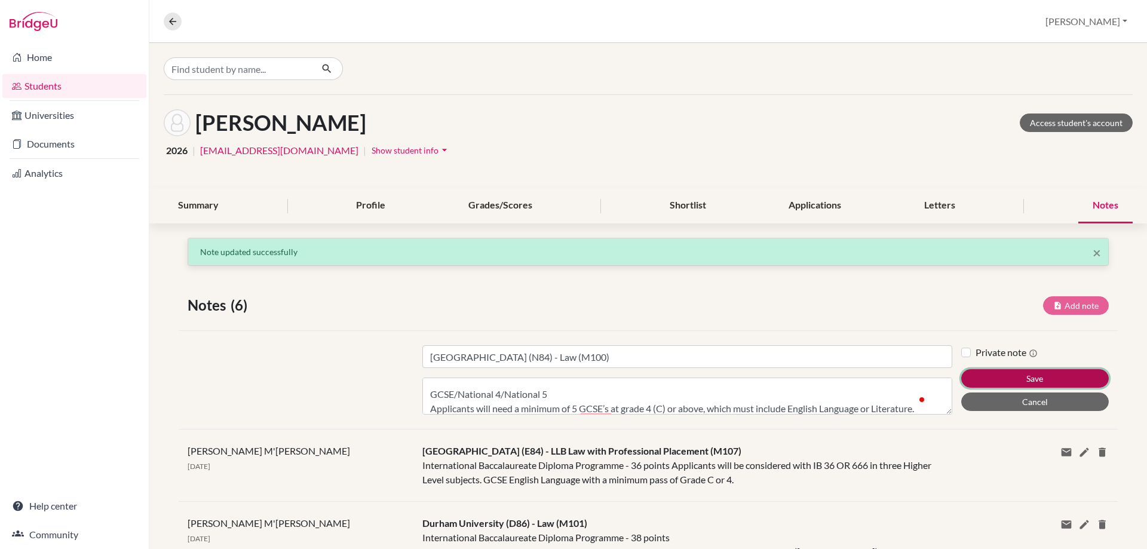
click at [961, 381] on button "Save" at bounding box center [1035, 378] width 148 height 19
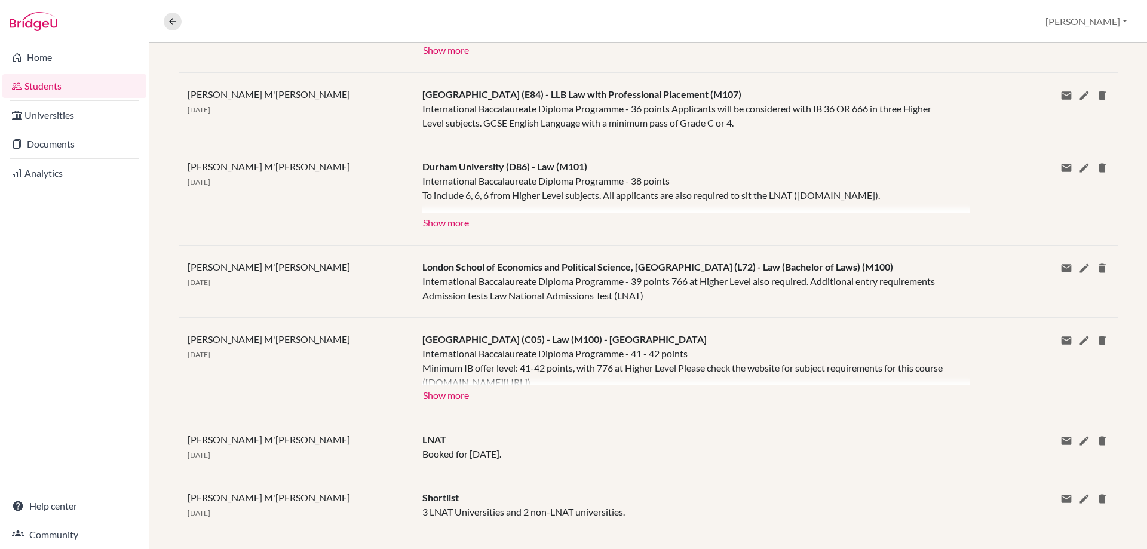
scroll to position [179, 0]
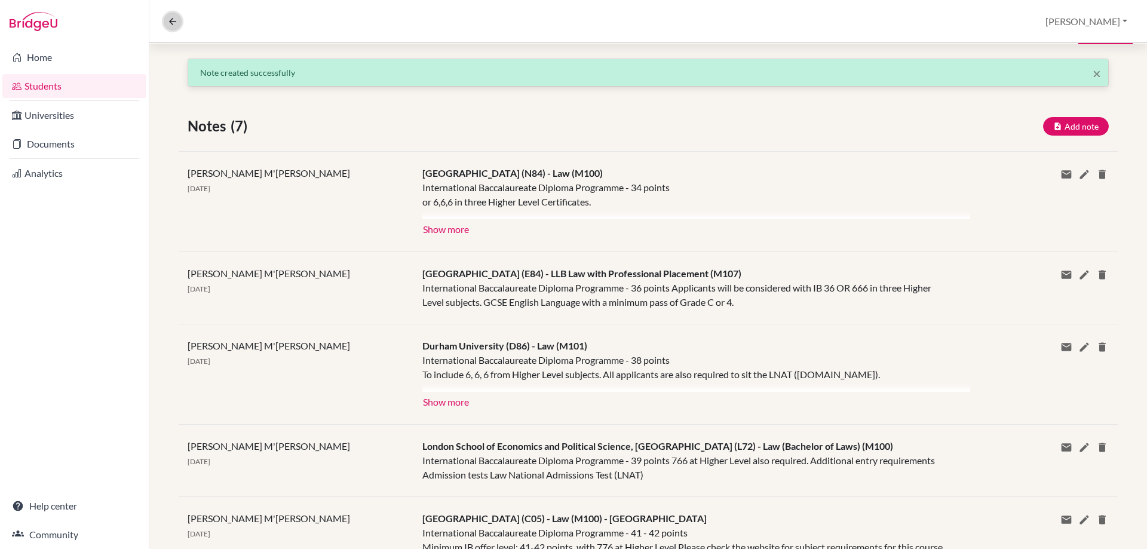
click at [168, 17] on icon at bounding box center [172, 21] width 11 height 11
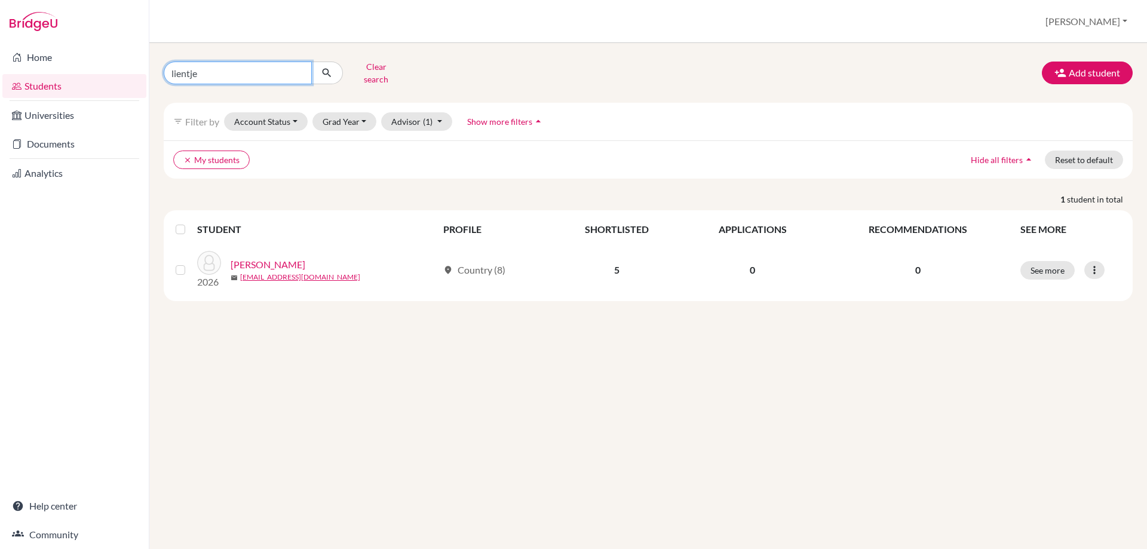
drag, startPoint x: 215, startPoint y: 67, endPoint x: 73, endPoint y: 78, distance: 142.0
click at [97, 79] on div "Home Students Universities Documents Analytics Help center Community Students o…" at bounding box center [573, 274] width 1147 height 549
type input "t"
type input "iti"
click button "submit" at bounding box center [327, 73] width 32 height 23
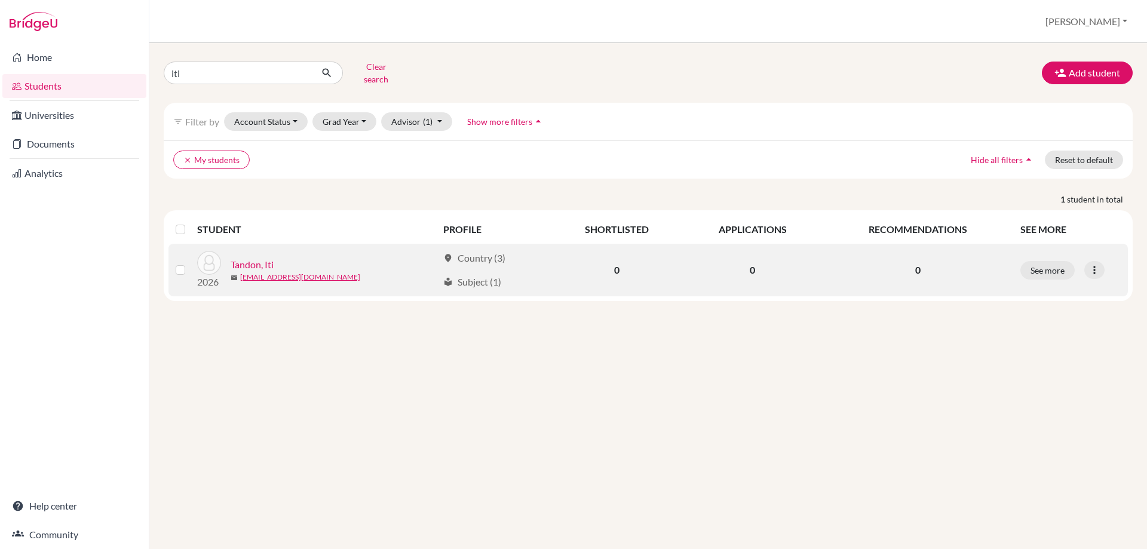
click at [257, 258] on link "Tandon, Iti" at bounding box center [252, 265] width 43 height 14
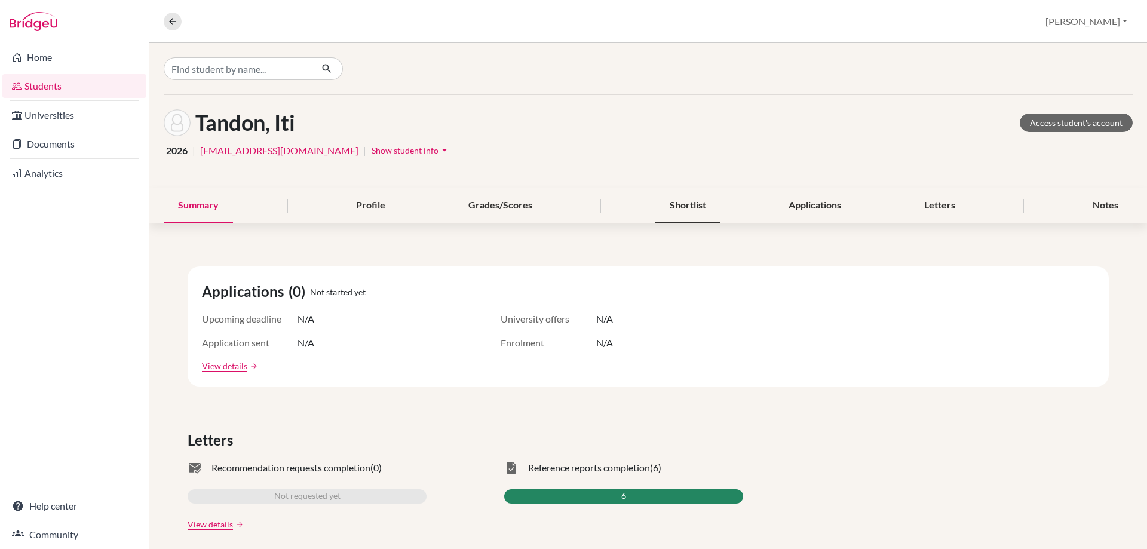
click at [690, 206] on div "Shortlist" at bounding box center [687, 205] width 65 height 35
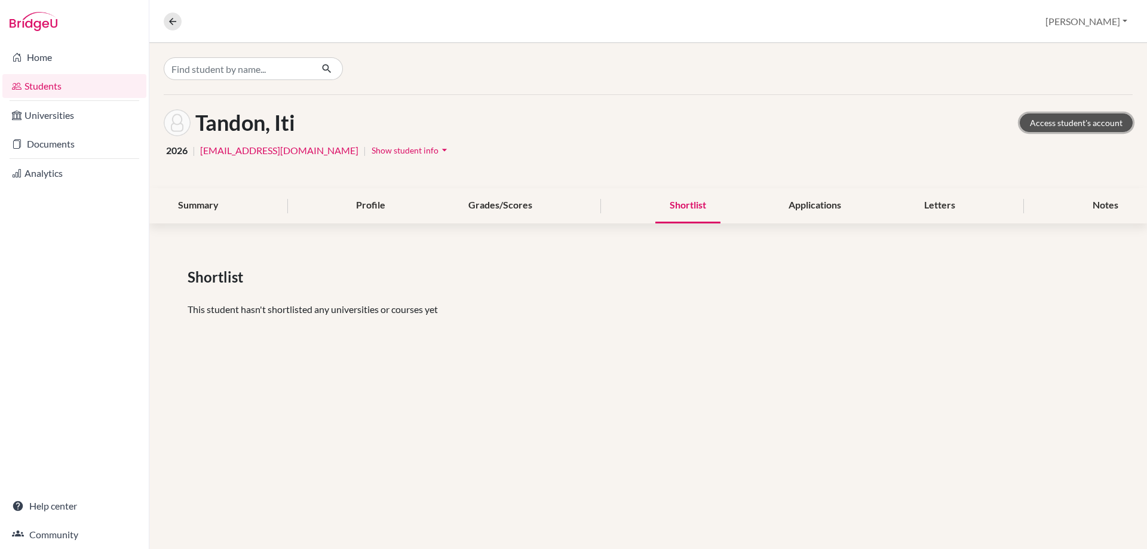
click at [1037, 119] on link "Access student's account" at bounding box center [1076, 123] width 113 height 19
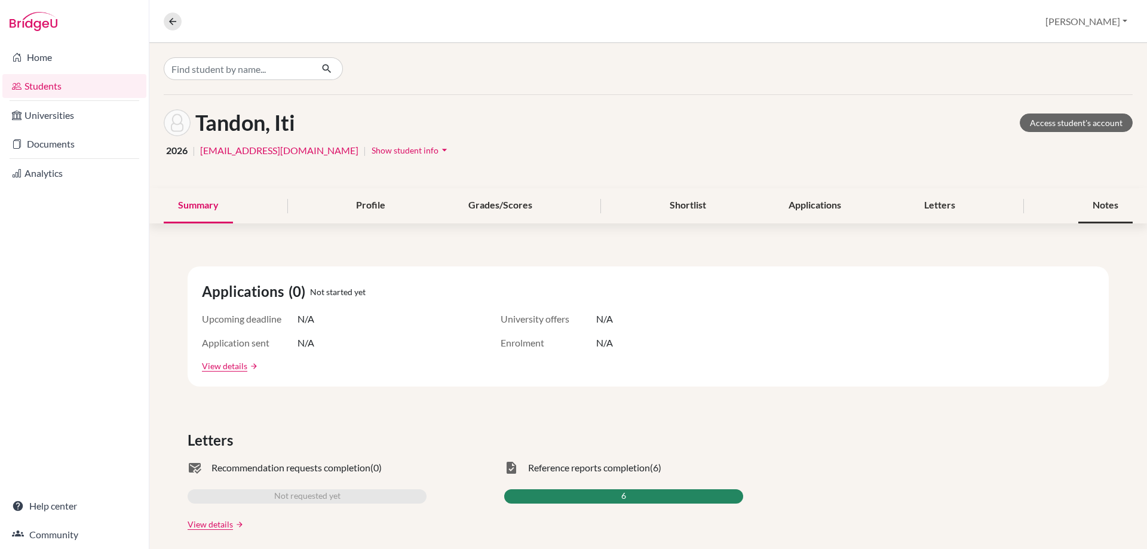
click at [1103, 204] on div "Notes" at bounding box center [1106, 205] width 54 height 35
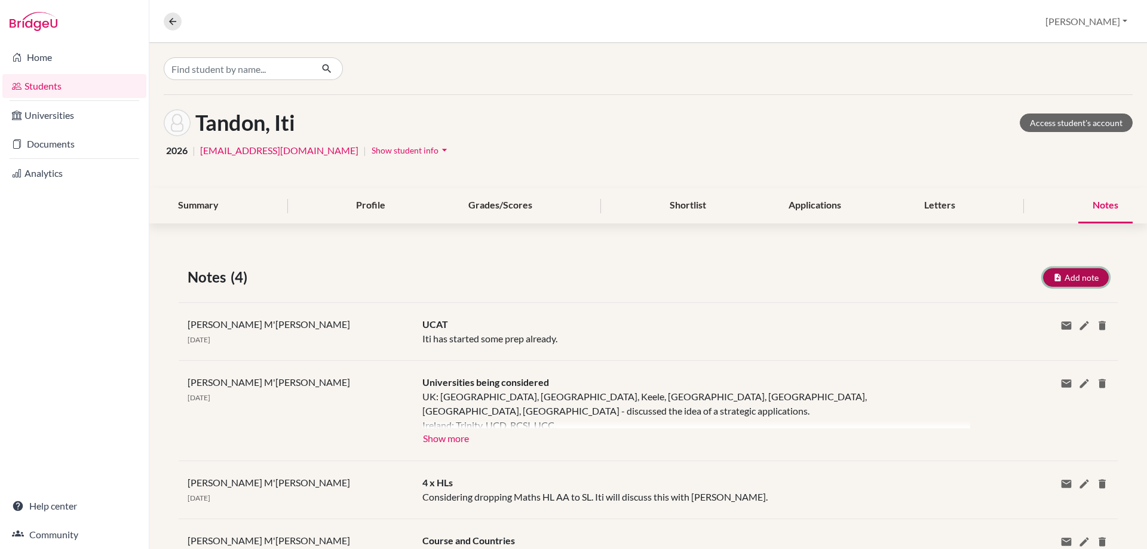
click at [1075, 282] on button "Add note" at bounding box center [1076, 277] width 66 height 19
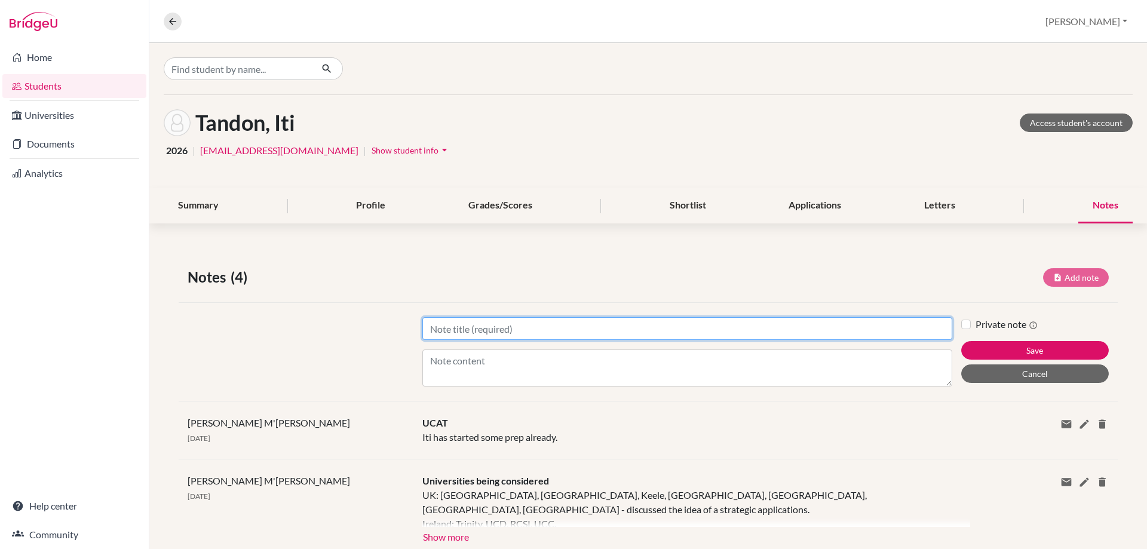
click at [441, 326] on input "Title" at bounding box center [687, 328] width 530 height 23
paste input "[GEOGRAPHIC_DATA] (M20)"
click at [577, 324] on input "[GEOGRAPHIC_DATA] (M20) -" at bounding box center [687, 328] width 530 height 23
paste input "Medicine (A106)"
type input "[GEOGRAPHIC_DATA] (M20) - Medicine (A106)"
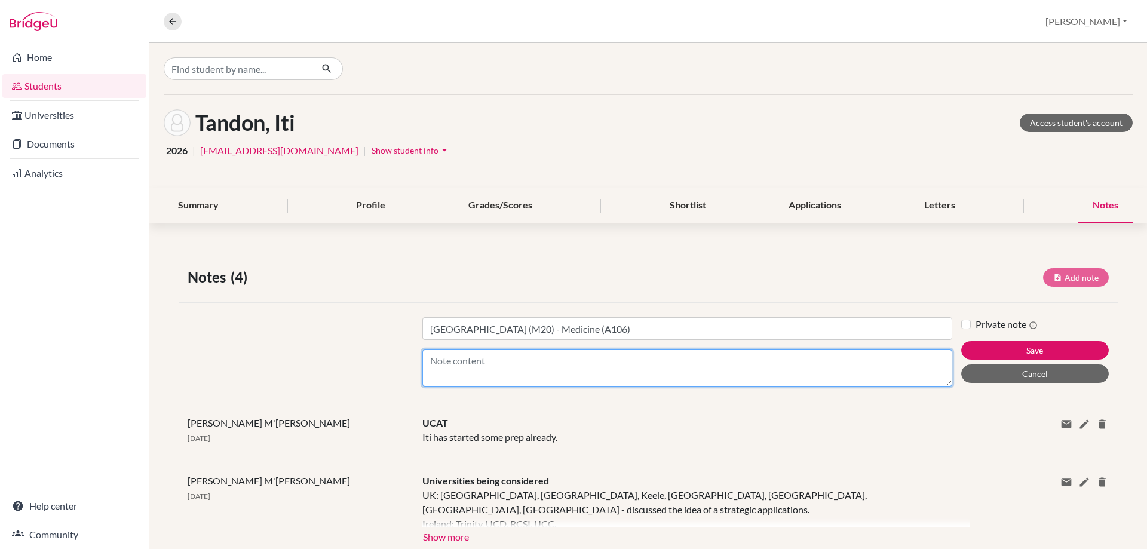
click at [440, 363] on textarea "Content" at bounding box center [687, 368] width 530 height 37
paste textarea "International Baccalaureate Diploma Programme - 36 points 36 points overall. 6,…"
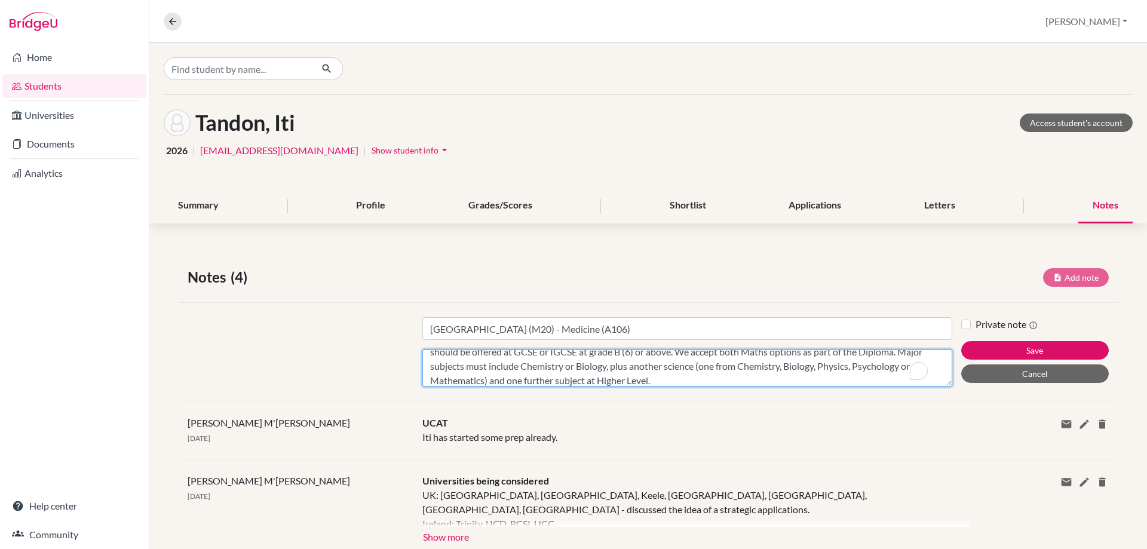
scroll to position [38, 0]
click at [732, 379] on textarea "International Baccalaureate Diploma Programme - 36 points 36 points overall. 6,…" at bounding box center [687, 368] width 530 height 37
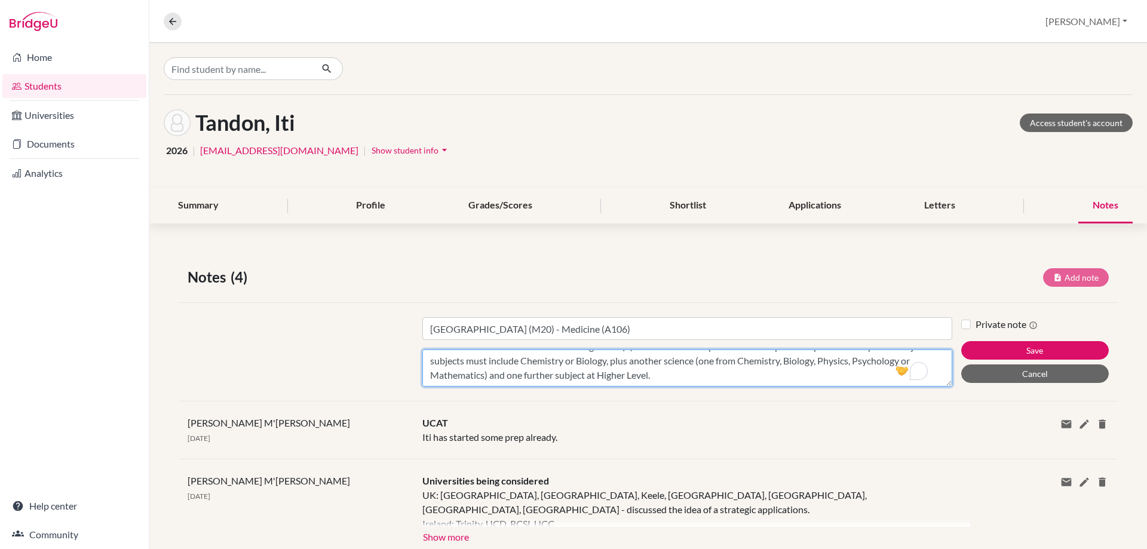
scroll to position [66, 0]
paste textarea "GCSE/National 4/National 5 We require at least seven GCSEs at grade A (7) or A*…"
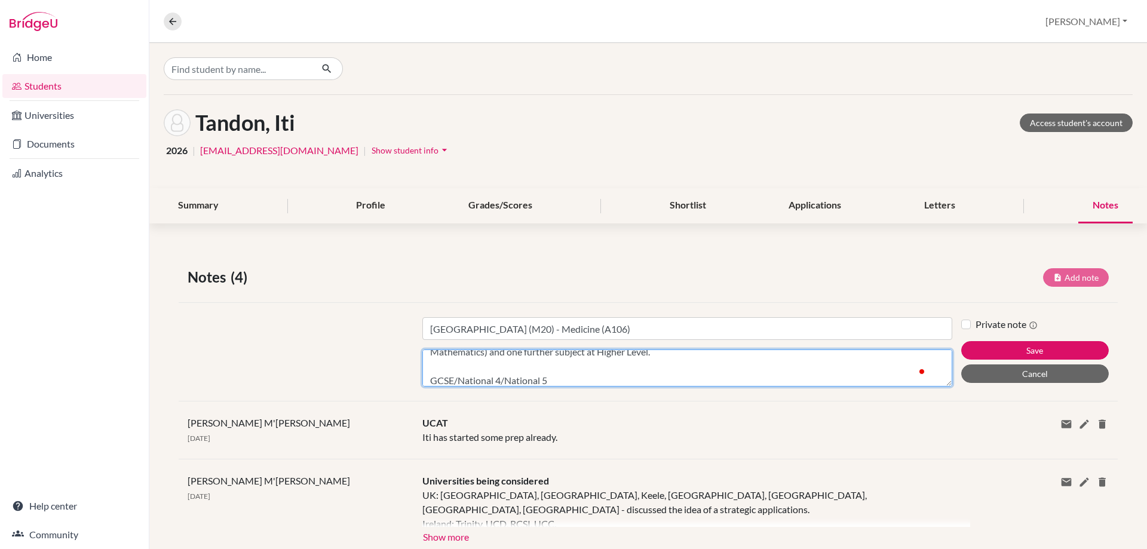
scroll to position [124, 0]
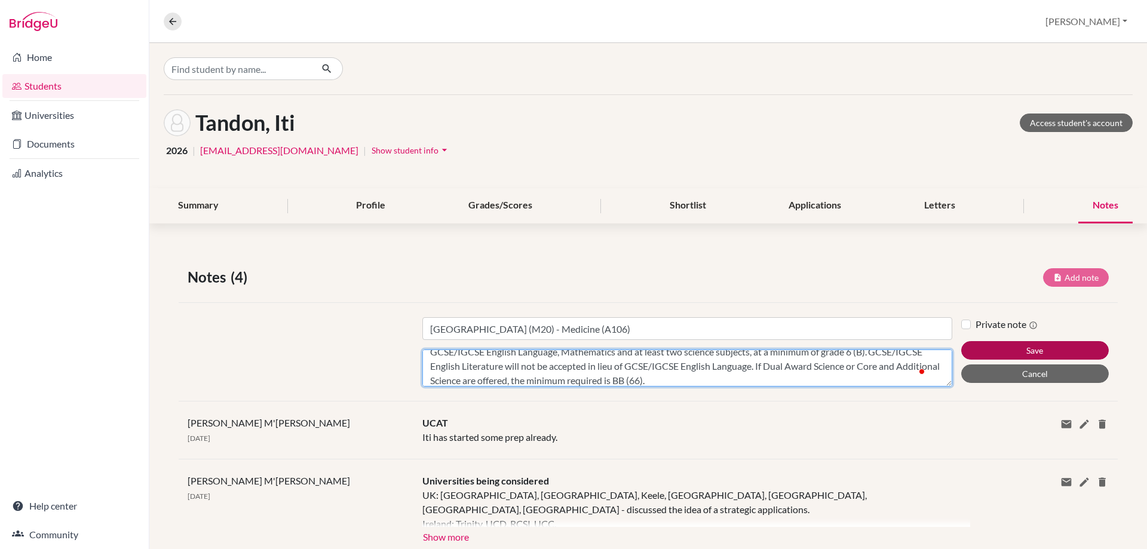
type textarea "International Baccalaureate Diploma Programme - 36 points 36 points overall. 6,…"
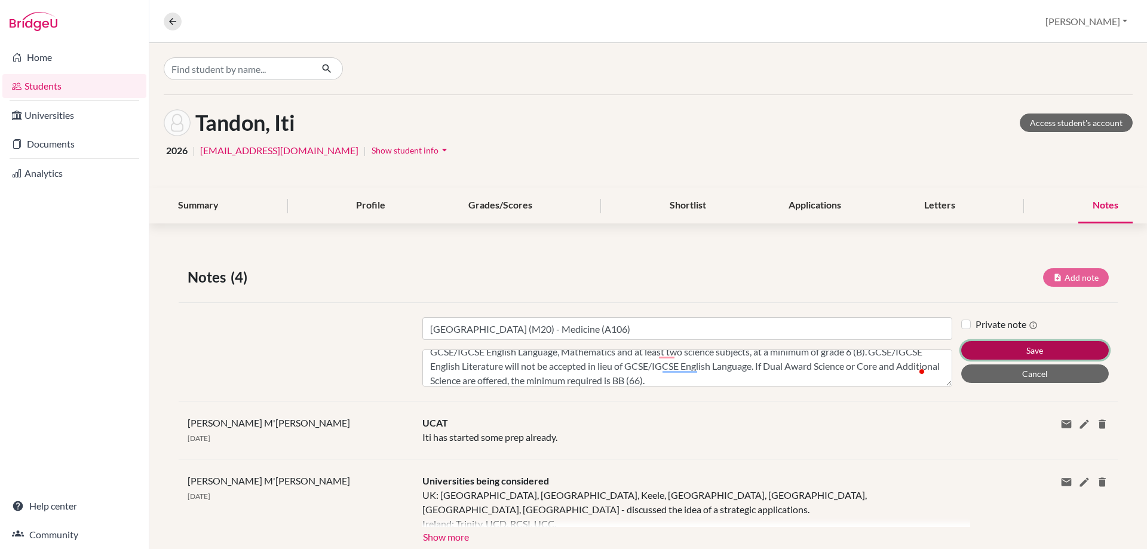
click at [1047, 349] on button "Save" at bounding box center [1035, 350] width 148 height 19
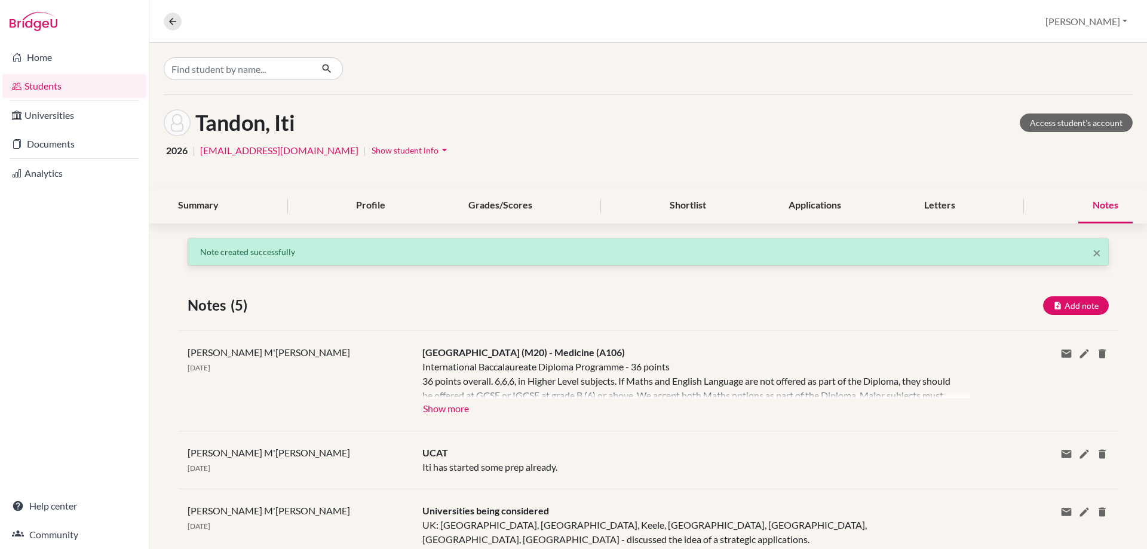
scroll to position [0, 0]
click at [1053, 308] on icon "button" at bounding box center [1057, 305] width 9 height 9
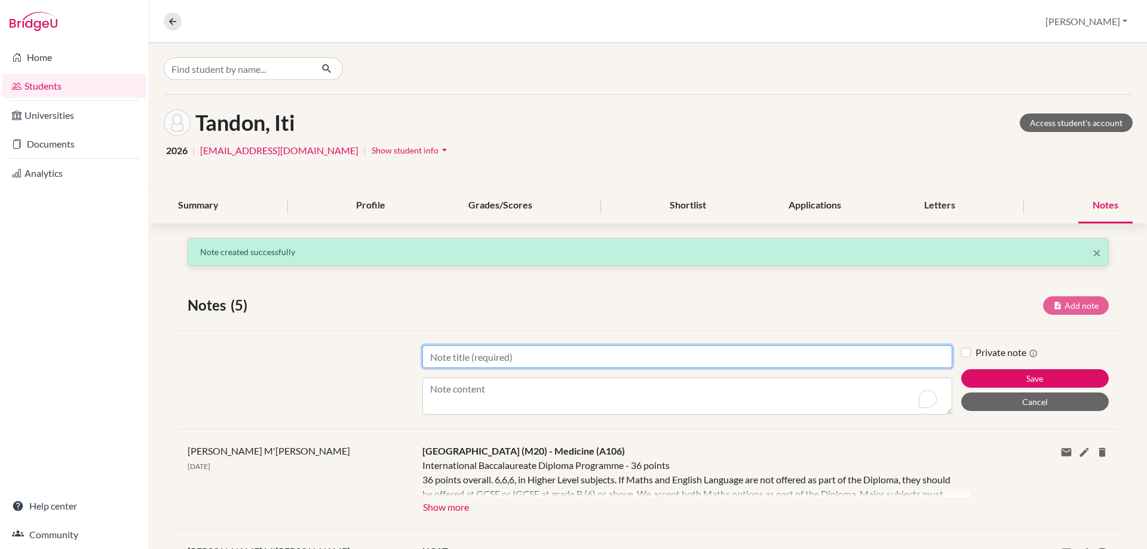
click at [495, 359] on input "Title" at bounding box center [687, 356] width 530 height 23
paste input "University of Bristol (B78)"
click at [596, 363] on input "University of Bristol (B78) -" at bounding box center [687, 356] width 530 height 23
paste input "Medicine - MBChB Standard entry (A100)"
type input "University of Bristol (B78) - Medicine - MBChB Standard entry (A100)"
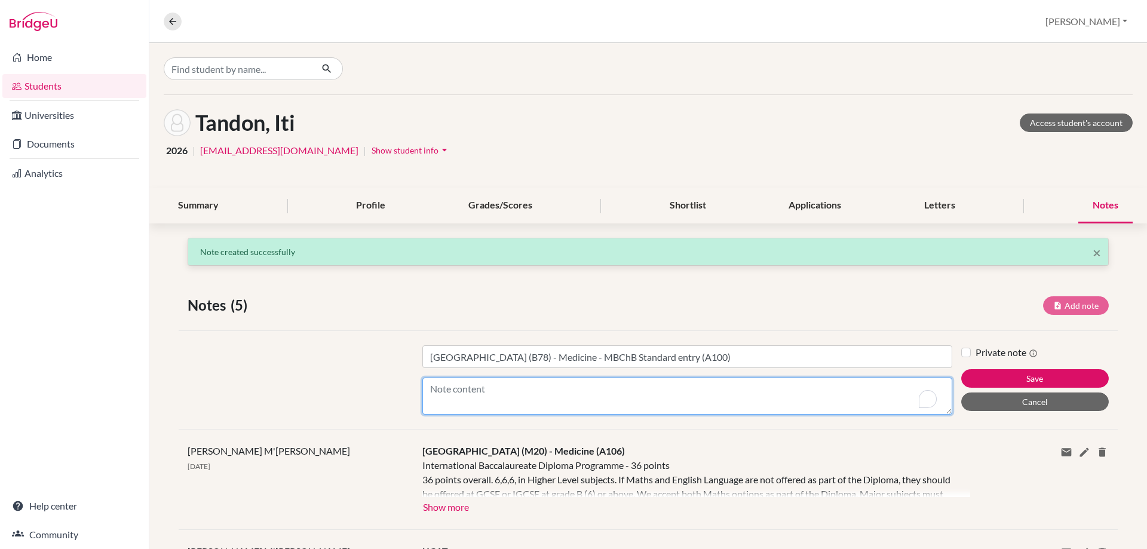
click at [468, 399] on textarea "Content" at bounding box center [687, 396] width 530 height 37
paste textarea "International Baccalaureate Diploma Programme - 32 - 36 points Standard offer: …"
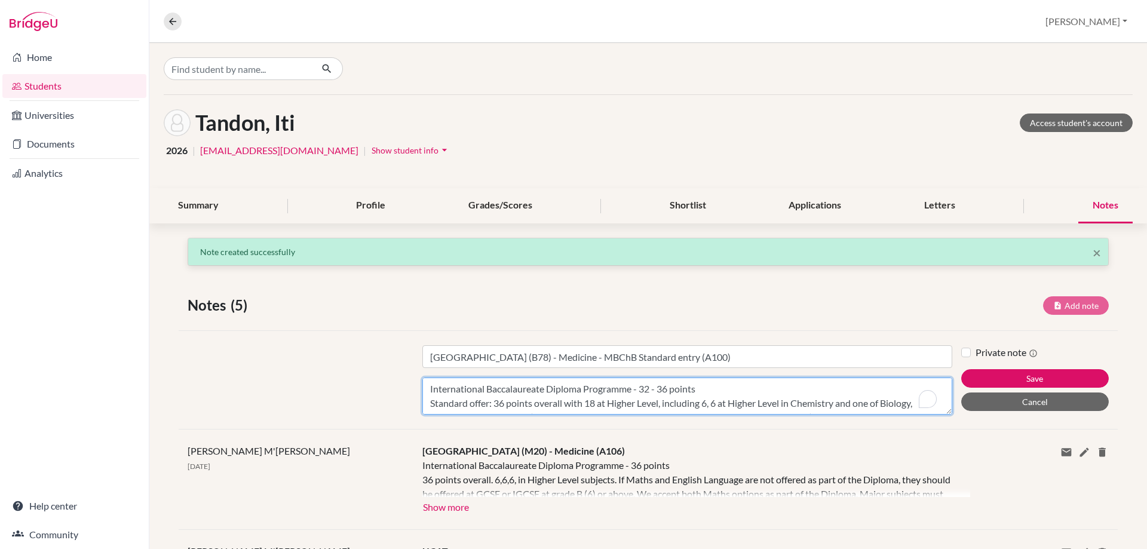
scroll to position [9, 0]
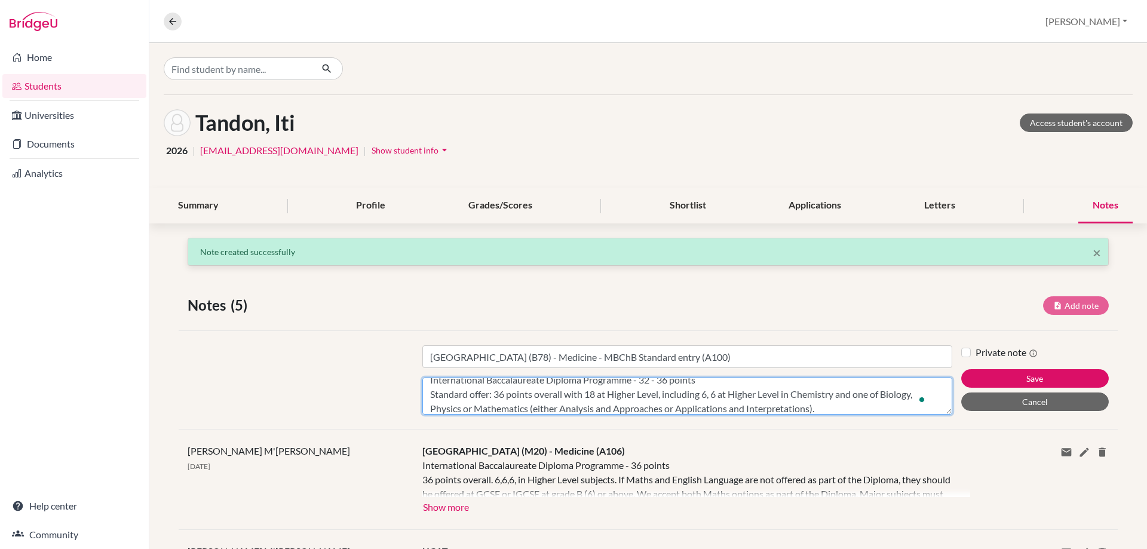
click at [894, 403] on textarea "International Baccalaureate Diploma Programme - 32 - 36 points Standard offer: …" at bounding box center [687, 396] width 530 height 37
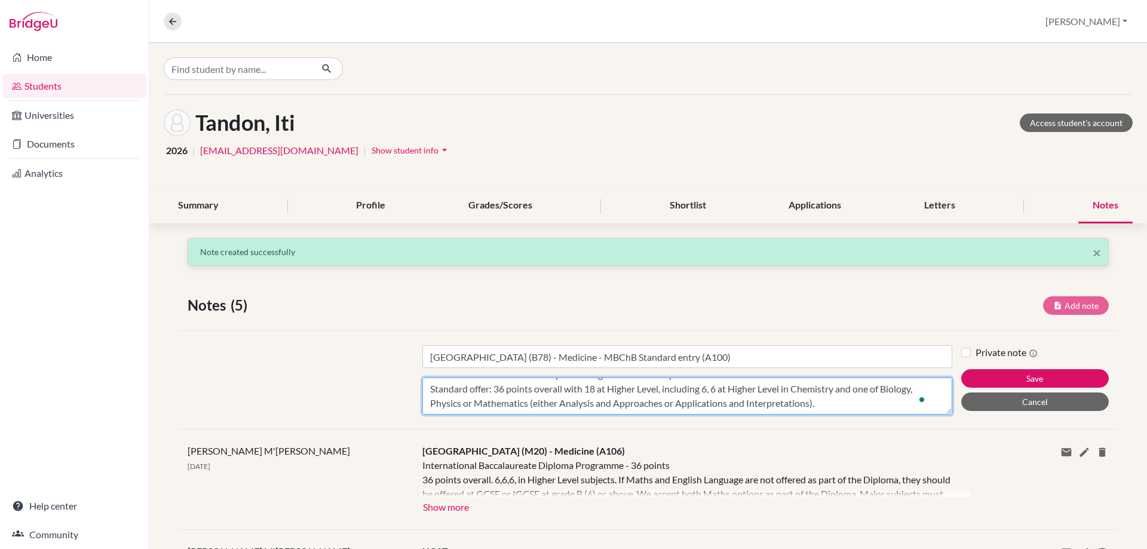
scroll to position [38, 0]
paste textarea "GCSE/National 4/National 5 Applicants must also meet these GCSE profile require…"
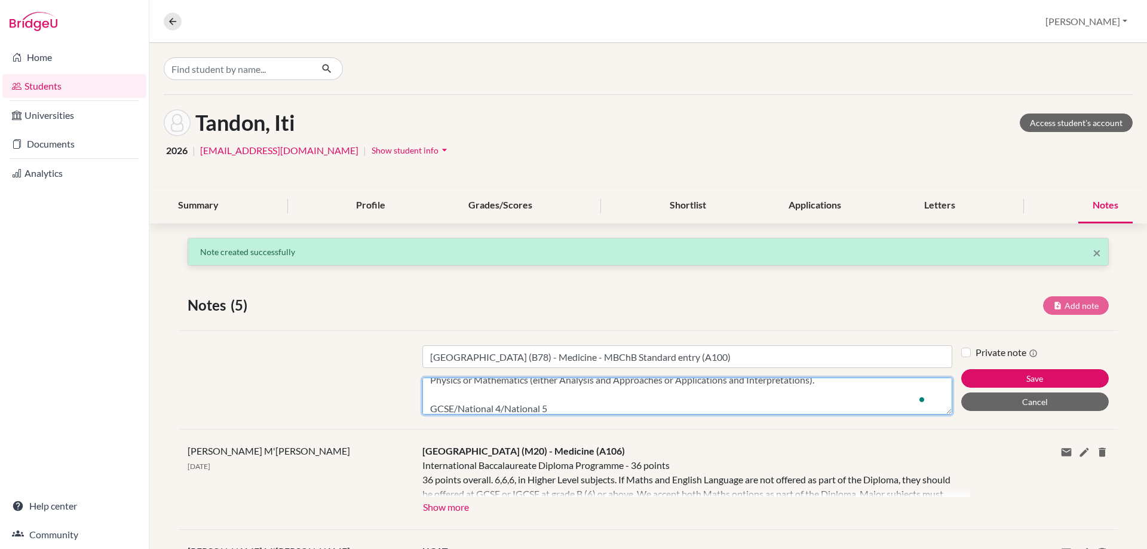
scroll to position [81, 0]
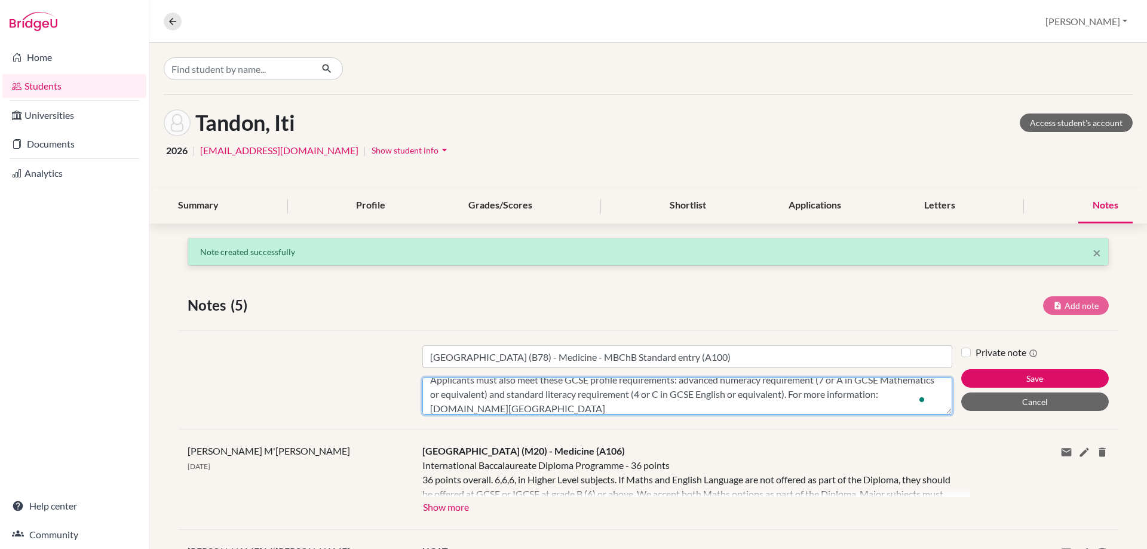
type textarea "International Baccalaureate Diploma Programme - 32 - 36 points Standard offer: …"
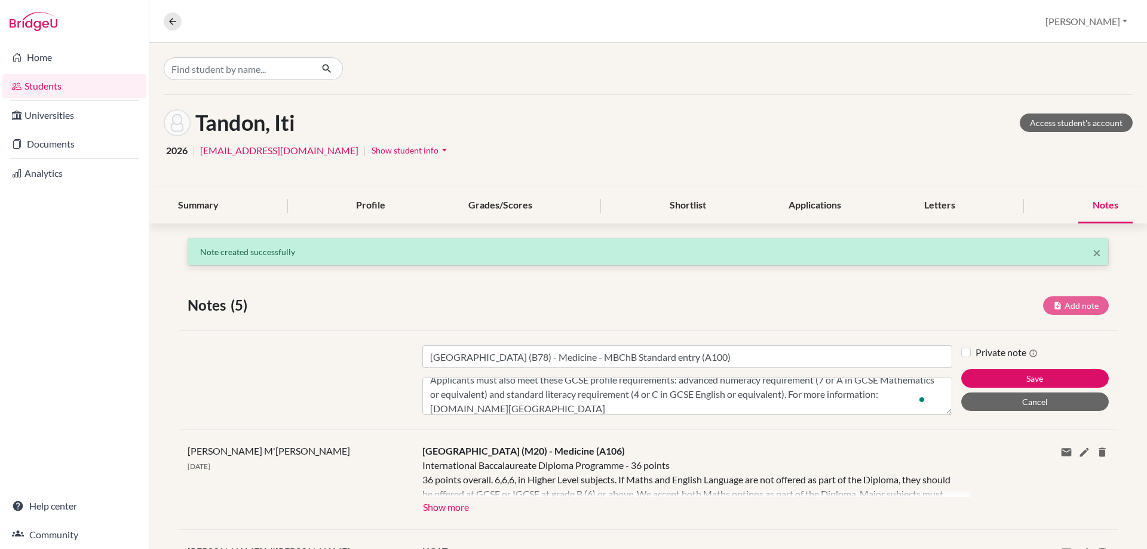
click at [1001, 368] on div "Private note Save Cancel" at bounding box center [1039, 379] width 157 height 69
click at [1001, 372] on button "Save" at bounding box center [1035, 378] width 148 height 19
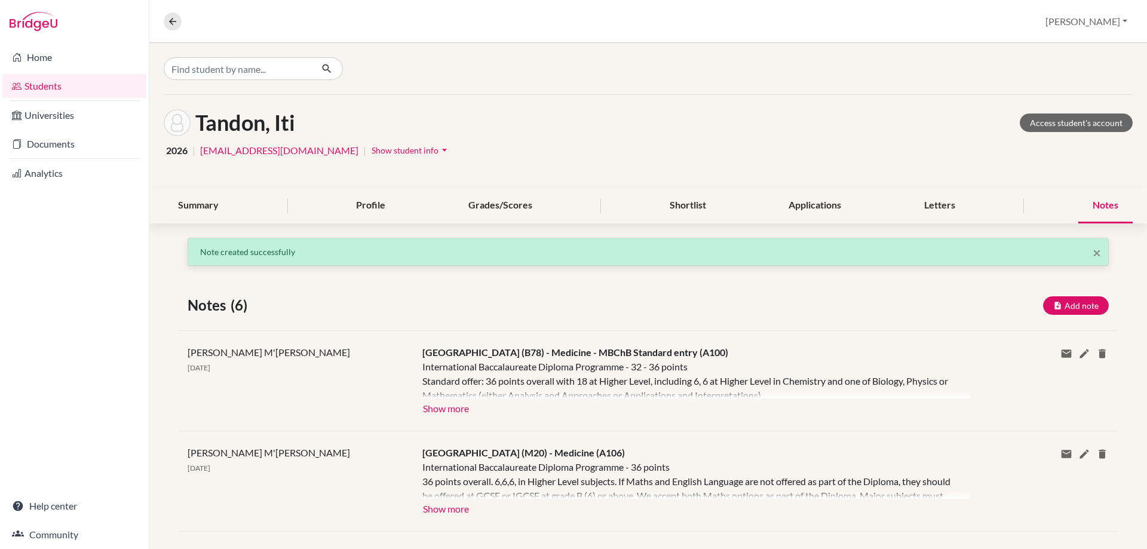
scroll to position [0, 0]
click at [1062, 305] on button "Add note" at bounding box center [1076, 305] width 66 height 19
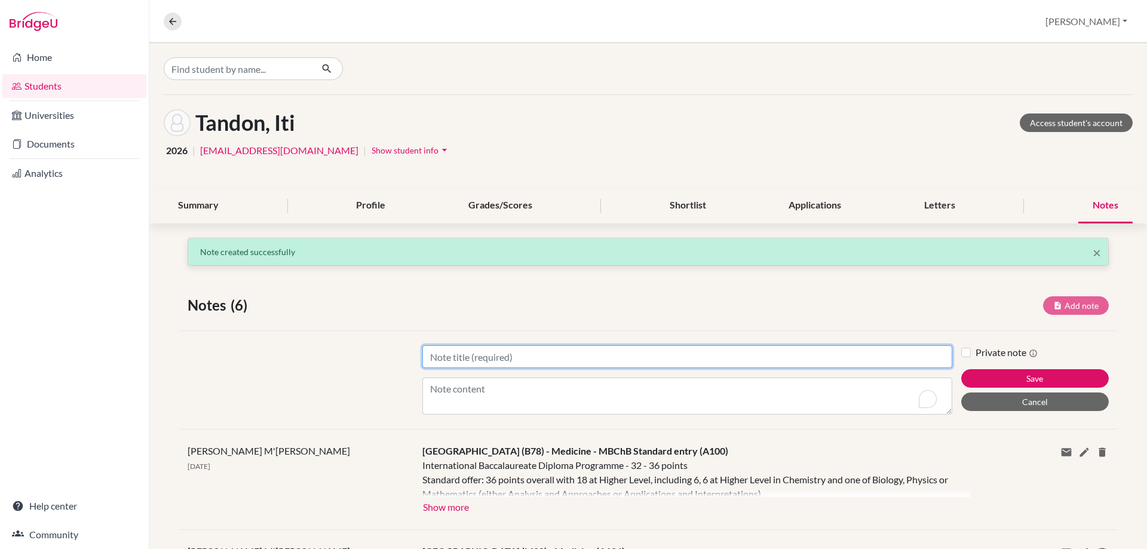
click at [457, 361] on input "Title" at bounding box center [687, 356] width 530 height 23
paste input "Imperial College London (I50)"
click at [578, 353] on input "Imperial College London (I50) -" at bounding box center [687, 356] width 530 height 23
paste input "Medicine (A100)"
type input "Imperial College London (I50) - Medicine (A100)"
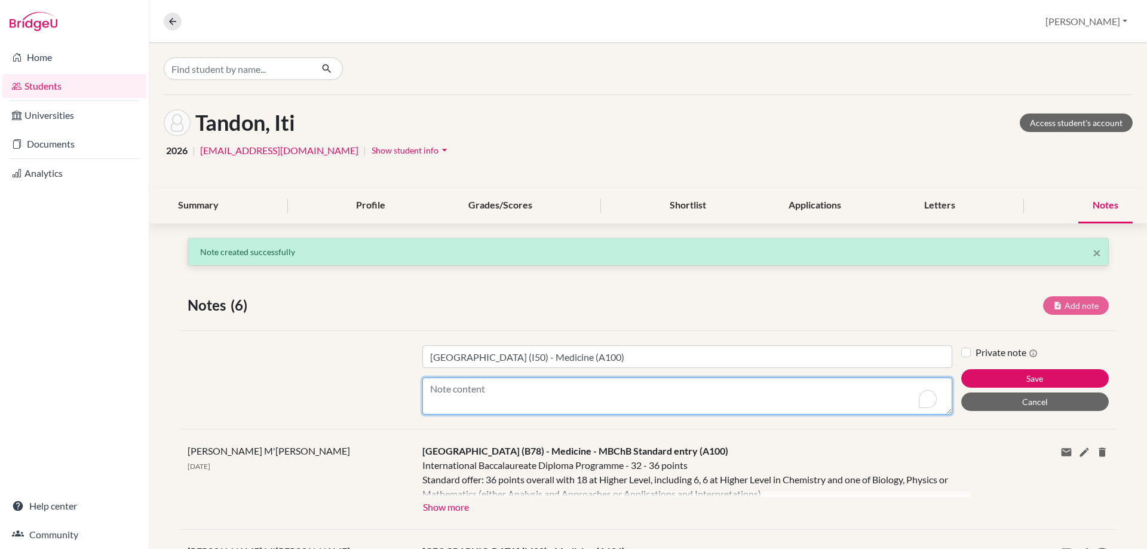
click at [492, 396] on textarea "Content" at bounding box center [687, 396] width 530 height 37
paste textarea "International Baccalaureate Diploma Programme - 38 points Must include: 6 in Bi…"
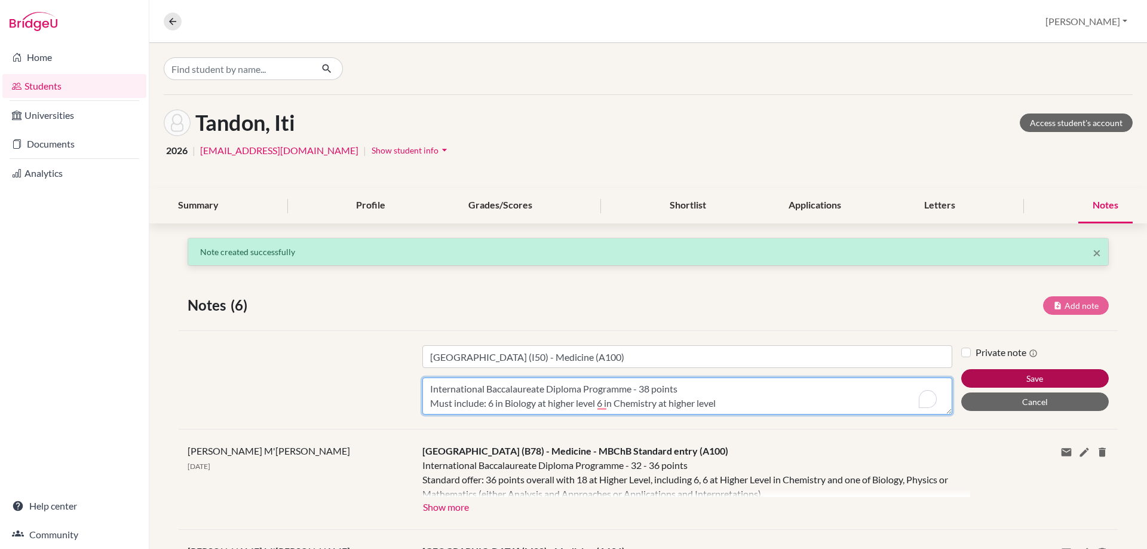
type textarea "International Baccalaureate Diploma Programme - 38 points Must include: 6 in Bi…"
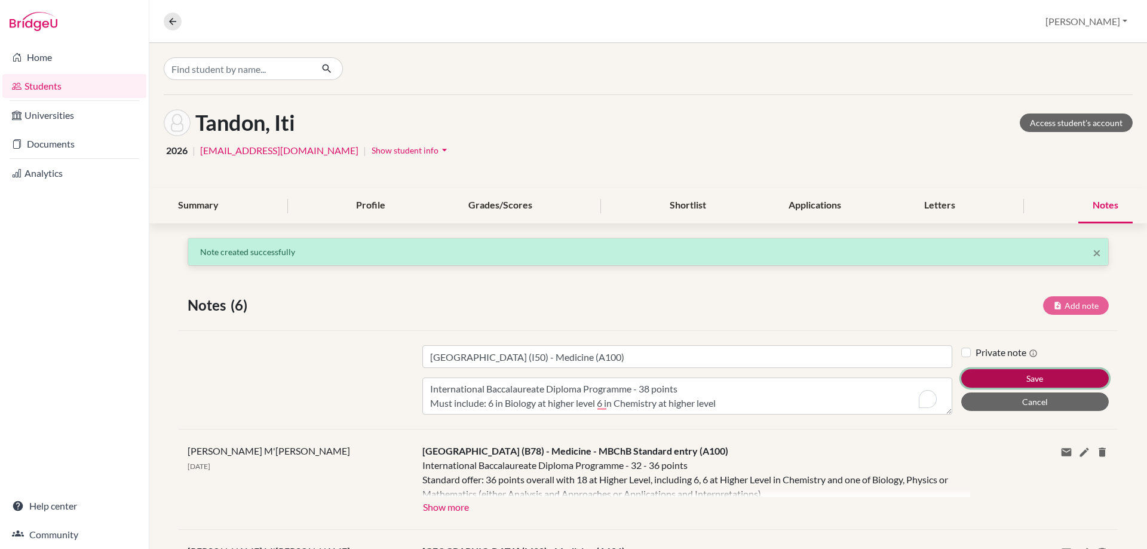
click at [963, 379] on button "Save" at bounding box center [1035, 378] width 148 height 19
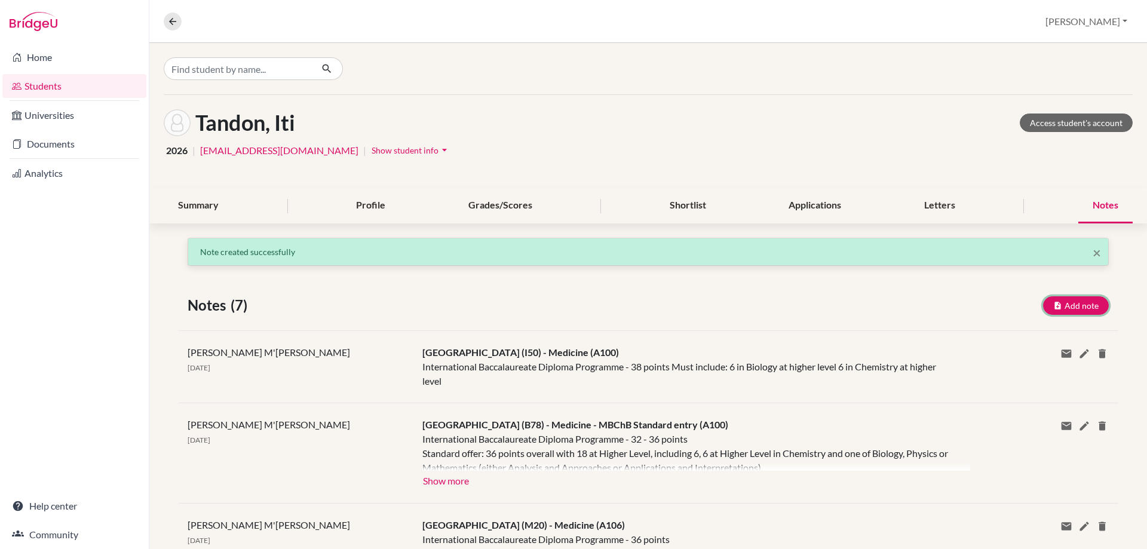
drag, startPoint x: 1067, startPoint y: 309, endPoint x: 935, endPoint y: 300, distance: 132.9
click at [1067, 310] on button "Add note" at bounding box center [1076, 305] width 66 height 19
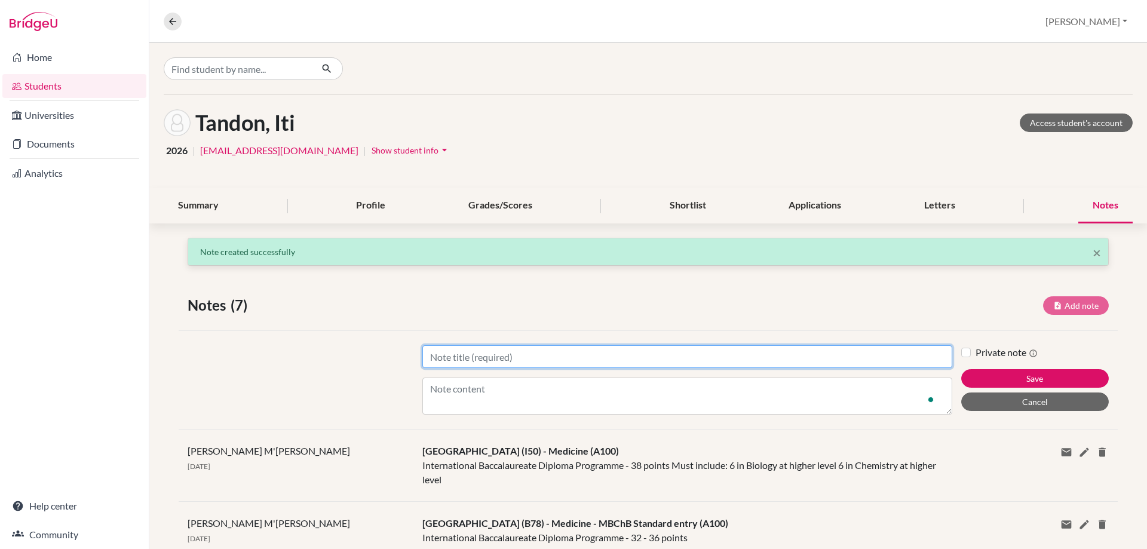
click at [482, 353] on input "Title" at bounding box center [687, 356] width 530 height 23
paste input "Newcastle University (N21)"
click at [571, 360] on input "Newcastle University (N21) -" at bounding box center [687, 356] width 530 height 23
paste input "Medicine and Surgery (A100)"
type input "Newcastle University (N21) - Medicine and Surgery (A100)"
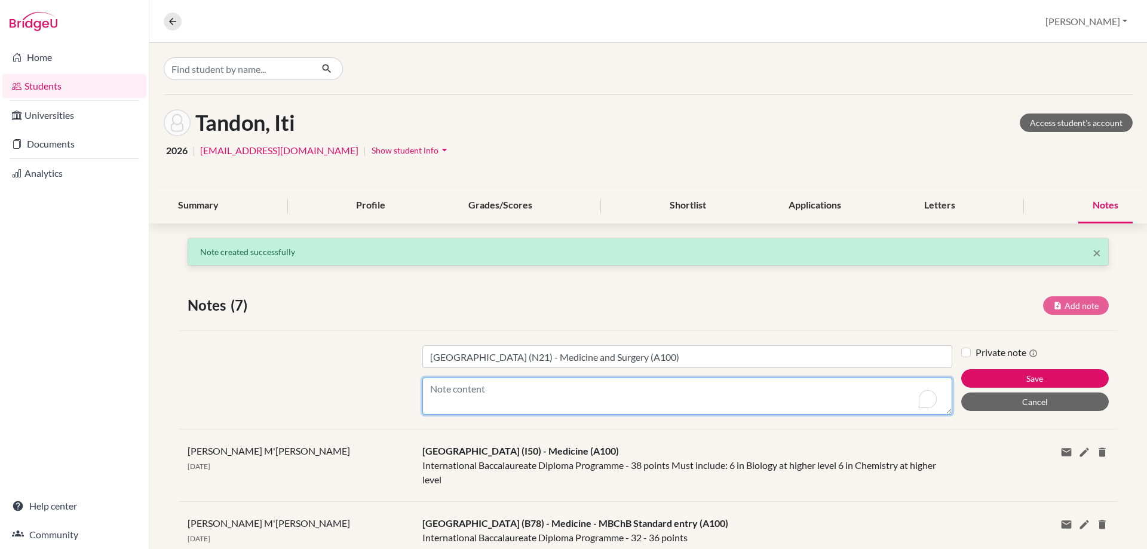
click at [459, 396] on textarea "Content" at bounding box center [687, 396] width 530 height 37
paste textarea "International Baccalaureate Diploma Programme - 38 points"
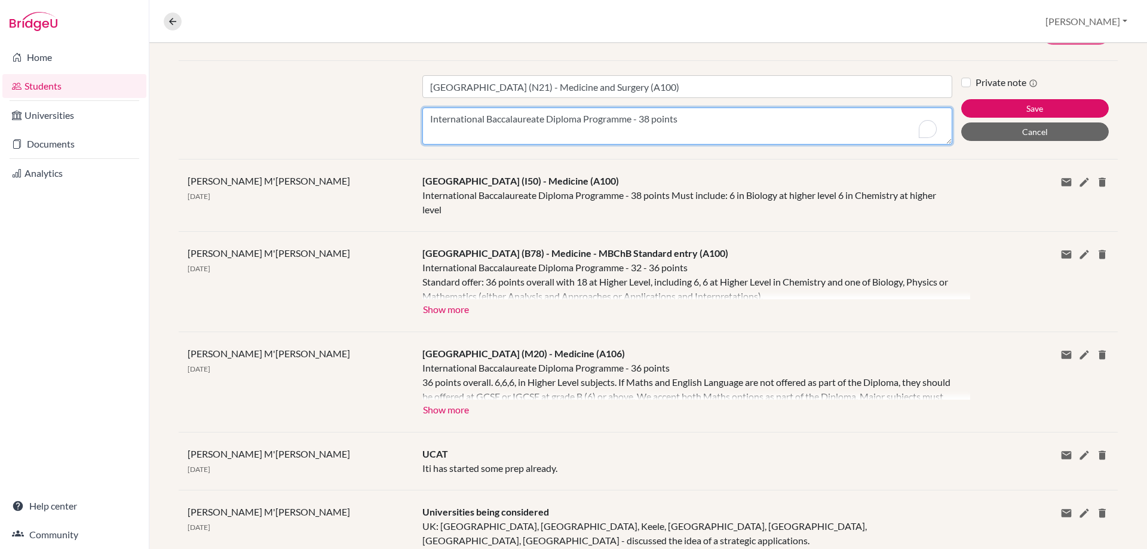
scroll to position [120, 0]
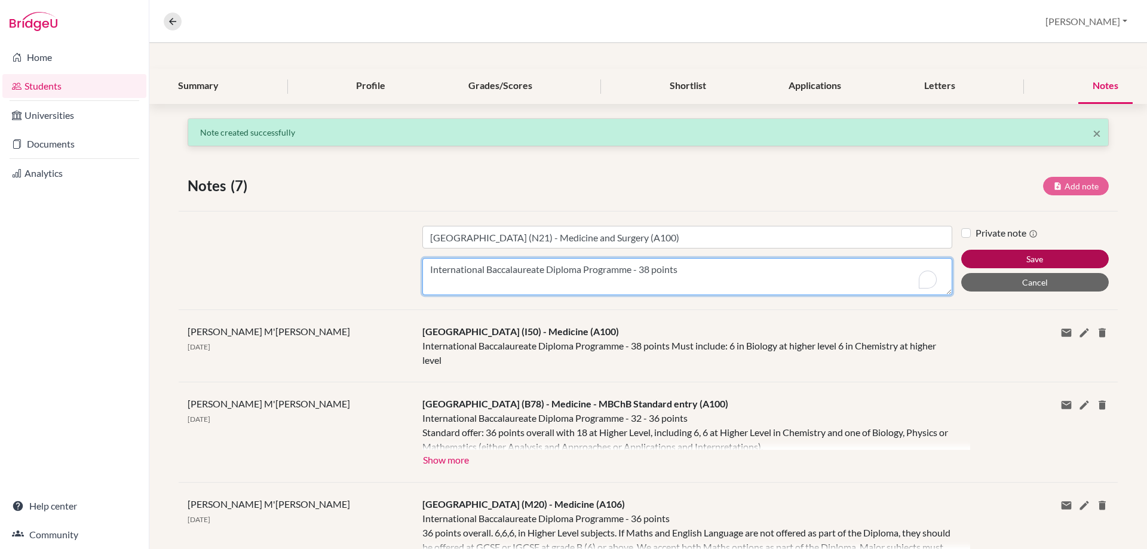
type textarea "International Baccalaureate Diploma Programme - 38 points"
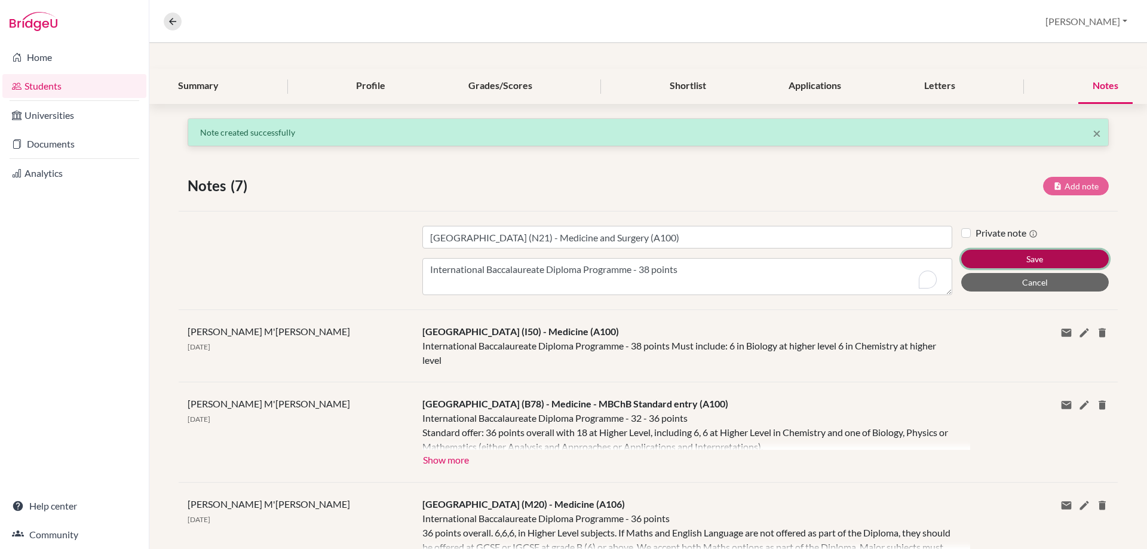
click at [1016, 264] on button "Save" at bounding box center [1035, 259] width 148 height 19
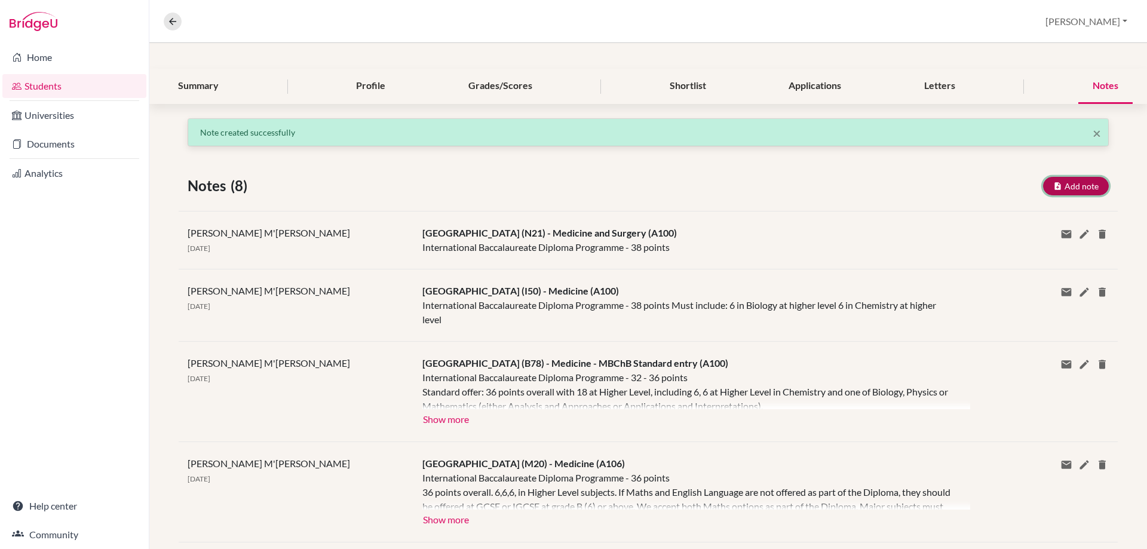
click at [1061, 185] on button "Add note" at bounding box center [1076, 186] width 66 height 19
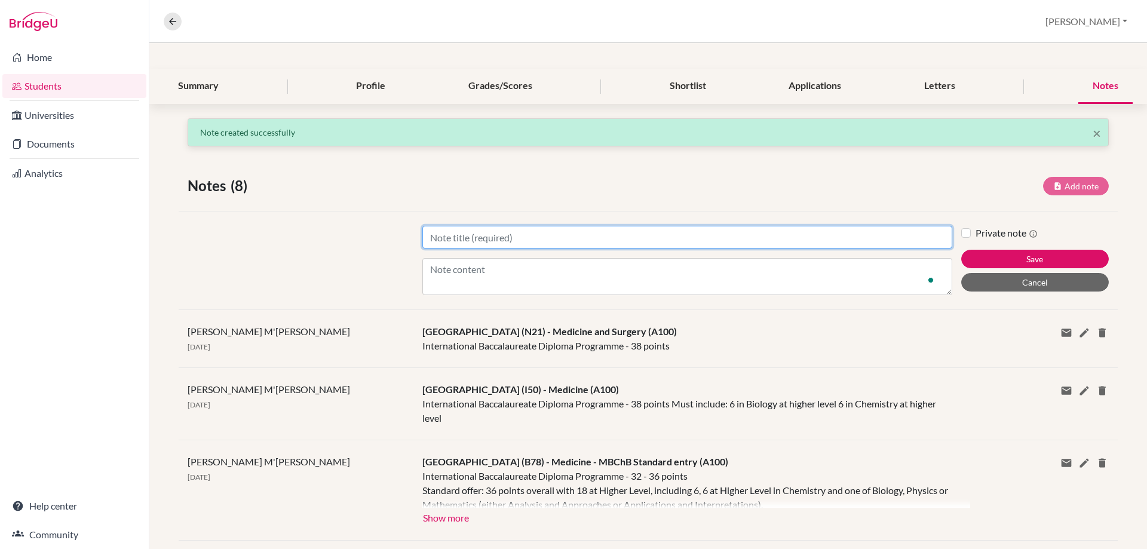
click at [573, 241] on input "Title" at bounding box center [687, 237] width 530 height 23
paste input "[GEOGRAPHIC_DATA], [GEOGRAPHIC_DATA] (K60)"
click at [700, 236] on input "[GEOGRAPHIC_DATA], [GEOGRAPHIC_DATA] (K60) -" at bounding box center [687, 237] width 530 height 23
paste input "Biomedical Science (BC99)"
type input "[GEOGRAPHIC_DATA], [GEOGRAPHIC_DATA] (K60) - Biomedical Science (BC99)"
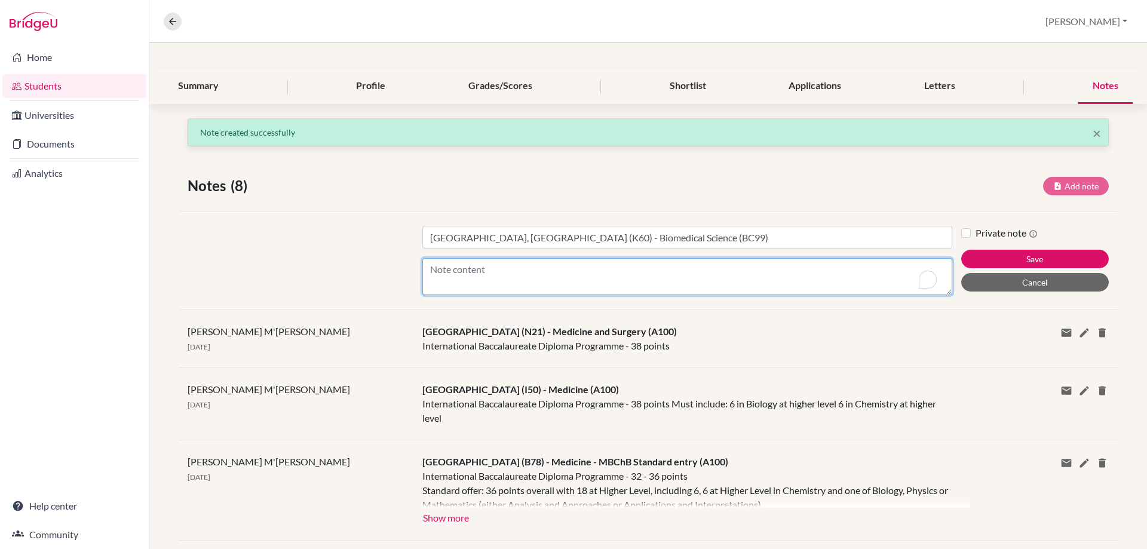
click at [430, 277] on textarea "Content" at bounding box center [687, 276] width 530 height 37
click at [461, 278] on textarea "Content" at bounding box center [687, 276] width 530 height 37
paste textarea "International Baccalaureate Diploma Programme - 36 points 36 points overall or …"
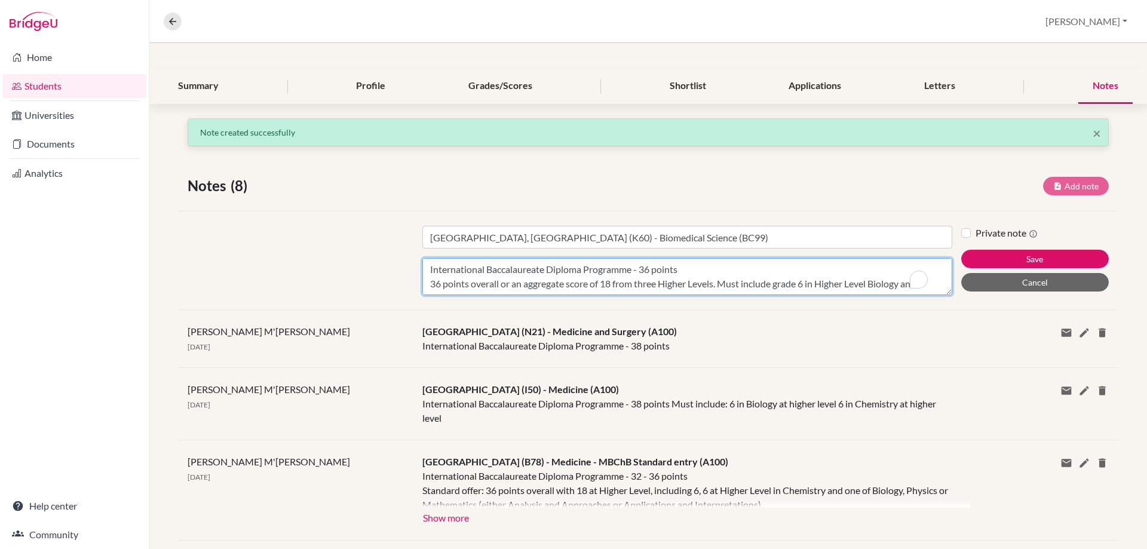
scroll to position [9, 0]
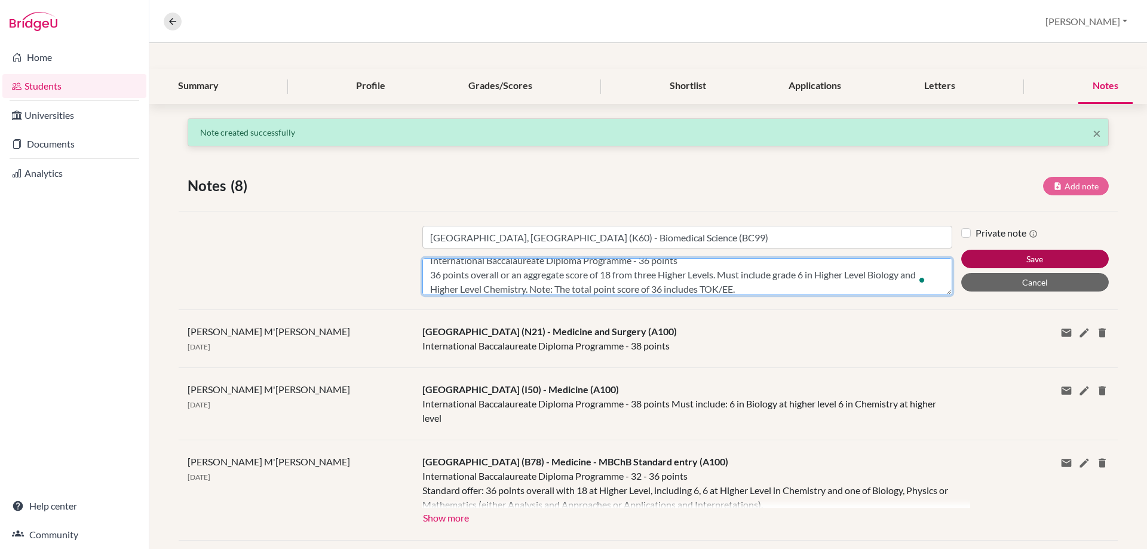
type textarea "International Baccalaureate Diploma Programme - 36 points 36 points overall or …"
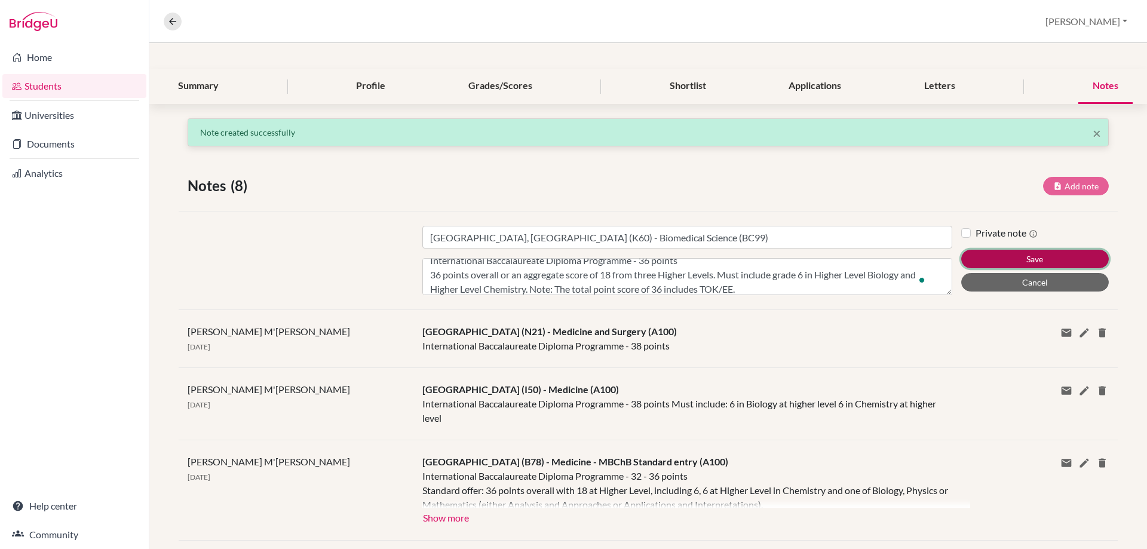
click at [980, 257] on button "Save" at bounding box center [1035, 259] width 148 height 19
type input "[GEOGRAPHIC_DATA], [GEOGRAPHIC_DATA] (K60) - Biomedical Science (BC99)"
type textarea "International Baccalaureate Diploma Programme - 36 points 36 points overall or …"
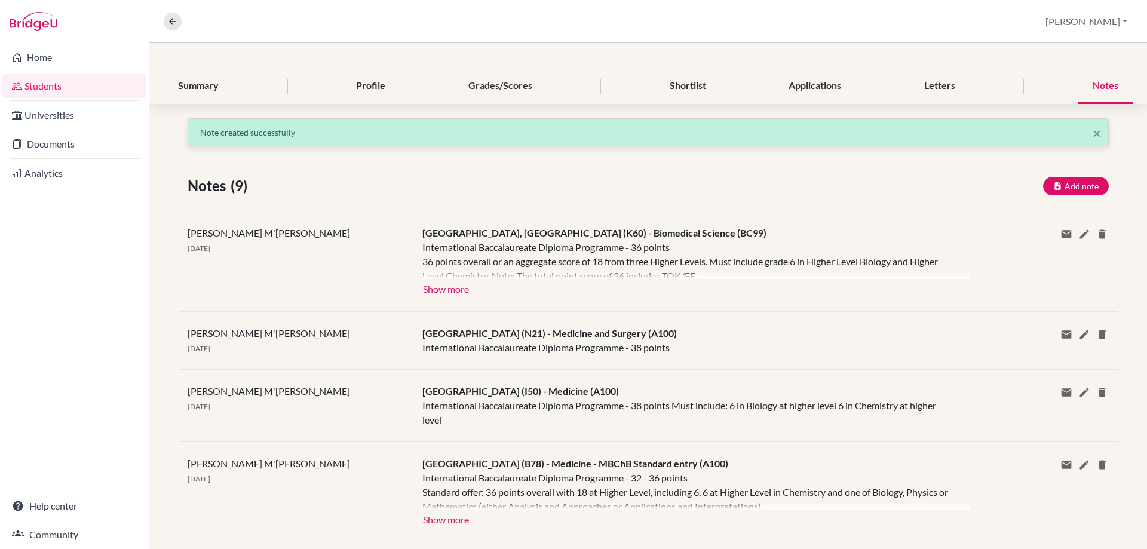
scroll to position [0, 0]
click at [1079, 232] on icon at bounding box center [1085, 234] width 12 height 12
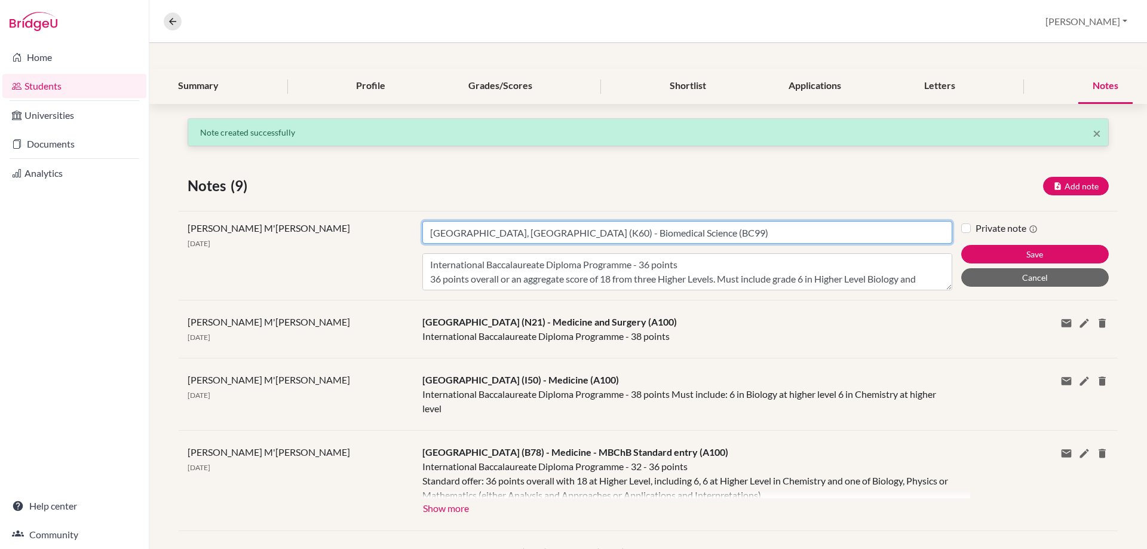
click at [426, 237] on input "[GEOGRAPHIC_DATA], [GEOGRAPHIC_DATA] (K60) - Biomedical Science (BC99)" at bounding box center [687, 232] width 530 height 23
type input "Fifth Choice: King's College London, University of London (K60) - Biomedical Sc…"
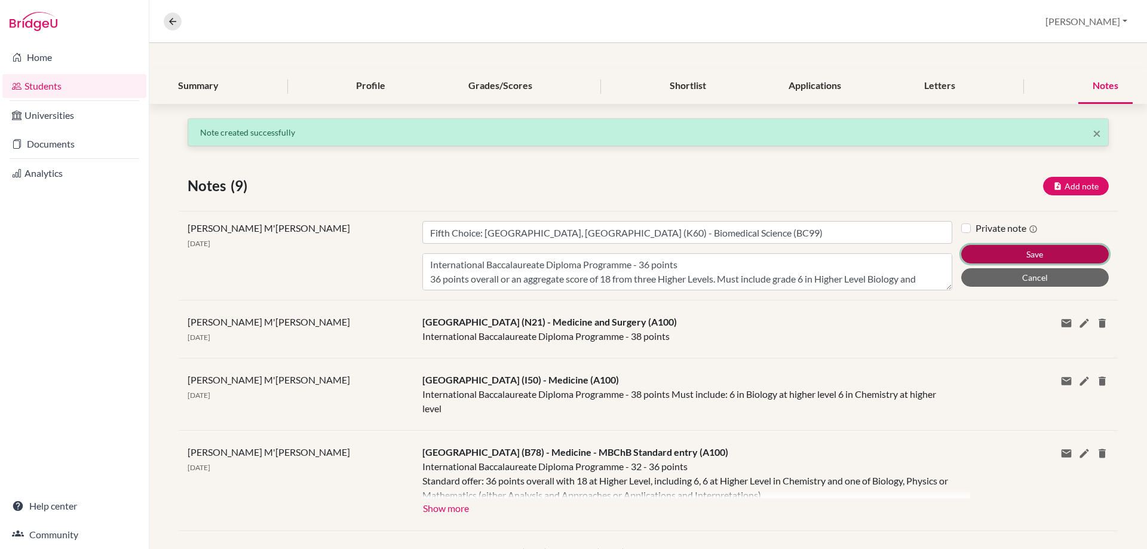
click at [978, 261] on button "Save" at bounding box center [1035, 254] width 148 height 19
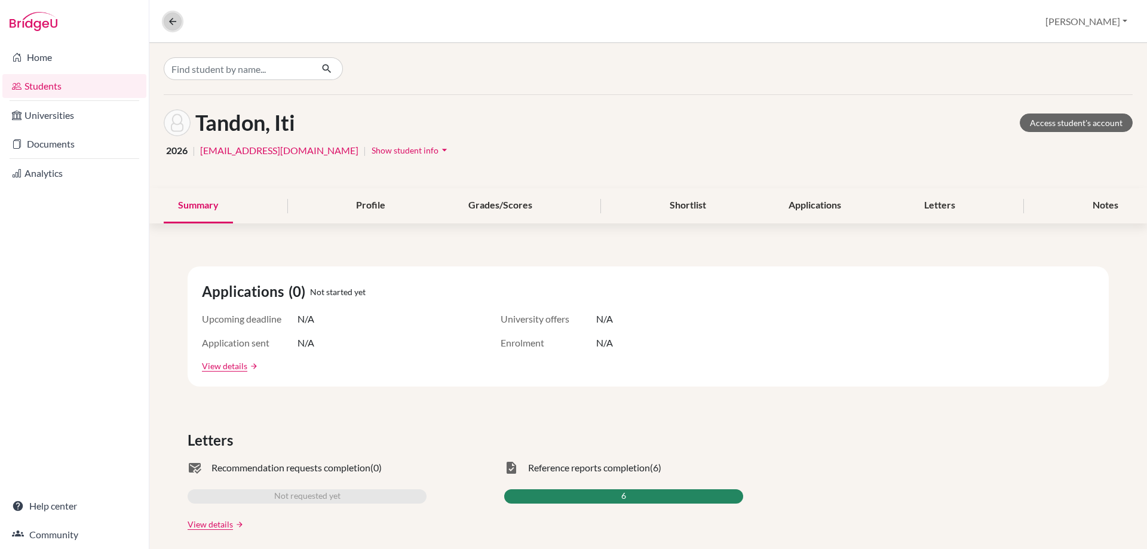
click at [172, 20] on icon at bounding box center [172, 21] width 11 height 11
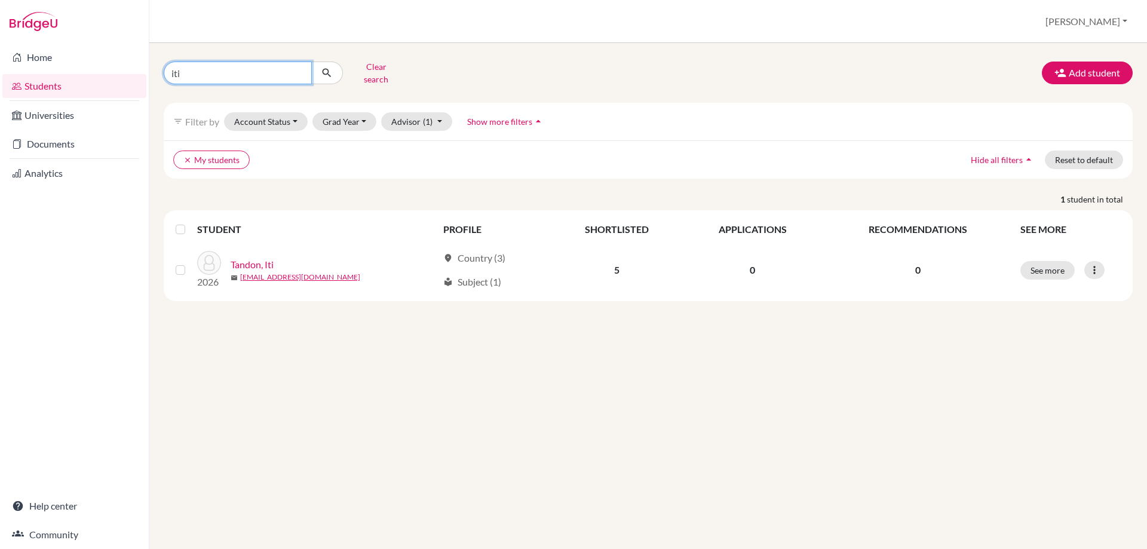
drag, startPoint x: 203, startPoint y: 63, endPoint x: 157, endPoint y: 72, distance: 46.8
click at [162, 74] on div "iti Clear search" at bounding box center [319, 72] width 329 height 31
type input "zhu"
click button "submit" at bounding box center [327, 73] width 32 height 23
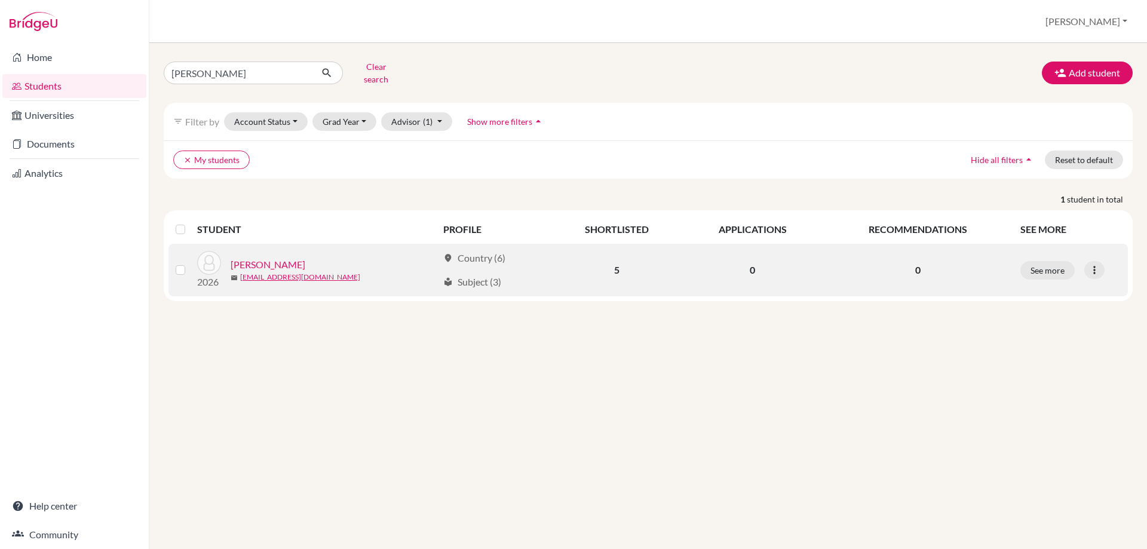
click at [265, 258] on link "Zhu, Mingjie" at bounding box center [268, 265] width 75 height 14
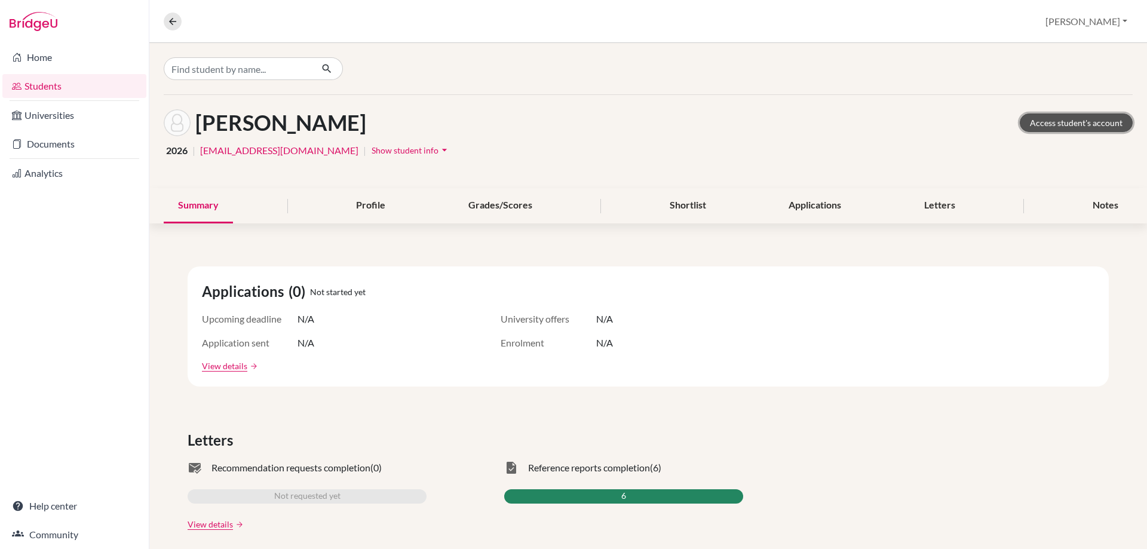
drag, startPoint x: 1042, startPoint y: 120, endPoint x: 985, endPoint y: 31, distance: 105.9
click at [1042, 120] on link "Access student's account" at bounding box center [1076, 123] width 113 height 19
click at [1096, 204] on div "Notes" at bounding box center [1106, 205] width 54 height 35
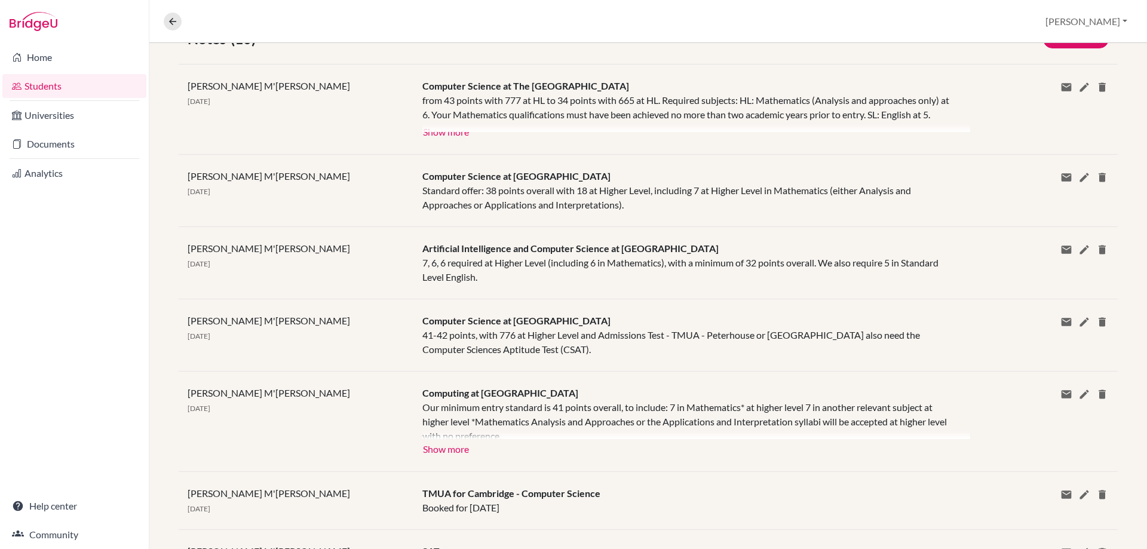
scroll to position [239, 0]
click at [1079, 400] on icon at bounding box center [1085, 394] width 12 height 12
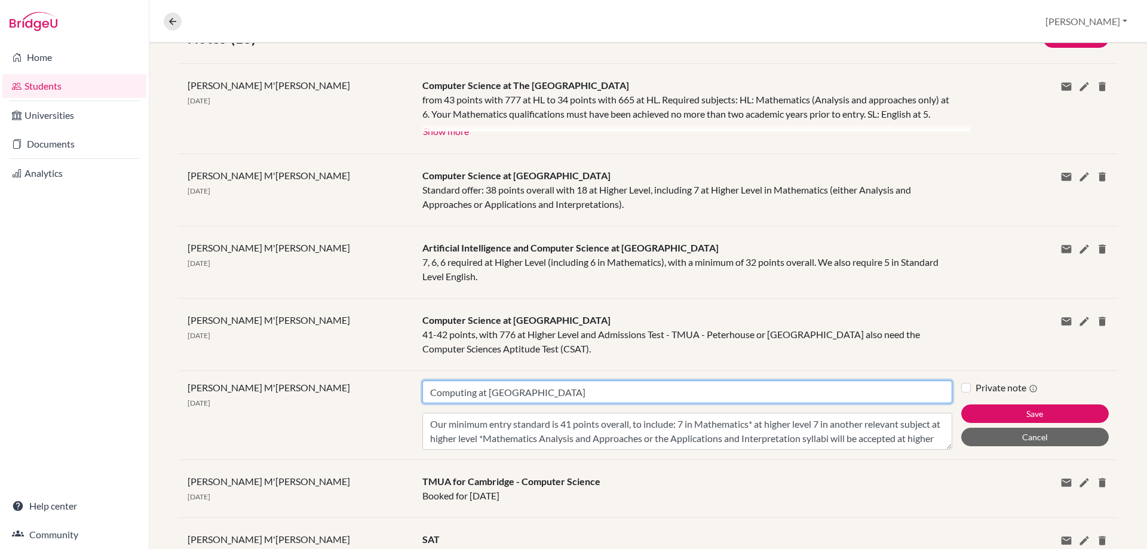
drag, startPoint x: 608, startPoint y: 404, endPoint x: 361, endPoint y: 401, distance: 246.8
click at [361, 401] on div "Michelle M'Cartney 09 Sep 2025 Title Computing at Imperial College London Conte…" at bounding box center [648, 414] width 939 height 89
paste input "Imperial College London (I50)"
click at [562, 403] on input "Imperial College London (I50) -" at bounding box center [687, 392] width 530 height 23
paste input "Computing (G401)"
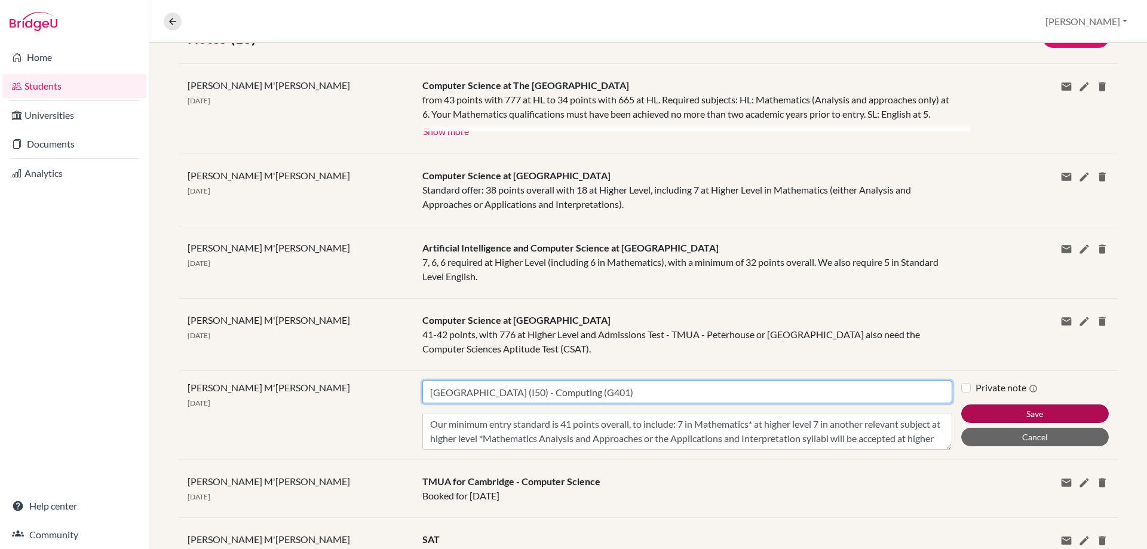
type input "Imperial College London (I50) - Computing (G401)"
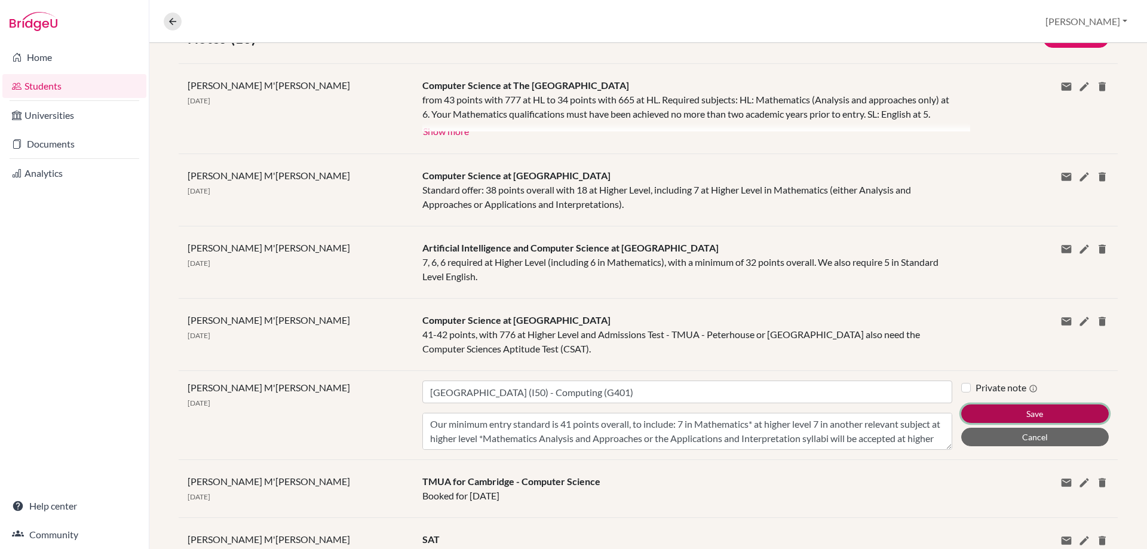
click at [995, 421] on button "Save" at bounding box center [1035, 414] width 148 height 19
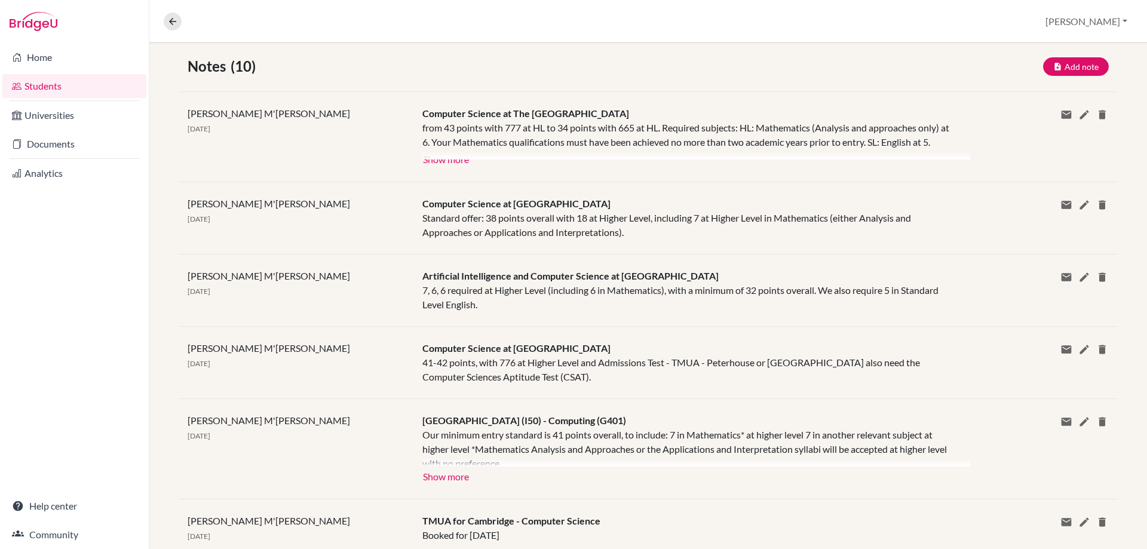
scroll to position [267, 0]
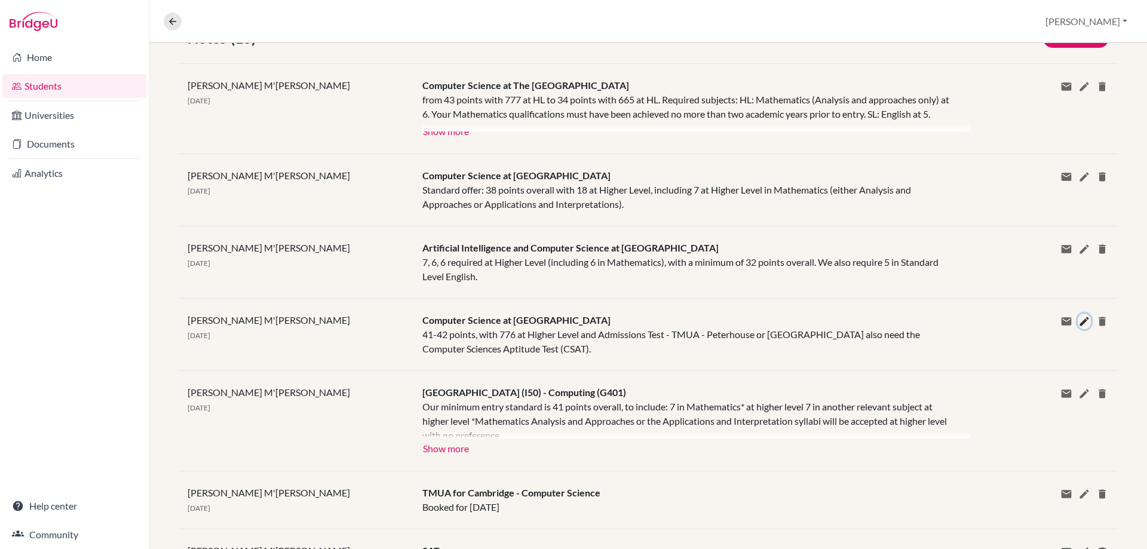
click at [1079, 327] on icon at bounding box center [1085, 321] width 12 height 12
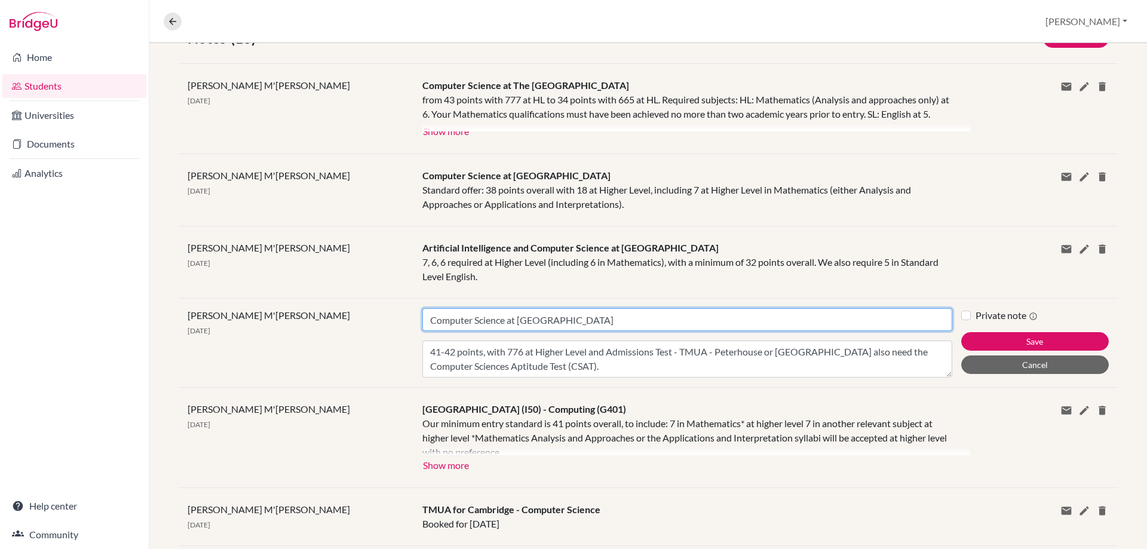
drag, startPoint x: 588, startPoint y: 332, endPoint x: 390, endPoint y: 342, distance: 198.0
click at [390, 342] on div "Michelle M'Cartney 09 Sep 2025 Title Computer Science at Cambridge Content 41-4…" at bounding box center [648, 342] width 939 height 89
paste input "University of Cambridge (C05)"
click at [606, 331] on input "University of Cambridge (C05) -" at bounding box center [687, 319] width 530 height 23
paste input "Computer Science (G400)"
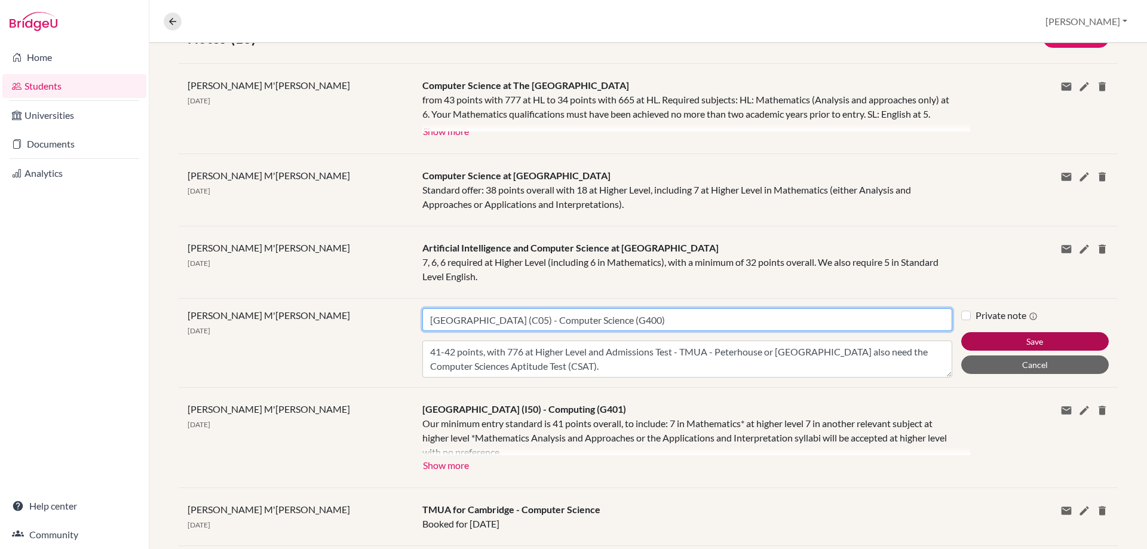
type input "University of Cambridge (C05) - Computer Science (G400)"
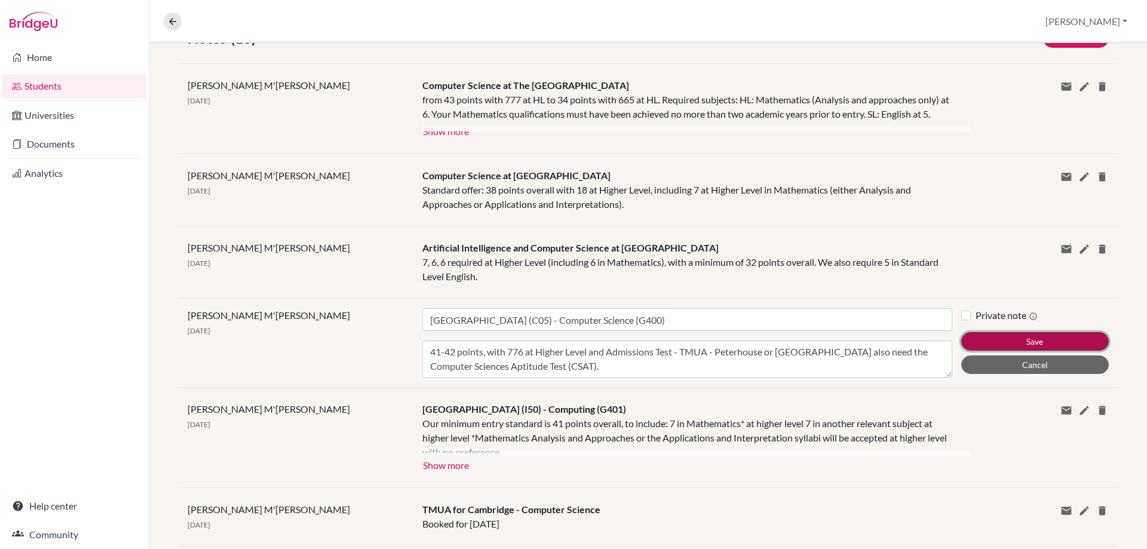
click at [966, 351] on button "Save" at bounding box center [1035, 341] width 148 height 19
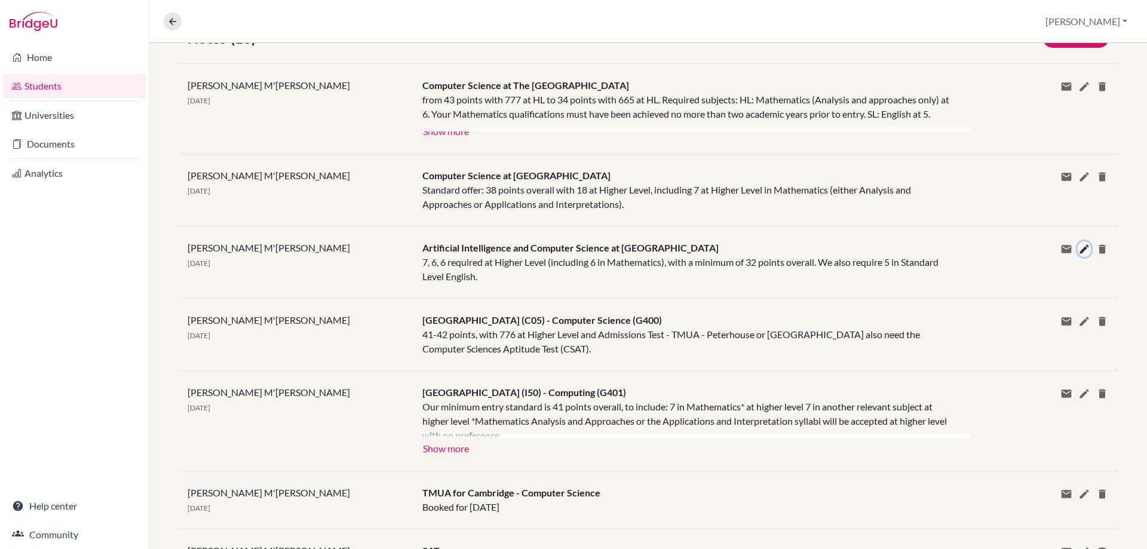
click at [1079, 255] on icon at bounding box center [1085, 249] width 12 height 12
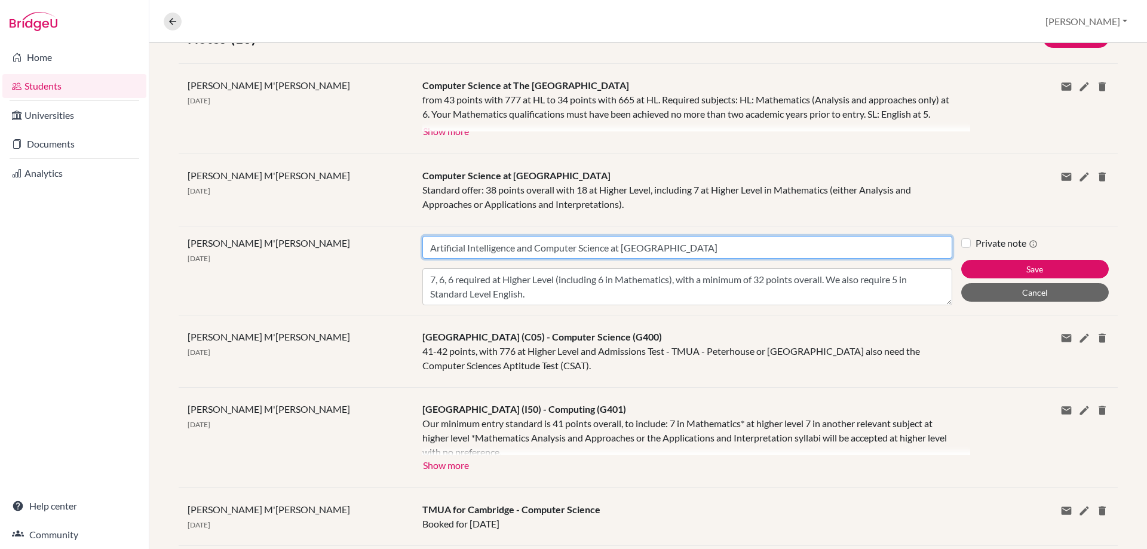
drag, startPoint x: 687, startPoint y: 258, endPoint x: 391, endPoint y: 261, distance: 295.2
click at [391, 261] on div "Michelle M'Cartney 09 Sep 2025 Title Artificial Intelligence and Computer Scien…" at bounding box center [648, 270] width 939 height 89
paste input "University of Birmingham (B32)"
click at [605, 257] on input "University of Birmingham (B32) -" at bounding box center [687, 247] width 530 height 23
paste input "Artificial Intelligence and Computer Science (GG47)"
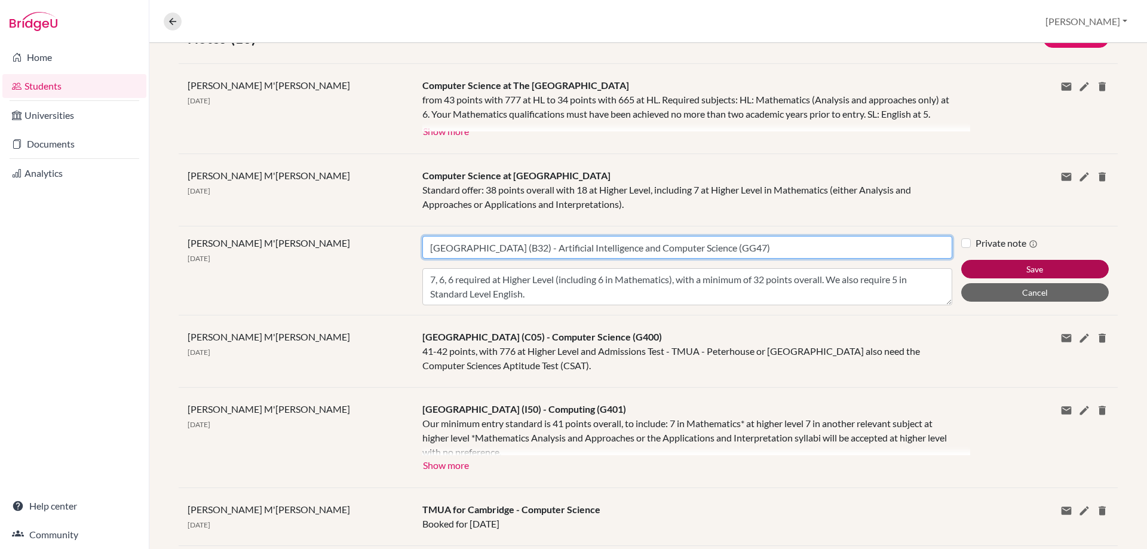
type input "University of Birmingham (B32) - Artificial Intelligence and Computer Science (…"
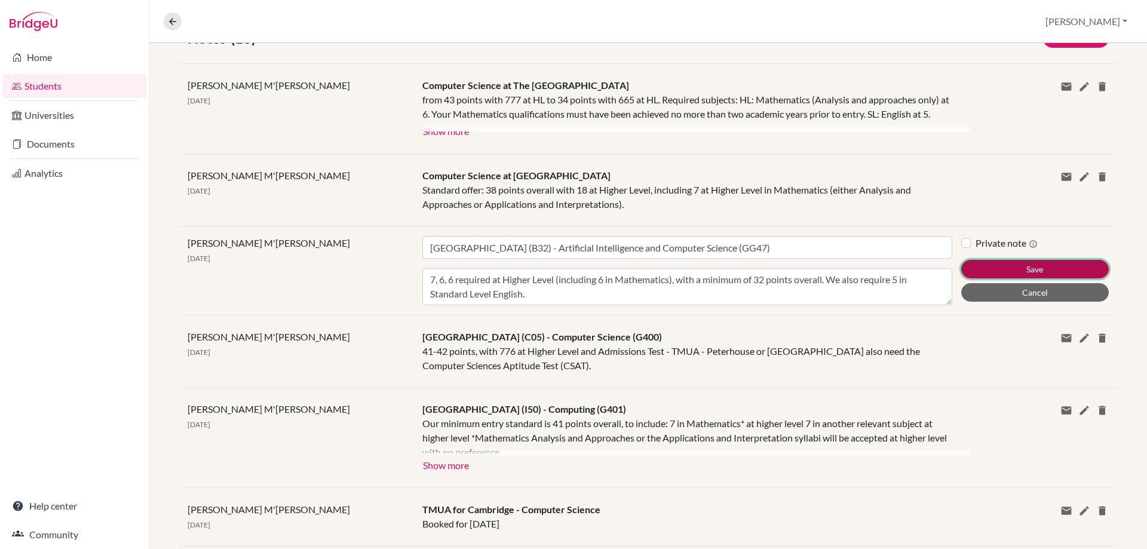
click at [1055, 278] on button "Save" at bounding box center [1035, 269] width 148 height 19
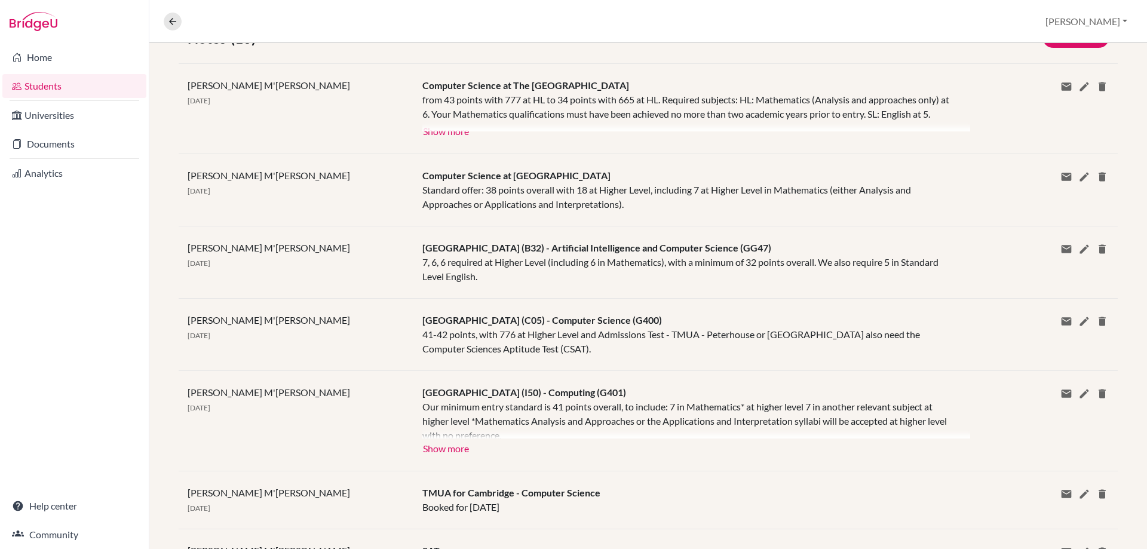
scroll to position [207, 0]
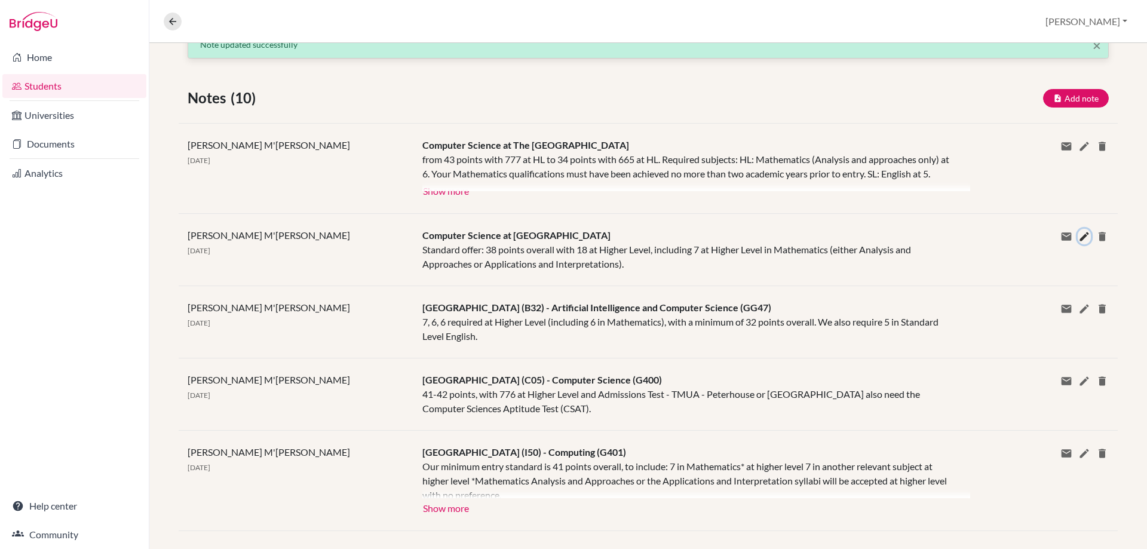
click at [1079, 243] on icon at bounding box center [1085, 237] width 12 height 12
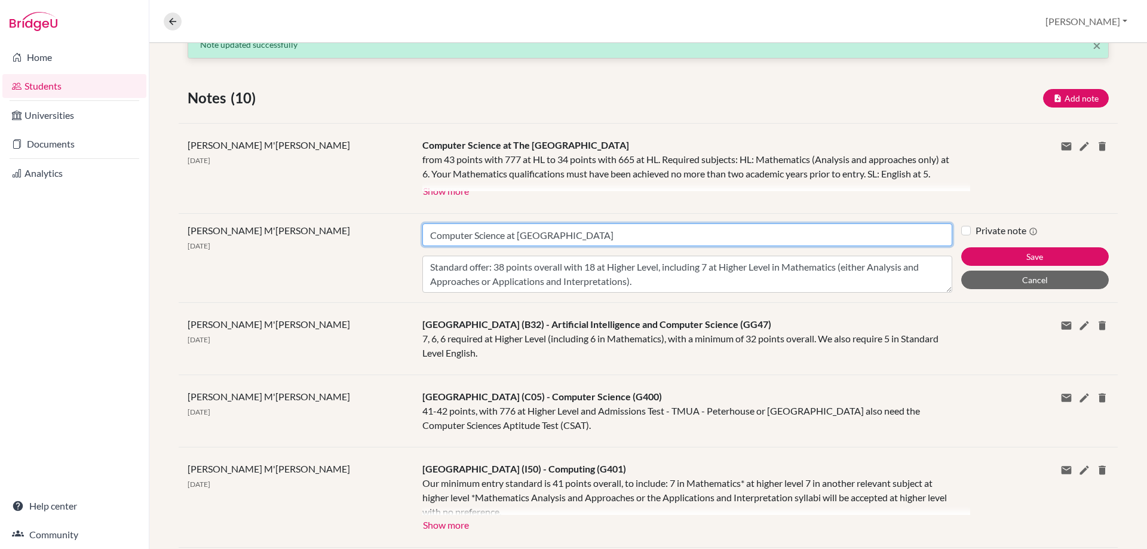
drag, startPoint x: 556, startPoint y: 246, endPoint x: 418, endPoint y: 249, distance: 137.5
click at [418, 249] on div "Title Computer Science at Bristol Content Standard offer: 38 points overall wit…" at bounding box center [687, 257] width 548 height 69
paste input "University of Bristol (B78)"
click at [556, 246] on input "University of Bristol (B78) -" at bounding box center [687, 234] width 530 height 23
paste input "Computer Science (G400)"
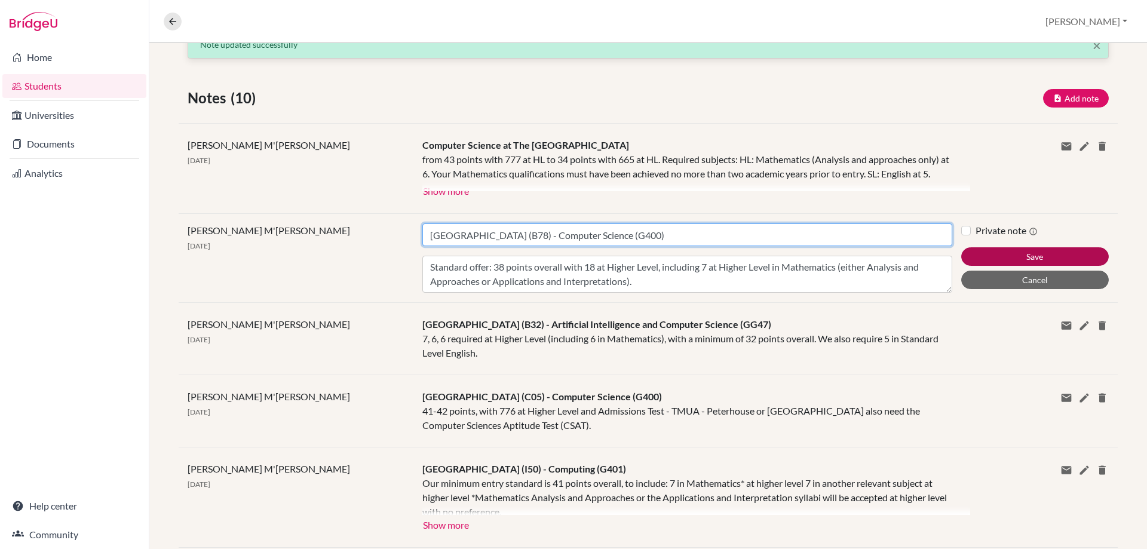
type input "University of Bristol (B78) - Computer Science (G400)"
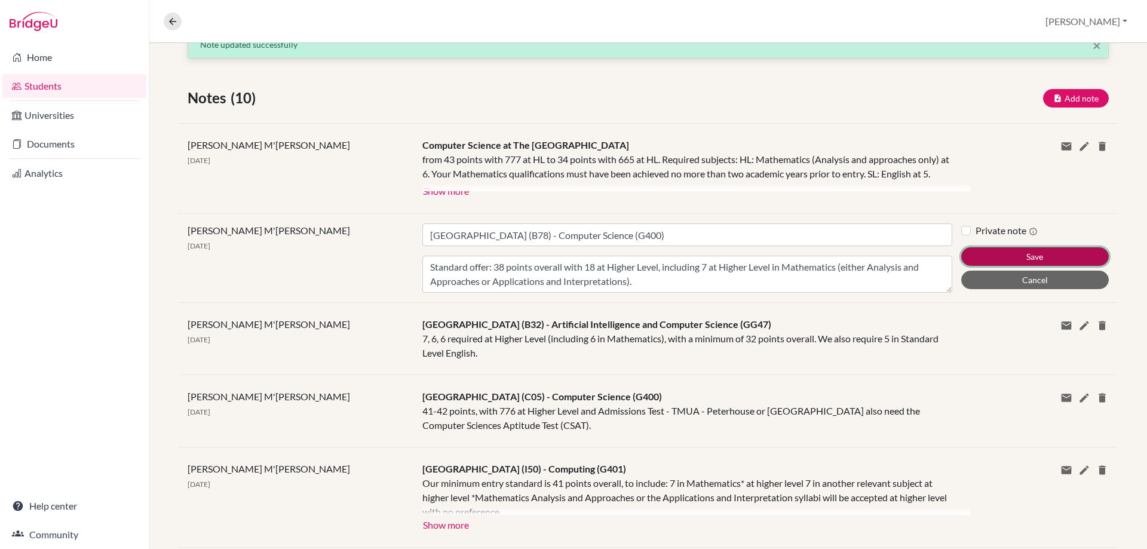
click at [975, 266] on button "Save" at bounding box center [1035, 256] width 148 height 19
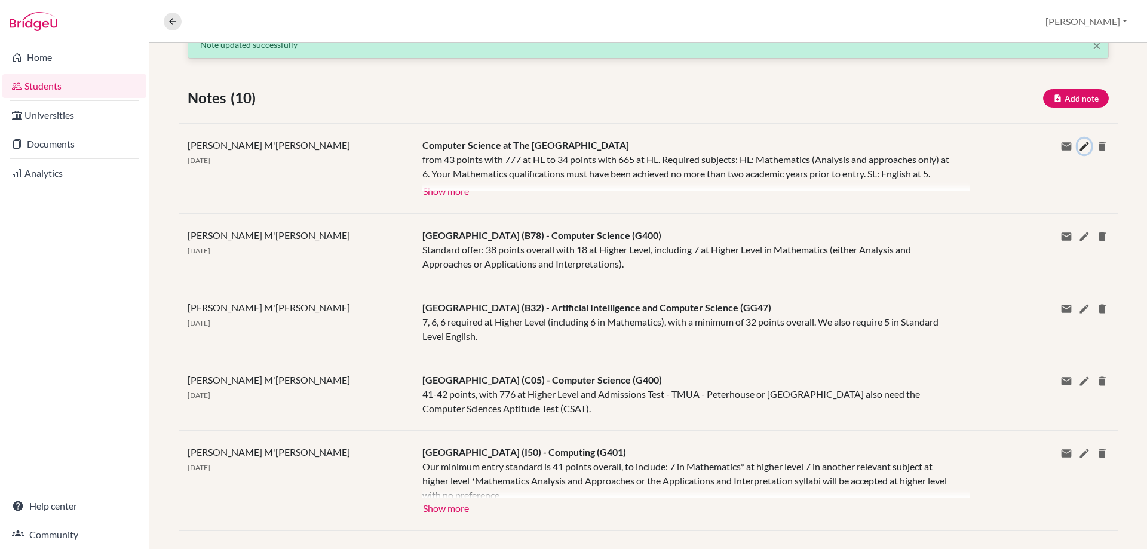
click at [1079, 144] on icon at bounding box center [1085, 146] width 12 height 12
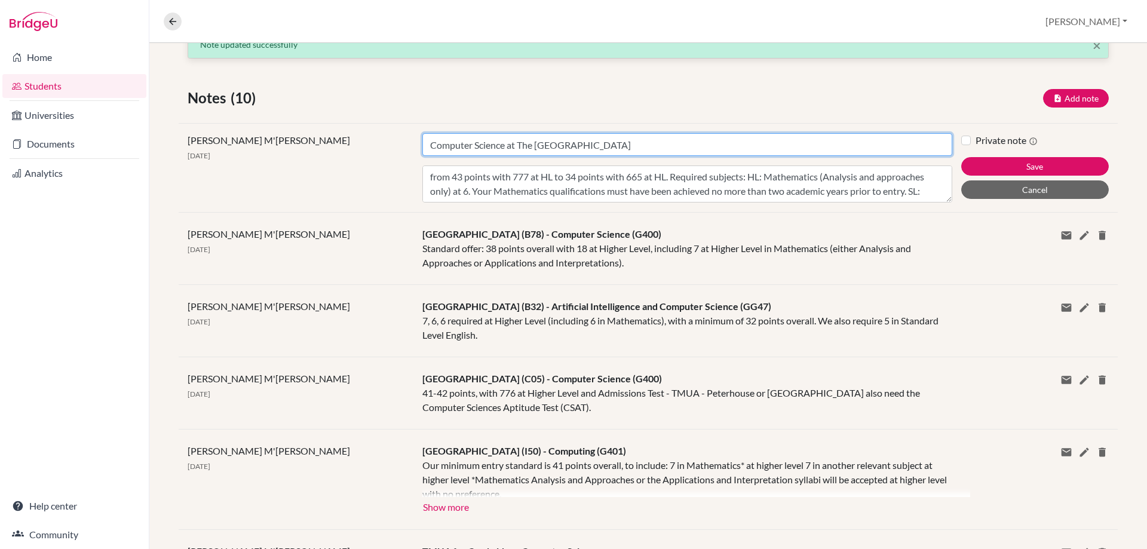
drag, startPoint x: 648, startPoint y: 143, endPoint x: 415, endPoint y: 144, distance: 233.6
click at [415, 144] on div "Title Computer Science at The University of Edinburgh Content from 43 points wi…" at bounding box center [687, 167] width 548 height 69
paste input "The University of Edinburgh (E56)"
click at [629, 143] on input "The University of Edinburgh (E56) -" at bounding box center [687, 144] width 530 height 23
paste input "Computer Science (G401)"
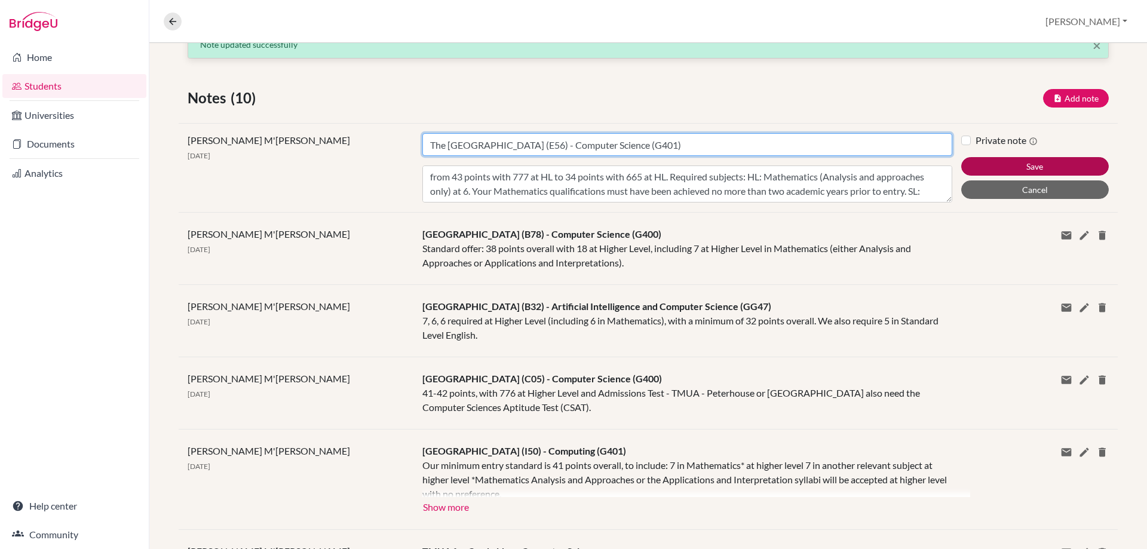
type input "The University of Edinburgh (E56) - Computer Science (G401)"
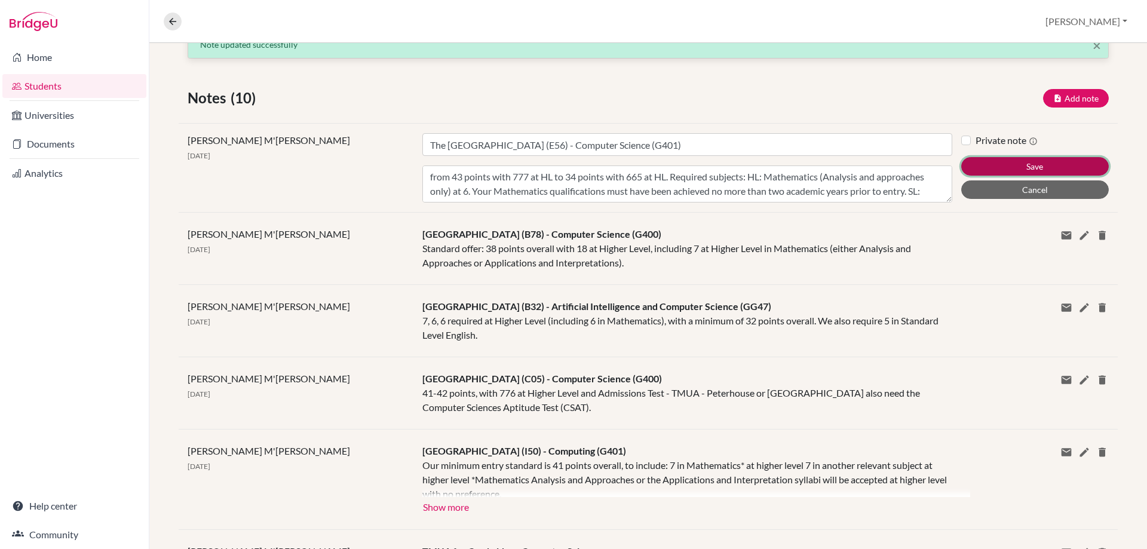
click at [981, 166] on button "Save" at bounding box center [1035, 166] width 148 height 19
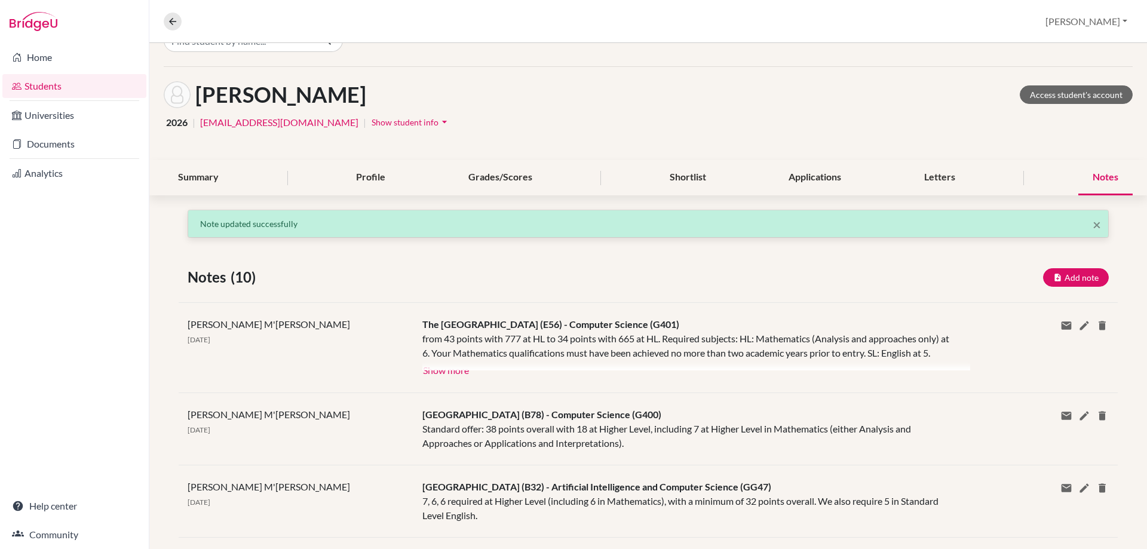
scroll to position [0, 0]
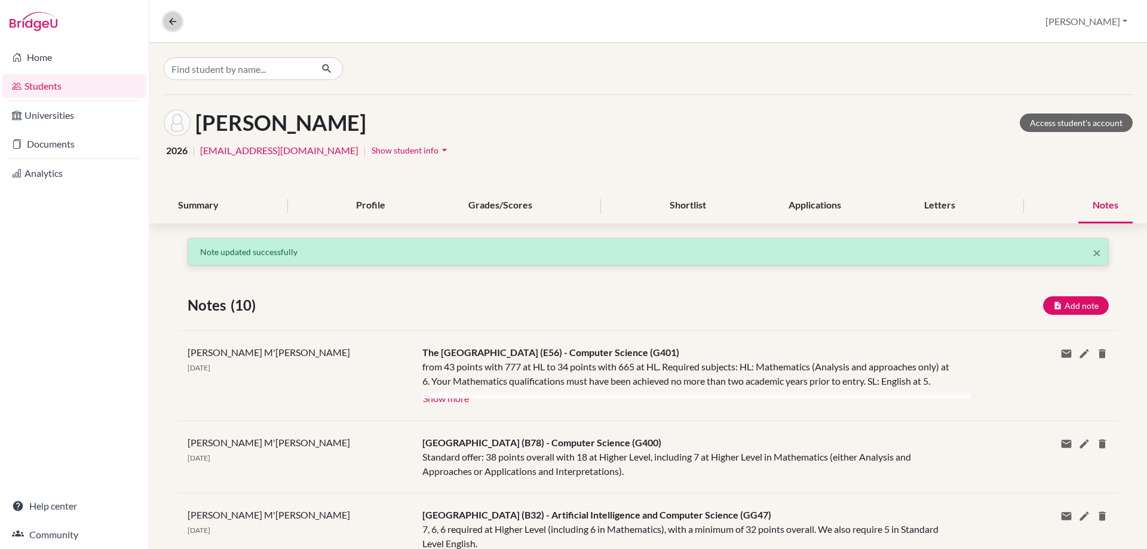
click at [173, 23] on icon at bounding box center [172, 21] width 11 height 11
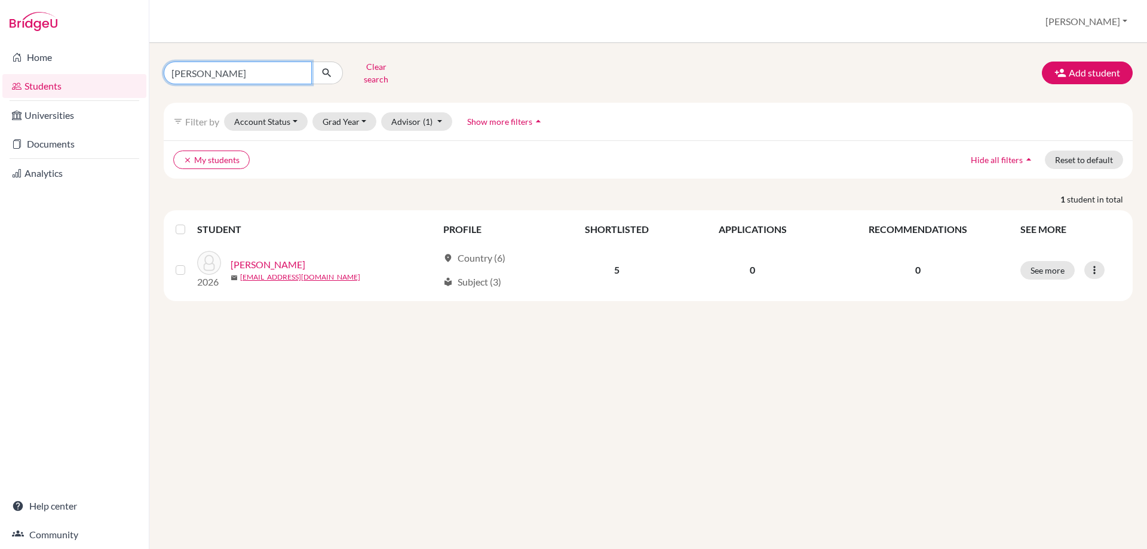
drag, startPoint x: 215, startPoint y: 75, endPoint x: 117, endPoint y: 73, distance: 98.6
click at [117, 73] on div "Home Students Universities Documents Analytics Help center Community Students o…" at bounding box center [573, 274] width 1147 height 549
type input "siya"
click button "submit" at bounding box center [327, 73] width 32 height 23
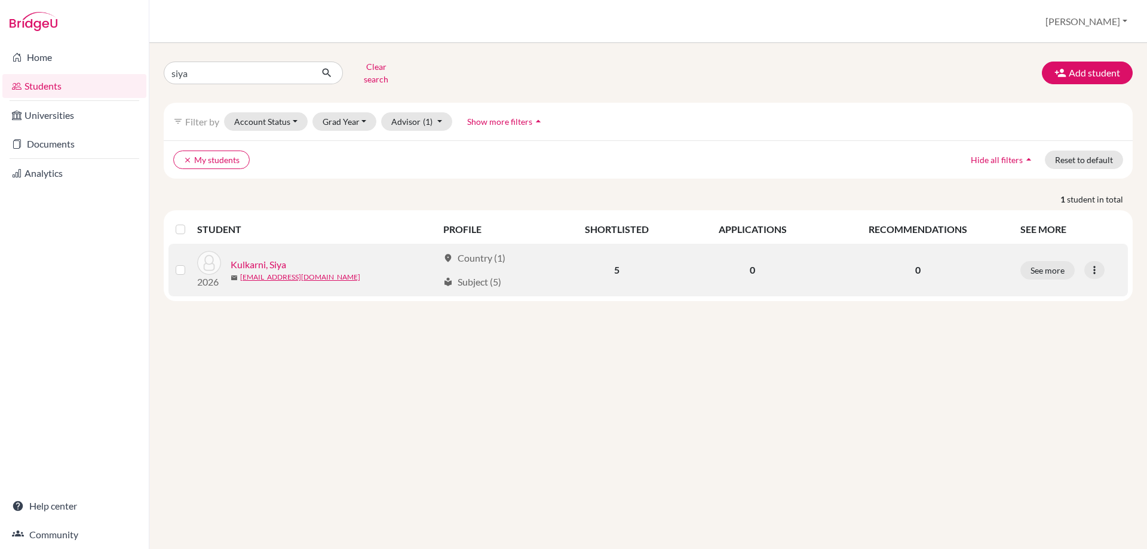
drag, startPoint x: 268, startPoint y: 255, endPoint x: 373, endPoint y: 246, distance: 105.5
click at [268, 258] on link "Kulkarni, Siya" at bounding box center [259, 265] width 56 height 14
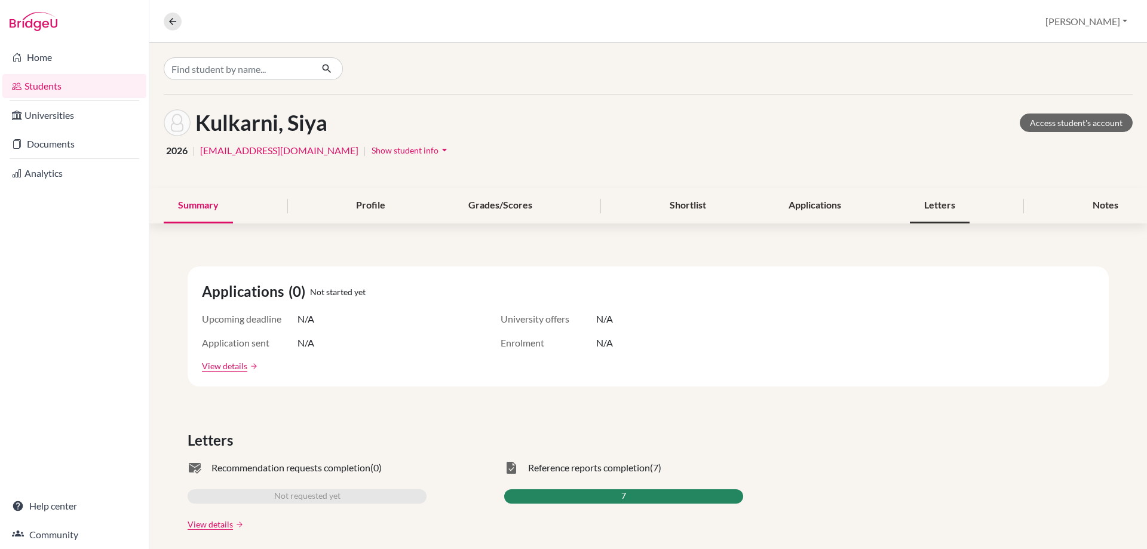
click at [932, 203] on div "Letters" at bounding box center [940, 205] width 60 height 35
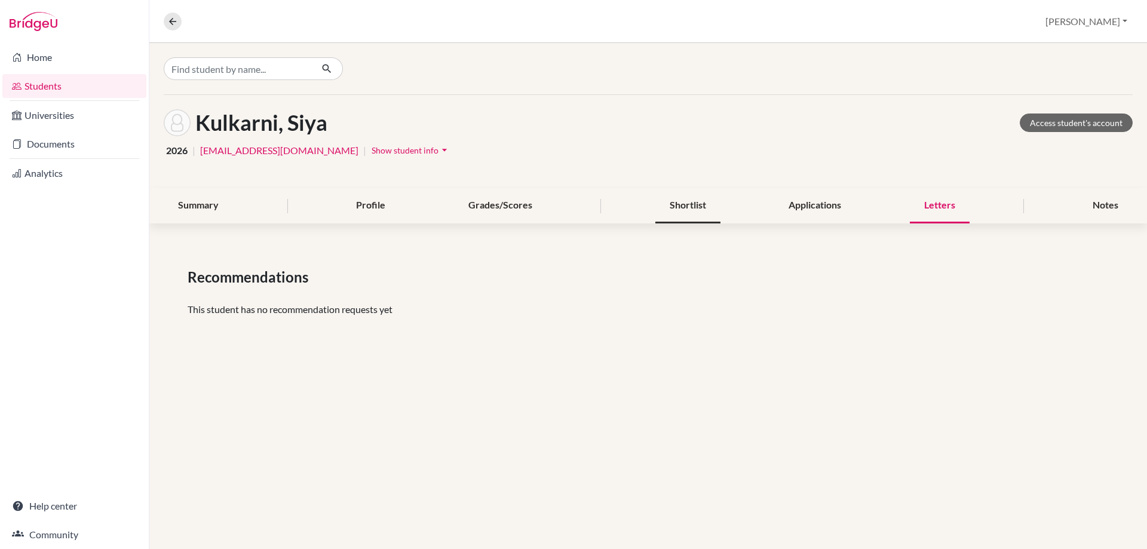
click at [692, 201] on div "Shortlist" at bounding box center [687, 205] width 65 height 35
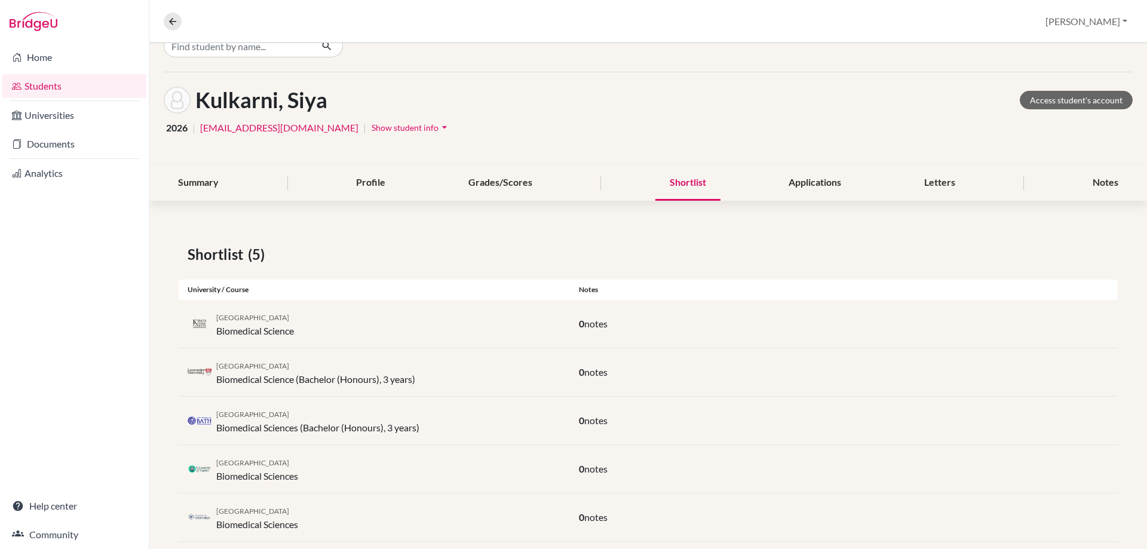
scroll to position [44, 0]
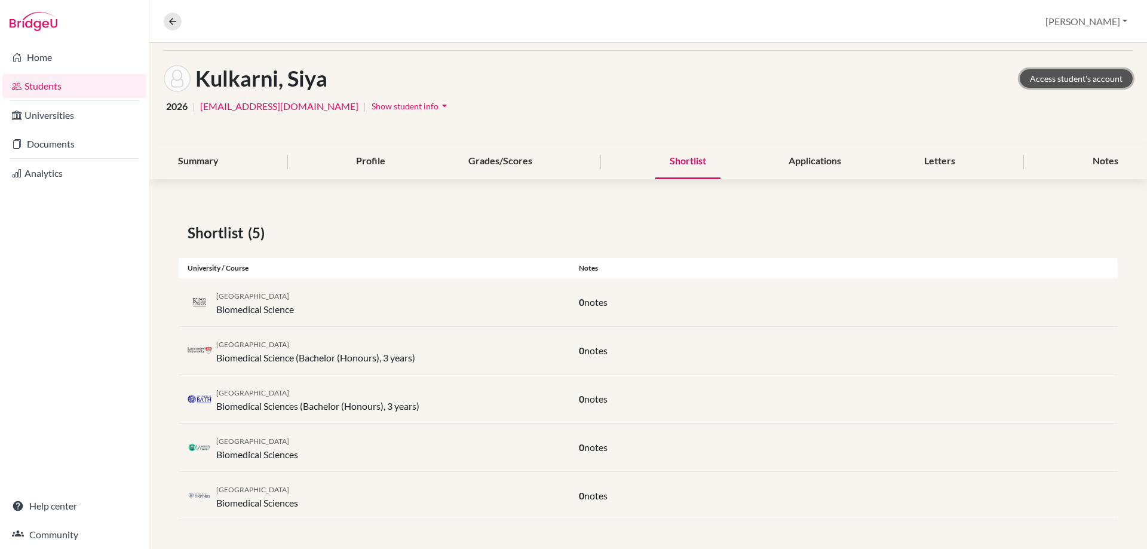
click at [1034, 83] on link "Access student's account" at bounding box center [1076, 78] width 113 height 19
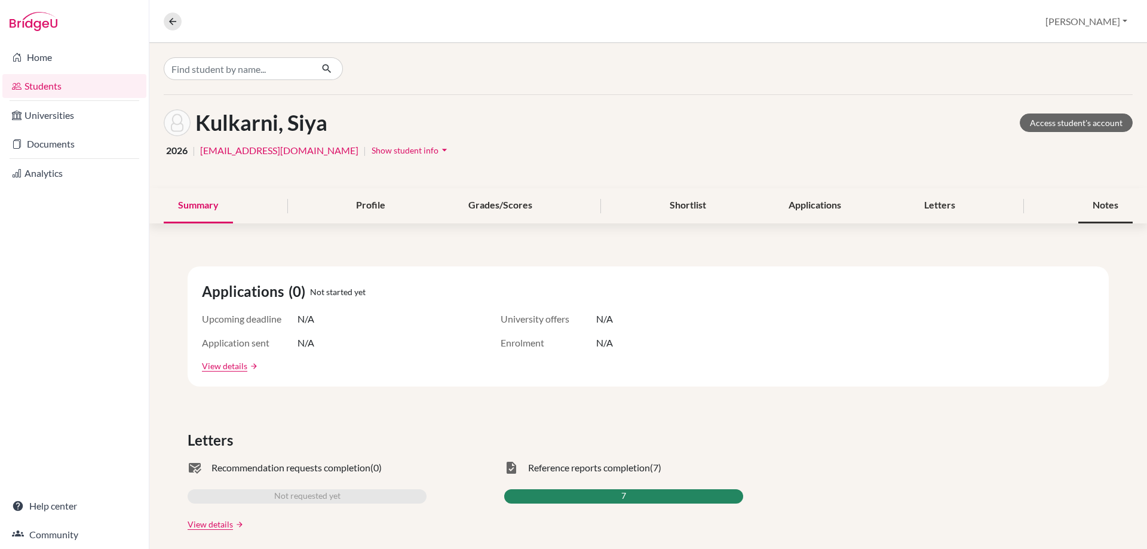
click at [1104, 203] on div "Notes" at bounding box center [1106, 205] width 54 height 35
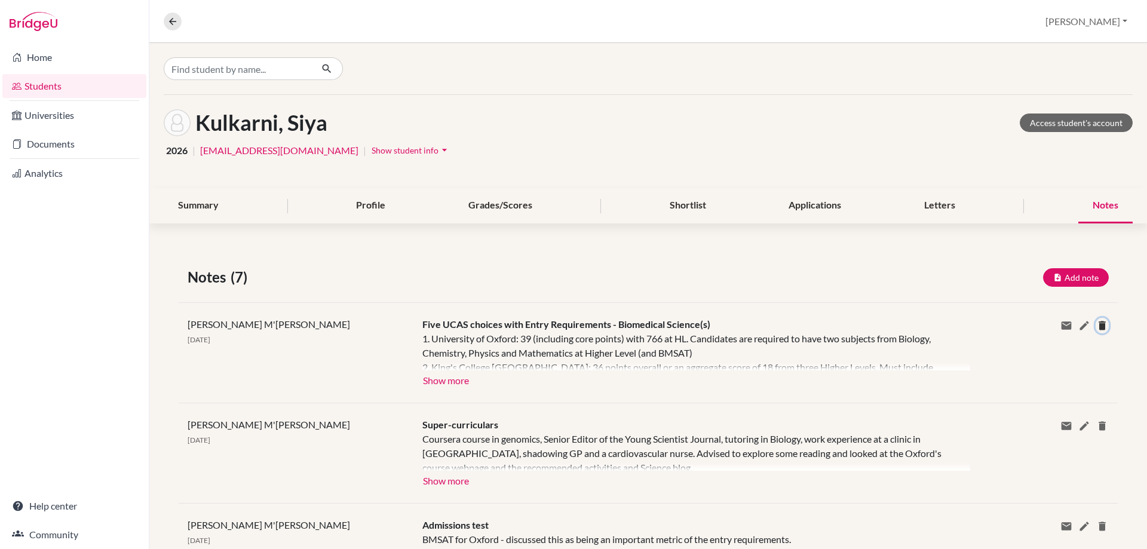
click at [1096, 325] on icon at bounding box center [1102, 326] width 12 height 12
click at [1090, 375] on button "Delete" at bounding box center [1112, 378] width 45 height 19
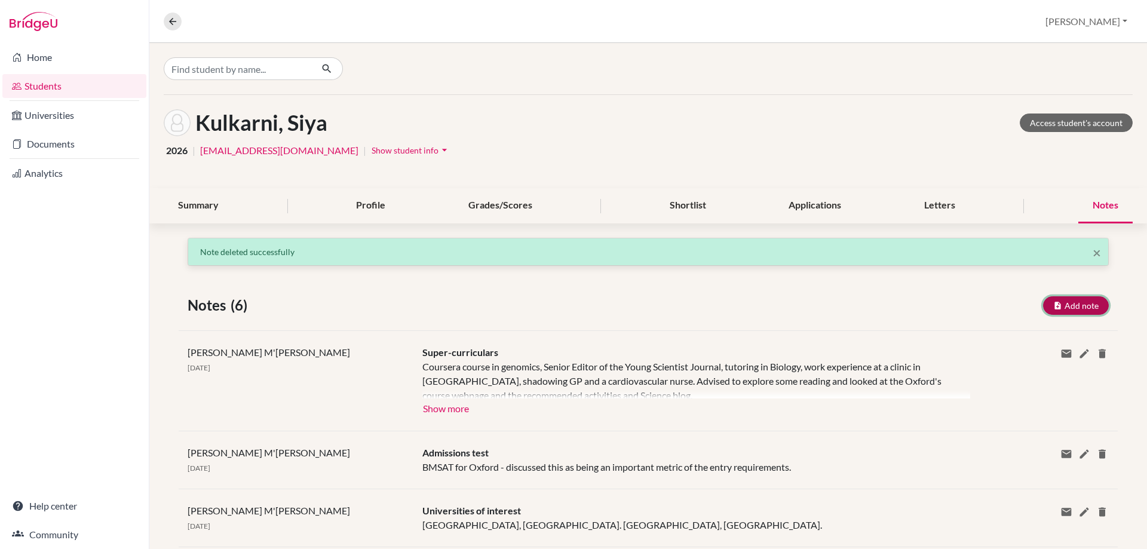
click at [1064, 298] on button "Add note" at bounding box center [1076, 305] width 66 height 19
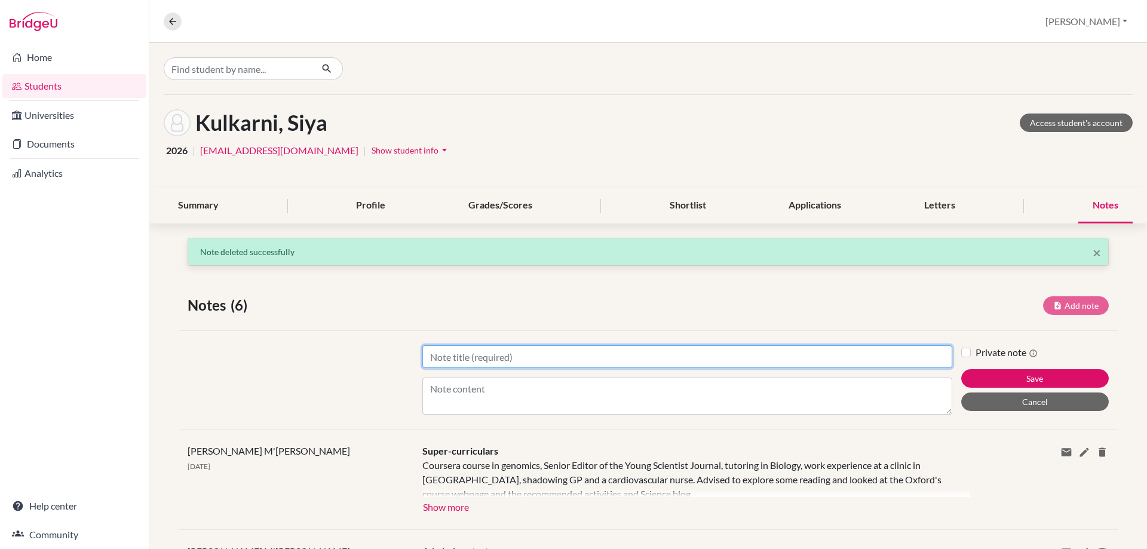
click at [464, 359] on input "Title" at bounding box center [687, 356] width 530 height 23
paste input "[GEOGRAPHIC_DATA] (O33)"
click at [560, 353] on input "[GEOGRAPHIC_DATA] (O33) -" at bounding box center [687, 356] width 530 height 23
paste input "Biomedical Sciences (BC98)"
type input "[GEOGRAPHIC_DATA] (O33) - Biomedical Sciences (BC98) - Open Application"
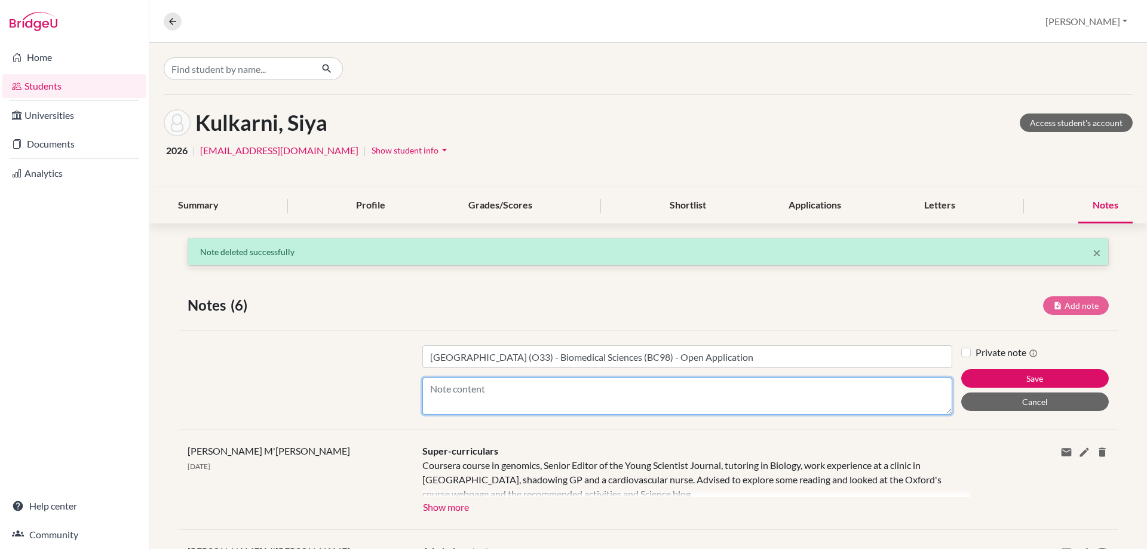
click at [596, 392] on textarea "Content" at bounding box center [687, 396] width 530 height 37
paste textarea "International Baccalaureate Diploma Programme - 39 points with 7 6 6 at HL, inc…"
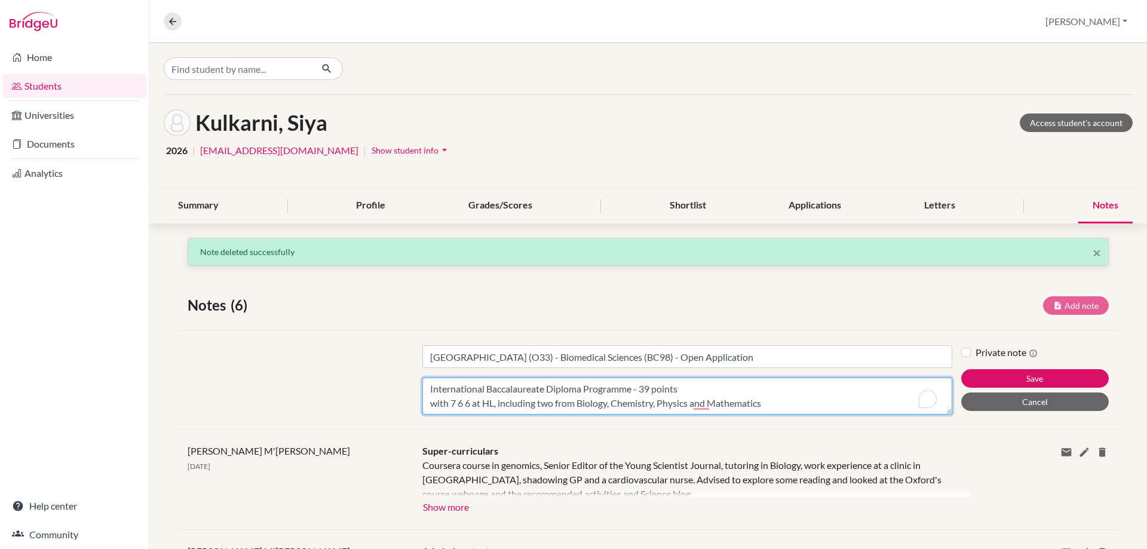
click at [788, 397] on textarea "International Baccalaureate Diploma Programme - 39 points with 7 6 6 at HL, inc…" at bounding box center [687, 396] width 530 height 37
paste textarea "Additional entry requirements Admission tests Interview Institutions Own Test (…"
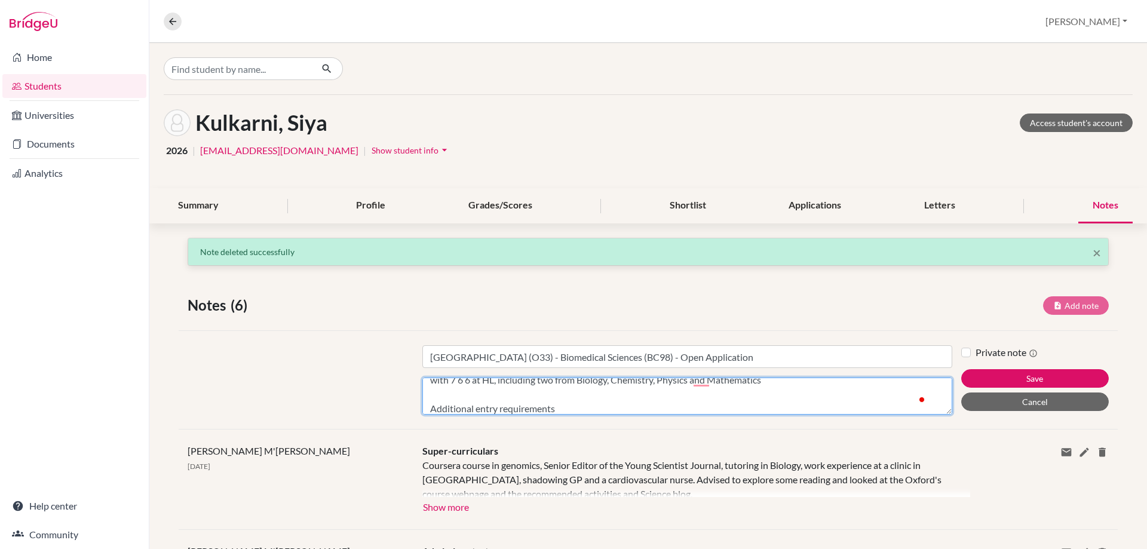
scroll to position [167, 0]
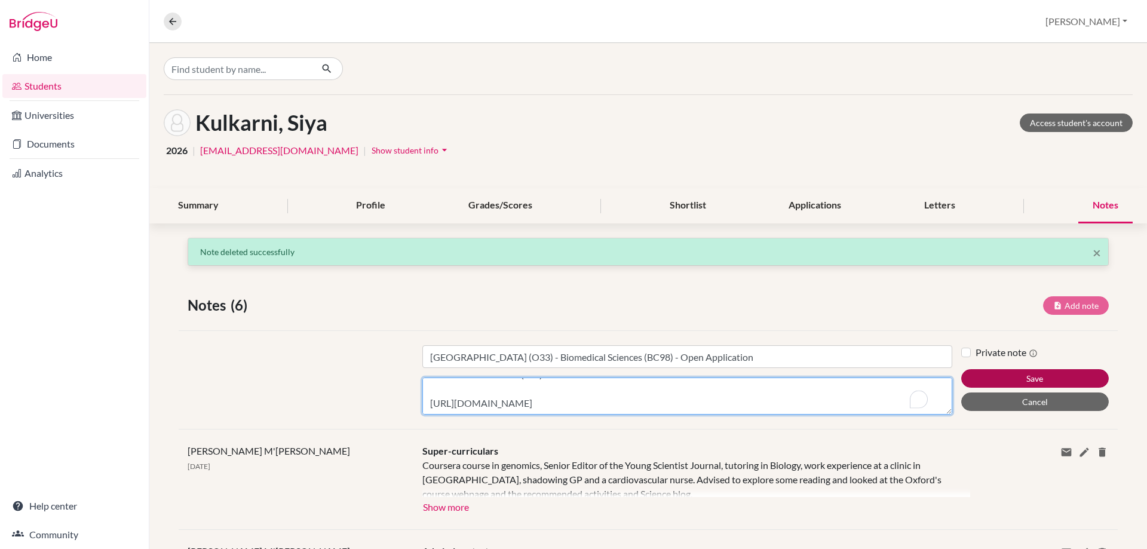
type textarea "International Baccalaureate Diploma Programme - 39 points with 7 6 6 at HL, inc…"
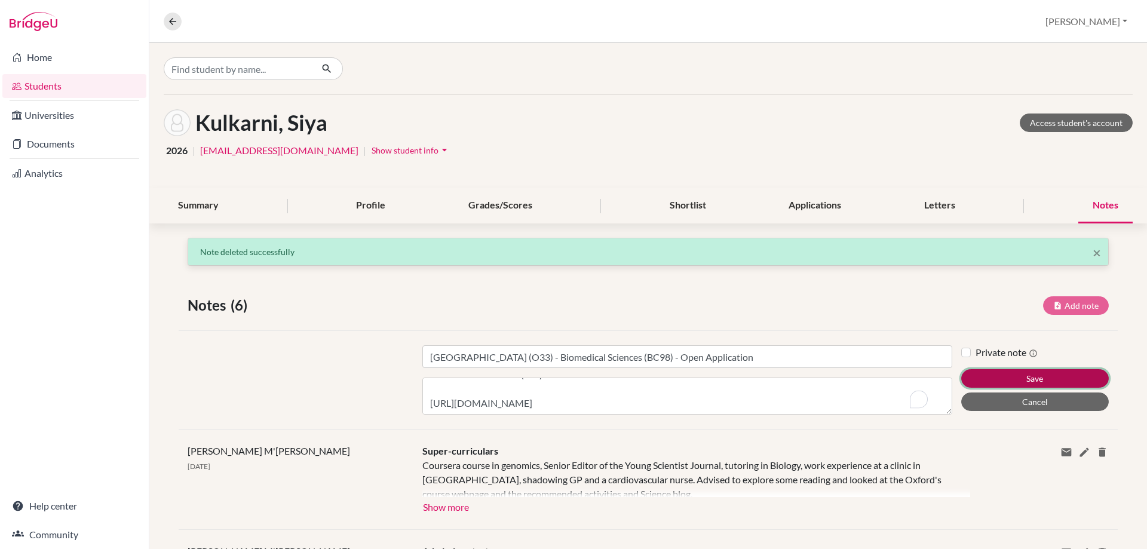
click at [1043, 378] on button "Save" at bounding box center [1035, 378] width 148 height 19
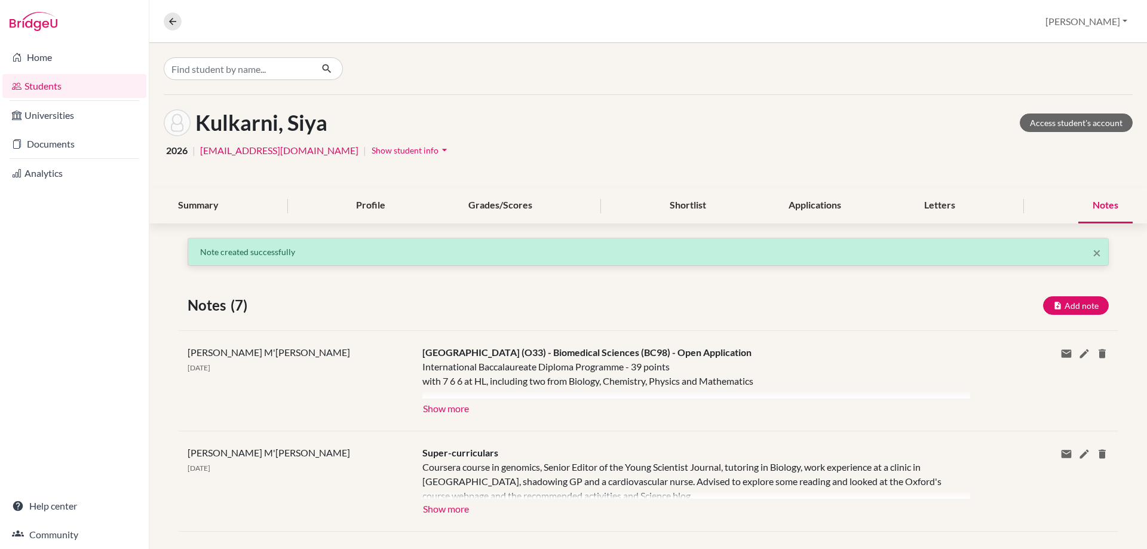
scroll to position [0, 0]
click at [1081, 301] on button "Add note" at bounding box center [1076, 305] width 66 height 19
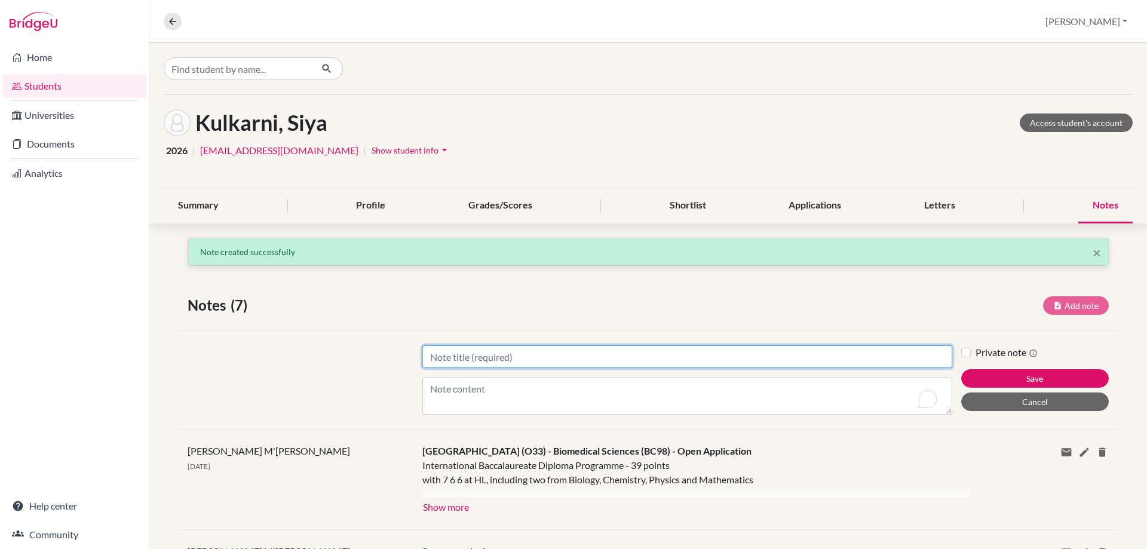
click at [440, 348] on input "Title" at bounding box center [687, 356] width 530 height 23
paste input "[GEOGRAPHIC_DATA], [GEOGRAPHIC_DATA] (K60)"
click at [678, 362] on input "[GEOGRAPHIC_DATA], [GEOGRAPHIC_DATA] (K60)" at bounding box center [687, 356] width 530 height 23
paste input "Biomedical Science (BC99)"
type input "[GEOGRAPHIC_DATA], [GEOGRAPHIC_DATA] (K60) - Biomedical Science (BC99)"
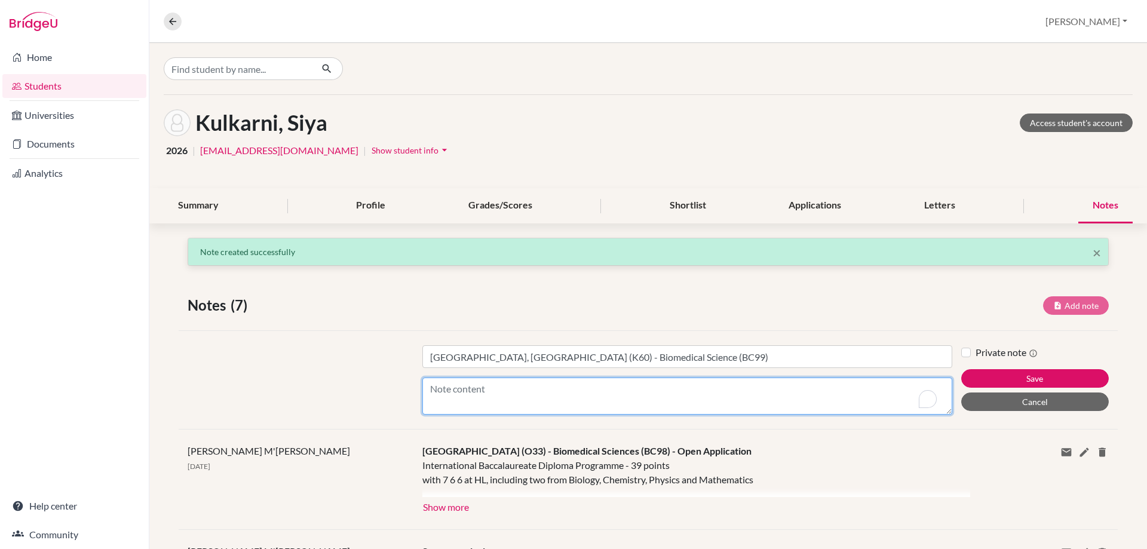
click at [449, 395] on textarea "Content" at bounding box center [687, 396] width 530 height 37
click at [450, 408] on textarea "Content" at bounding box center [687, 396] width 530 height 37
paste textarea "International Baccalaureate Diploma Programme - 36 points 36 points overall or …"
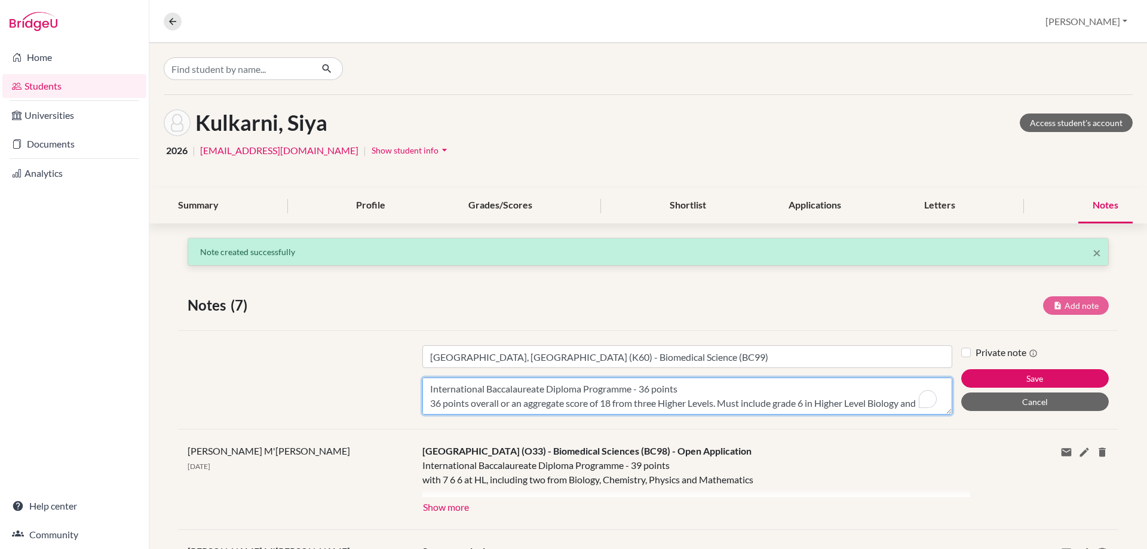
scroll to position [9, 0]
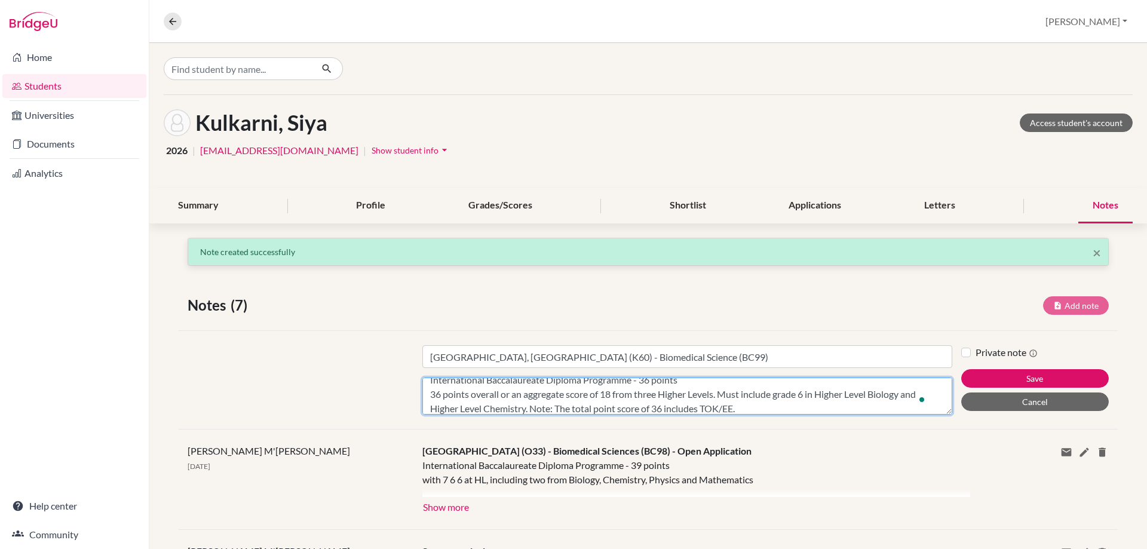
type textarea "International Baccalaureate Diploma Programme - 36 points 36 points overall or …"
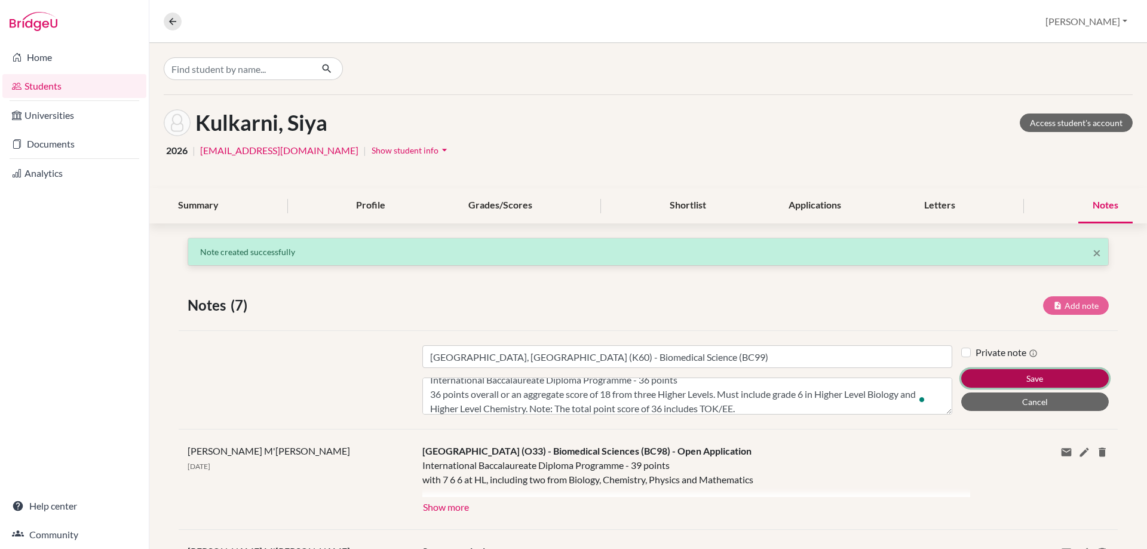
click at [985, 372] on button "Save" at bounding box center [1035, 378] width 148 height 19
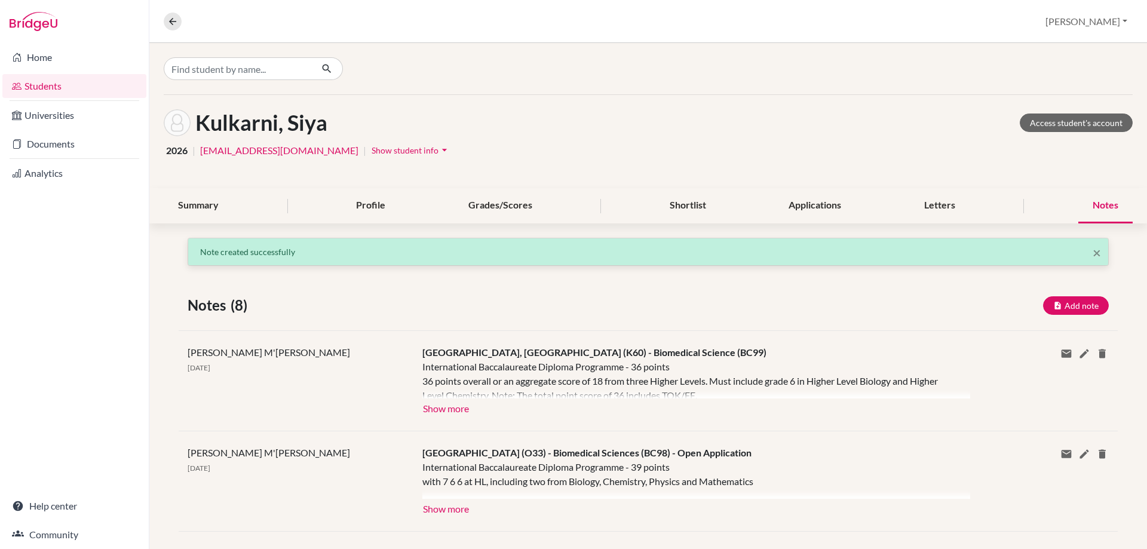
scroll to position [0, 0]
click at [1058, 304] on button "Add note" at bounding box center [1076, 305] width 66 height 19
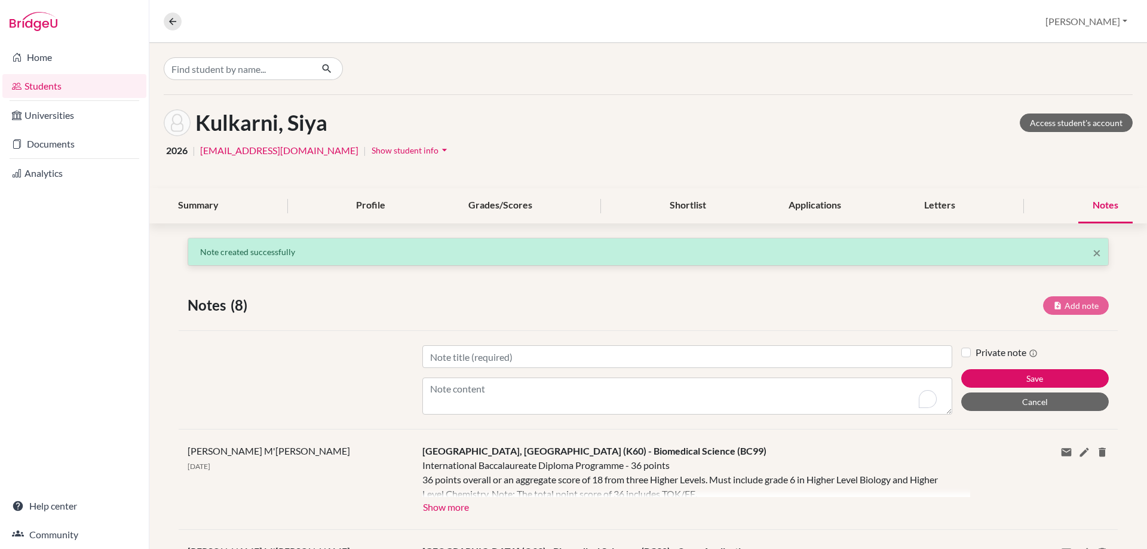
click at [450, 371] on div "Title Content" at bounding box center [687, 379] width 548 height 69
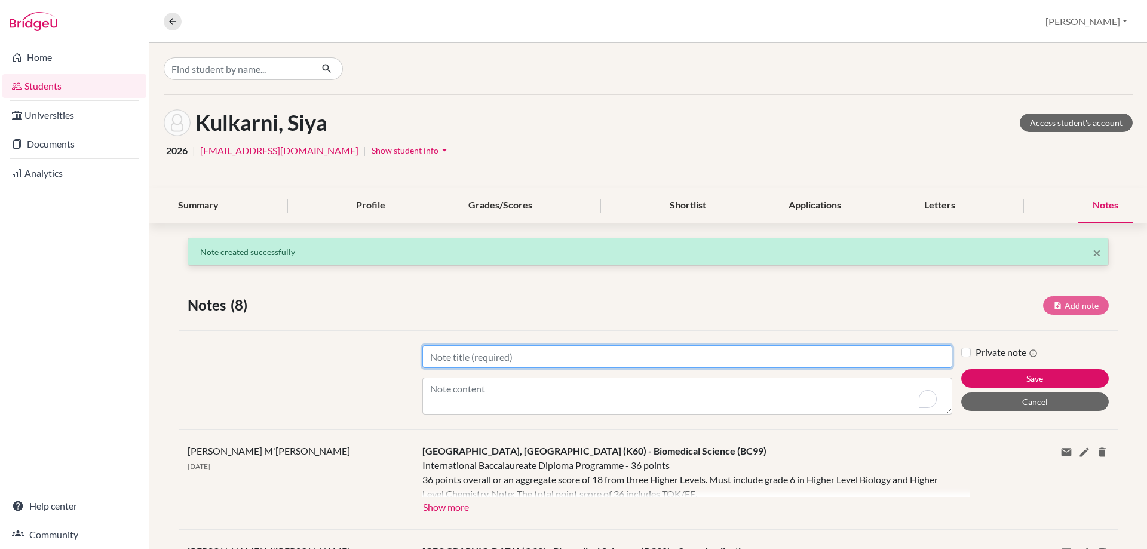
click at [452, 356] on input "Title" at bounding box center [687, 356] width 530 height 23
paste input "[GEOGRAPHIC_DATA] (B16)"
click at [547, 355] on input "[GEOGRAPHIC_DATA] (B16)" at bounding box center [687, 356] width 530 height 23
paste input "Biomedical Sciences (G130)"
type input "[GEOGRAPHIC_DATA] (B16) - Biomedical Sciences (G130)"
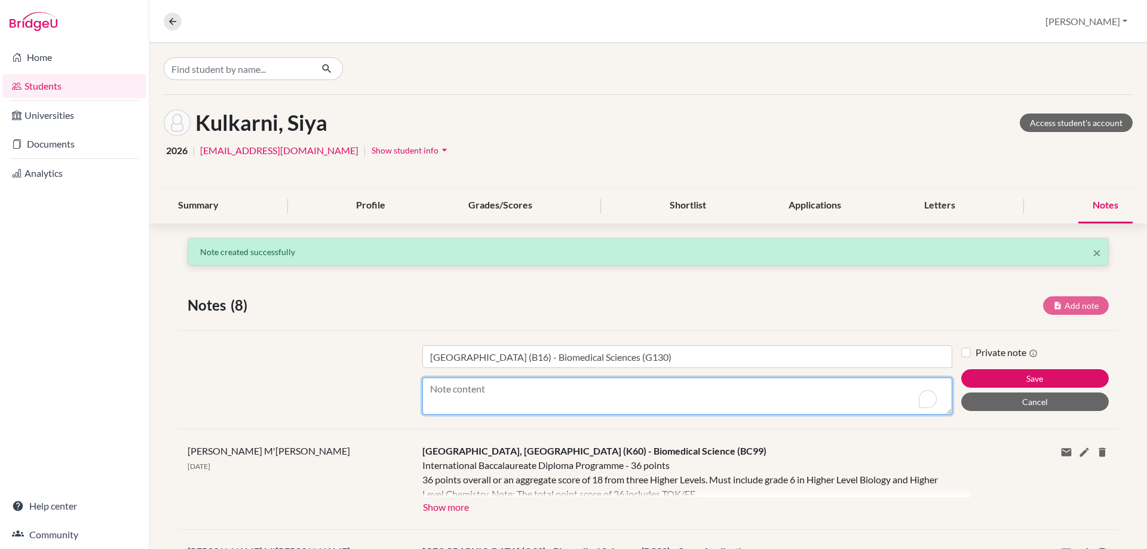
click at [457, 400] on textarea "Content" at bounding box center [687, 396] width 530 height 37
paste textarea "International Baccalaureate Diploma Programme - 36 points Typical Offer 36 poin…"
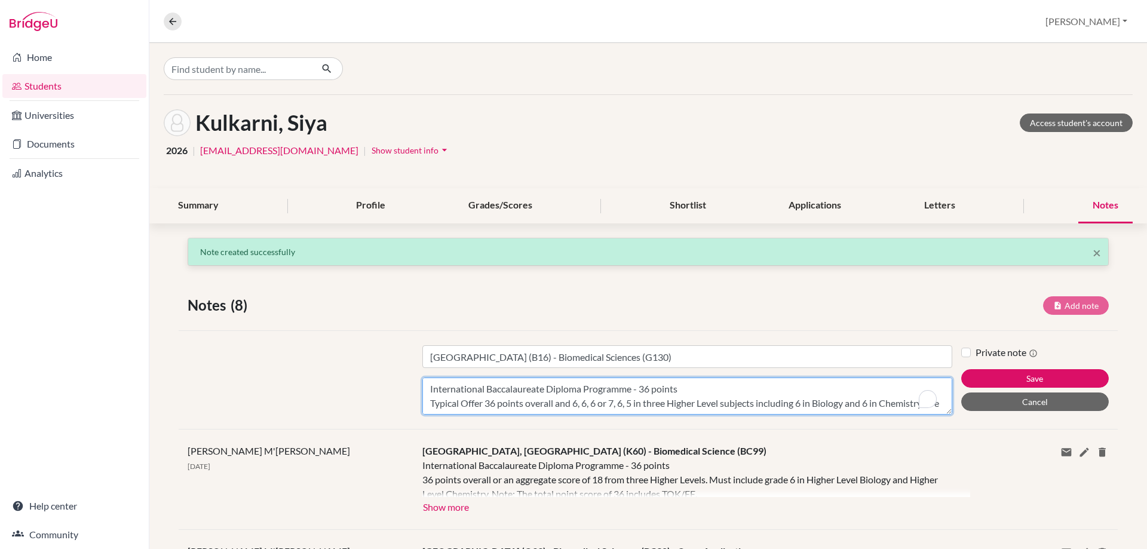
scroll to position [9, 0]
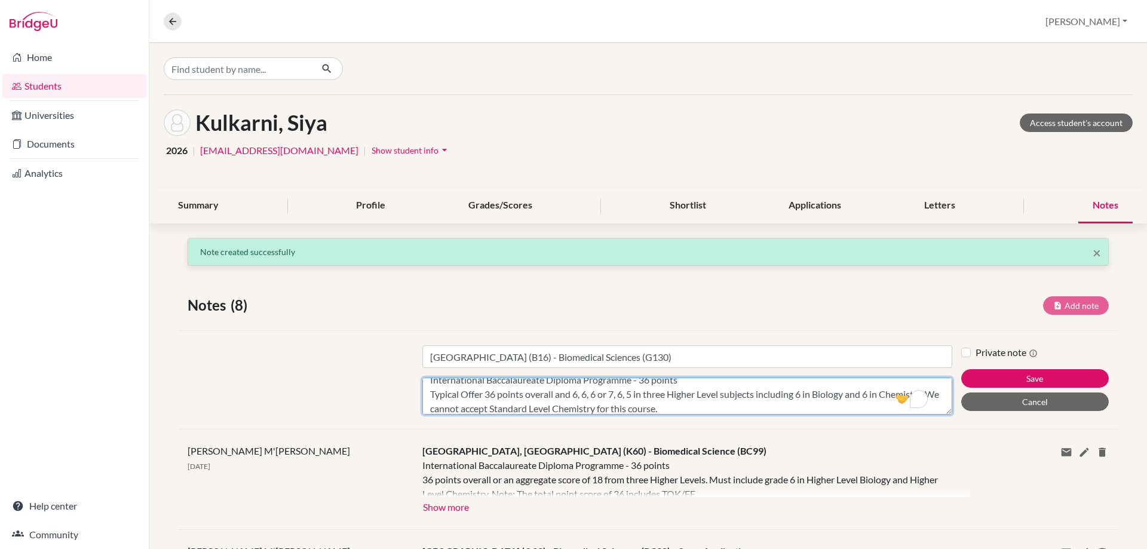
click at [767, 402] on textarea "International Baccalaureate Diploma Programme - 36 points Typical Offer 36 poin…" at bounding box center [687, 396] width 530 height 37
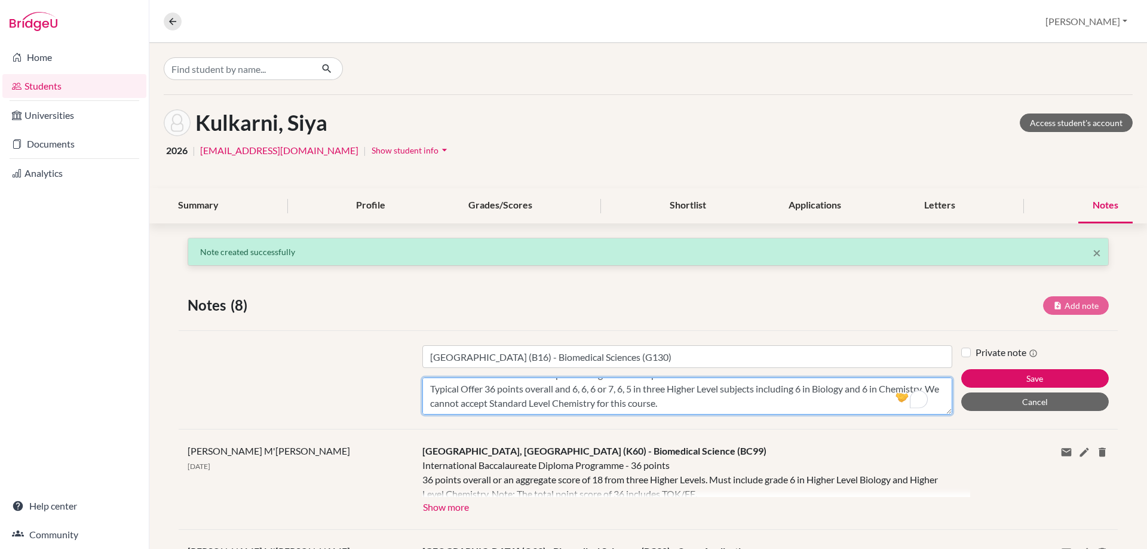
scroll to position [38, 0]
paste textarea "GCSE requirements: GCSE Mathematics grade 4 or C GCSE English Language or Liter…"
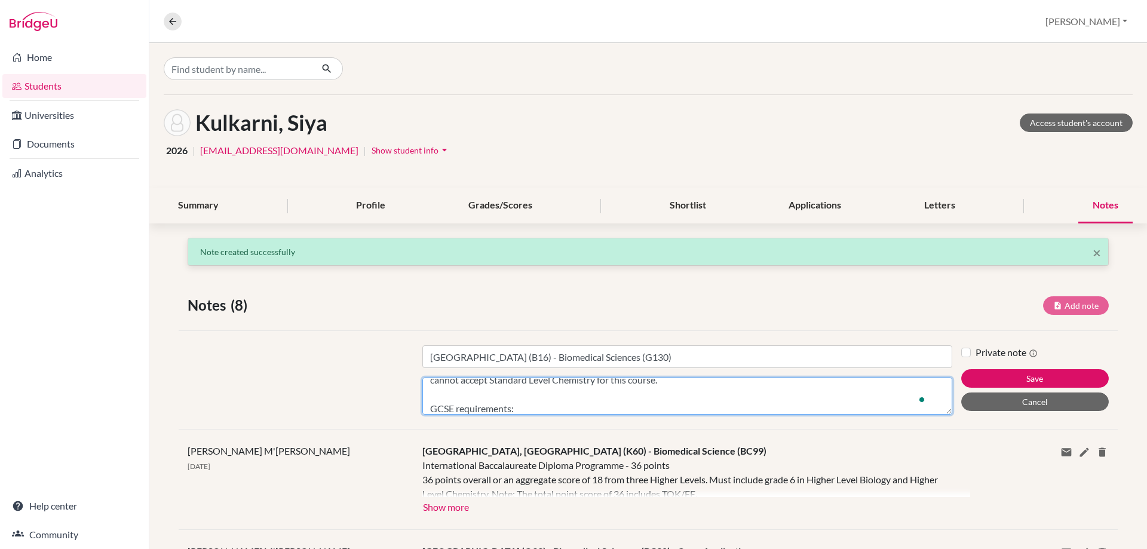
scroll to position [66, 0]
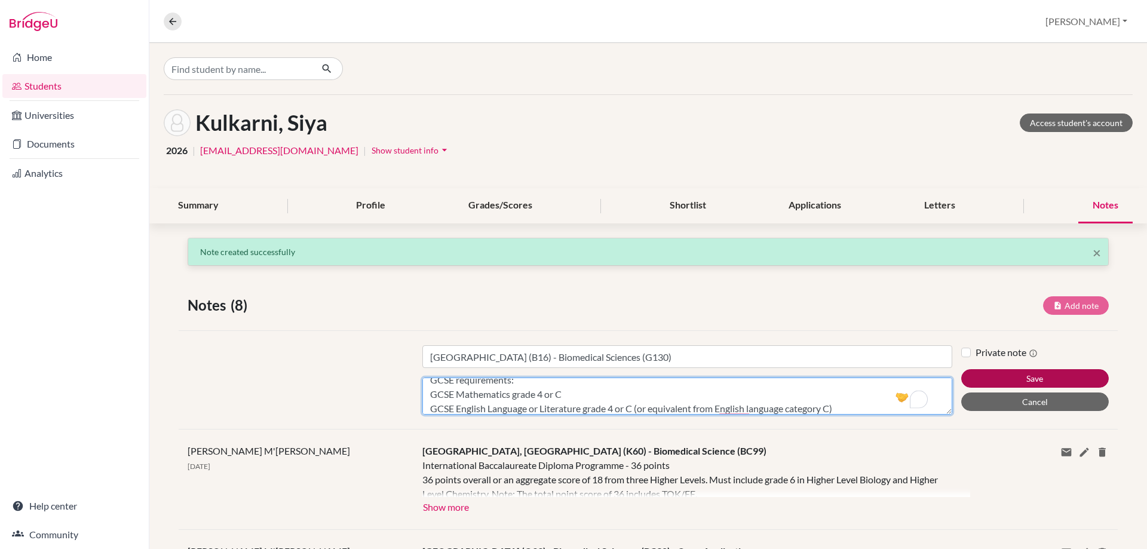
type textarea "International Baccalaureate Diploma Programme - 36 points Typical Offer 36 poin…"
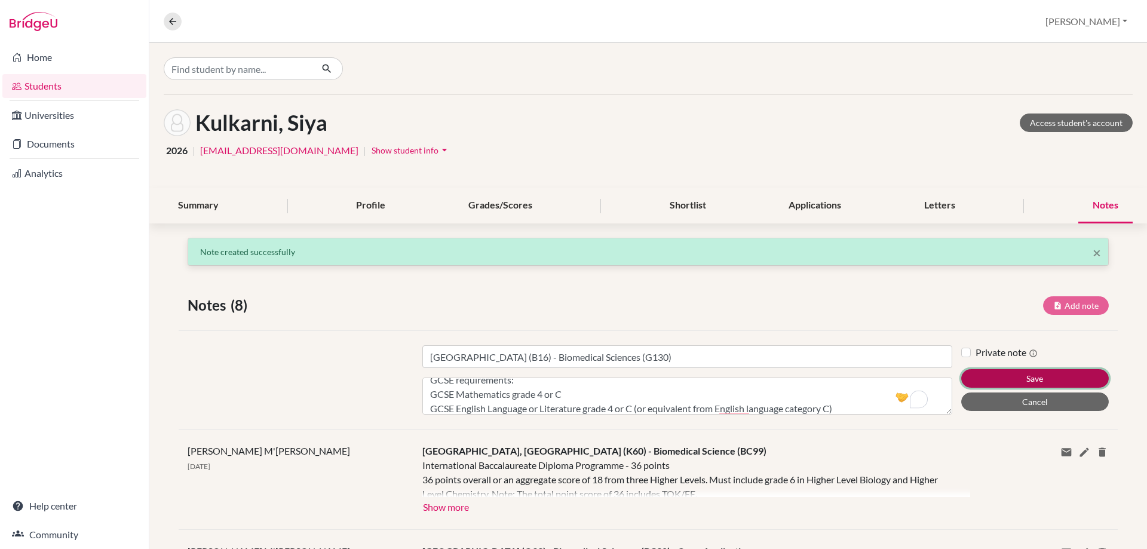
click at [985, 375] on button "Save" at bounding box center [1035, 378] width 148 height 19
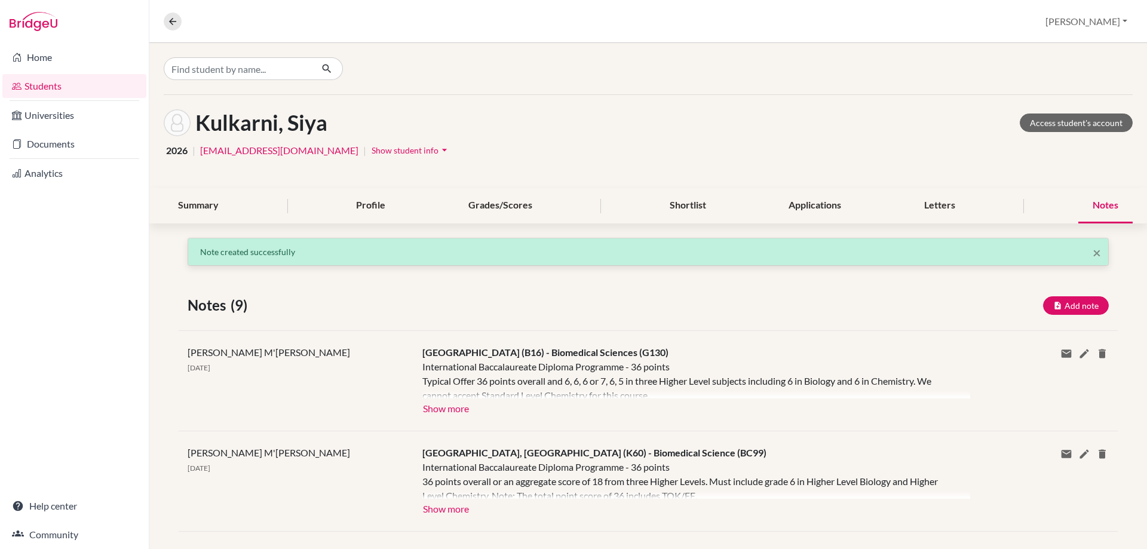
scroll to position [0, 0]
drag, startPoint x: 1084, startPoint y: 305, endPoint x: 1053, endPoint y: 301, distance: 31.4
click at [1084, 305] on button "Add note" at bounding box center [1076, 305] width 66 height 19
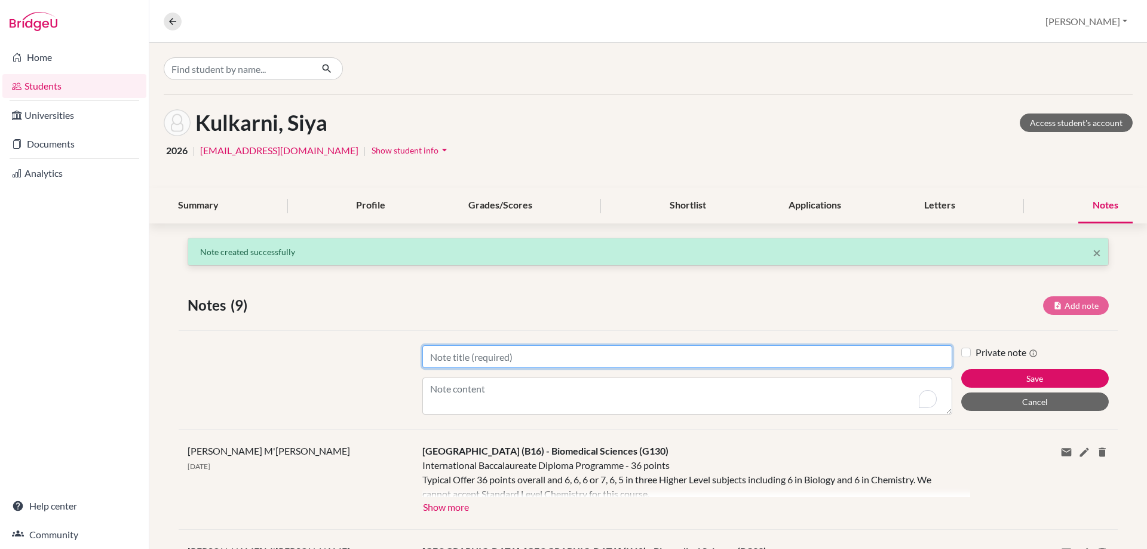
click at [447, 352] on input "Title" at bounding box center [687, 356] width 530 height 23
paste input "[GEOGRAPHIC_DATA] (E84)"
click at [612, 362] on input "[GEOGRAPHIC_DATA] (E84) -" at bounding box center [687, 356] width 530 height 23
paste input "Biomedical Sciences (B111)"
type input "[GEOGRAPHIC_DATA] (E84) - Biomedical Sciences (B111)"
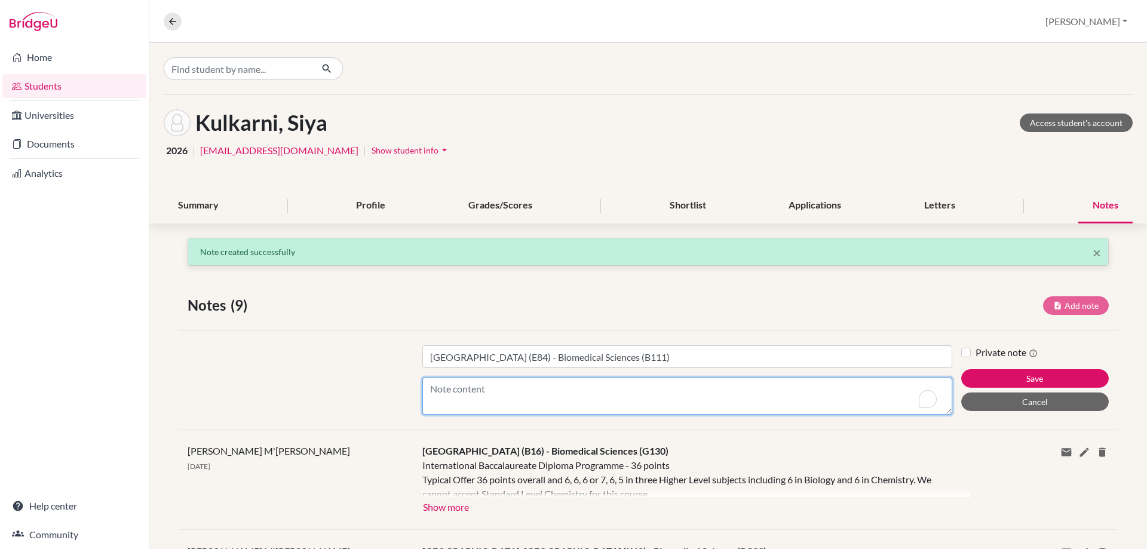
click at [555, 391] on textarea "Content" at bounding box center [687, 396] width 530 height 37
click at [551, 396] on textarea "Content" at bounding box center [687, 396] width 530 height 37
paste textarea "International Baccalaureate Diploma Programme - 32 points Applicant will be con…"
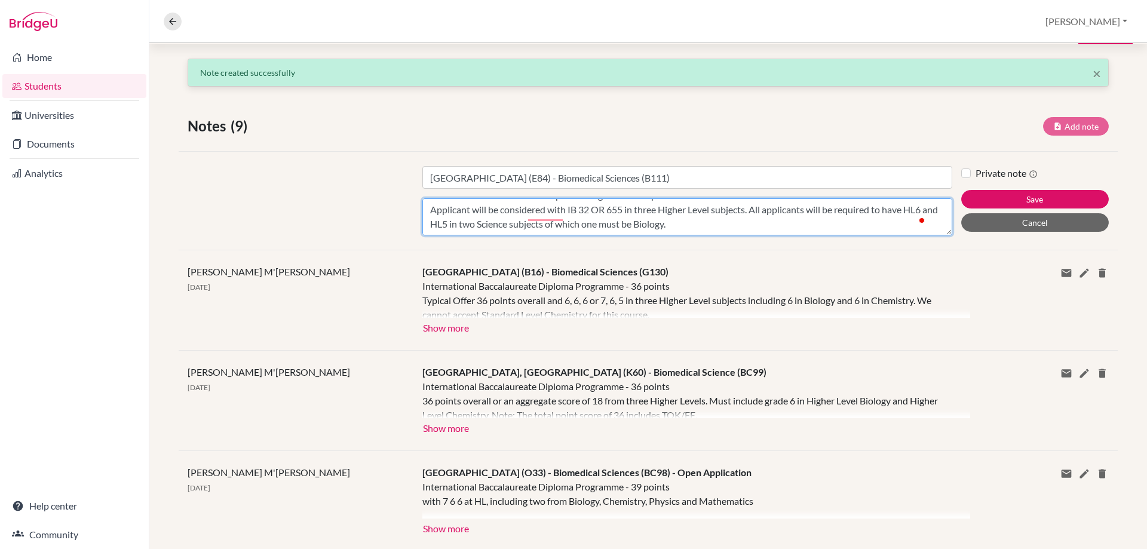
scroll to position [43, 0]
click at [490, 226] on textarea "International Baccalaureate Diploma Programme - 32 points Applicant will be con…" at bounding box center [687, 216] width 530 height 37
paste textarea "English language requirements GCSE English Language with a minimum pass of Grad…"
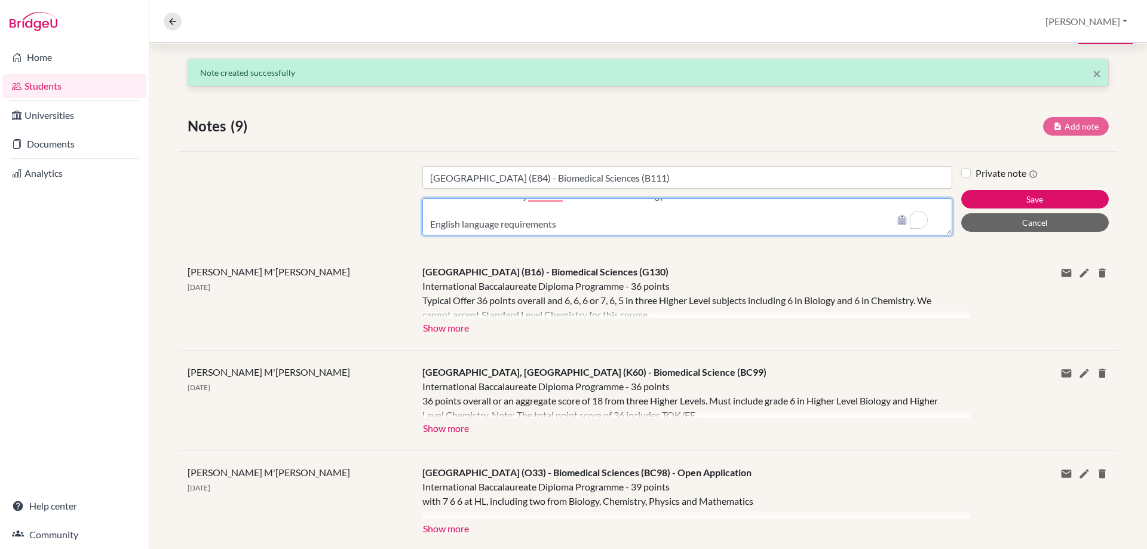
scroll to position [52, 0]
type textarea "International Baccalaureate Diploma Programme - 32 points Applicant will be con…"
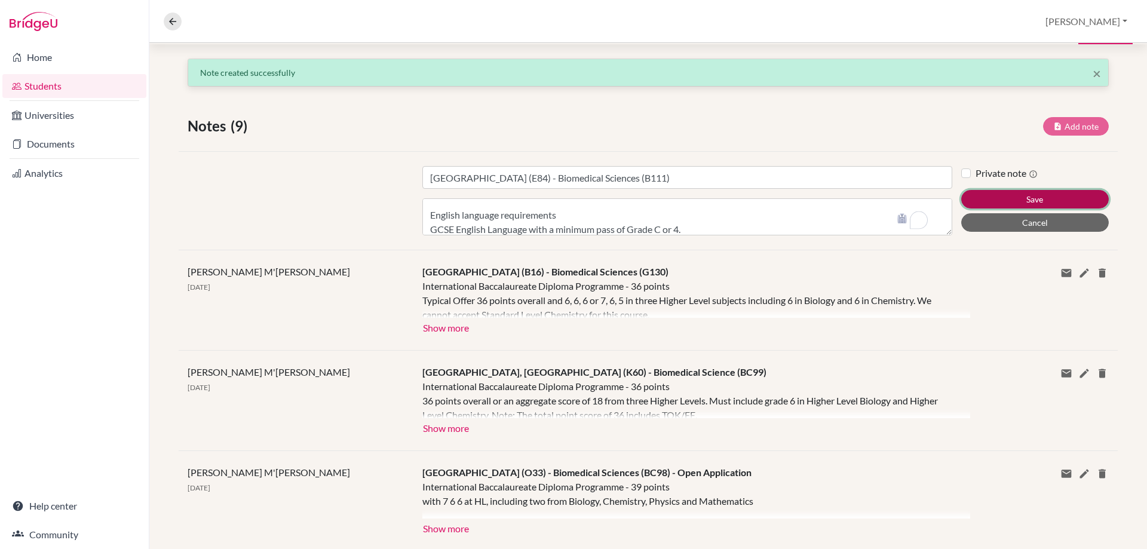
click at [1010, 207] on button "Save" at bounding box center [1035, 199] width 148 height 19
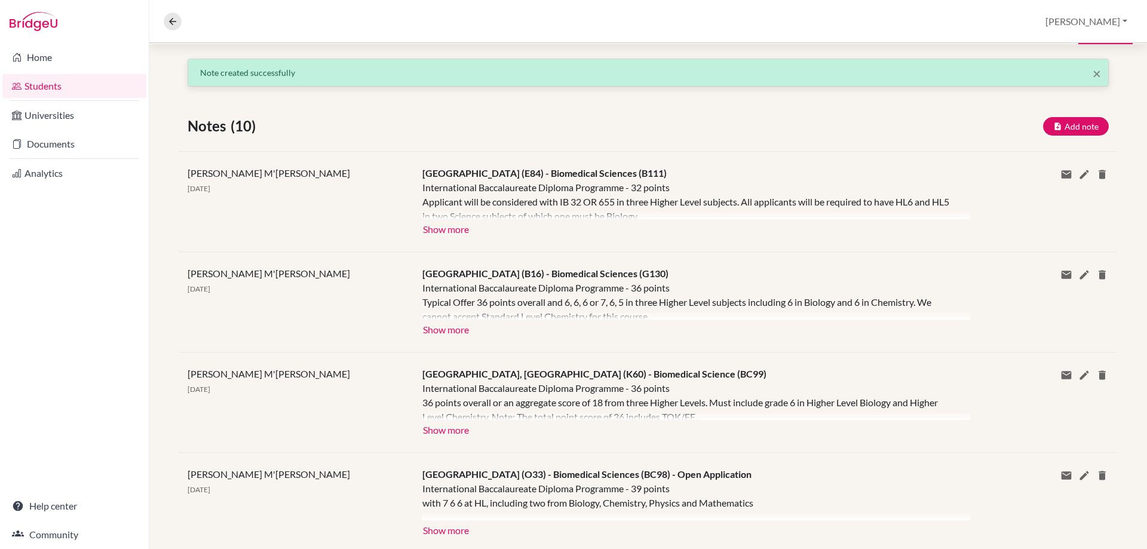
scroll to position [0, 0]
click at [1053, 122] on icon "button" at bounding box center [1057, 126] width 9 height 9
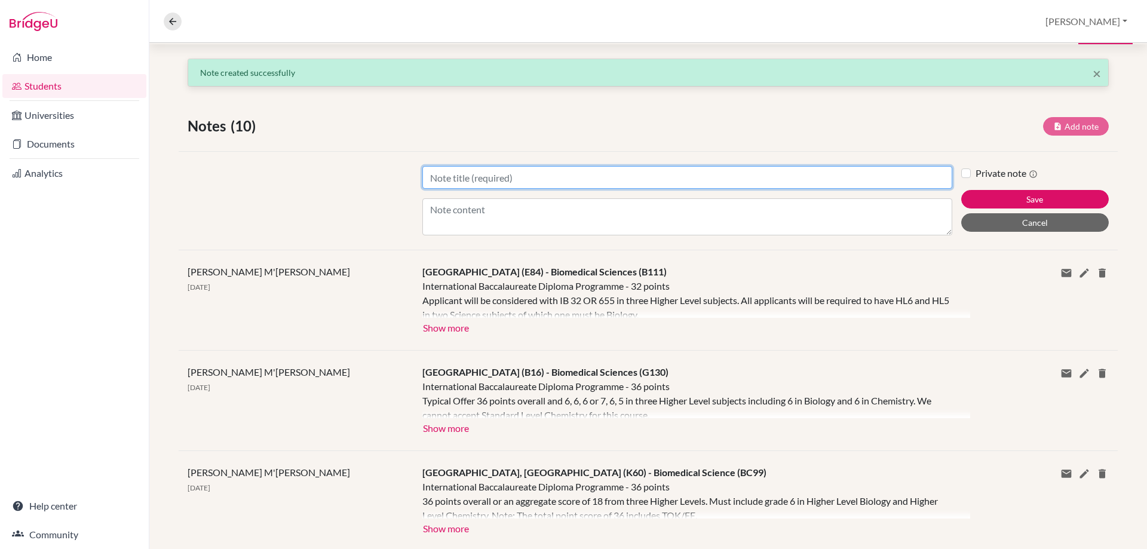
click at [498, 186] on input "Title" at bounding box center [687, 177] width 530 height 23
click at [535, 175] on input "Title" at bounding box center [687, 177] width 530 height 23
paste input "[GEOGRAPHIC_DATA] (P60)"
click at [555, 180] on input "[GEOGRAPHIC_DATA] (P60)" at bounding box center [687, 177] width 530 height 23
paste input "Biomedical Science (B900)"
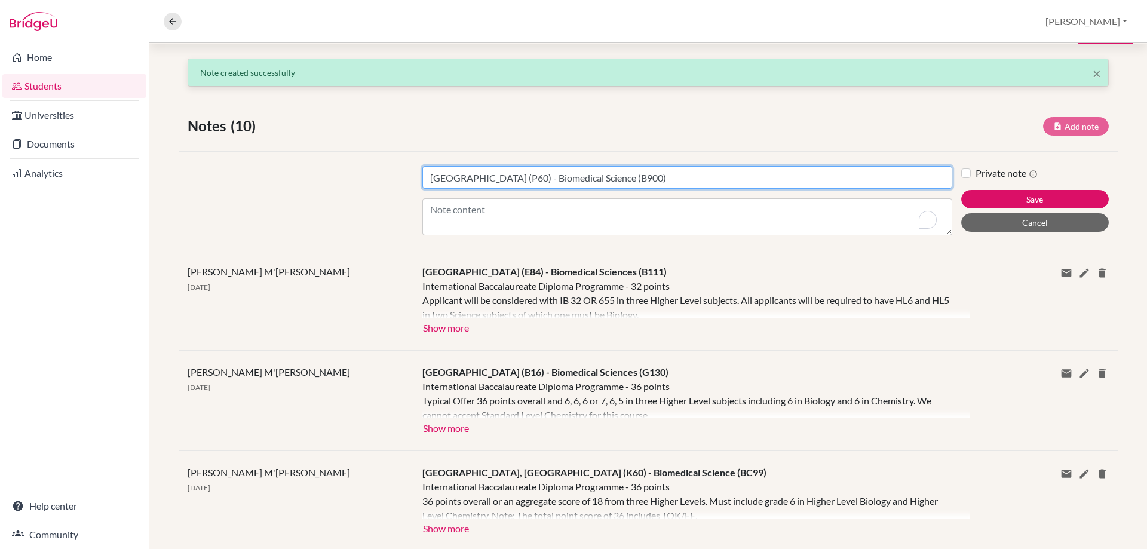
type input "[GEOGRAPHIC_DATA] (P60) - Biomedical Science (B900)"
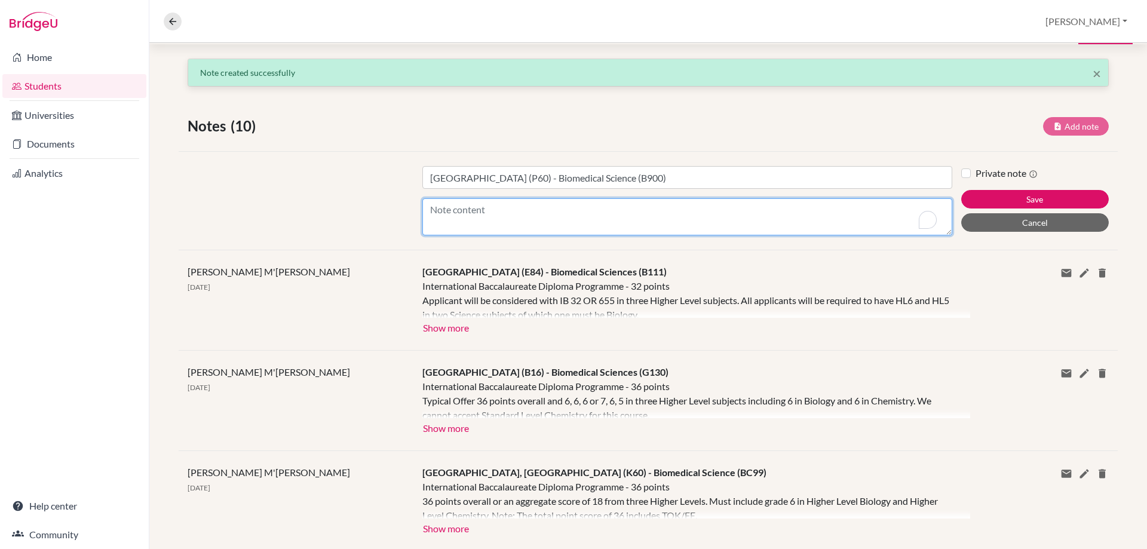
click at [518, 216] on textarea "Content" at bounding box center [687, 216] width 530 height 37
paste textarea "International Baccalaureate Diploma Programme - 28 points To include Grade 5 in…"
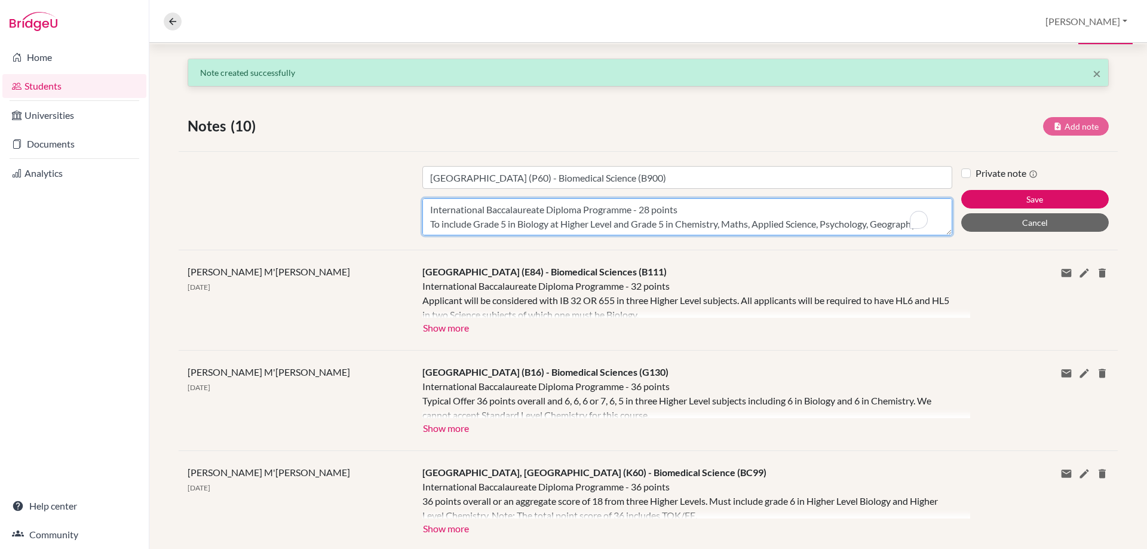
scroll to position [23, 0]
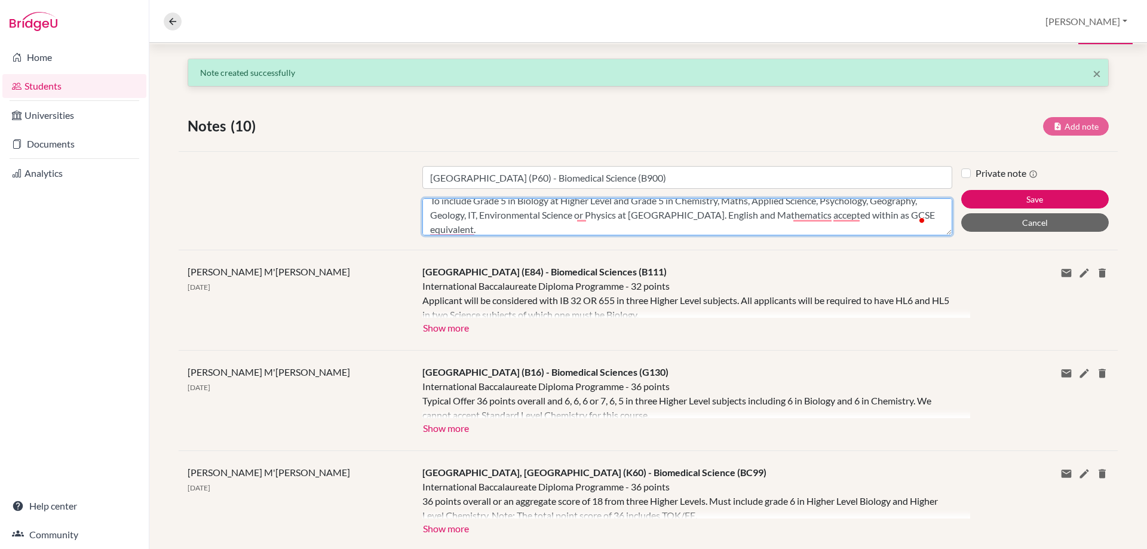
click at [545, 226] on textarea "International Baccalaureate Diploma Programme - 28 points To include Grade 5 in…" at bounding box center [687, 216] width 530 height 37
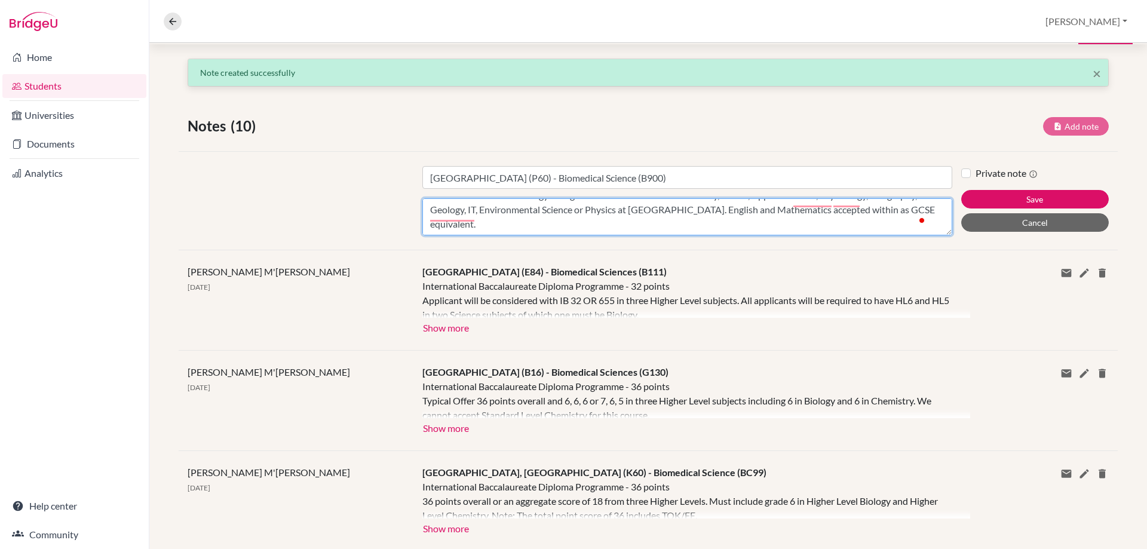
scroll to position [52, 0]
paste textarea "GCSE English and Maths at Grade C/4 or above are required for this course."
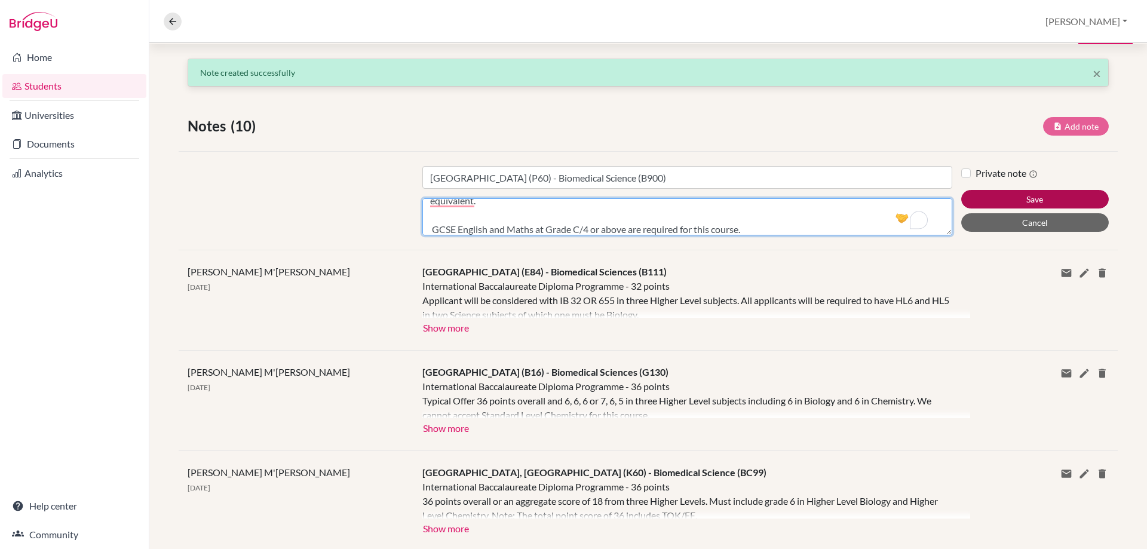
type textarea "International Baccalaureate Diploma Programme - 28 points To include Grade 5 in…"
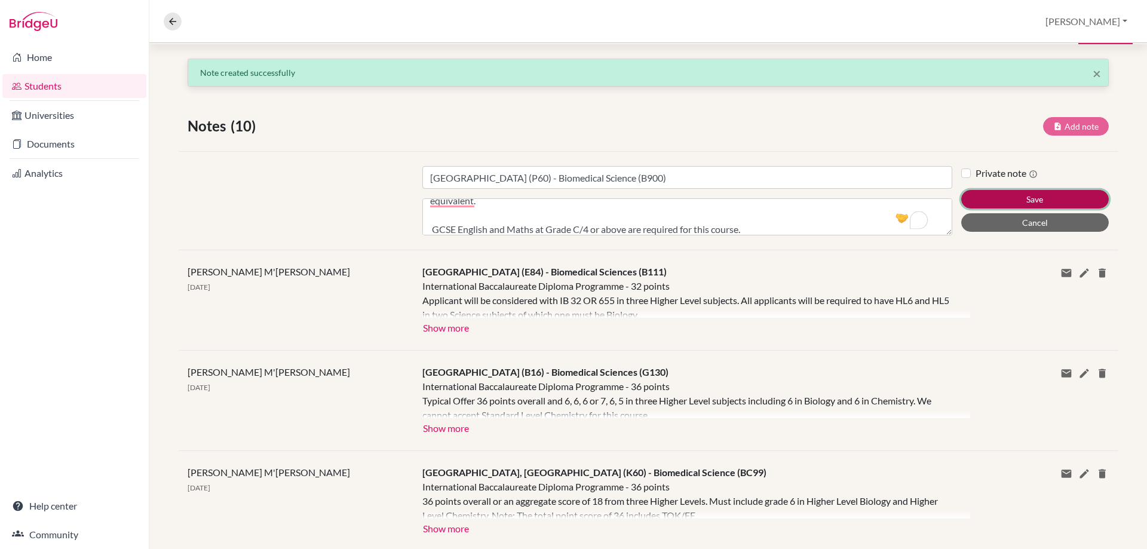
click at [1050, 201] on button "Save" at bounding box center [1035, 199] width 148 height 19
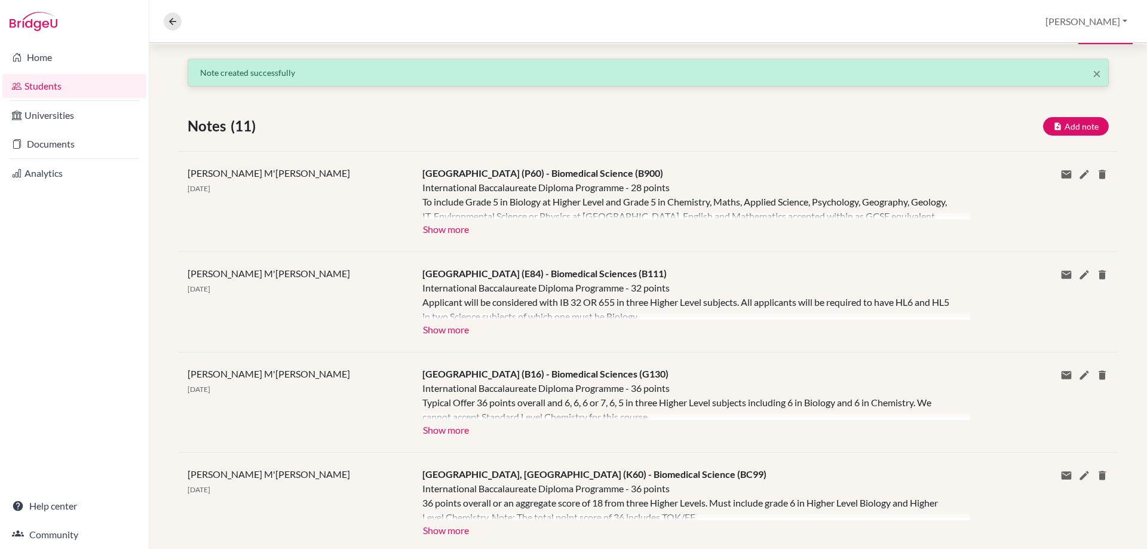
scroll to position [0, 0]
